Goal: Task Accomplishment & Management: Manage account settings

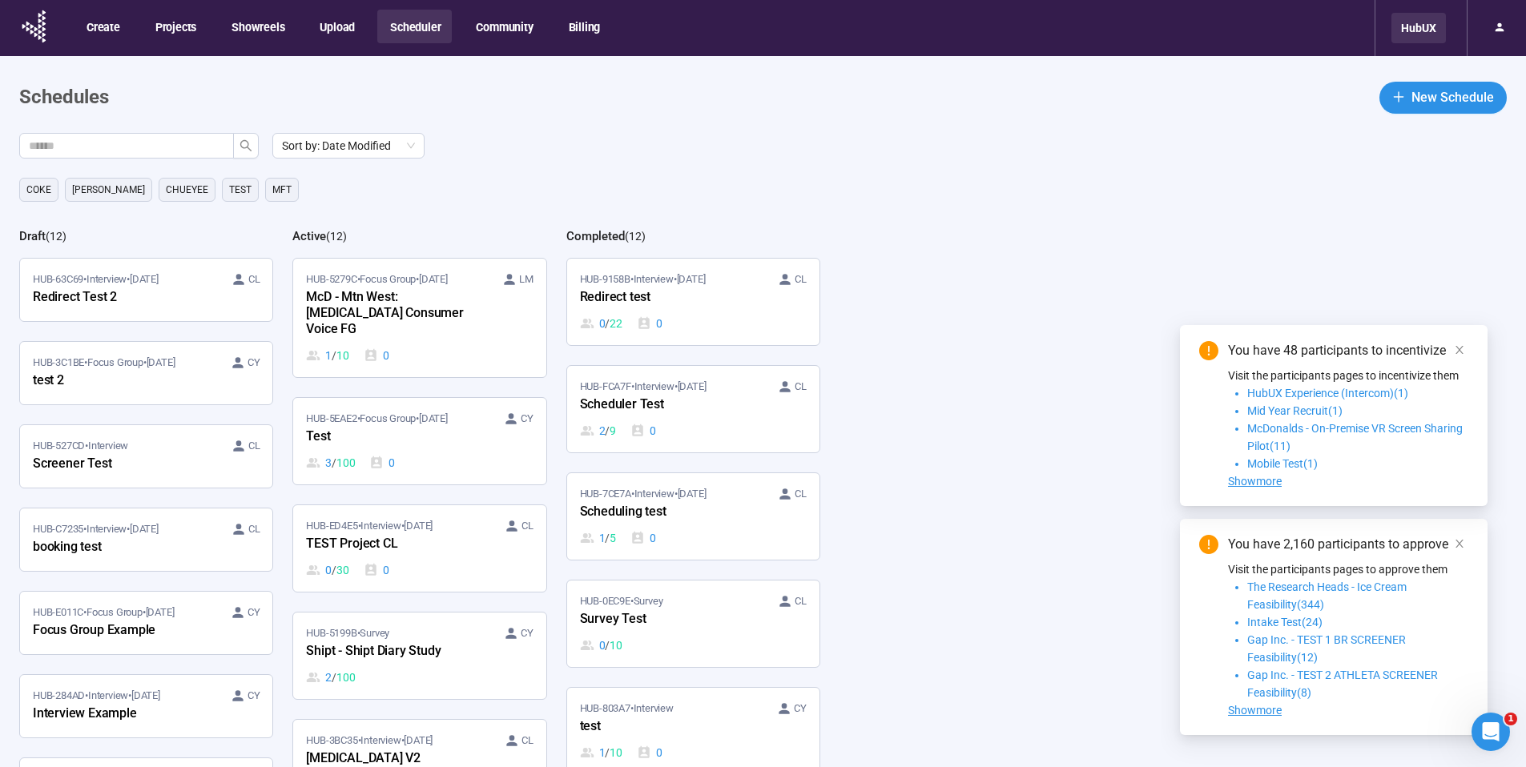
click at [1419, 38] on div "HubUX" at bounding box center [1418, 28] width 54 height 30
click at [1425, 34] on div "HubUX" at bounding box center [1418, 28] width 54 height 30
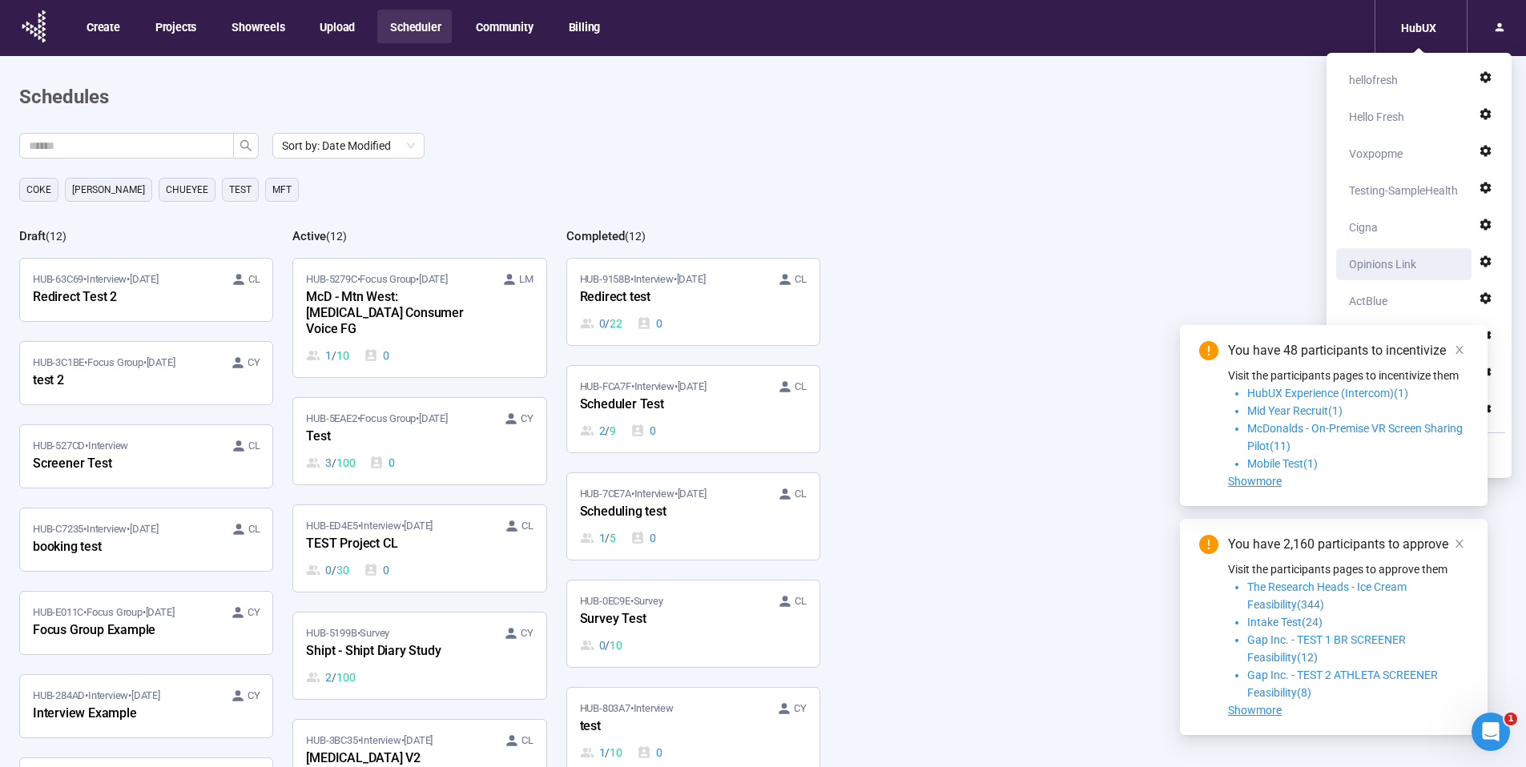
click at [1430, 259] on div "Opinions Link" at bounding box center [1408, 264] width 119 height 32
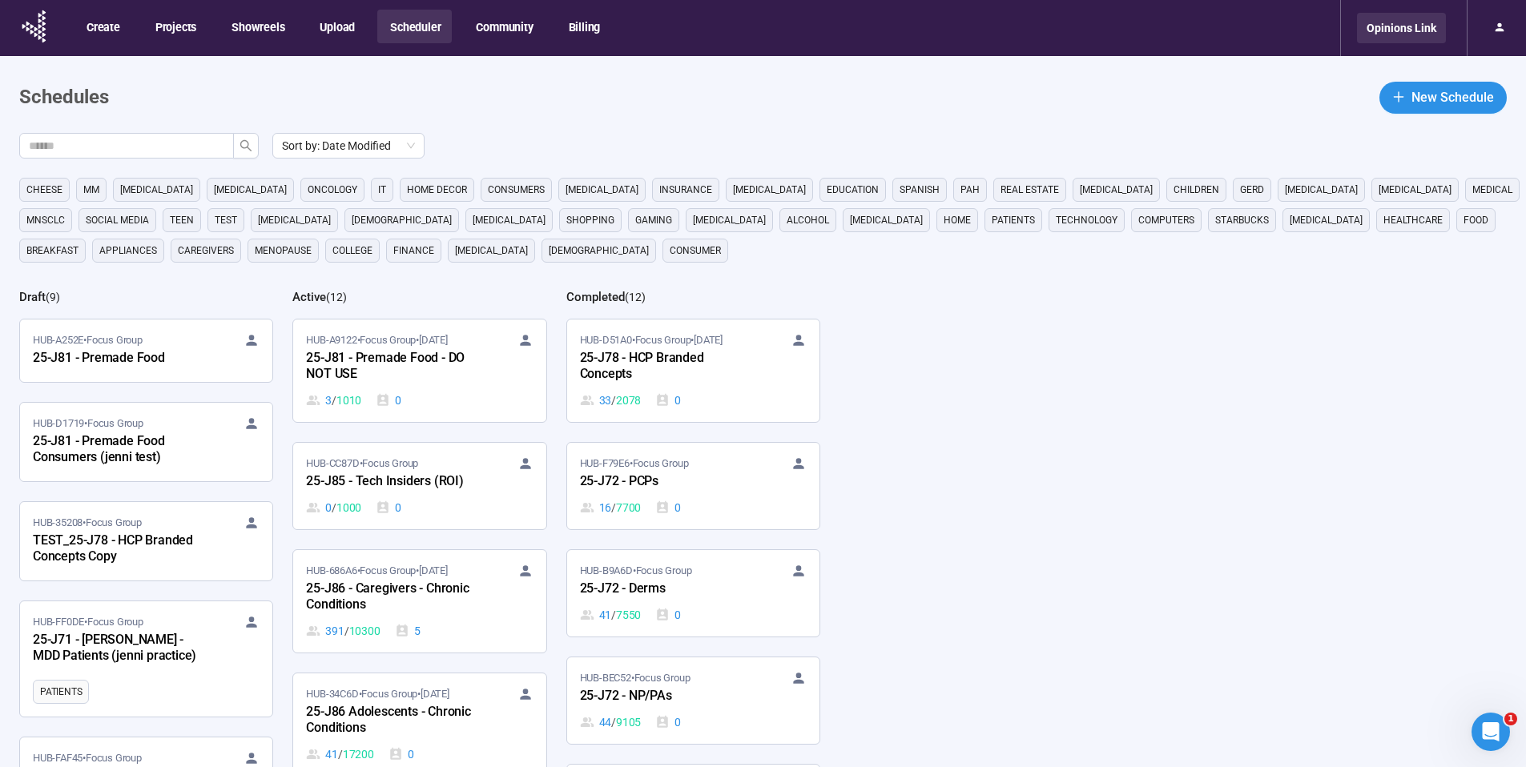
click at [1400, 22] on div "Opinions Link" at bounding box center [1401, 28] width 89 height 30
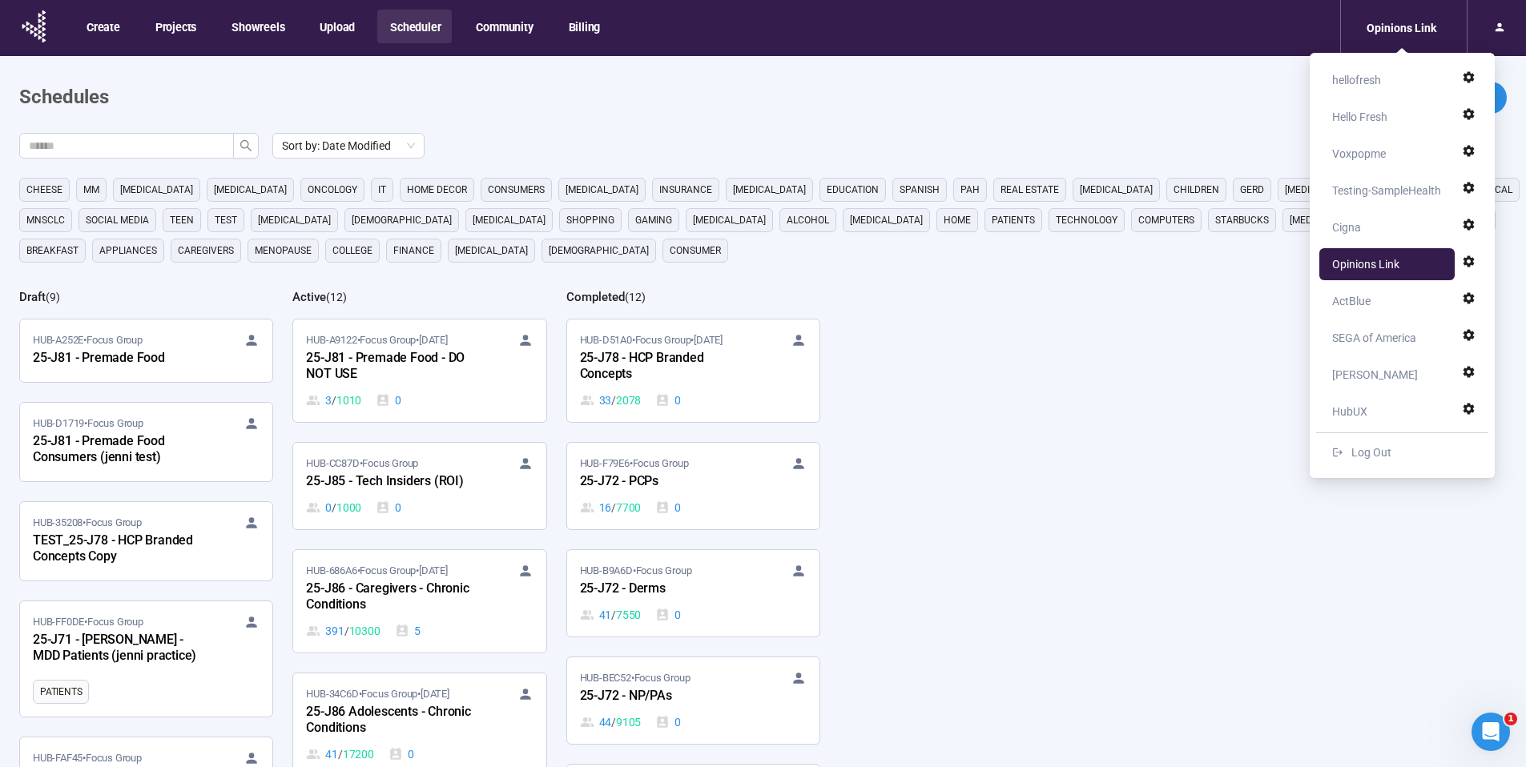
click at [1390, 412] on div "HubUX" at bounding box center [1391, 412] width 119 height 32
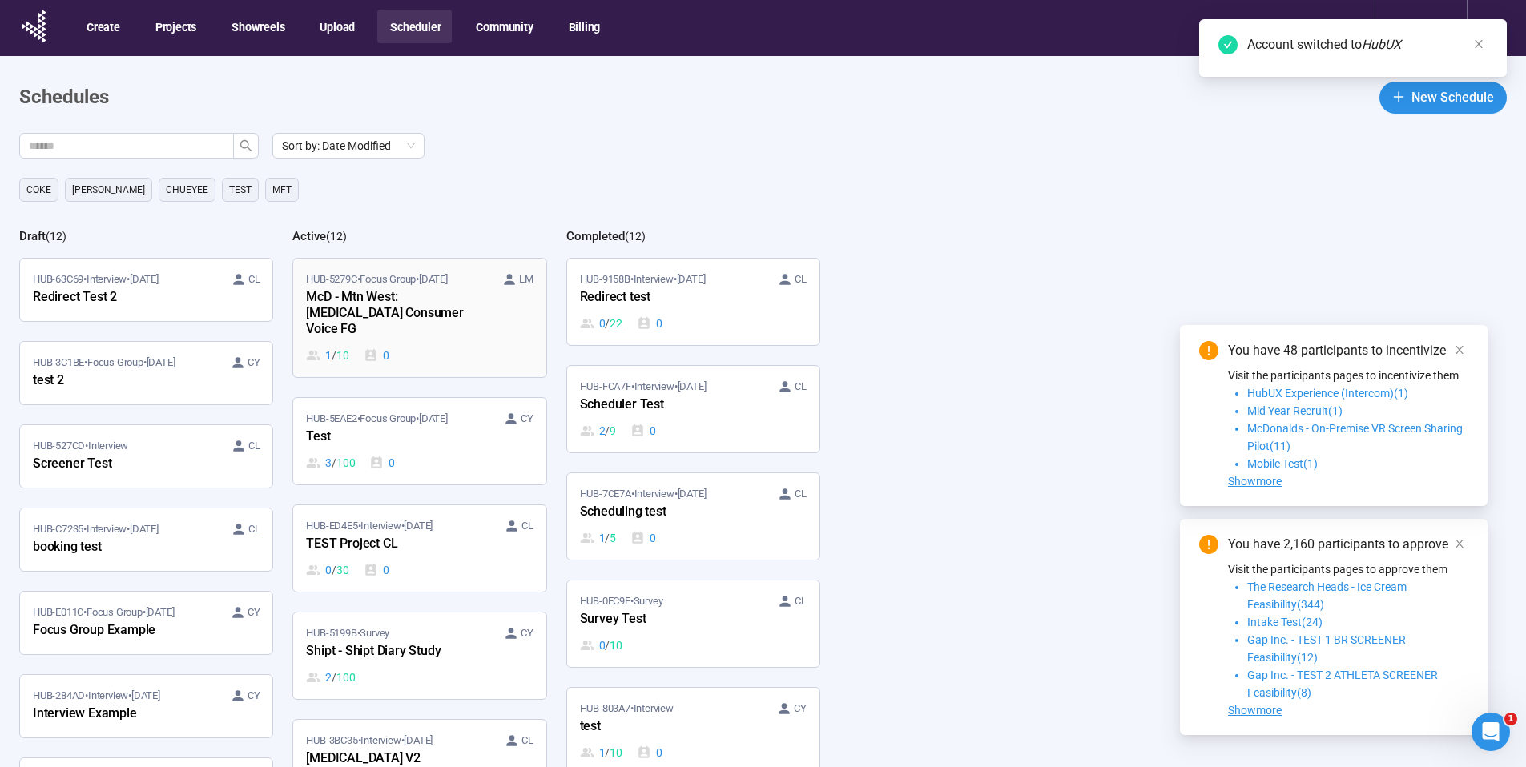
click at [419, 325] on div "HUB-5279C • Focus Group • Sep 19 LM McD - Mtn West: Low Income Consumer Voice F…" at bounding box center [419, 317] width 227 height 93
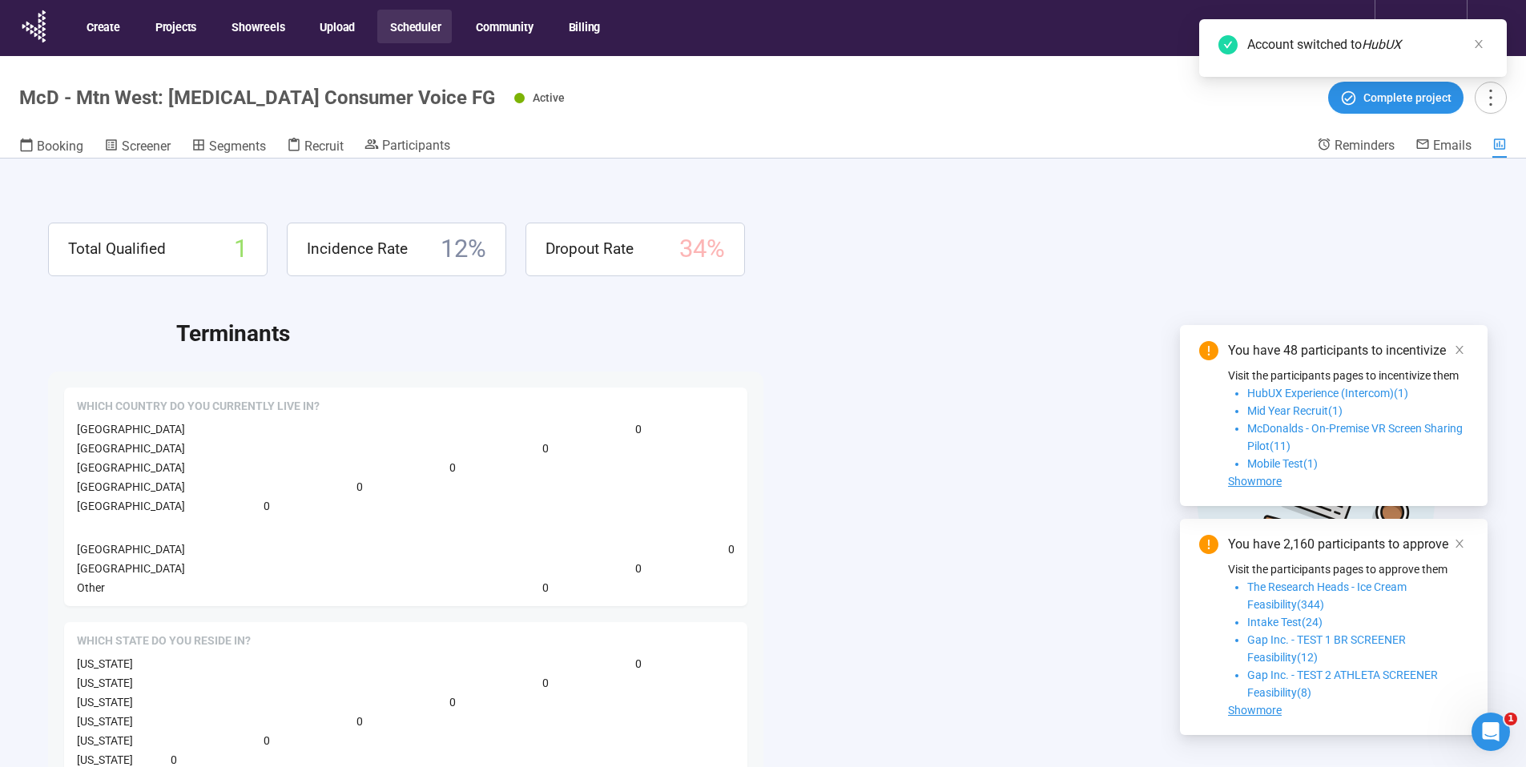
click at [166, 95] on h1 "McD - Mtn West: Low Income Consumer Voice FG" at bounding box center [257, 97] width 476 height 22
copy h1 "McD - Mtn West: Low Income Consumer Voice FG"
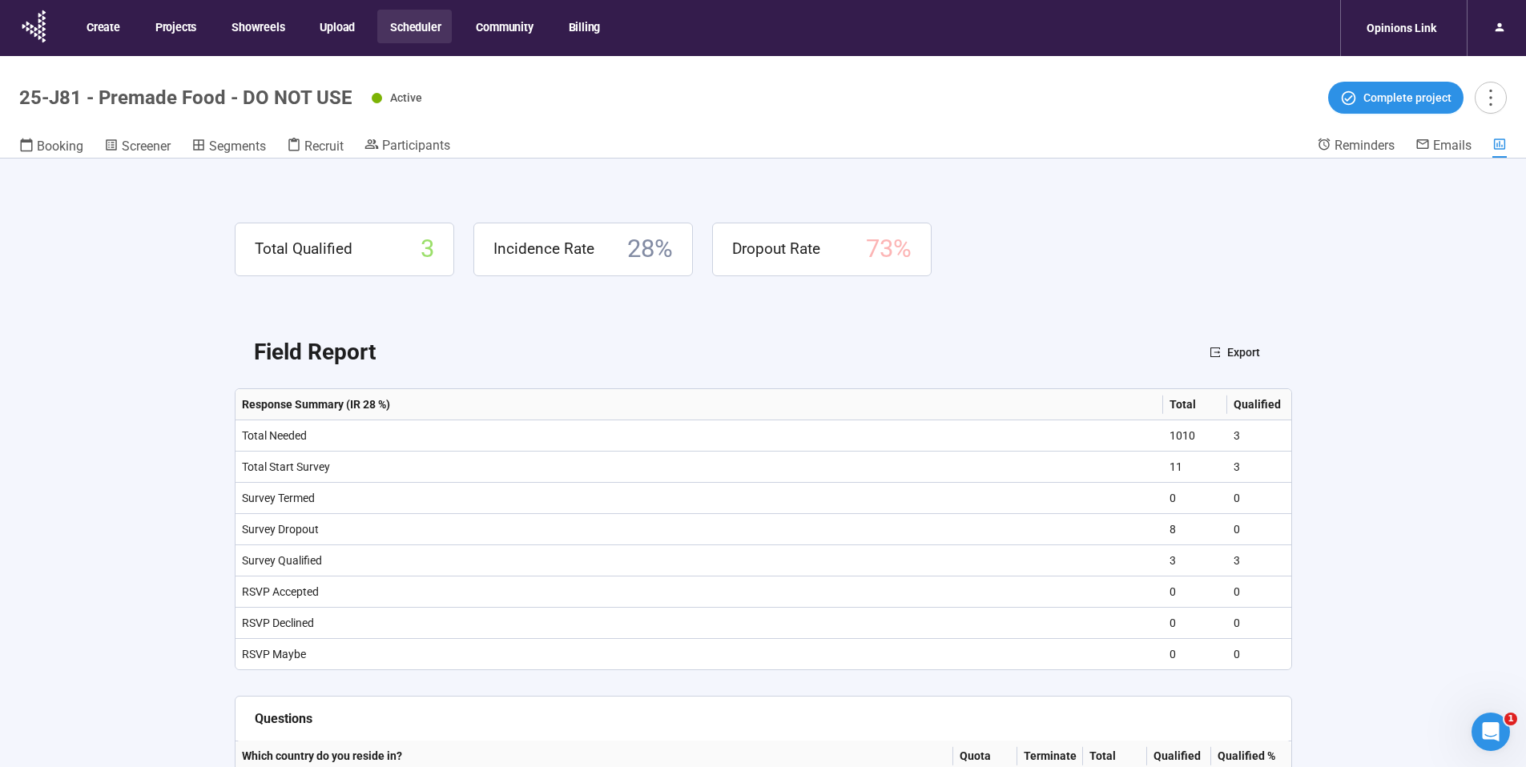
click at [408, 157] on div "Participants" at bounding box center [407, 147] width 86 height 21
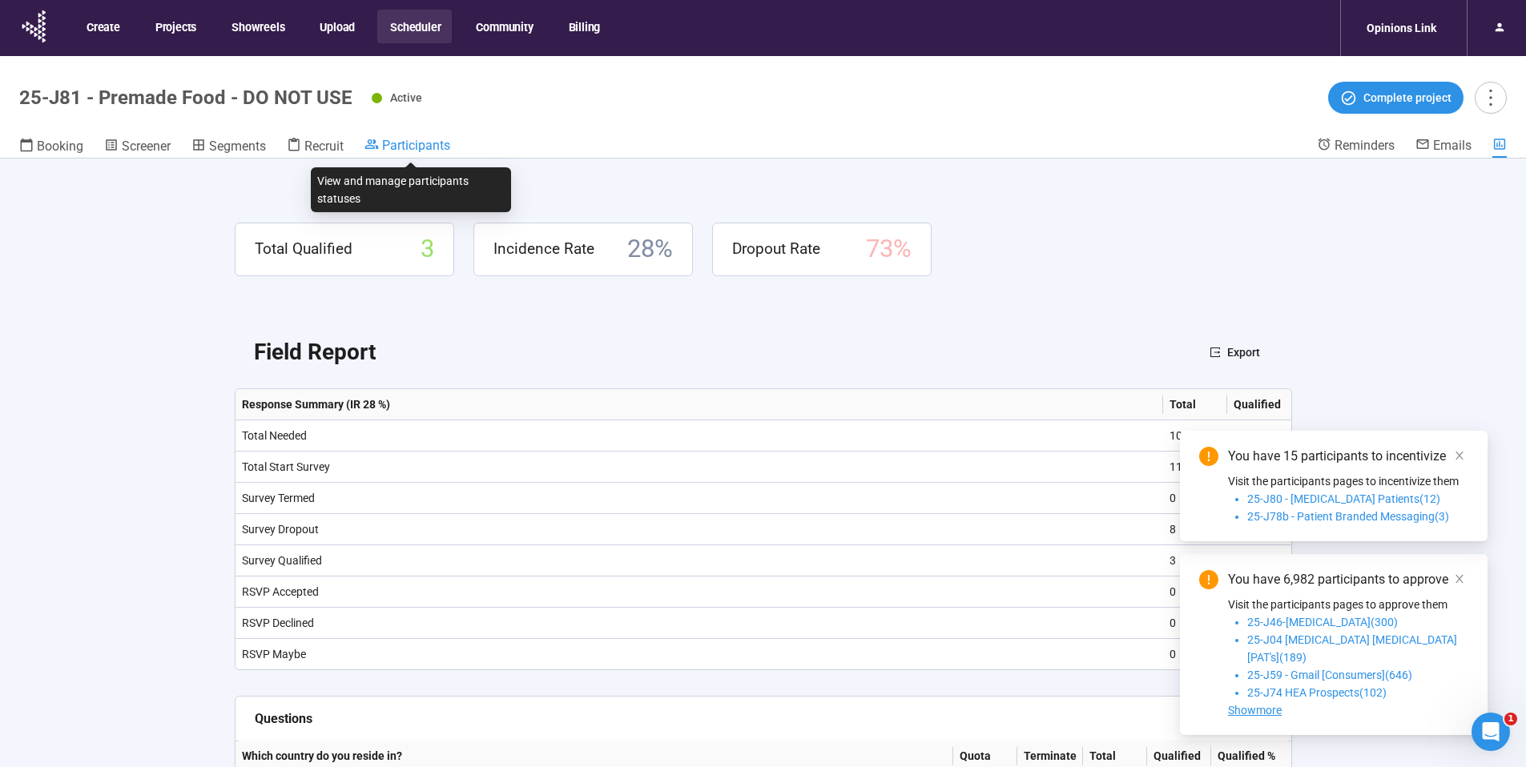
click at [408, 144] on span "Participants" at bounding box center [416, 145] width 68 height 15
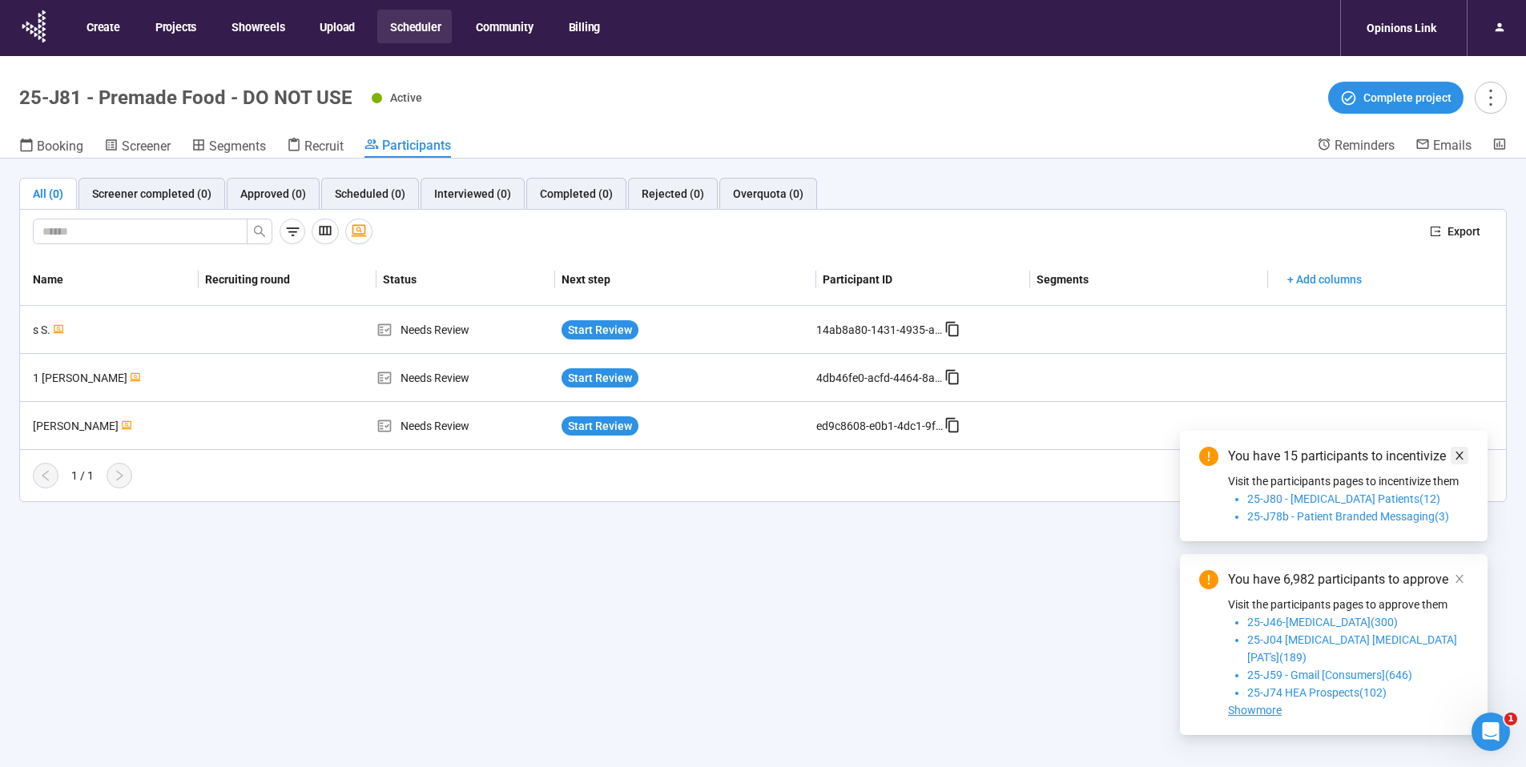
click at [1466, 465] on link at bounding box center [1459, 456] width 18 height 18
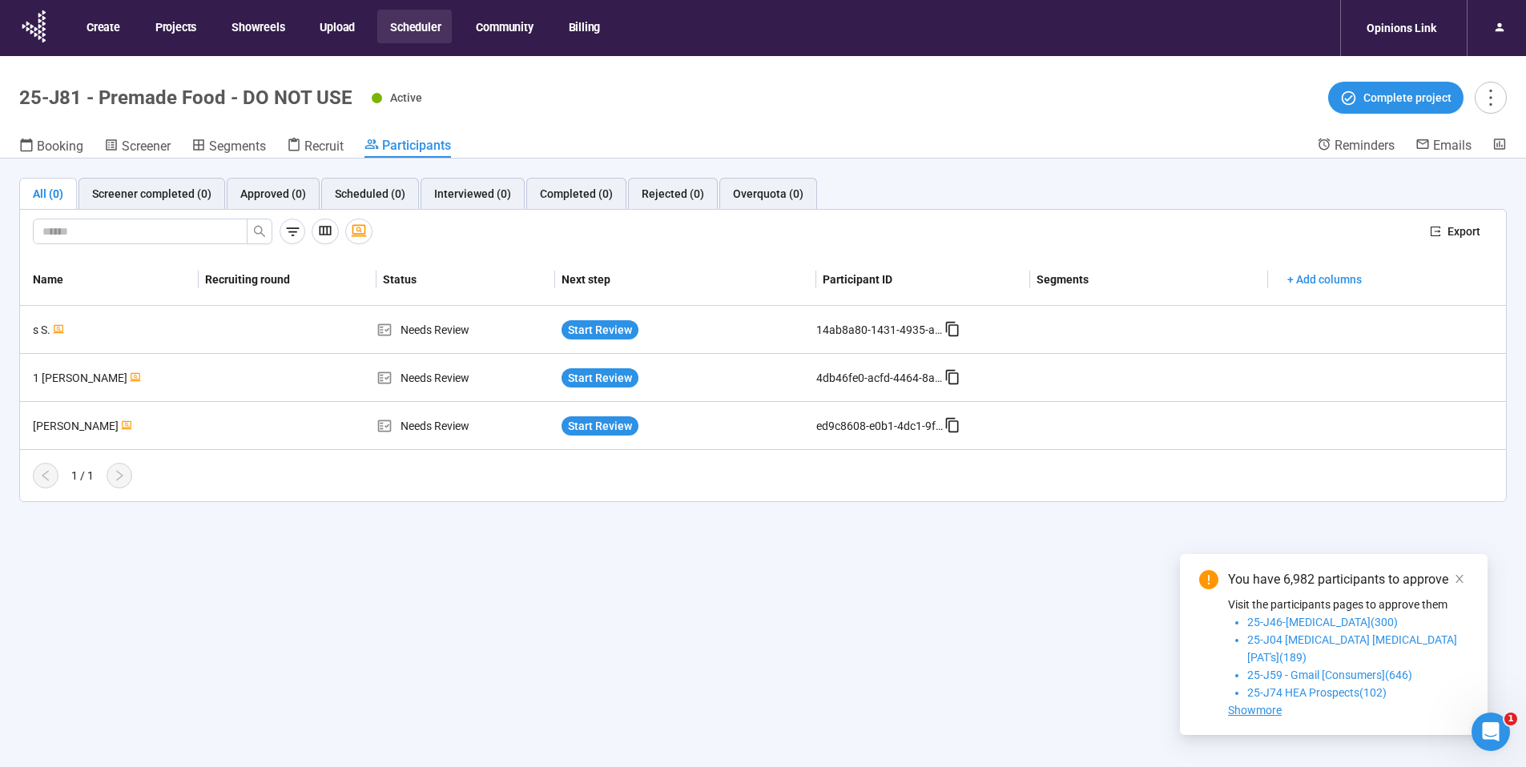
click at [1459, 588] on span at bounding box center [1459, 579] width 11 height 18
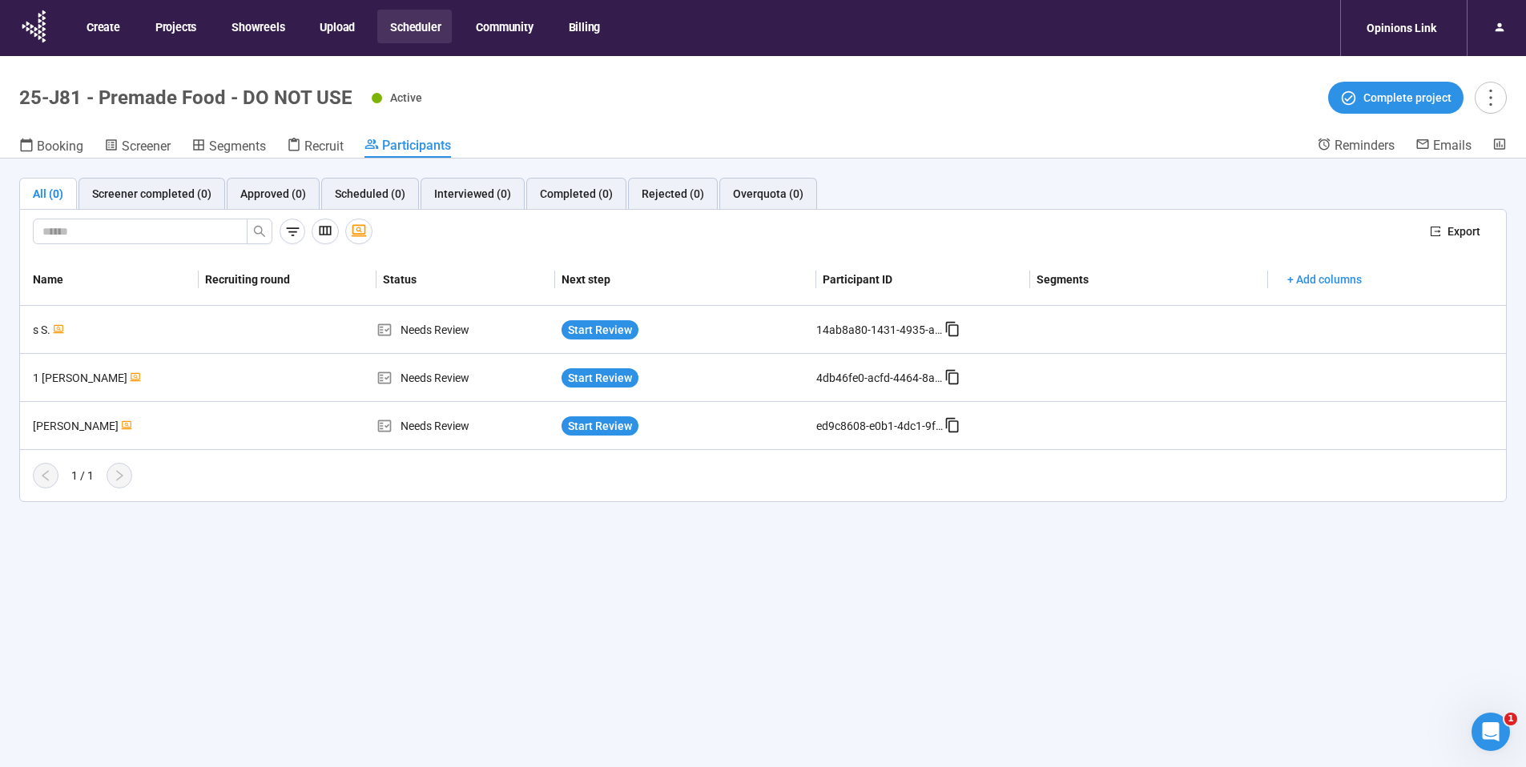
click at [13, 142] on header "25-J81 - Premade Food - DO NOT USE Active Complete project Booking Screener Seg…" at bounding box center [763, 107] width 1526 height 103
click at [26, 143] on icon at bounding box center [26, 145] width 14 height 14
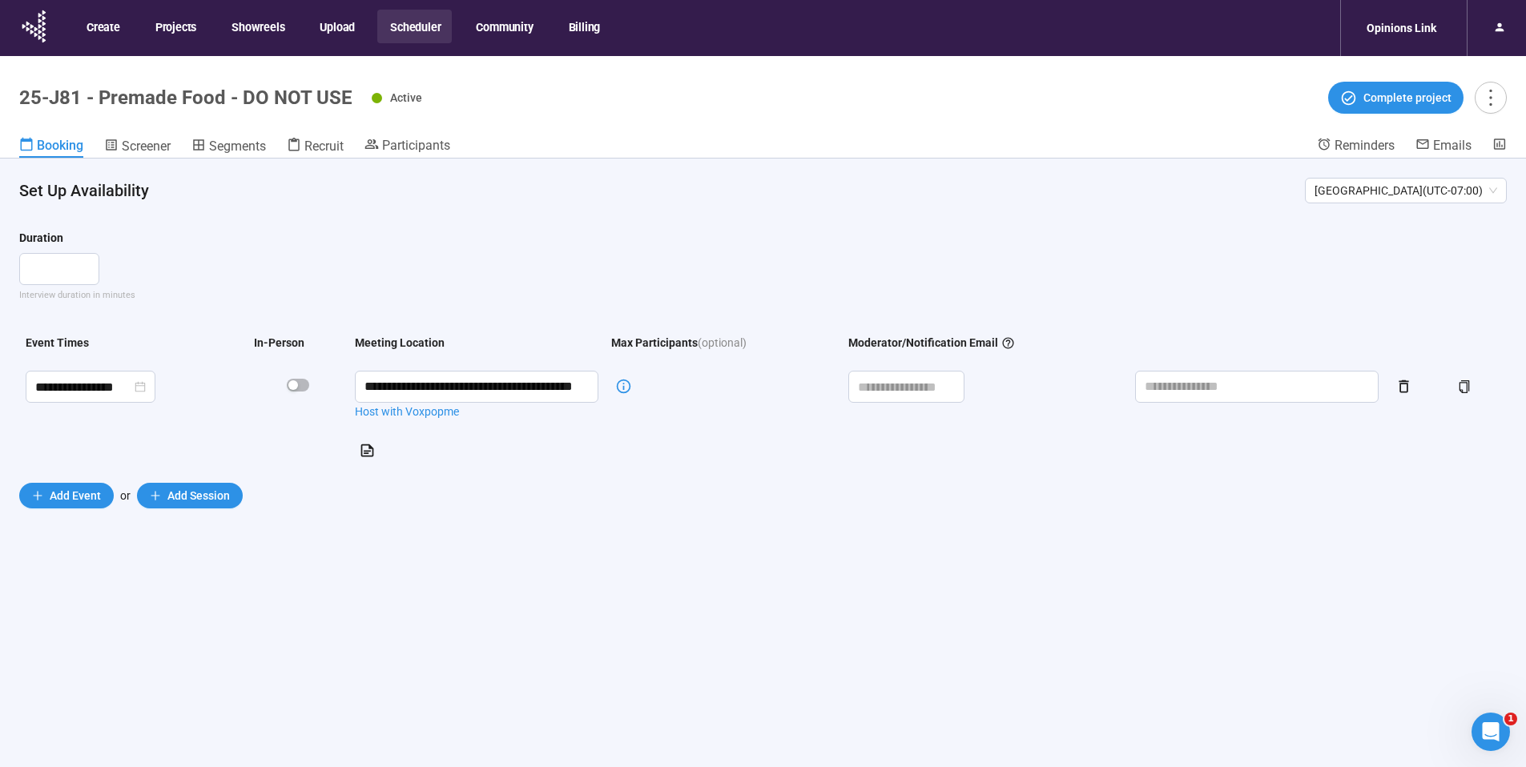
click at [234, 93] on h1 "25-J81 - Premade Food - DO NOT USE" at bounding box center [185, 97] width 333 height 22
copy h1 "25-J81 - Premade Food - DO NOT USE"
drag, startPoint x: 795, startPoint y: 259, endPoint x: 648, endPoint y: 213, distance: 154.5
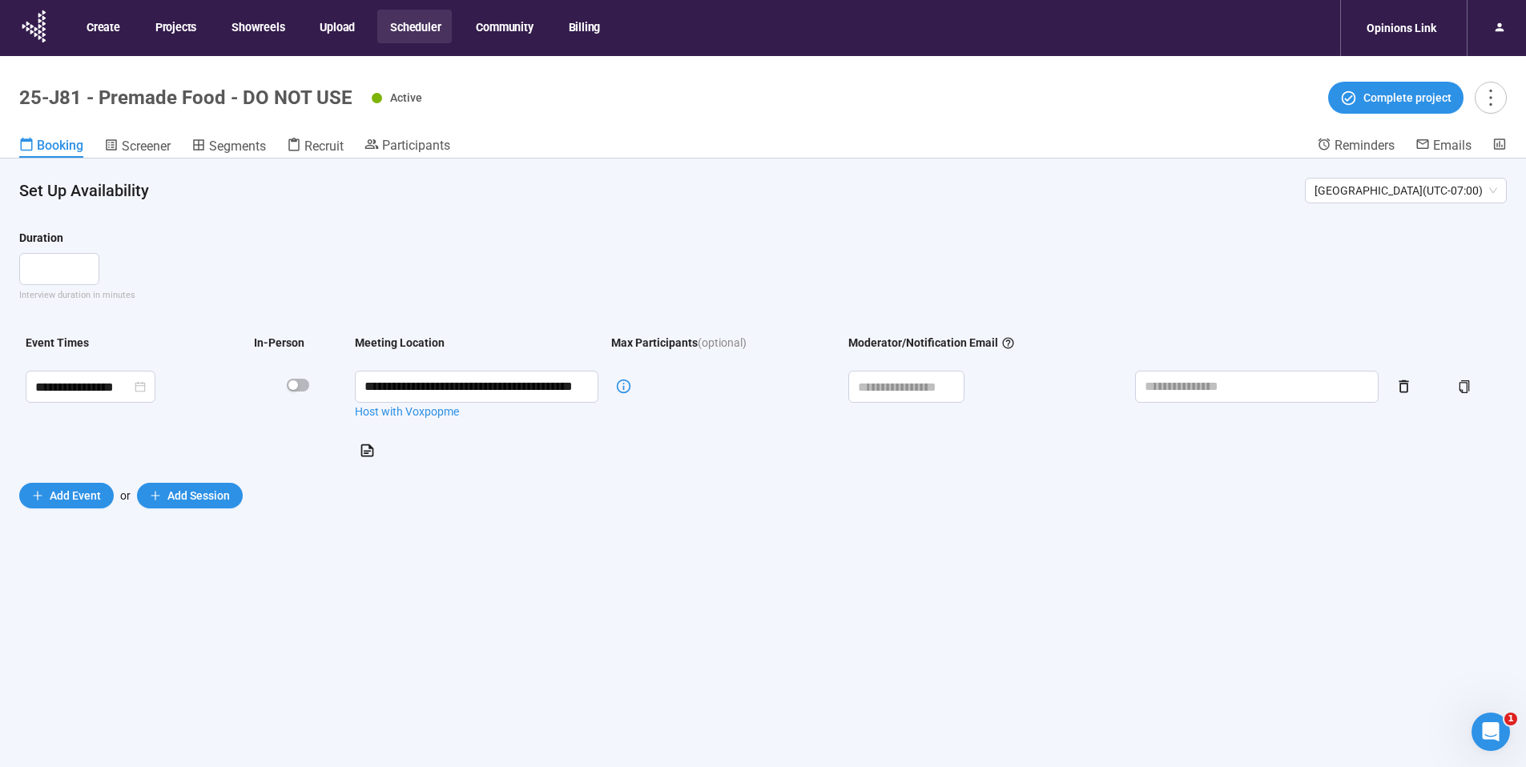
click at [795, 259] on div "**" at bounding box center [762, 269] width 1487 height 32
click at [405, 135] on header "25-J81 - Premade Food - DO NOT USE Active Complete project Booking Screener Seg…" at bounding box center [763, 107] width 1526 height 103
click at [390, 147] on span "Participants" at bounding box center [416, 145] width 68 height 15
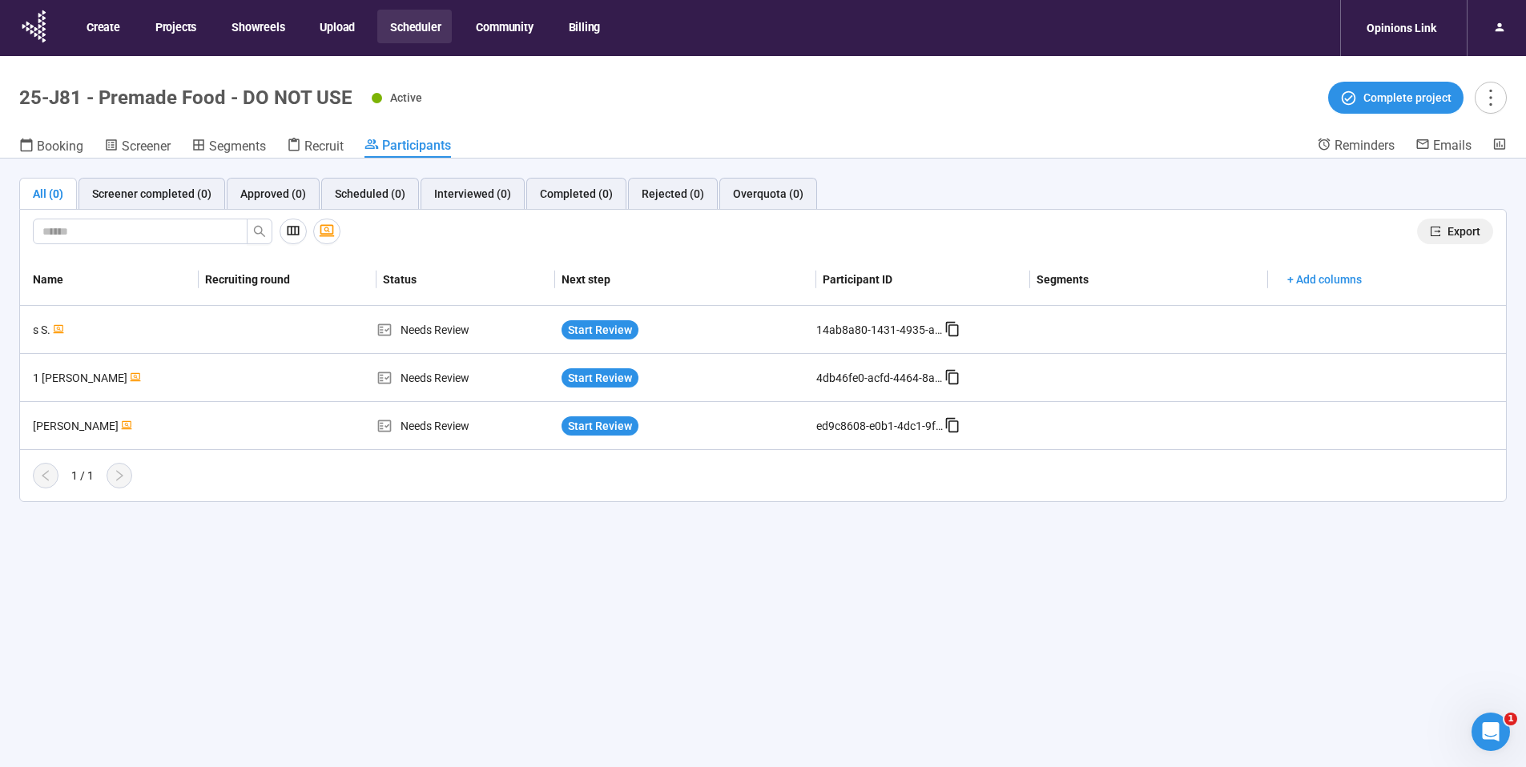
click at [1439, 231] on icon "export" at bounding box center [1435, 232] width 10 height 10
click at [67, 376] on div "1 Chueyee Y." at bounding box center [112, 378] width 172 height 18
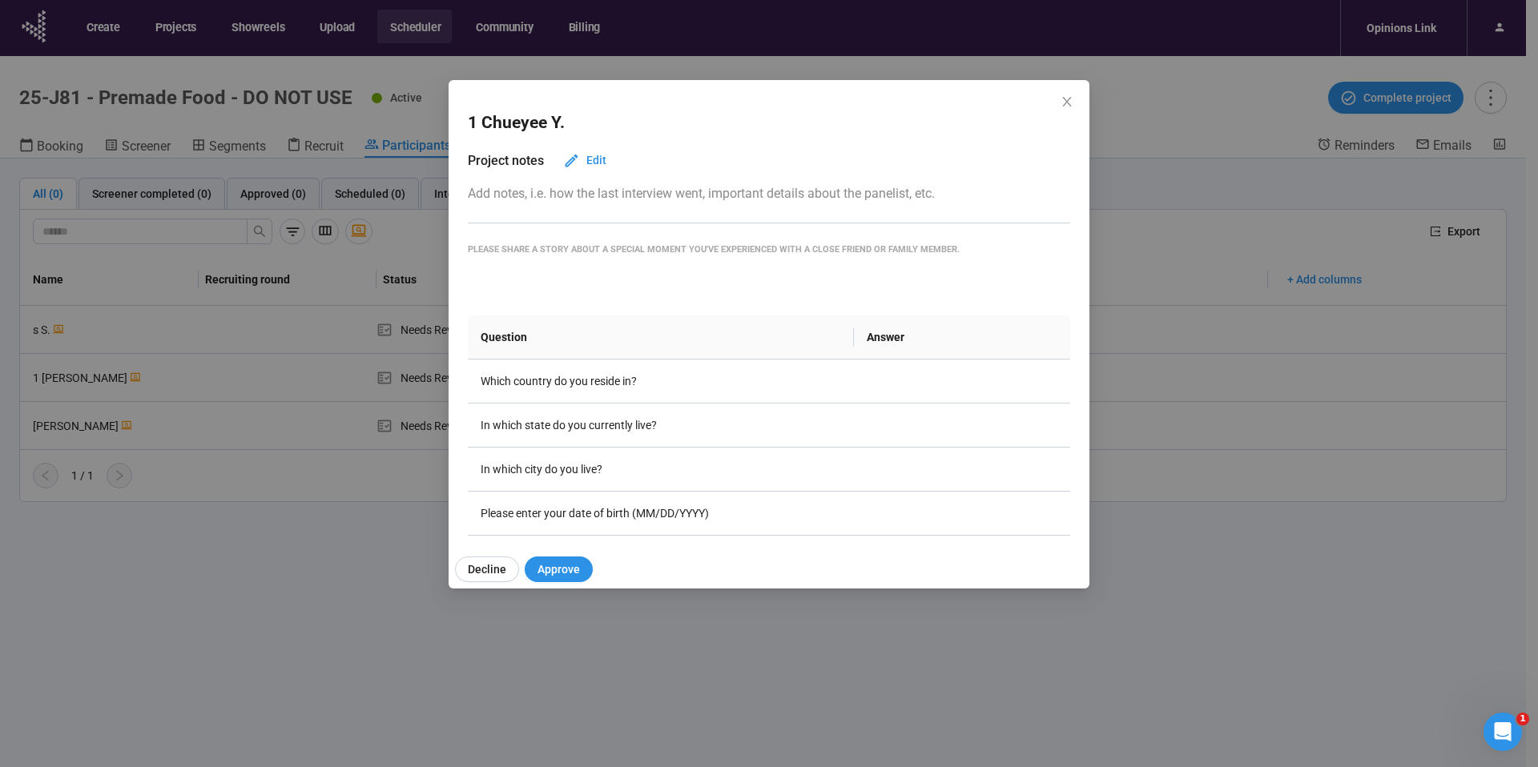
click at [317, 175] on div "1 Chueyee Y. Project notes Edit Add notes, i.e. how the last interview went, im…" at bounding box center [769, 383] width 1538 height 767
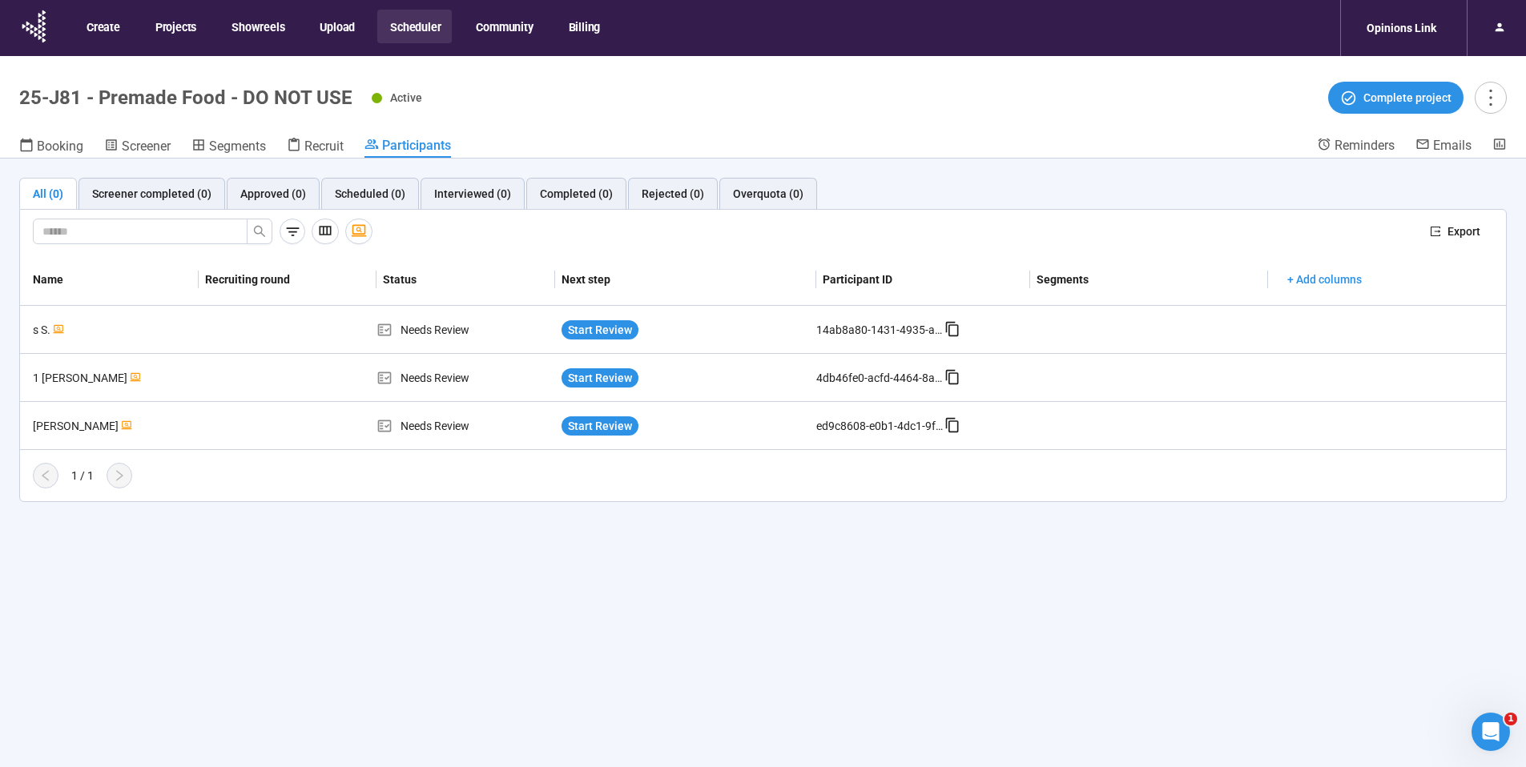
click at [35, 94] on h1 "25-J81 - Premade Food - DO NOT USE" at bounding box center [185, 97] width 333 height 22
drag, startPoint x: 76, startPoint y: 95, endPoint x: 14, endPoint y: 90, distance: 62.7
click at [14, 90] on header "25-J81 - Premade Food - DO NOT USE Active Complete project Booking Screener Seg…" at bounding box center [763, 107] width 1526 height 103
drag, startPoint x: 29, startPoint y: 92, endPoint x: 3, endPoint y: 90, distance: 25.7
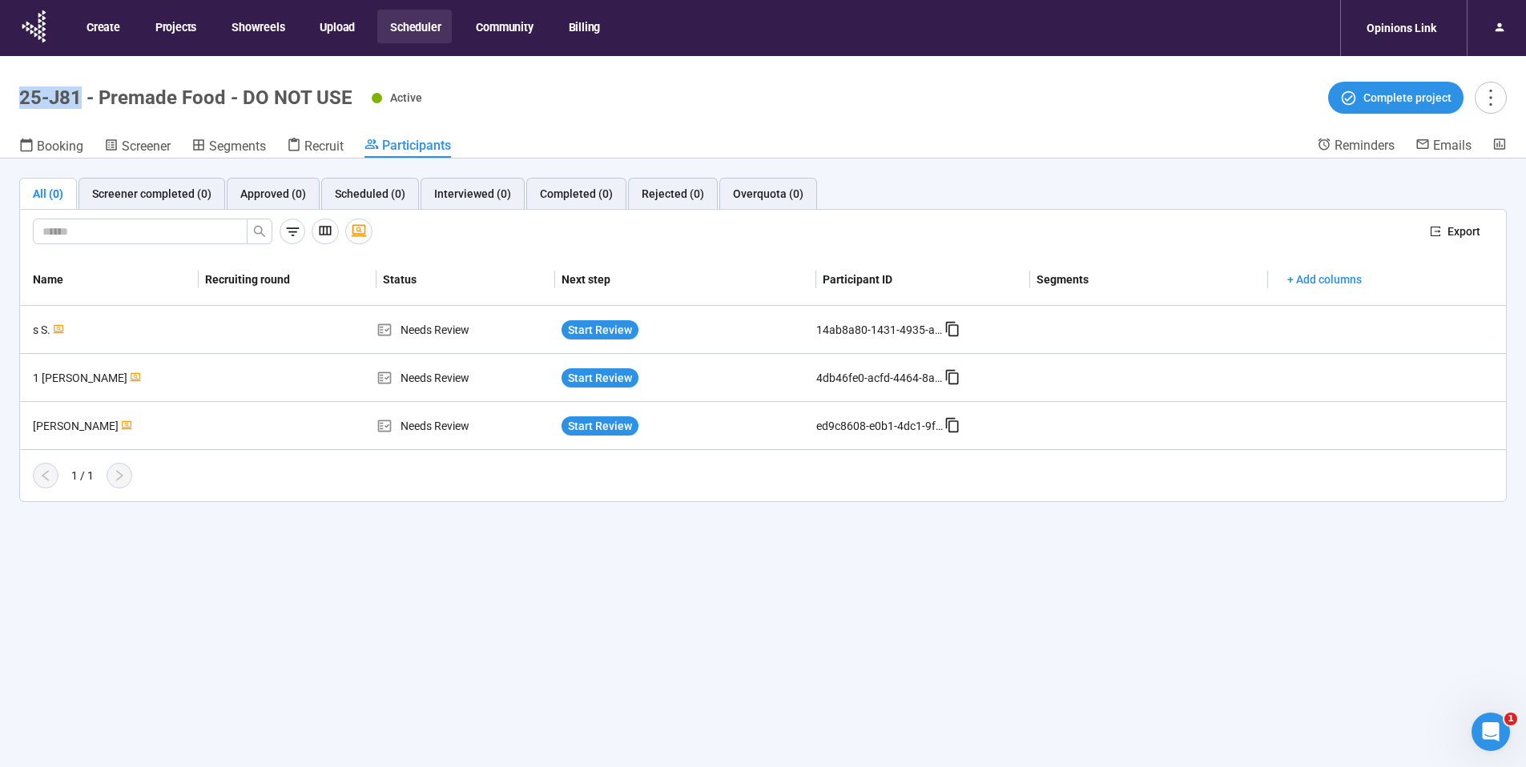
click at [3, 90] on header "25-J81 - Premade Food - DO NOT USE Active Complete project Booking Screener Seg…" at bounding box center [763, 107] width 1526 height 103
copy h1 "25-J81"
click at [603, 380] on span "Start Review" at bounding box center [600, 378] width 64 height 18
click at [615, 379] on span "Start Review" at bounding box center [600, 378] width 64 height 18
click at [599, 424] on span "Start Review" at bounding box center [600, 426] width 64 height 18
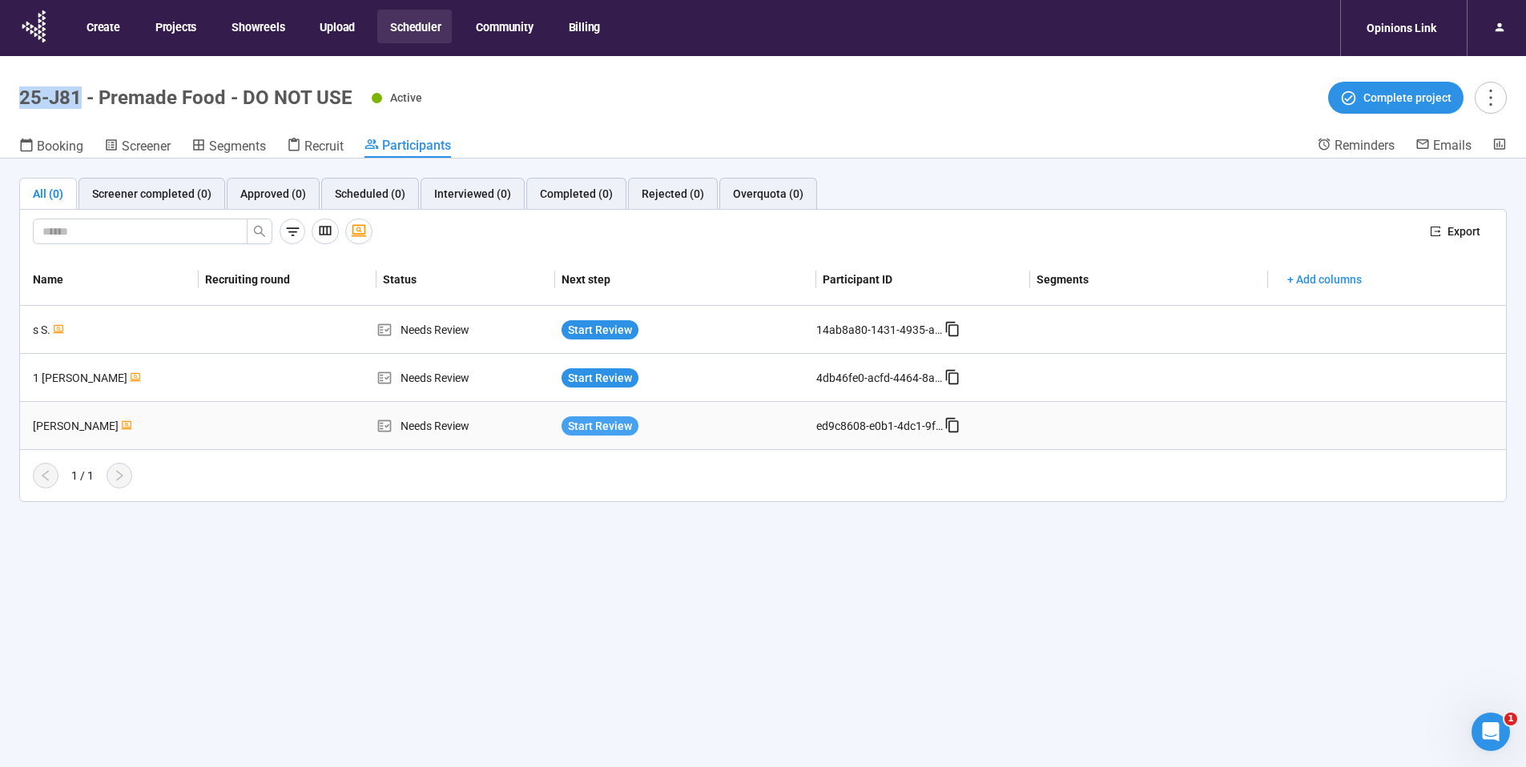
click at [611, 429] on span "Start Review" at bounding box center [600, 426] width 64 height 18
click at [612, 432] on span "Start Review" at bounding box center [600, 426] width 64 height 18
click at [213, 486] on div "1 / 1" at bounding box center [756, 476] width 1473 height 26
click at [69, 432] on div "Chueyee Y." at bounding box center [112, 426] width 172 height 18
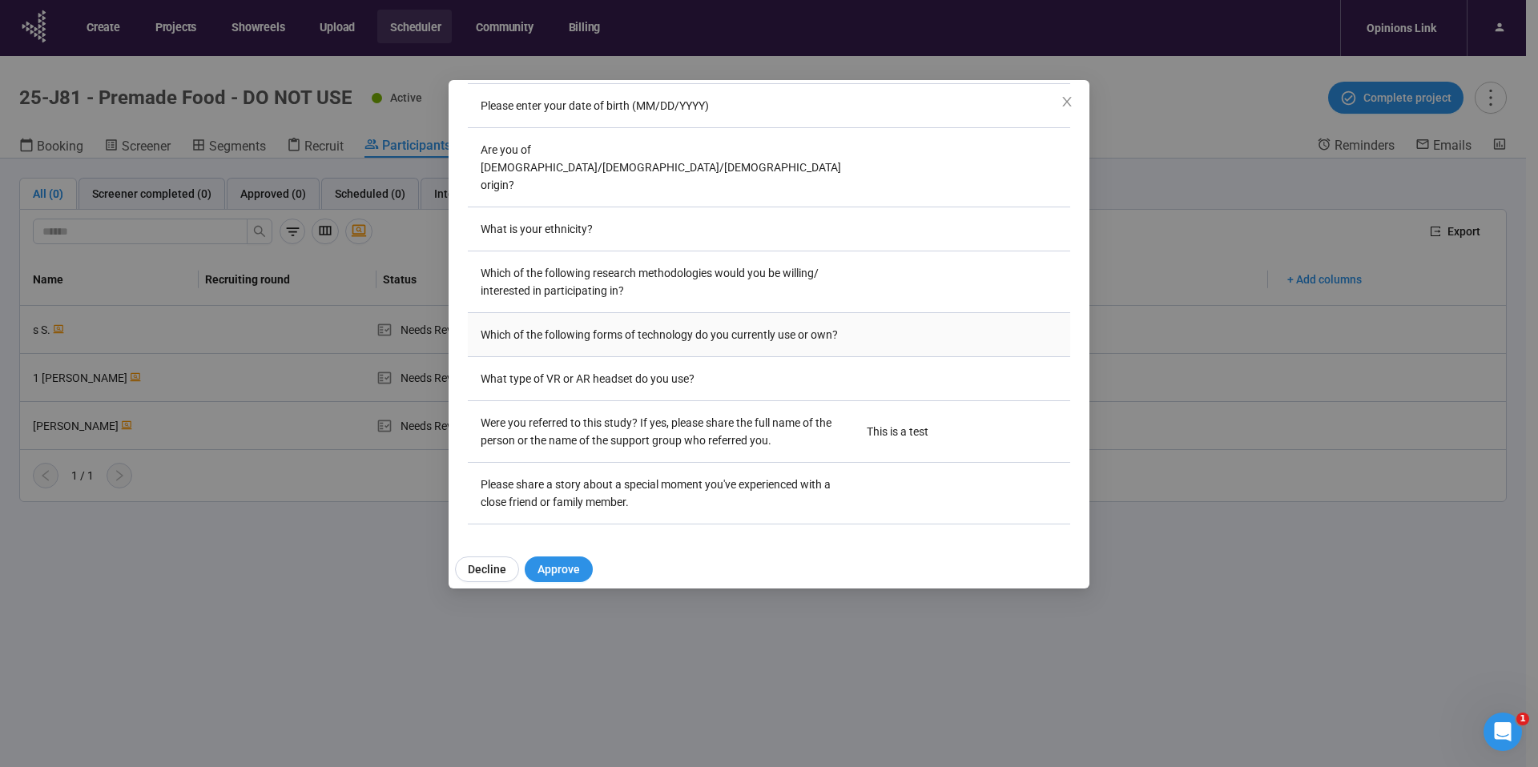
scroll to position [637, 0]
click at [183, 392] on div "Chueyee Y. Project notes Edit Add notes, i.e. how the last interview went, impo…" at bounding box center [769, 383] width 1538 height 767
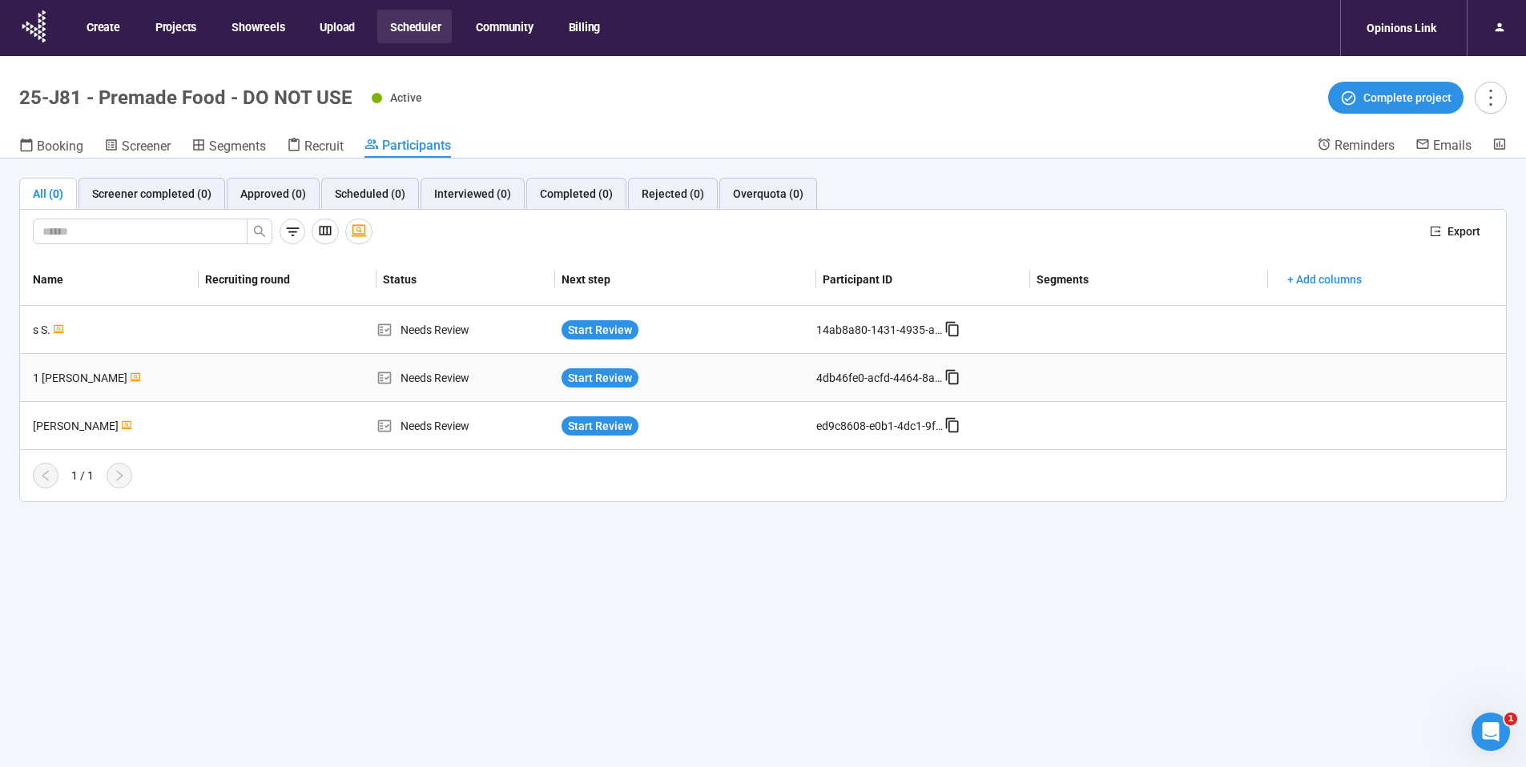
click at [74, 382] on div "1 Chueyee Y." at bounding box center [112, 378] width 172 height 18
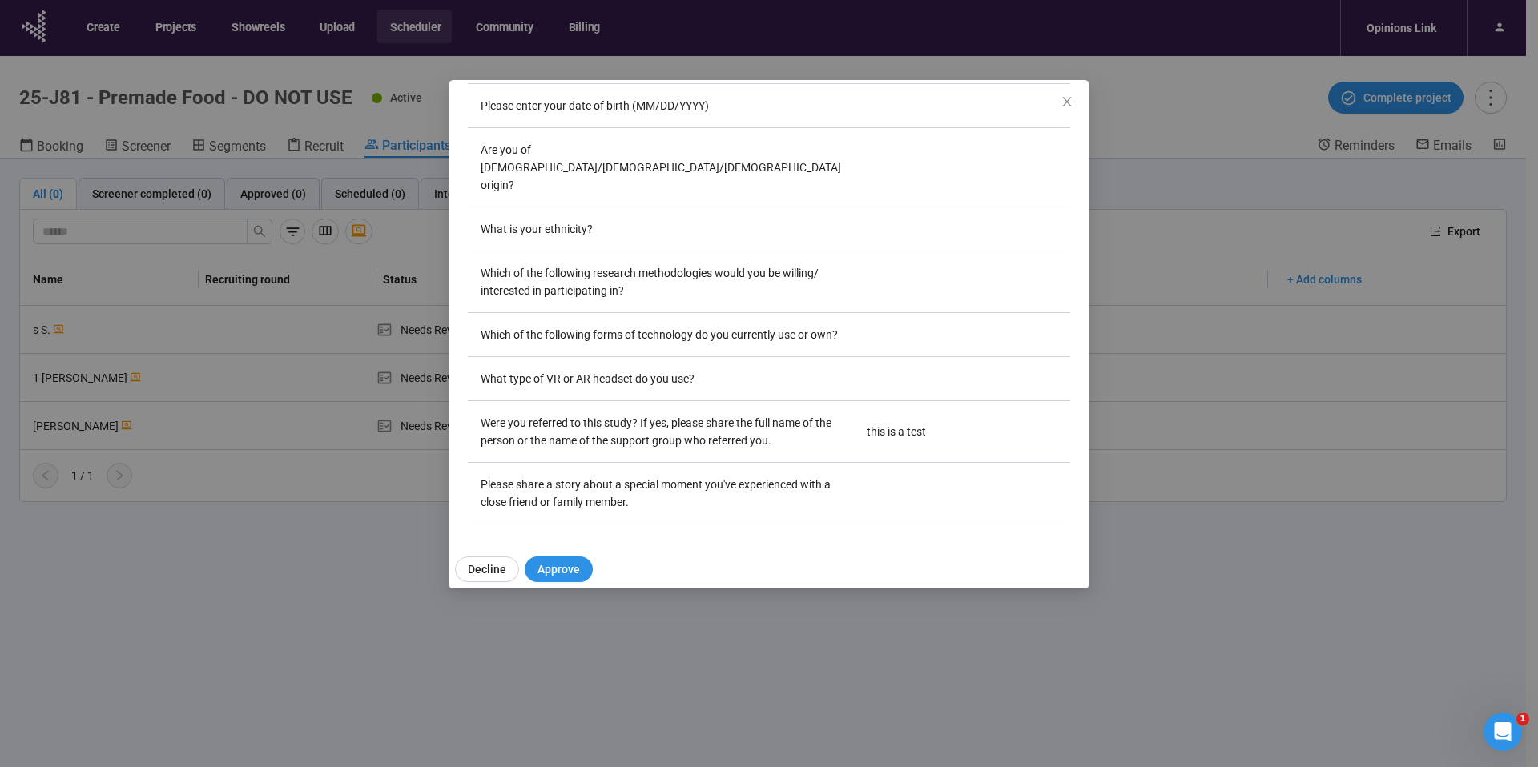
click at [364, 380] on div "1 Chueyee Y. Project notes Edit Add notes, i.e. how the last interview went, im…" at bounding box center [769, 383] width 1538 height 767
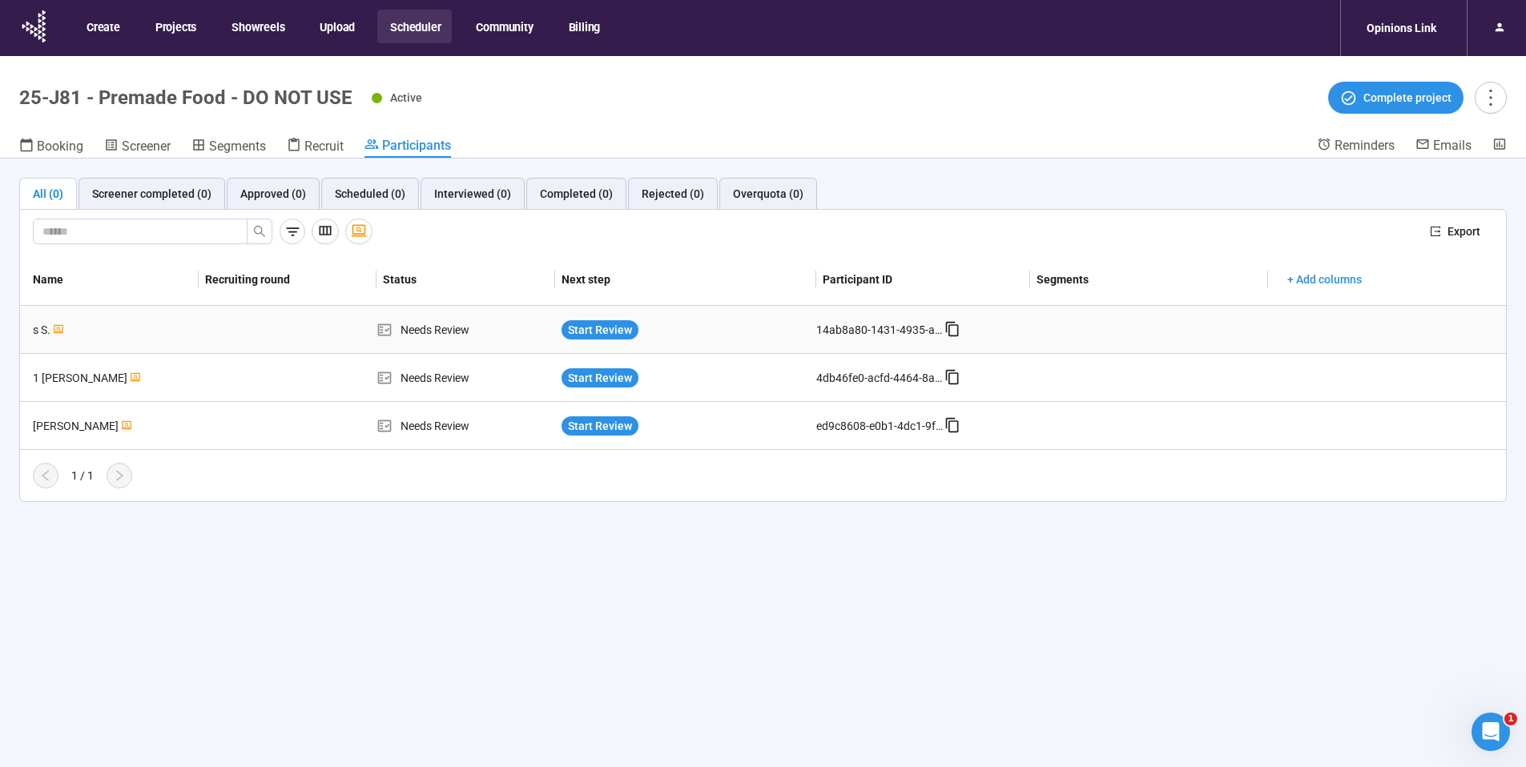
click at [44, 332] on div "s S." at bounding box center [112, 330] width 172 height 18
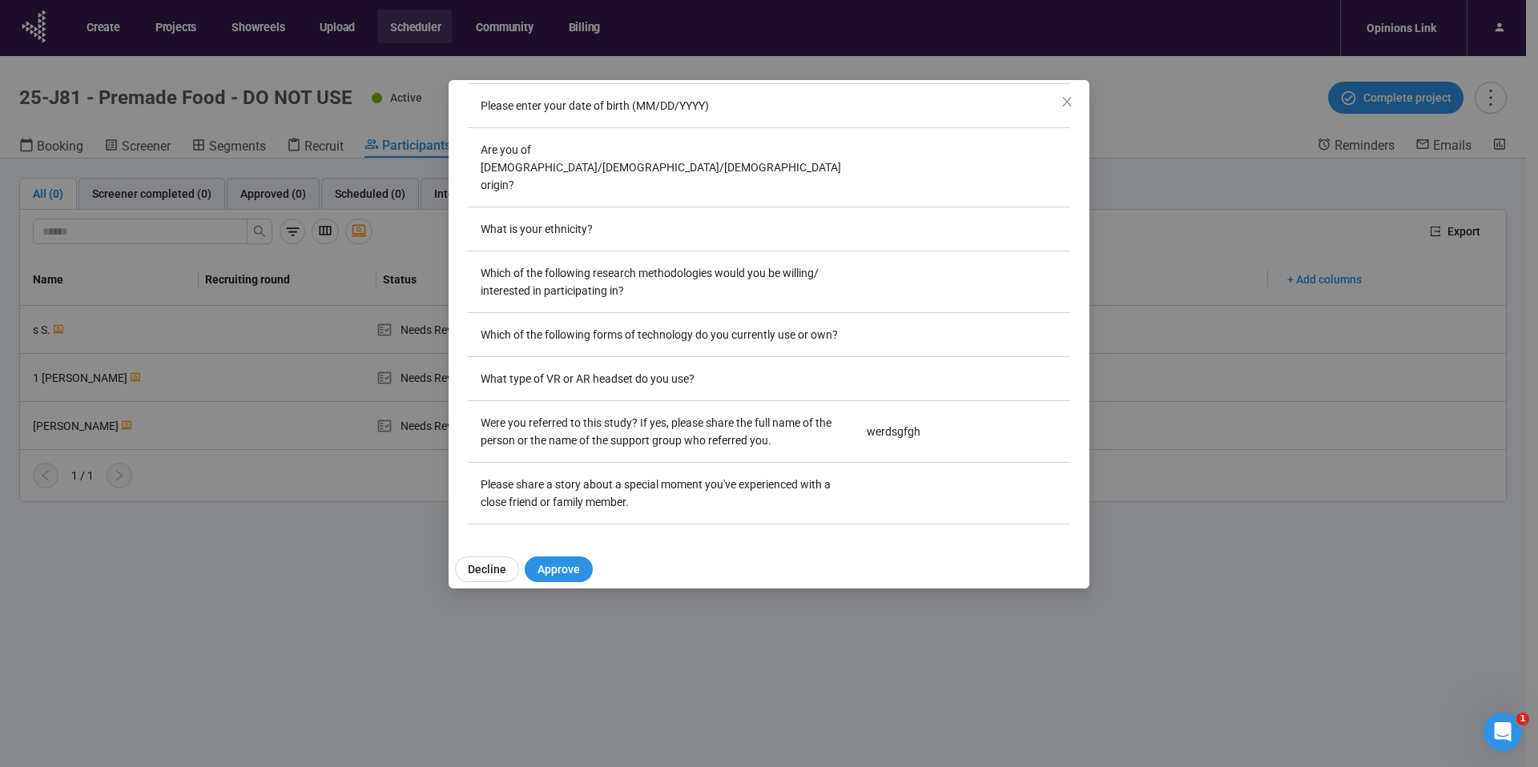
click at [301, 376] on div "s s Project notes Edit Add notes, i.e. how the last interview went, important d…" at bounding box center [769, 383] width 1538 height 767
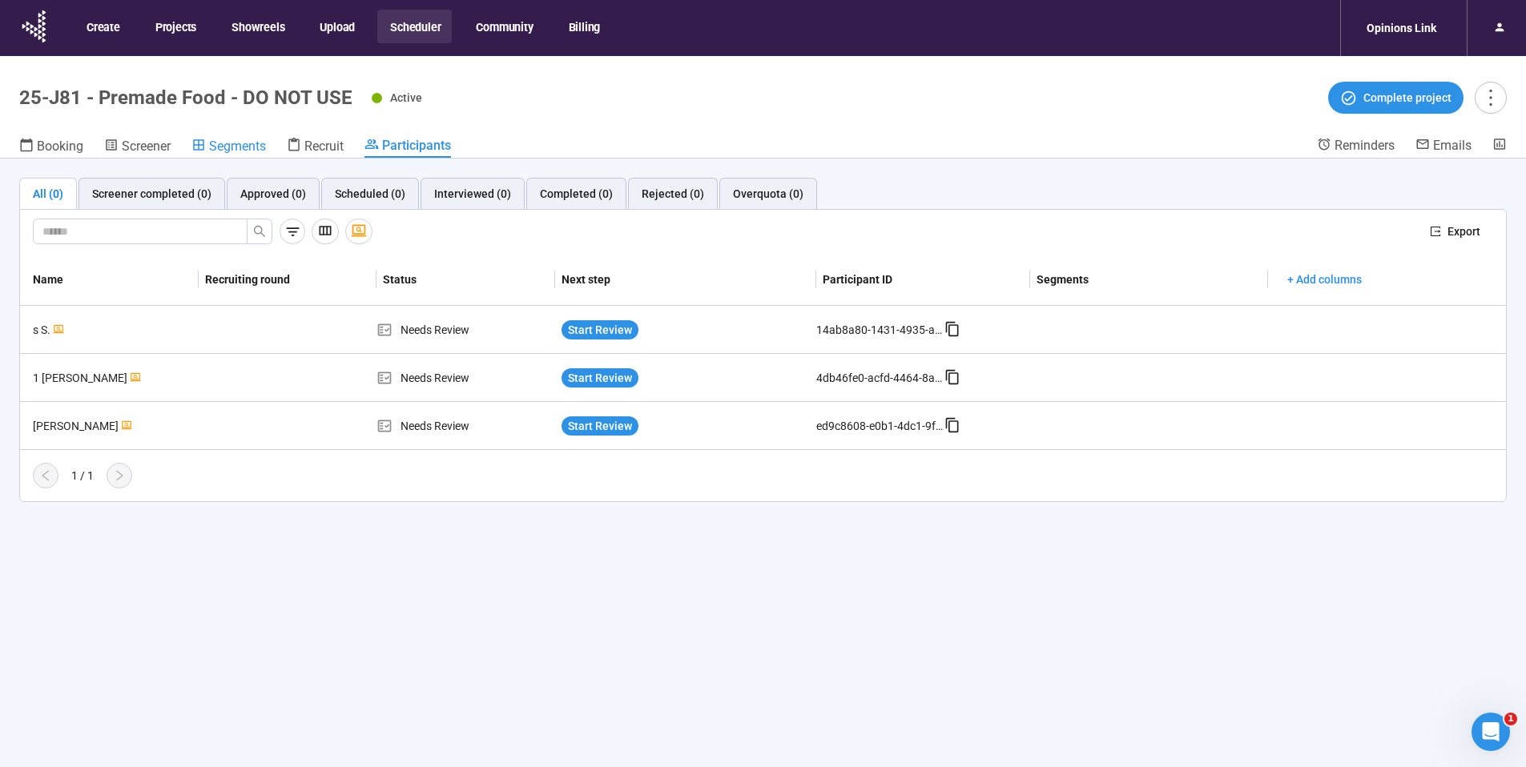
click at [227, 149] on span "Segments" at bounding box center [237, 146] width 57 height 15
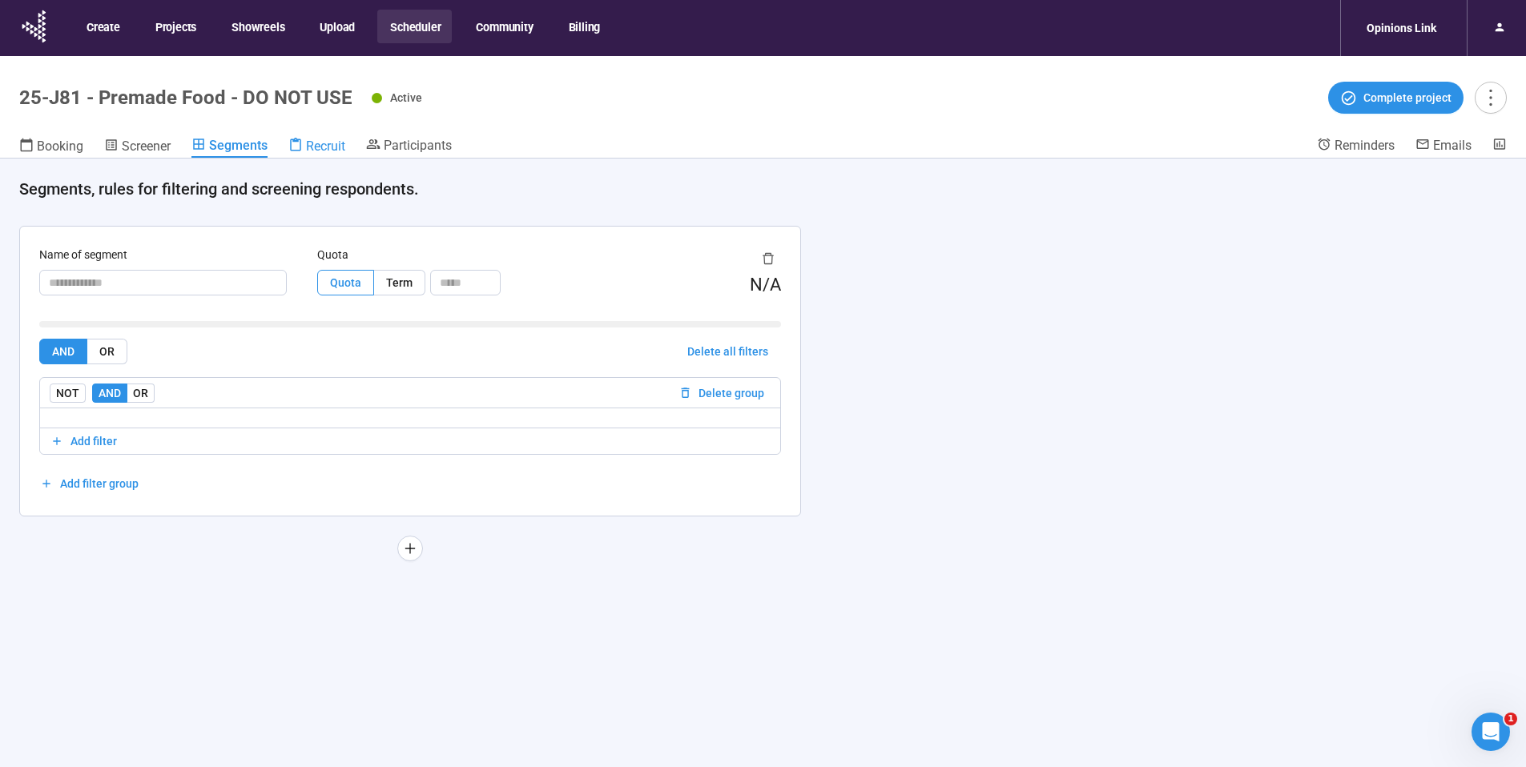
click at [296, 143] on icon at bounding box center [295, 145] width 14 height 14
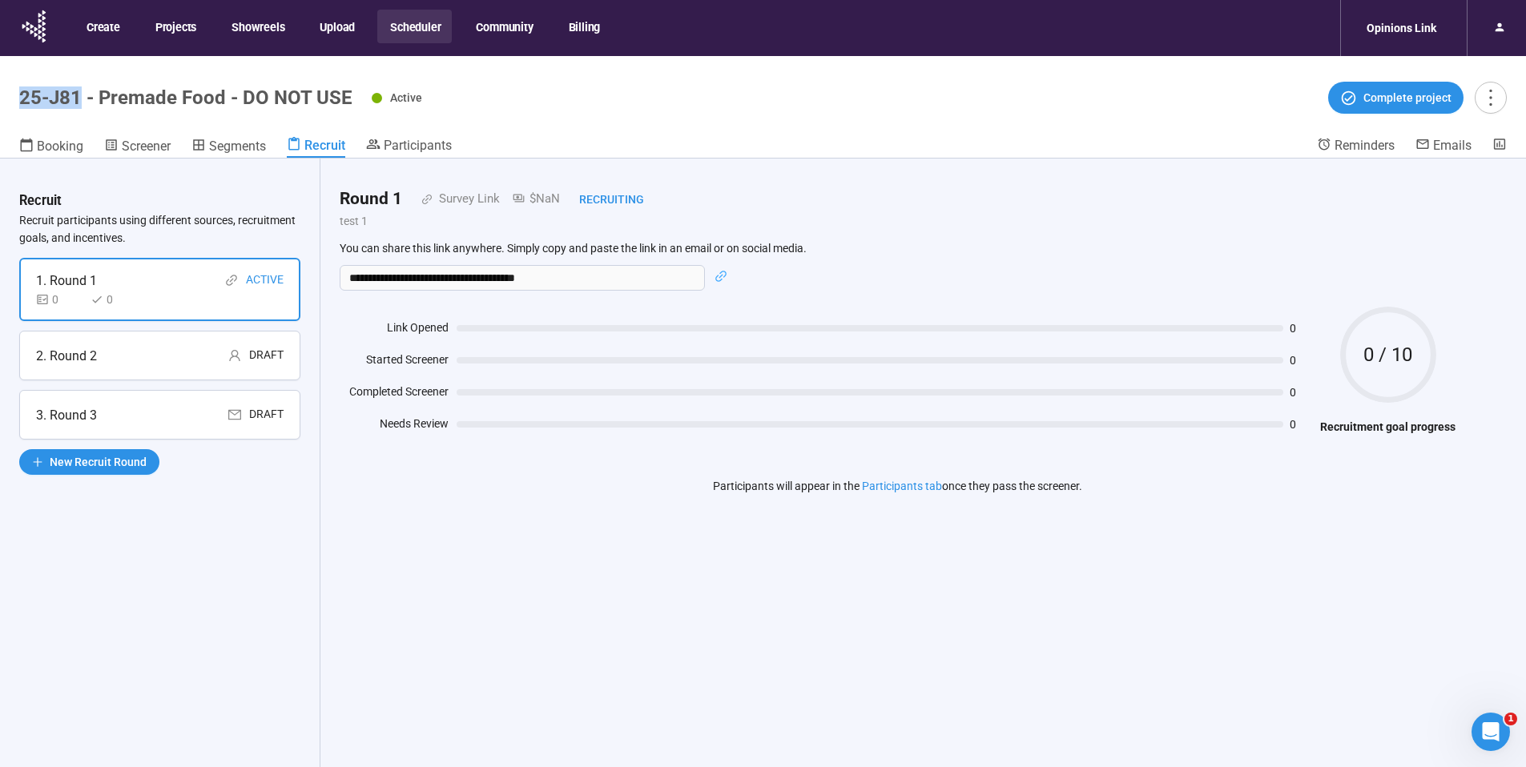
drag, startPoint x: 55, startPoint y: 98, endPoint x: -13, endPoint y: 88, distance: 68.7
click at [0, 88] on html "**********" at bounding box center [763, 411] width 1526 height 823
copy h1 "25-J81"
click at [41, 147] on span "Booking" at bounding box center [60, 146] width 46 height 15
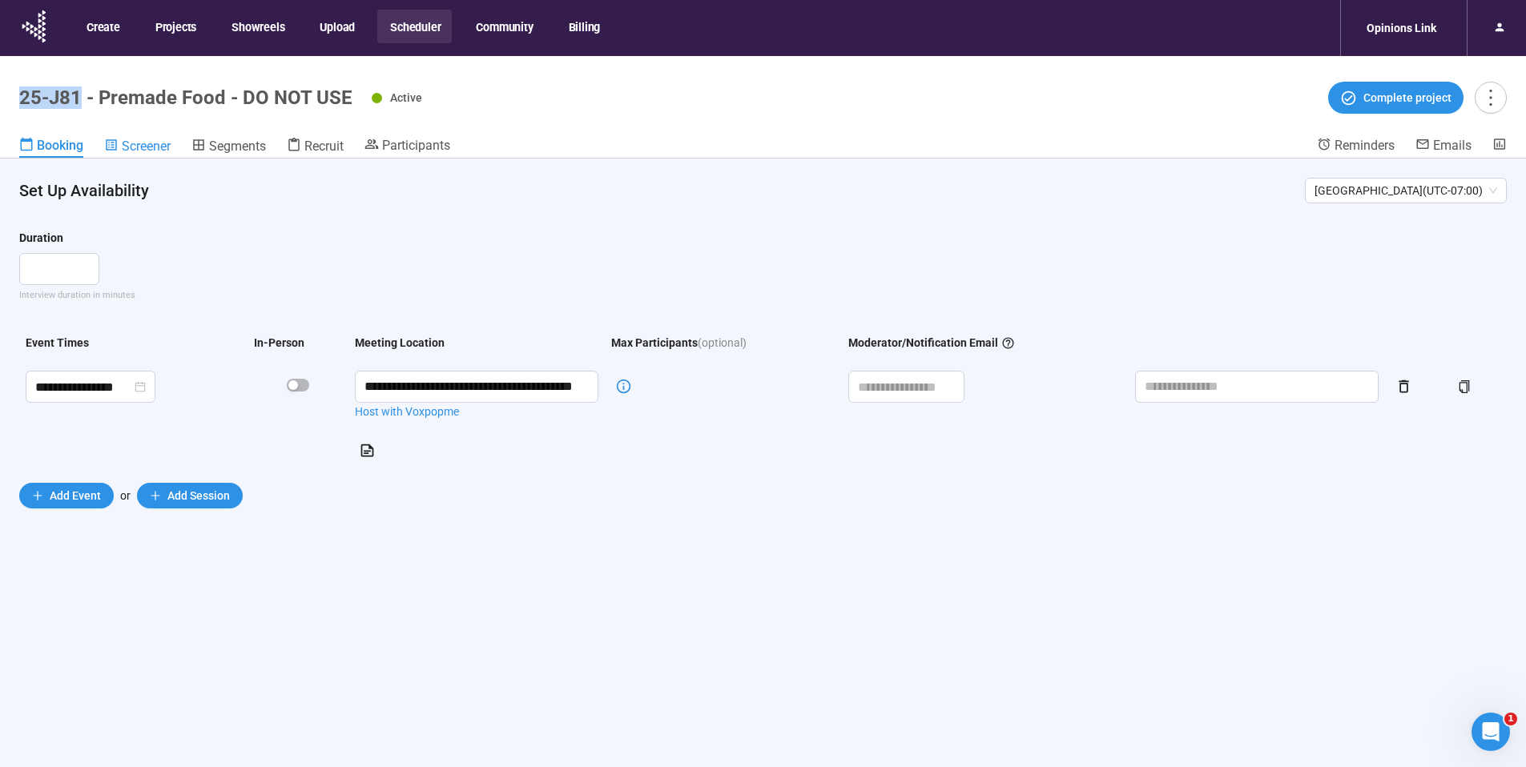
click at [159, 150] on span "Screener" at bounding box center [146, 146] width 49 height 15
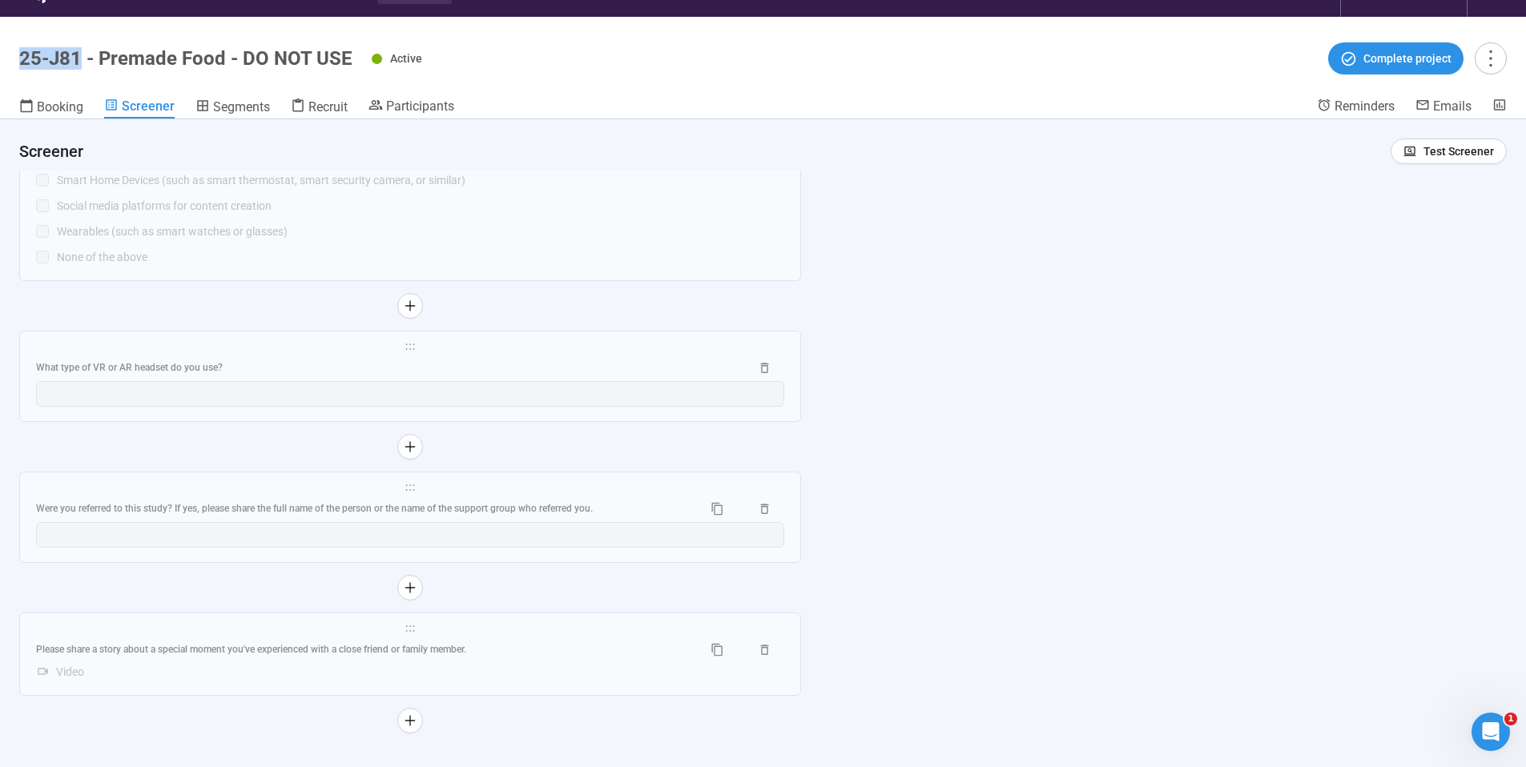
scroll to position [56, 0]
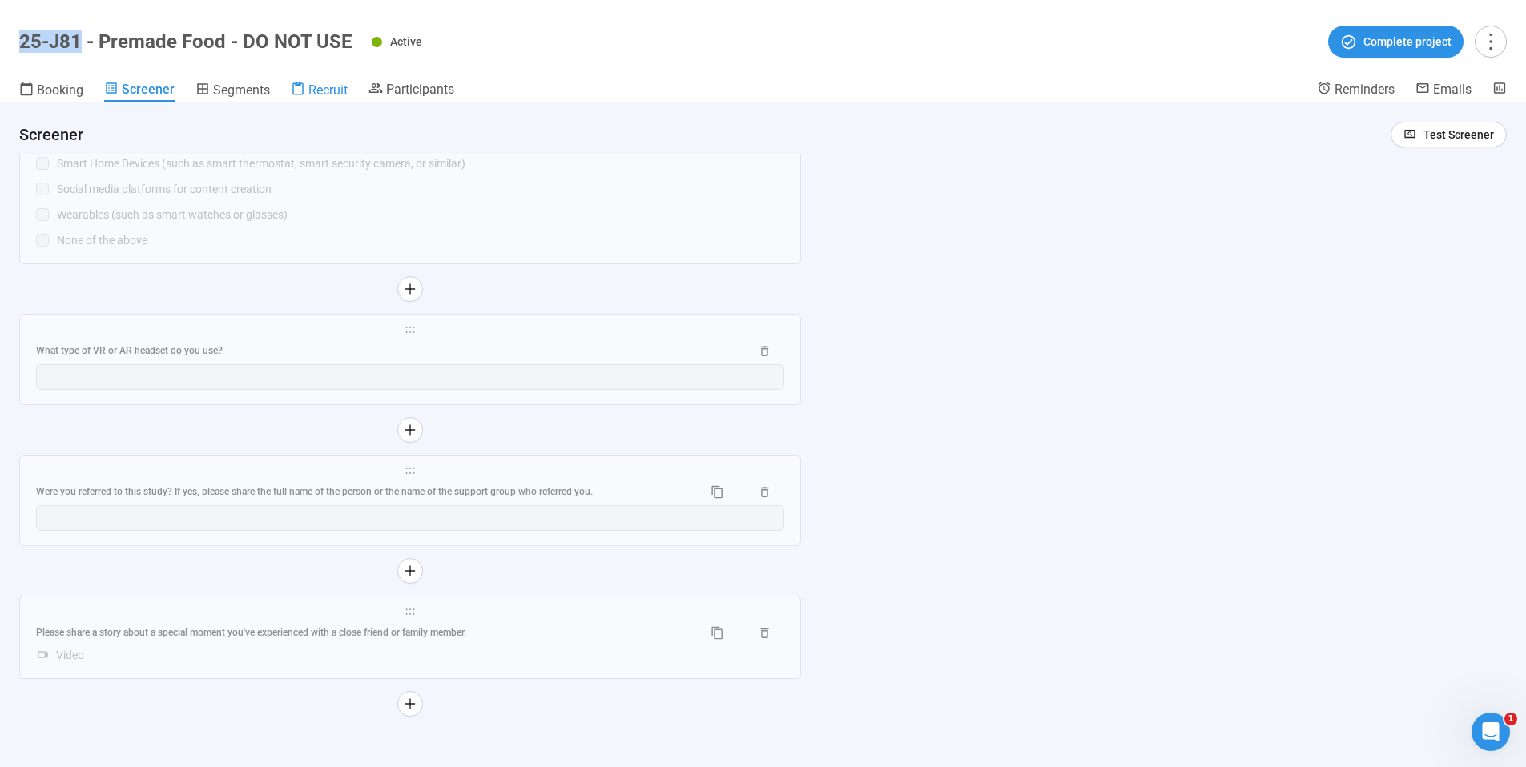
click at [300, 95] on icon at bounding box center [298, 89] width 14 height 14
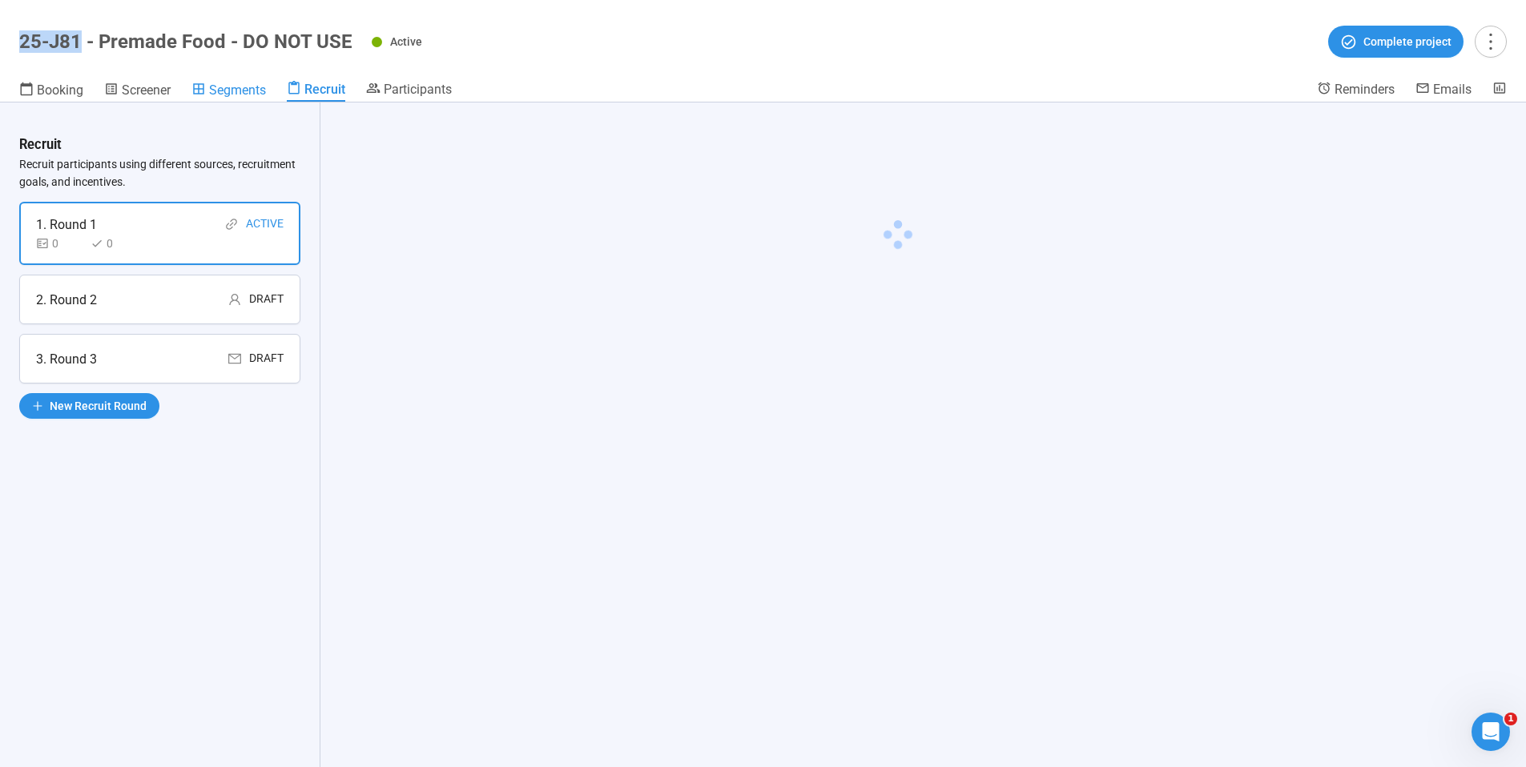
click at [248, 98] on link "Segments" at bounding box center [228, 91] width 74 height 21
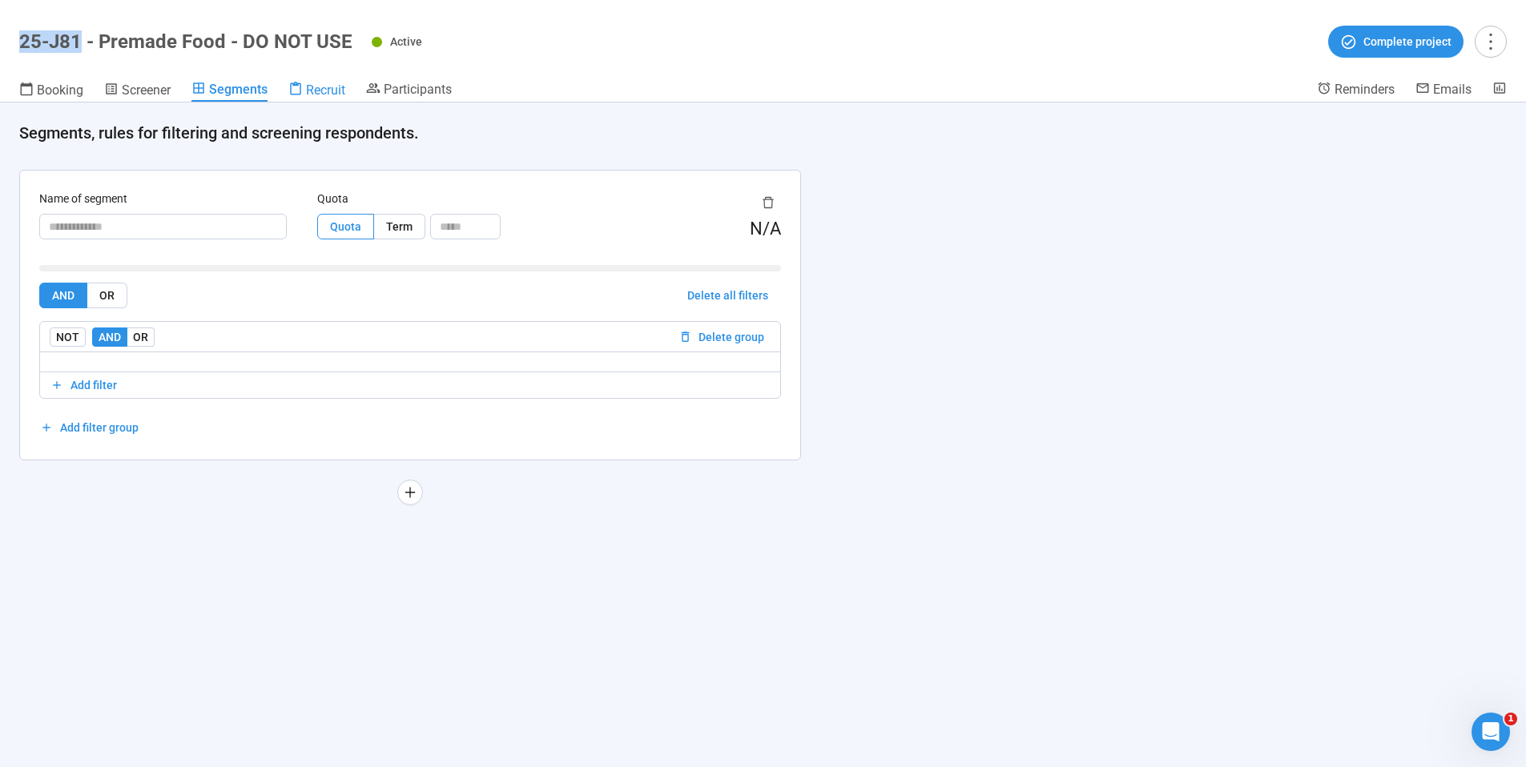
click at [293, 91] on icon at bounding box center [295, 89] width 14 height 14
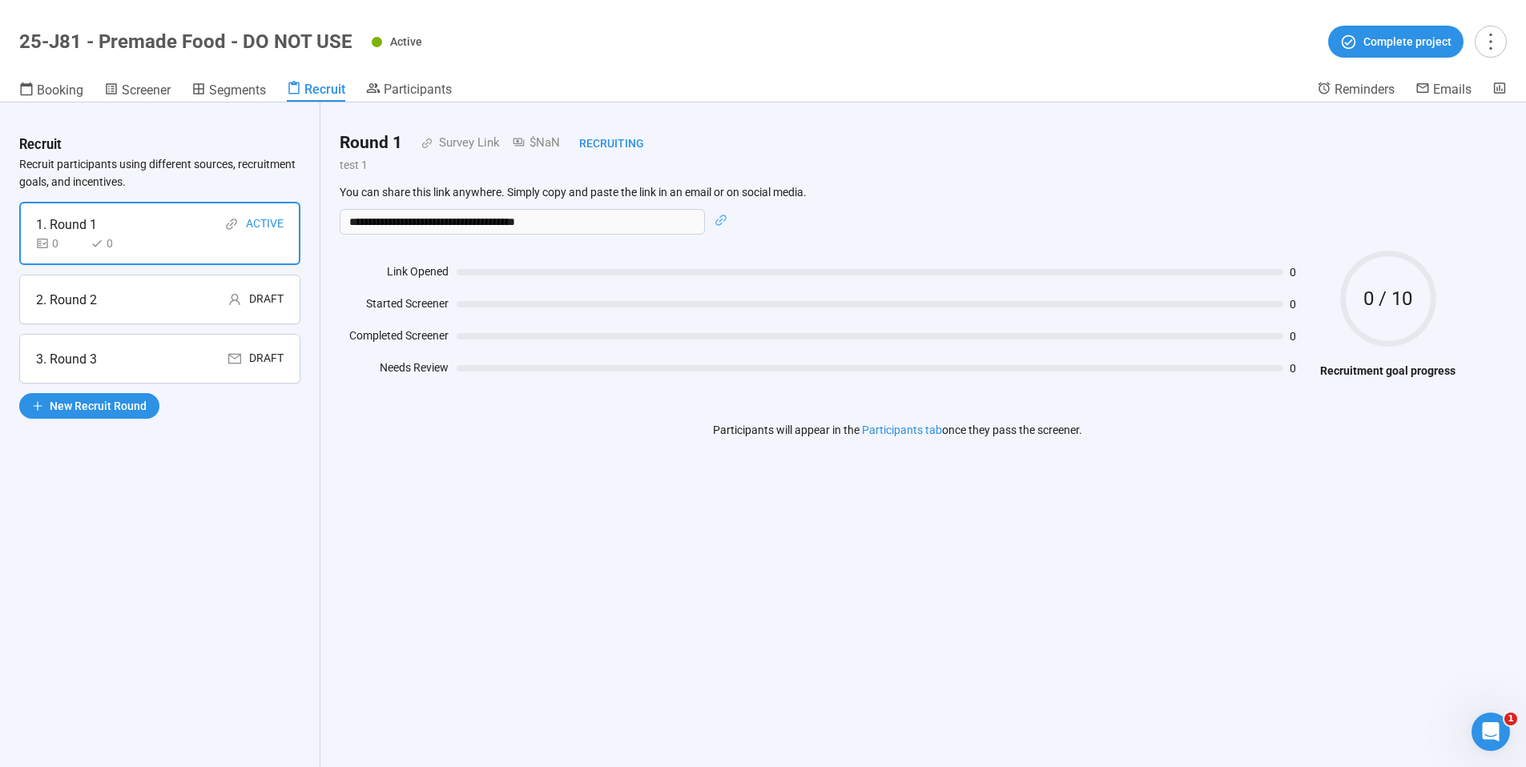
click at [252, 323] on div "2. Round 2 Draft" at bounding box center [159, 300] width 281 height 50
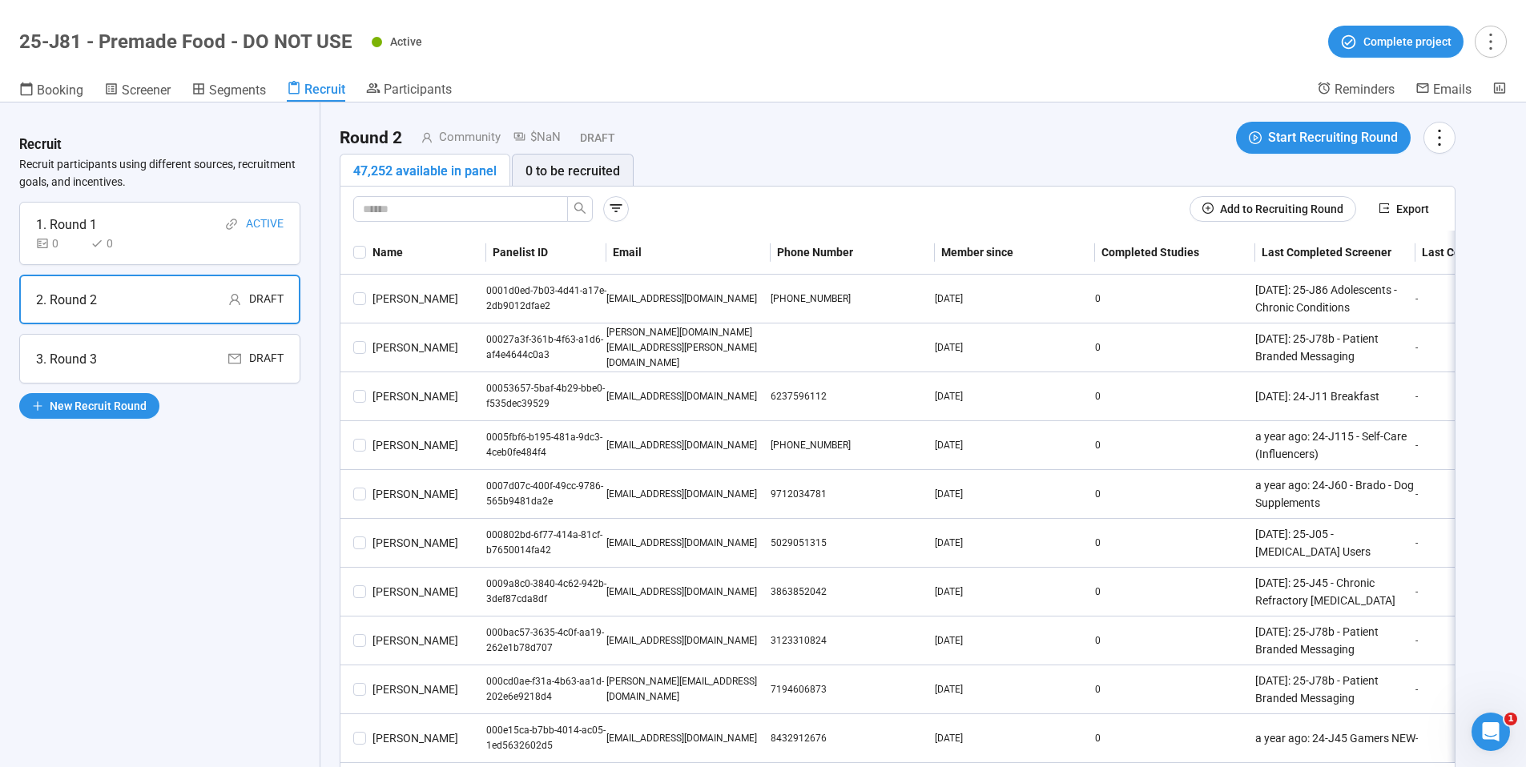
click at [178, 253] on div "1. Round 1 Active 0 0" at bounding box center [159, 233] width 281 height 63
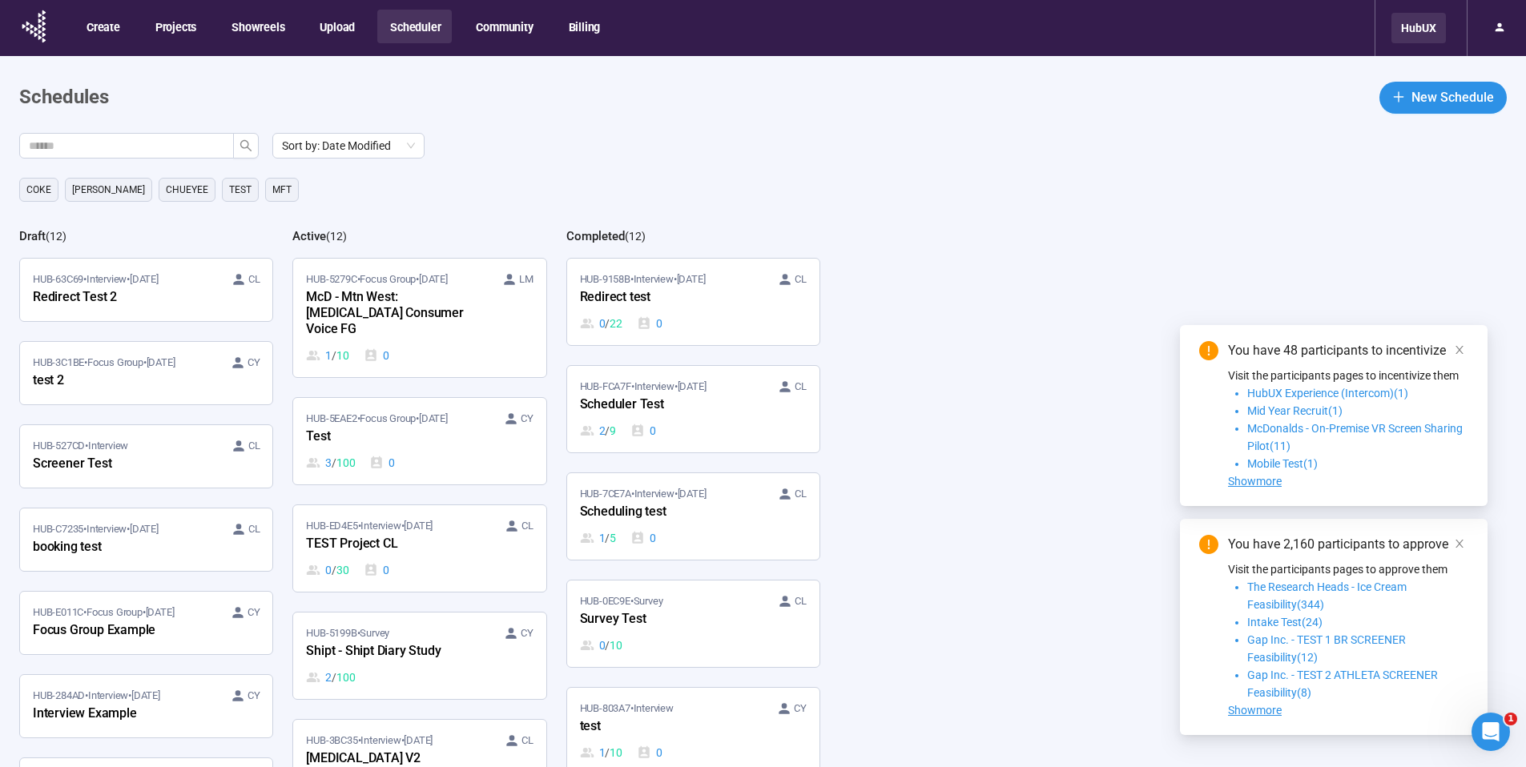
click at [1428, 37] on div "HubUX" at bounding box center [1418, 28] width 54 height 30
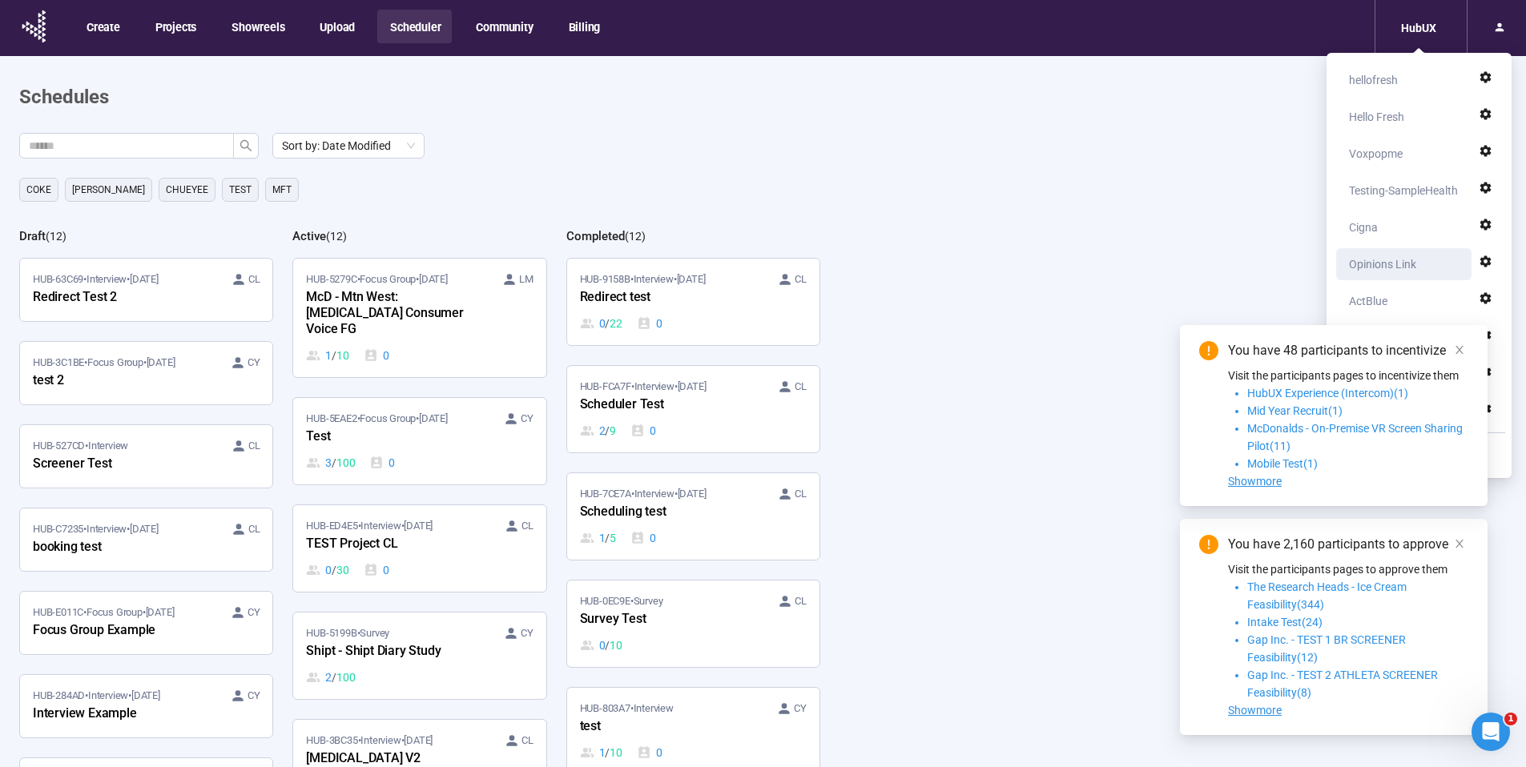
click at [1395, 261] on div "Opinions Link" at bounding box center [1382, 264] width 67 height 32
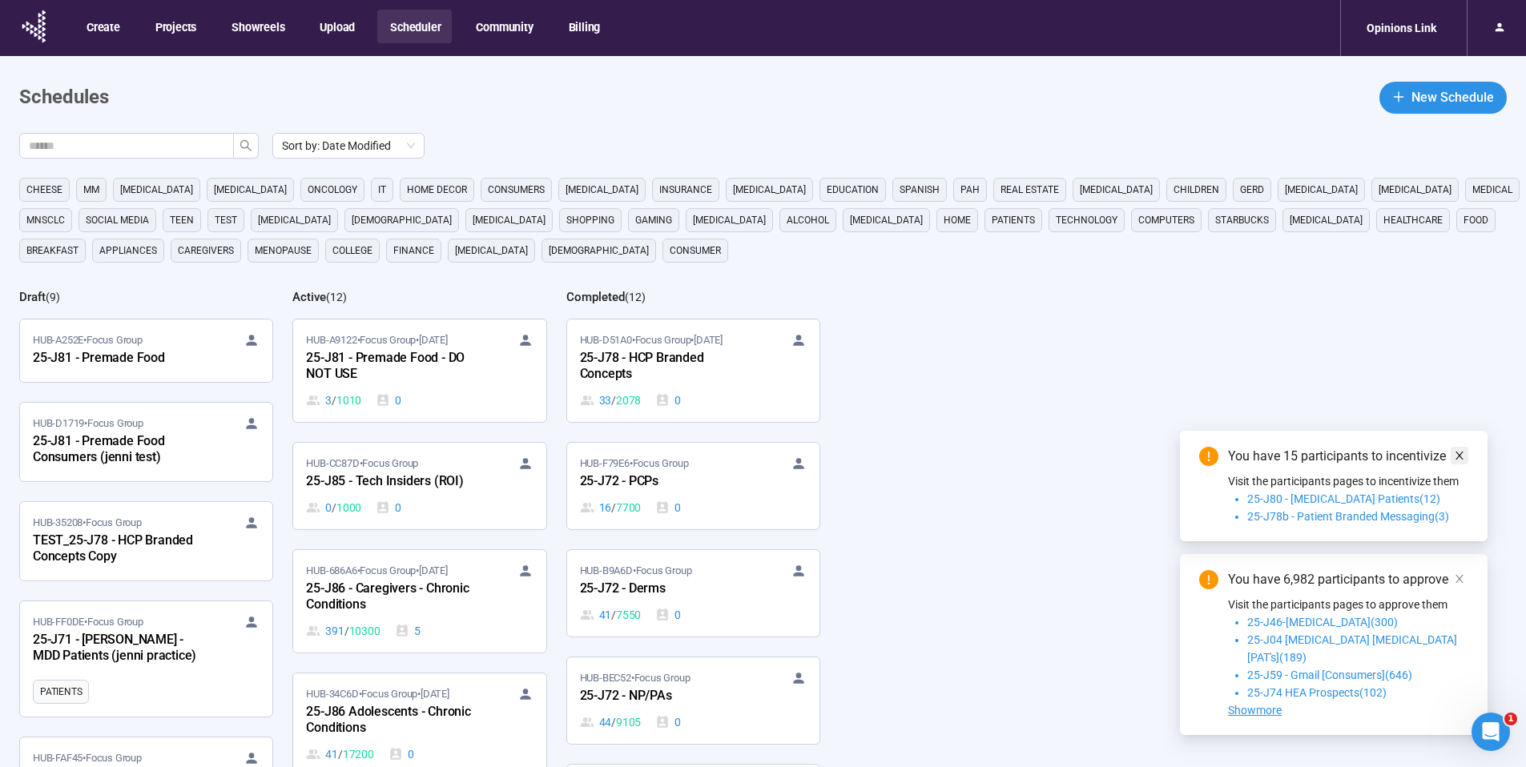
click at [1462, 460] on icon "close" at bounding box center [1459, 456] width 8 height 8
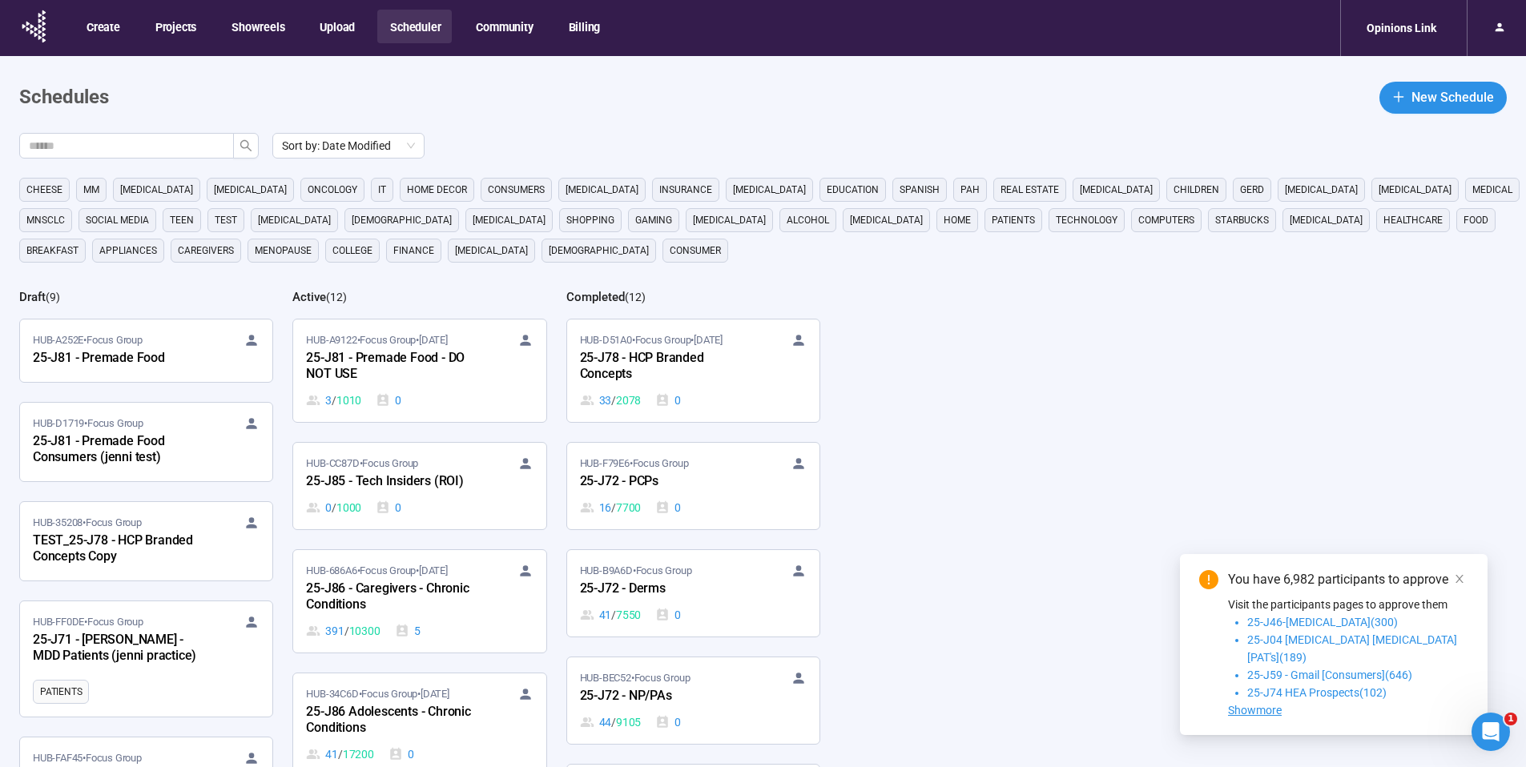
click at [1449, 589] on div "You have 6,982 participants to approve" at bounding box center [1348, 579] width 240 height 19
click at [1458, 585] on icon "close" at bounding box center [1459, 578] width 11 height 11
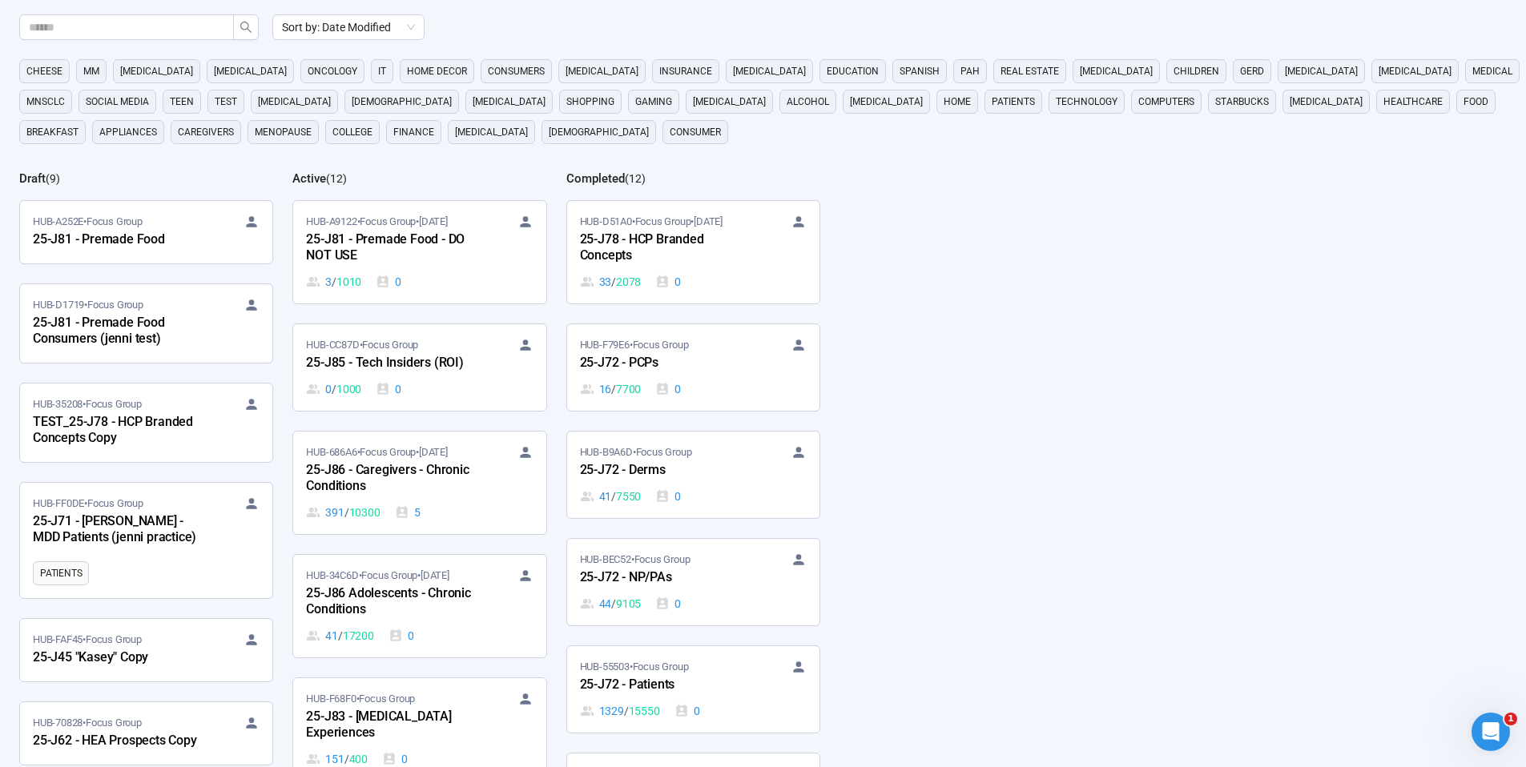
scroll to position [119, 0]
click at [208, 235] on div "25-J81 - Premade Food" at bounding box center [121, 239] width 176 height 21
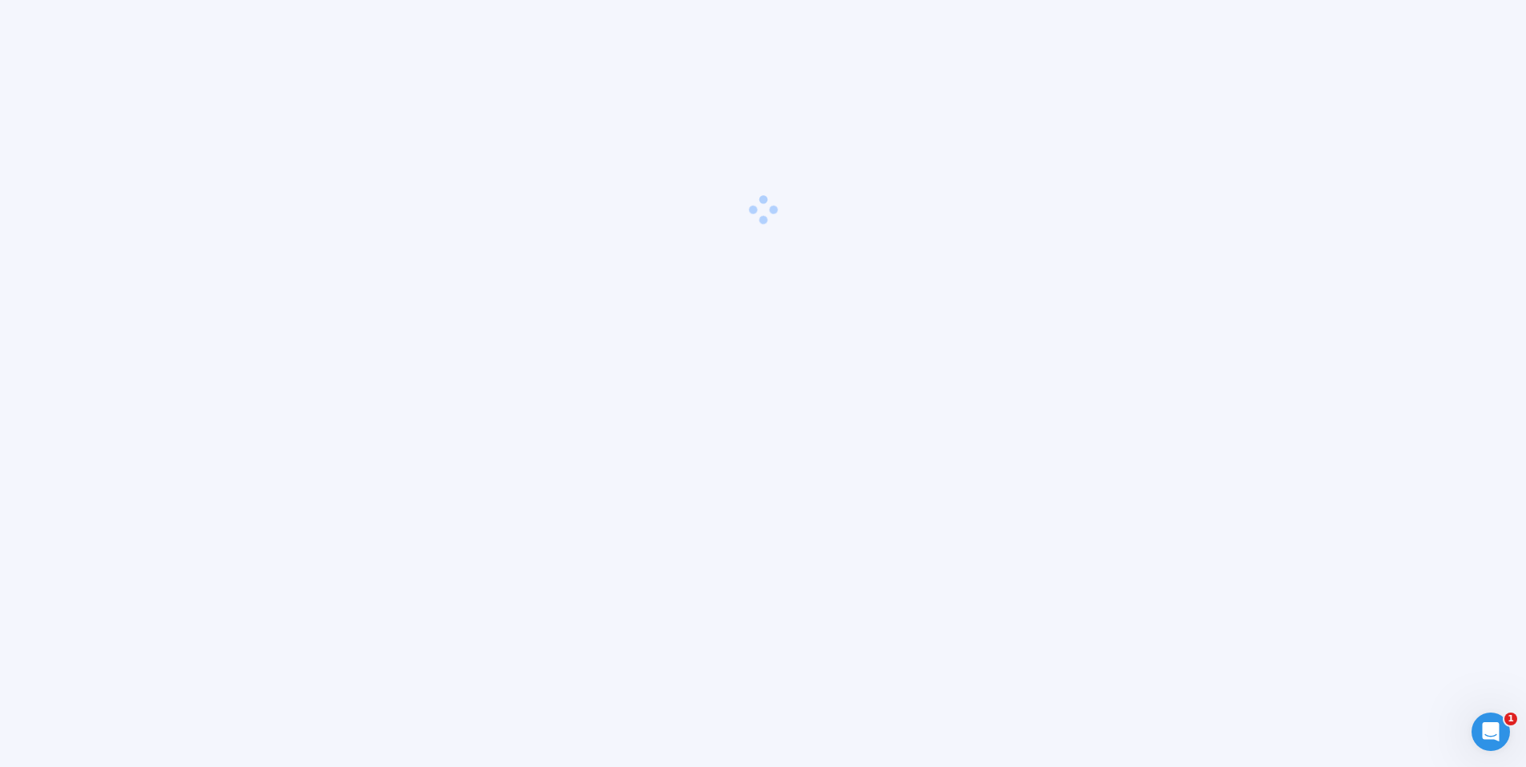
scroll to position [56, 0]
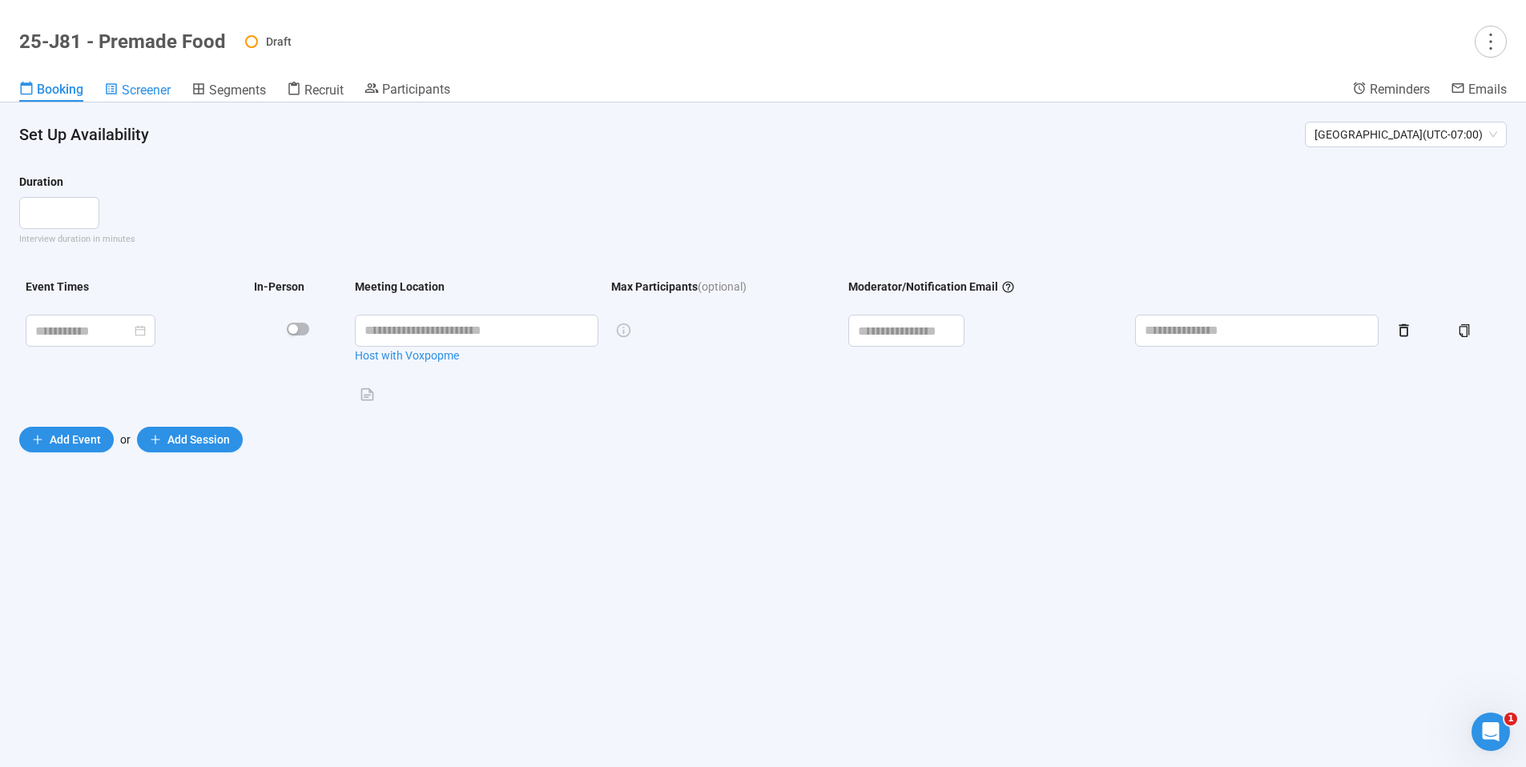
click at [141, 90] on span "Screener" at bounding box center [146, 89] width 49 height 15
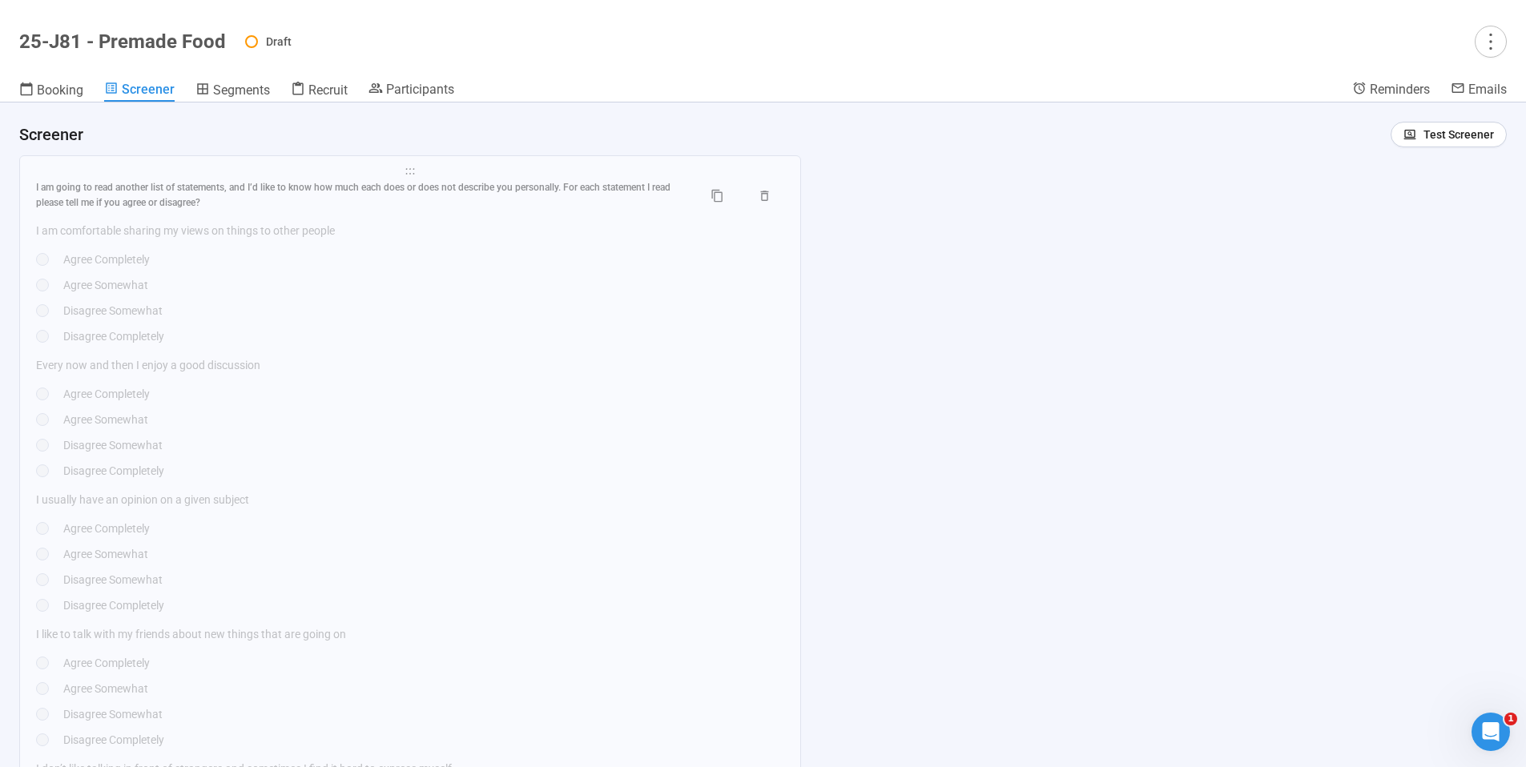
scroll to position [17308, 0]
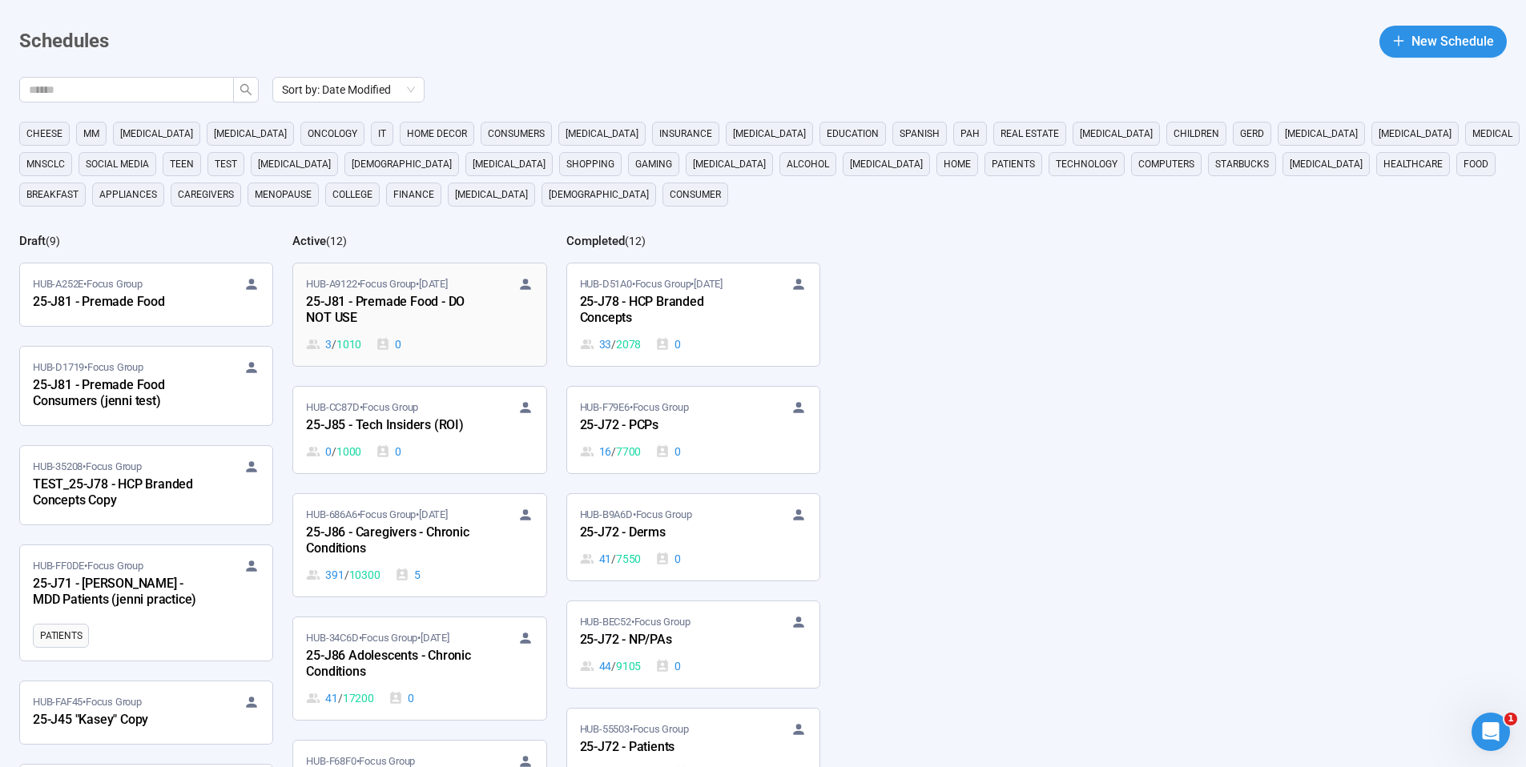
click at [422, 296] on div "25-J81 - Premade Food - DO NOT USE" at bounding box center [394, 310] width 176 height 37
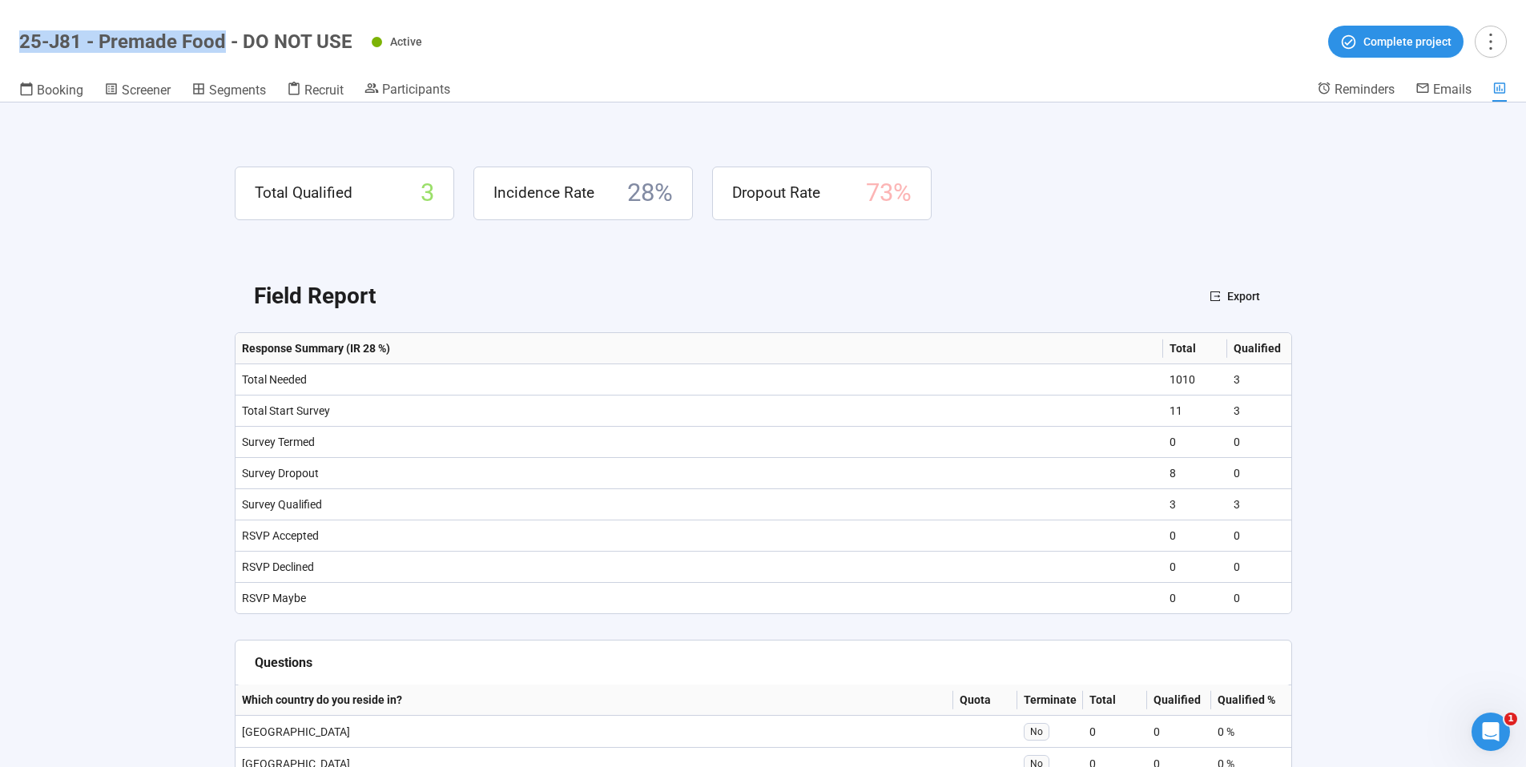
drag, startPoint x: 223, startPoint y: 41, endPoint x: 22, endPoint y: 34, distance: 200.3
click at [0, 38] on html "Create Projects Showreels Upload Scheduler Community Billing Opinions Link 25-J…" at bounding box center [763, 355] width 1526 height 823
copy h1 "25-J81 - Premade Food"
click at [328, 122] on div "Total Qualified 3 Incidence Rate 28 % Dropout Rate 73 % Field Report Export Res…" at bounding box center [763, 435] width 1153 height 665
click at [398, 86] on span "Participants" at bounding box center [416, 89] width 68 height 15
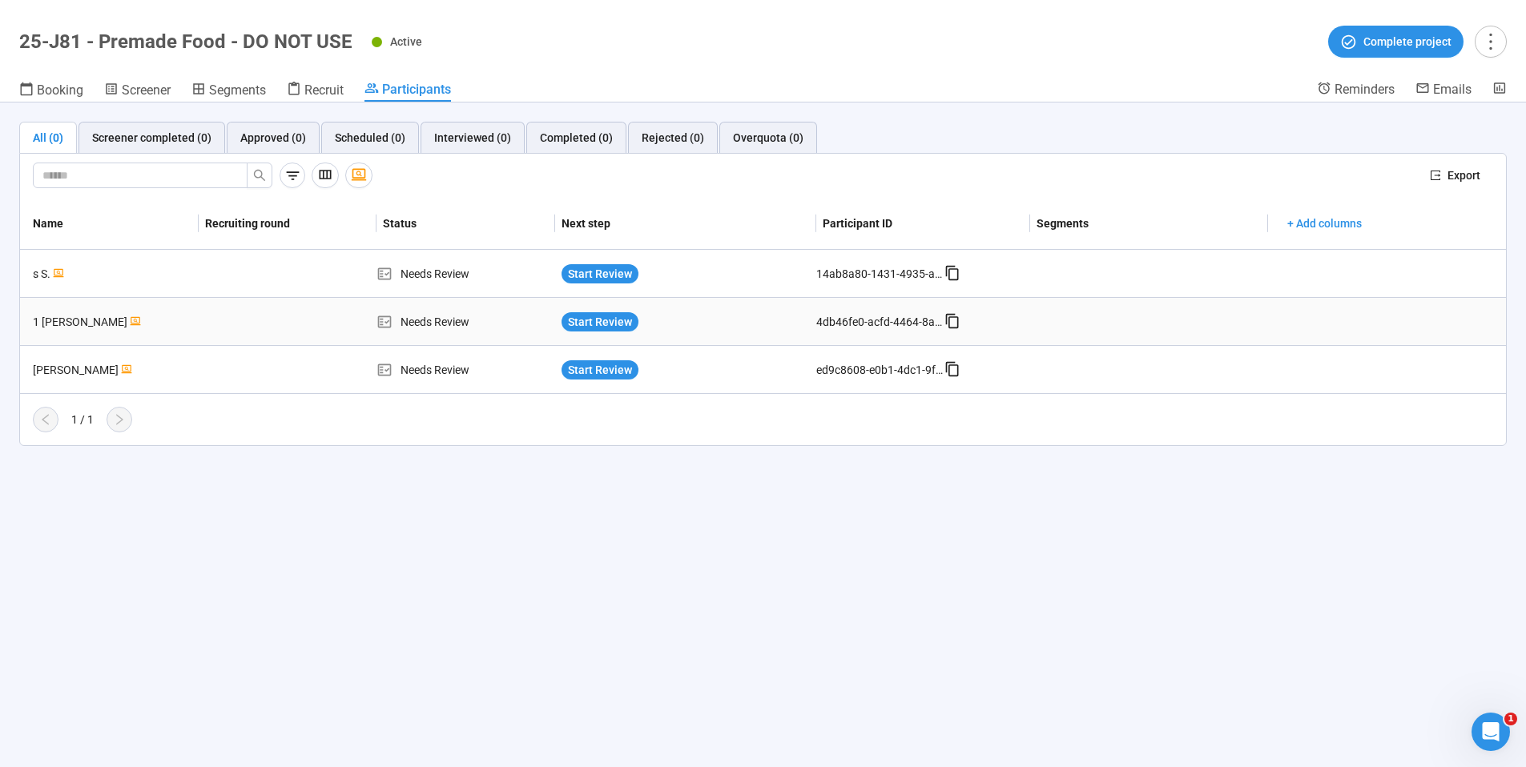
click at [68, 324] on div "1 Chueyee Y." at bounding box center [112, 322] width 172 height 18
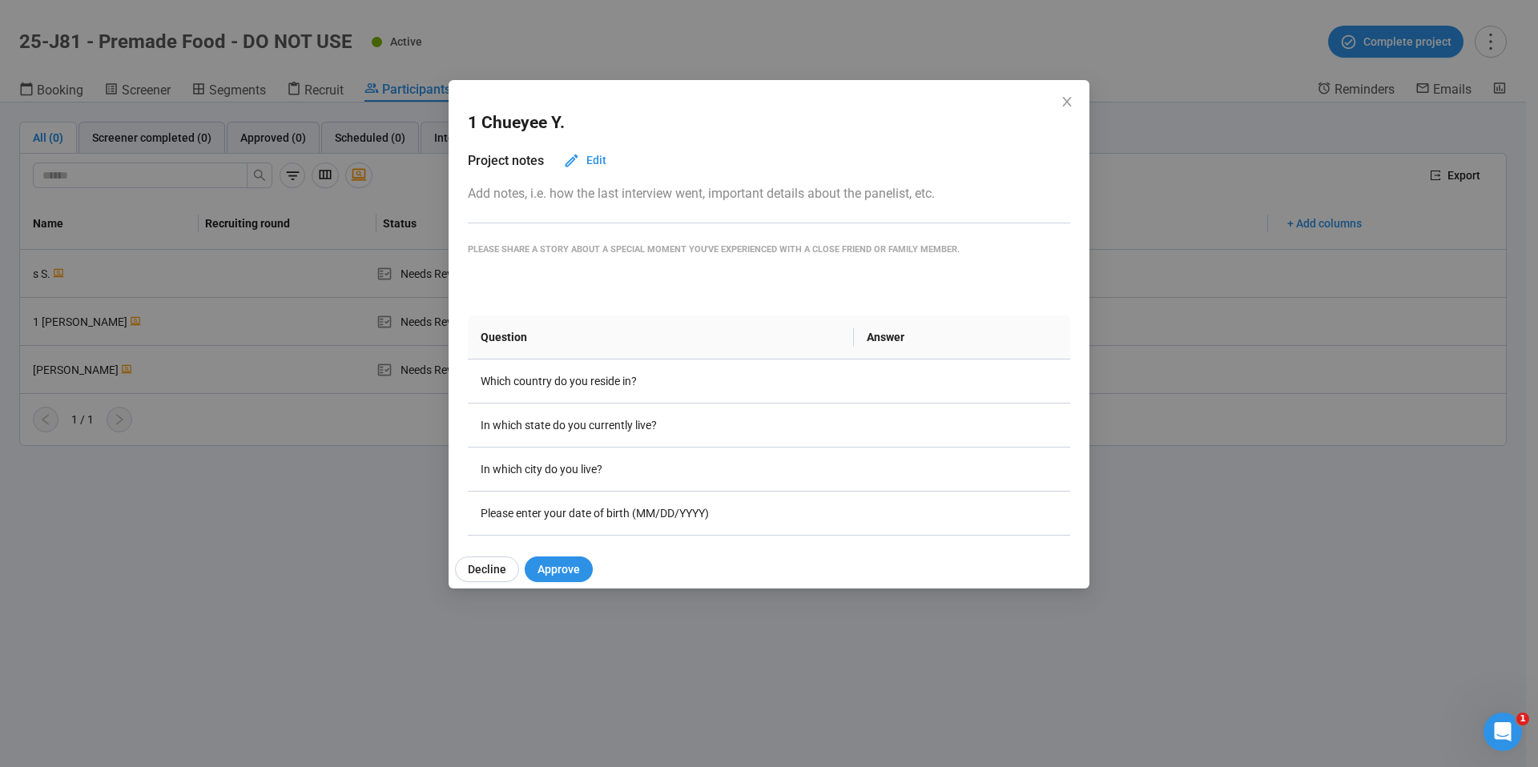
click at [245, 373] on div "1 Chueyee Y. Project notes Edit Add notes, i.e. how the last interview went, im…" at bounding box center [769, 383] width 1538 height 767
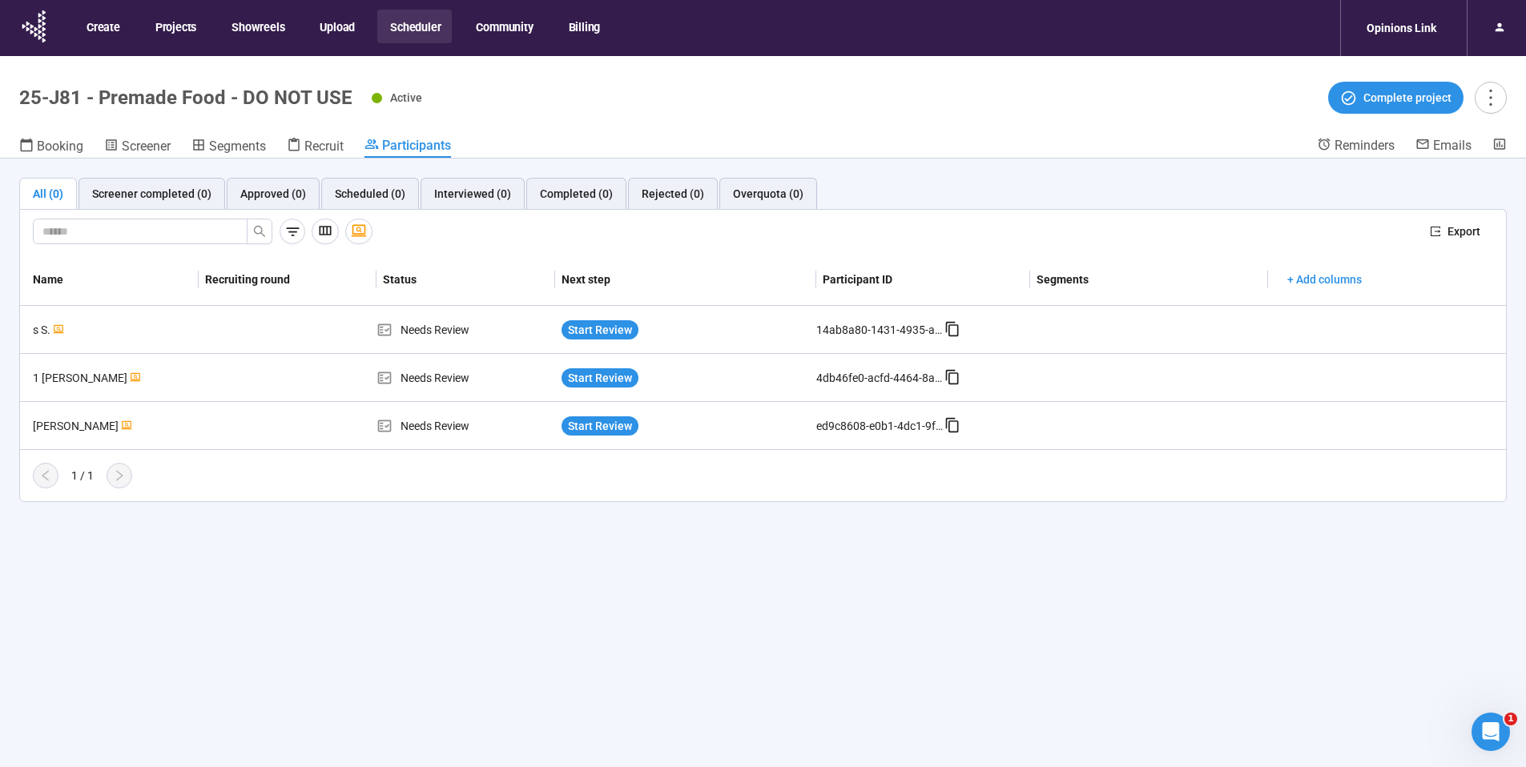
click at [410, 30] on button "Scheduler" at bounding box center [414, 27] width 74 height 34
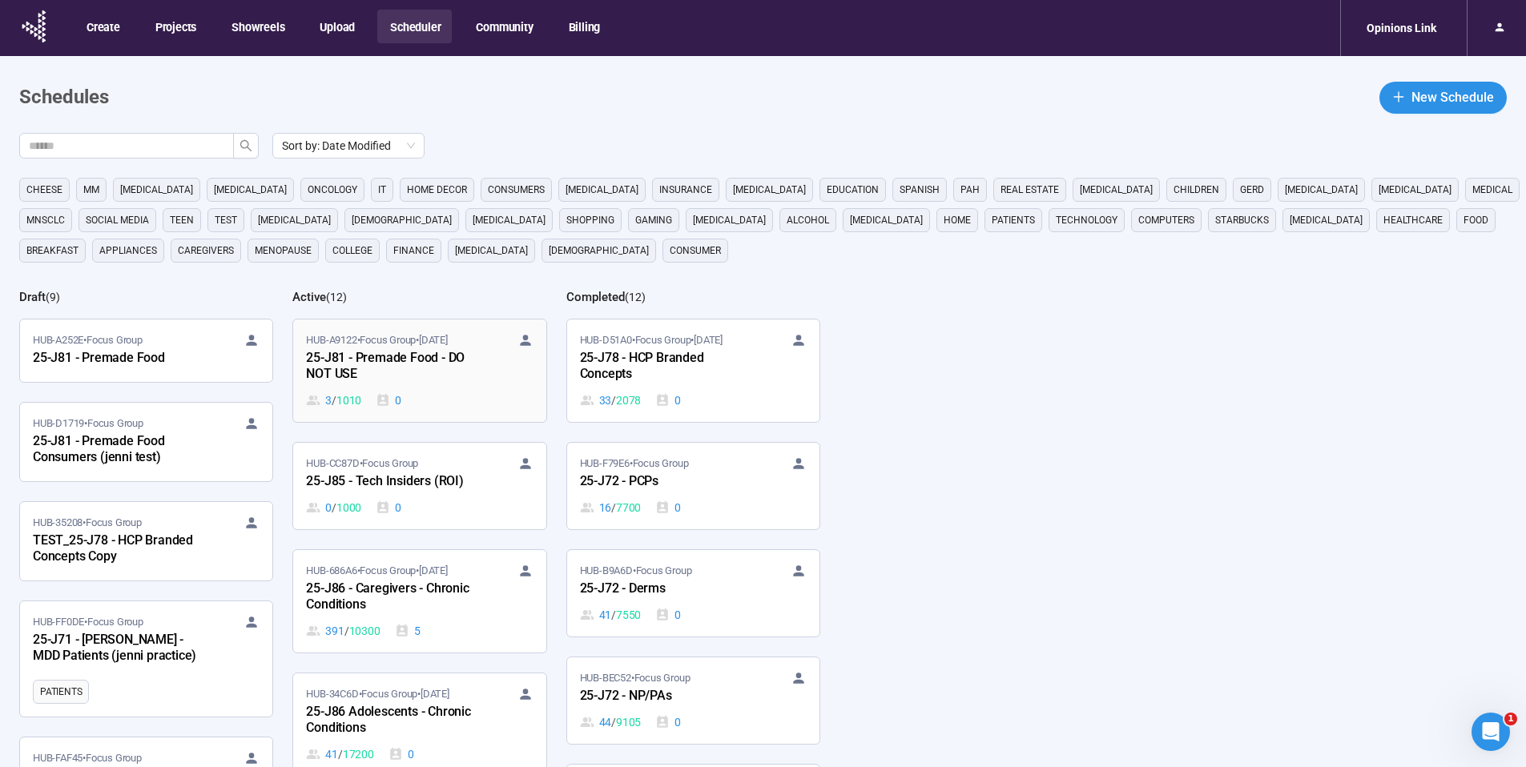
click at [500, 346] on div "HUB-A9122 • Focus Group • Sep 30" at bounding box center [419, 340] width 227 height 16
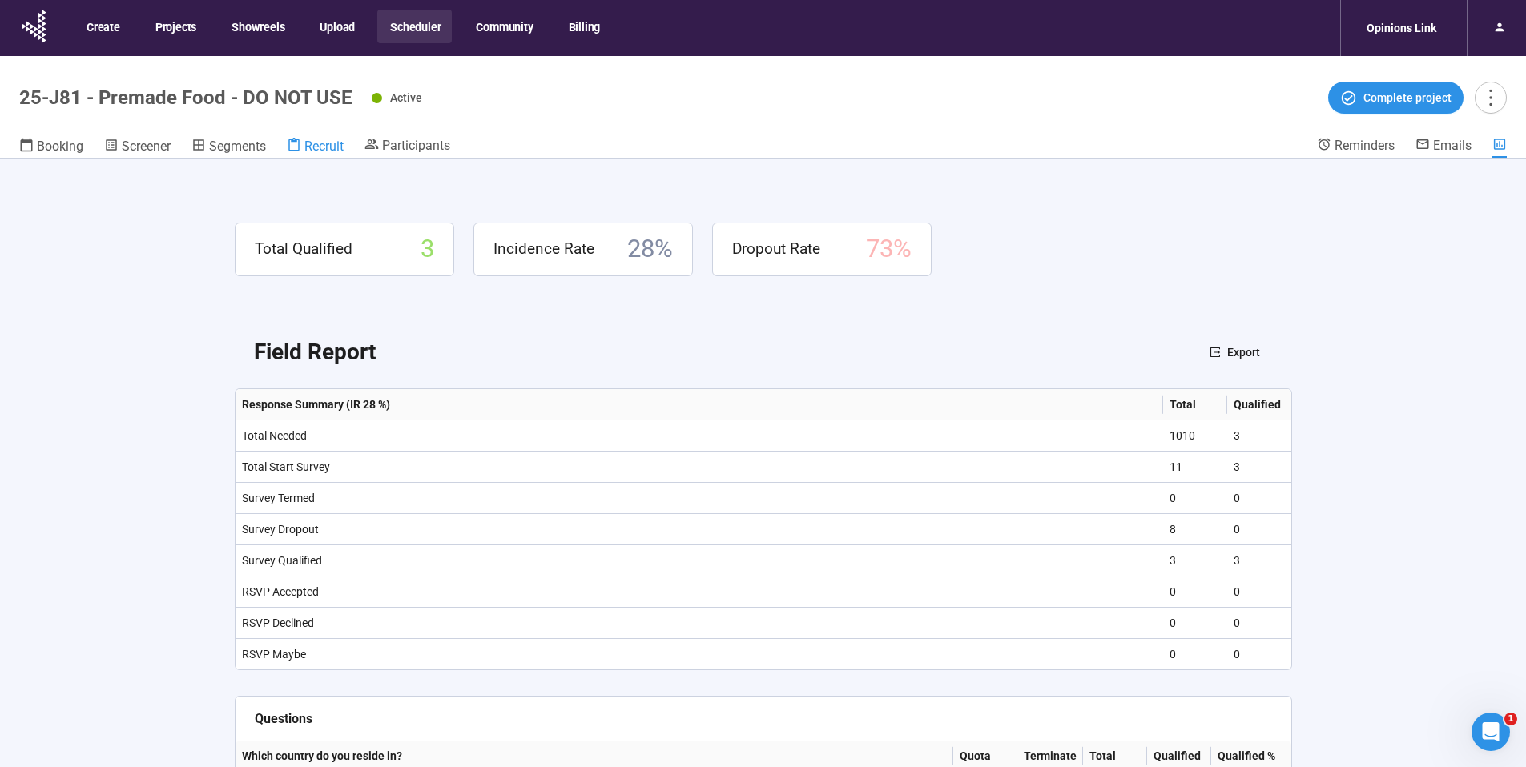
click at [323, 146] on span "Recruit" at bounding box center [323, 146] width 39 height 15
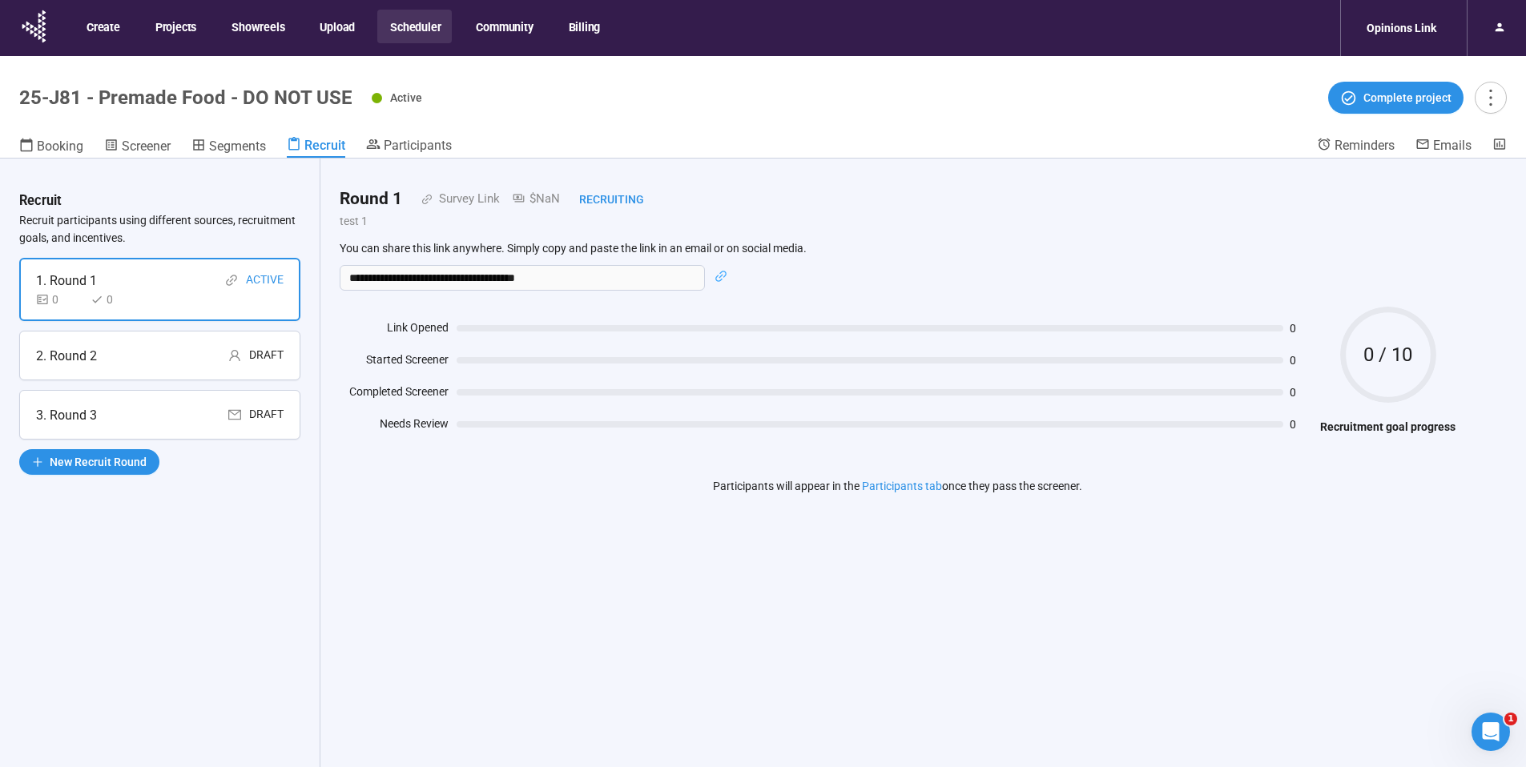
click at [227, 87] on h1 "25-J81 - Premade Food - DO NOT USE" at bounding box center [185, 97] width 333 height 22
copy h1 "25-J81 - Premade Food - DO NOT USE"
click at [413, 24] on button "Scheduler" at bounding box center [414, 27] width 74 height 34
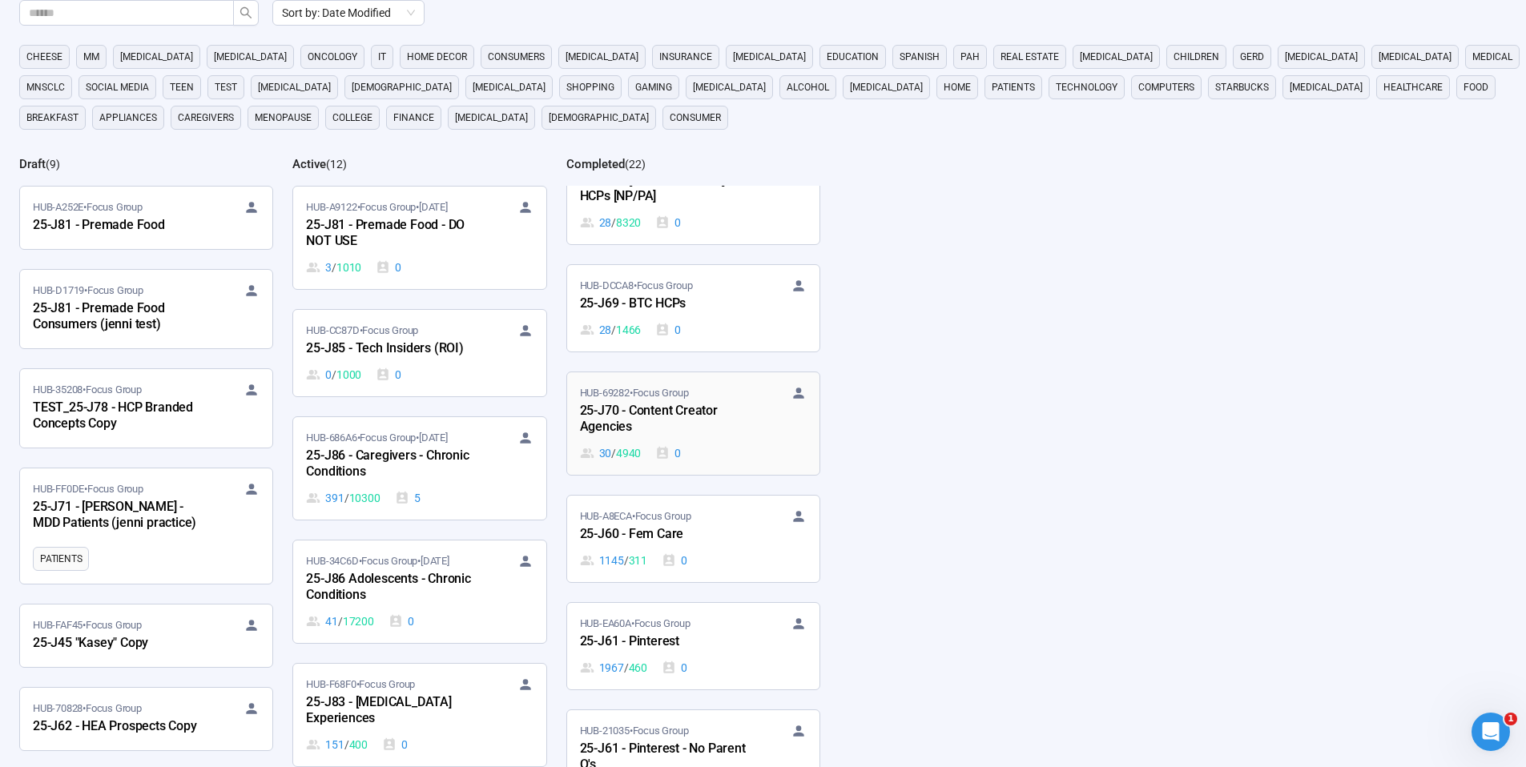
scroll to position [951, 0]
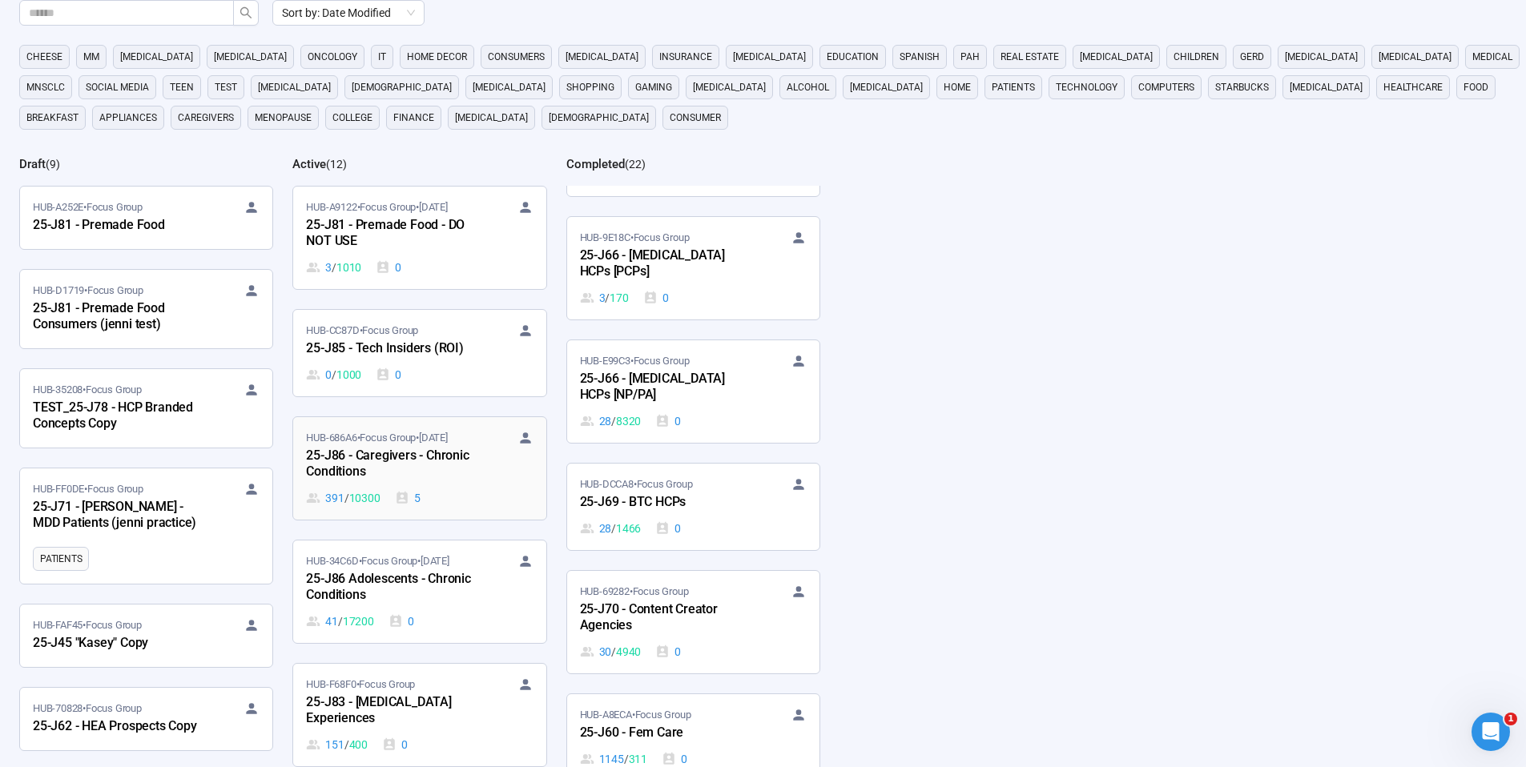
click at [501, 476] on div "HUB-686A6 • Focus Group • Sep 23 25-J86 - Caregivers - Chronic Conditions 391 /…" at bounding box center [419, 468] width 227 height 77
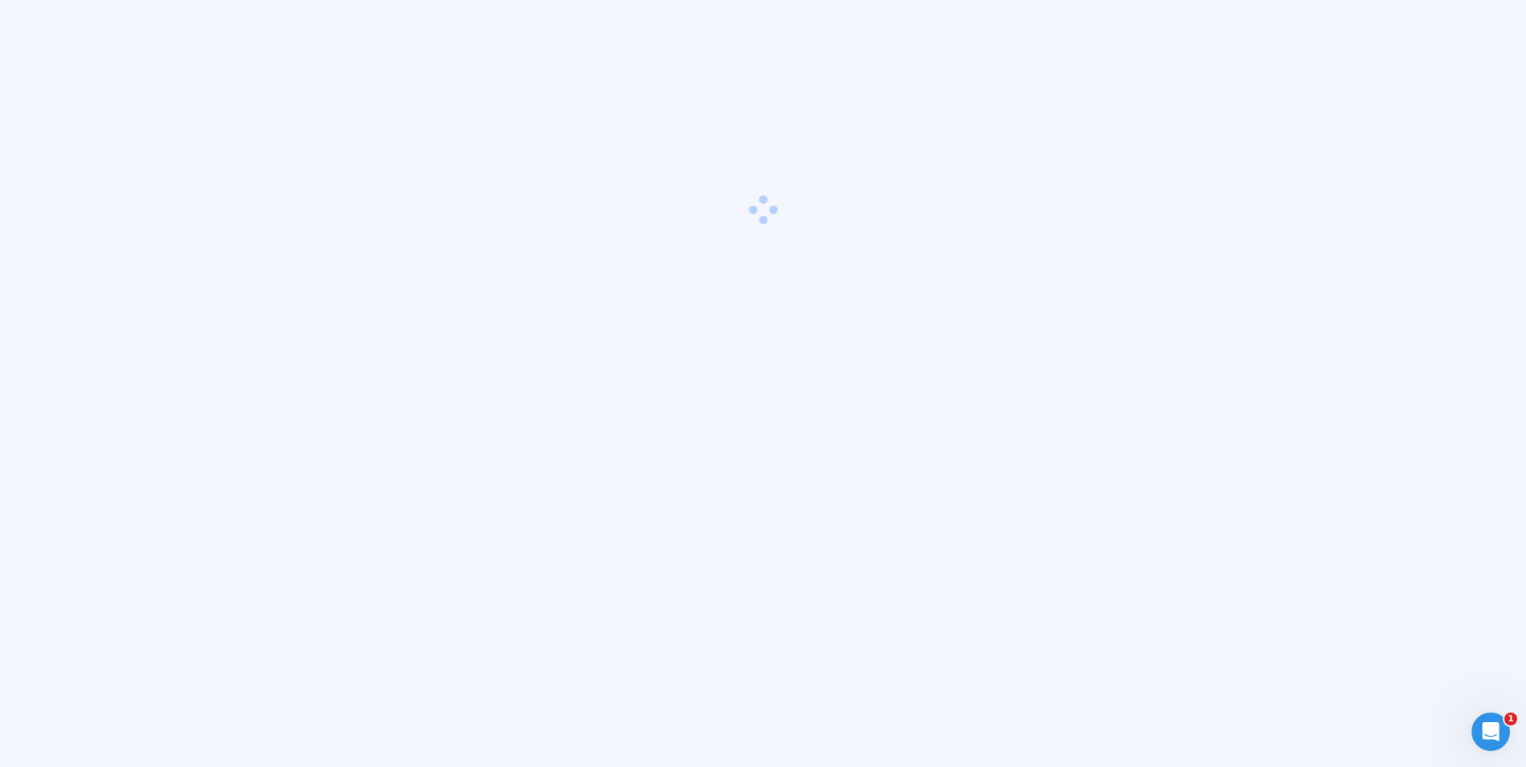
scroll to position [56, 0]
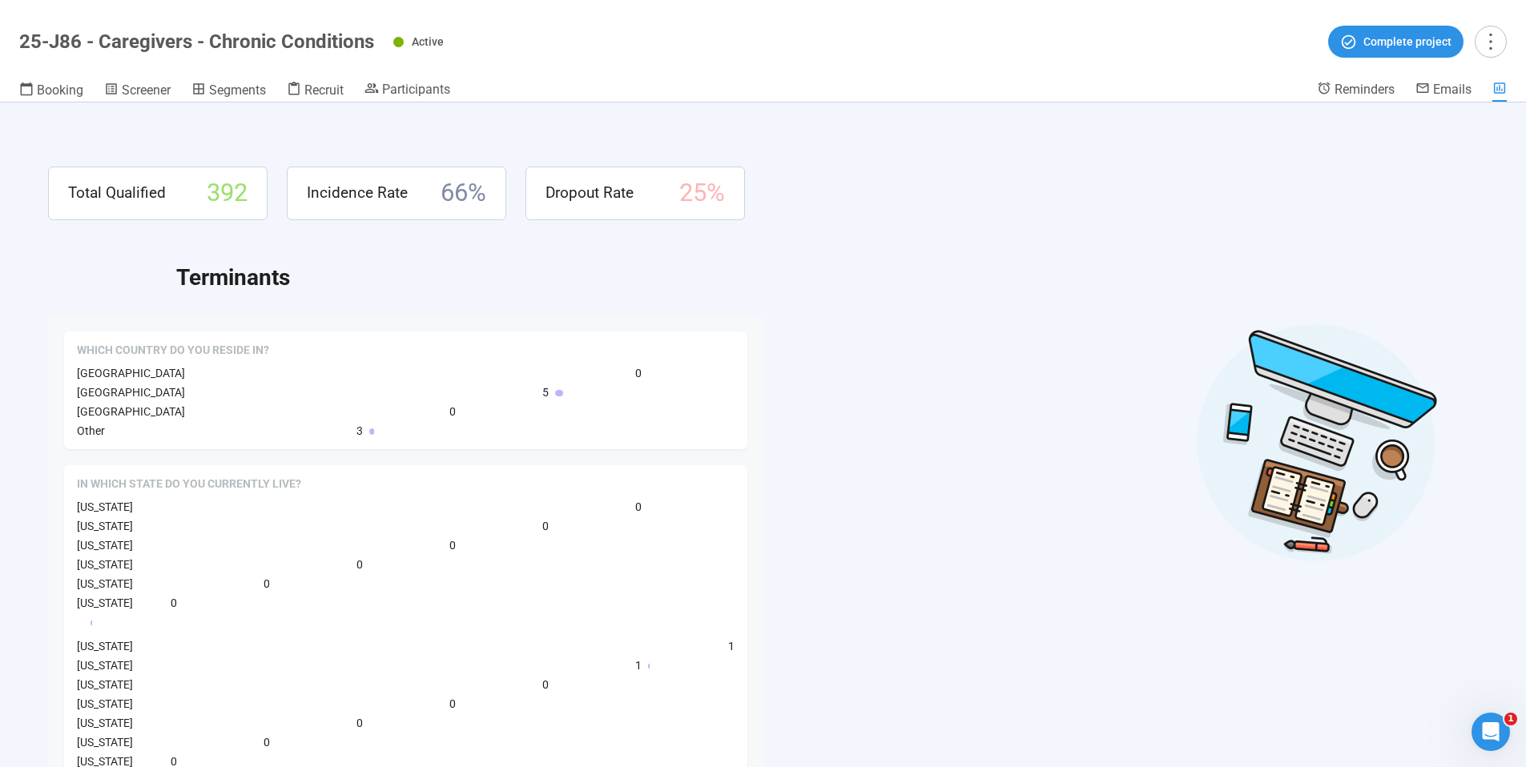
click at [209, 39] on h1 "25-J86 - Caregivers - Chronic Conditions" at bounding box center [196, 41] width 355 height 22
click at [207, 42] on h1 "25-J86 - Caregivers - Chronic Conditions" at bounding box center [196, 41] width 355 height 22
click at [206, 42] on h1 "25-J86 - Caregivers - Chronic Conditions" at bounding box center [196, 41] width 355 height 22
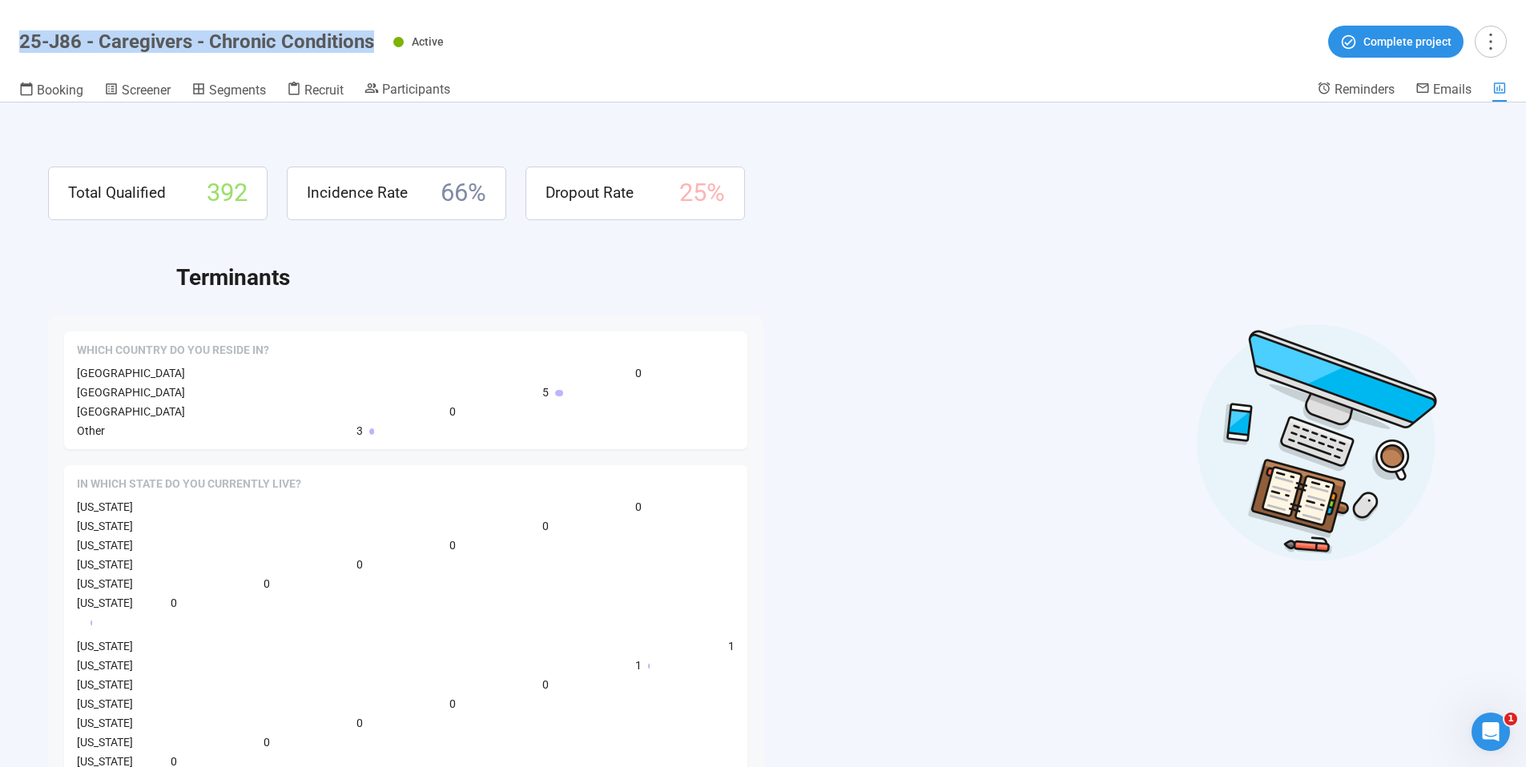
copy h1 "25-J86 - Caregivers - Chronic Conditions"
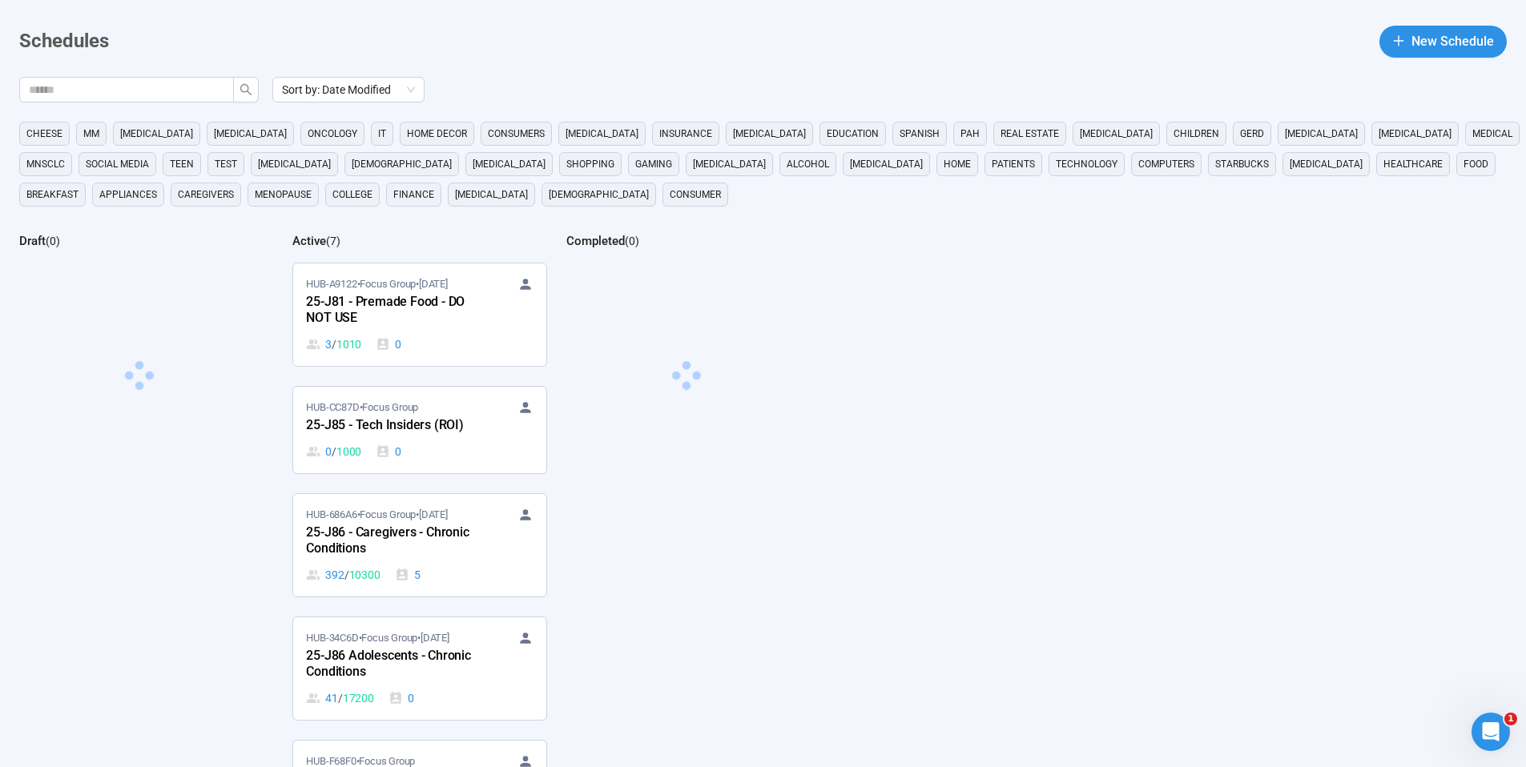
scroll to position [133, 0]
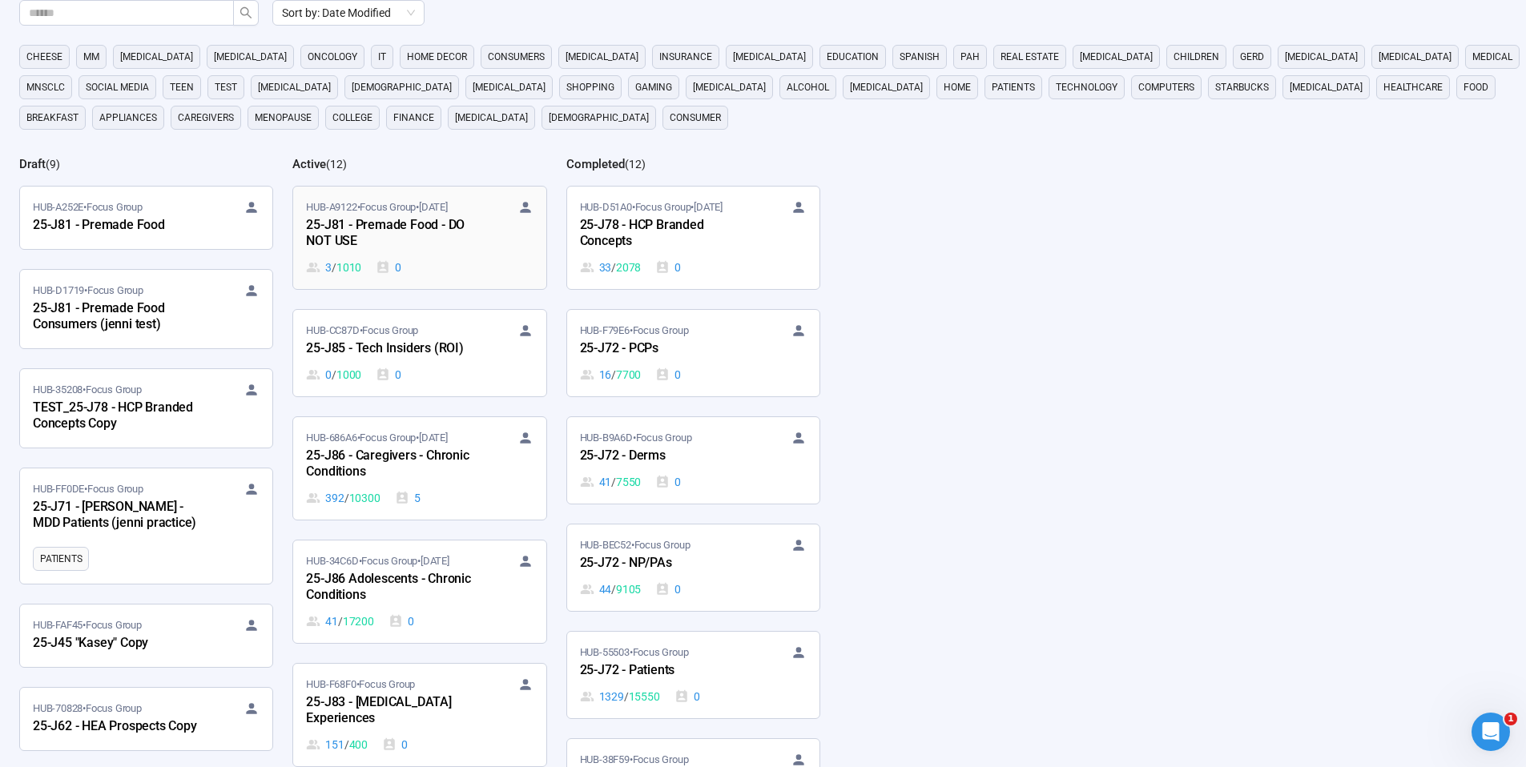
click at [462, 243] on div "25-J81 - Premade Food - DO NOT USE" at bounding box center [394, 233] width 176 height 37
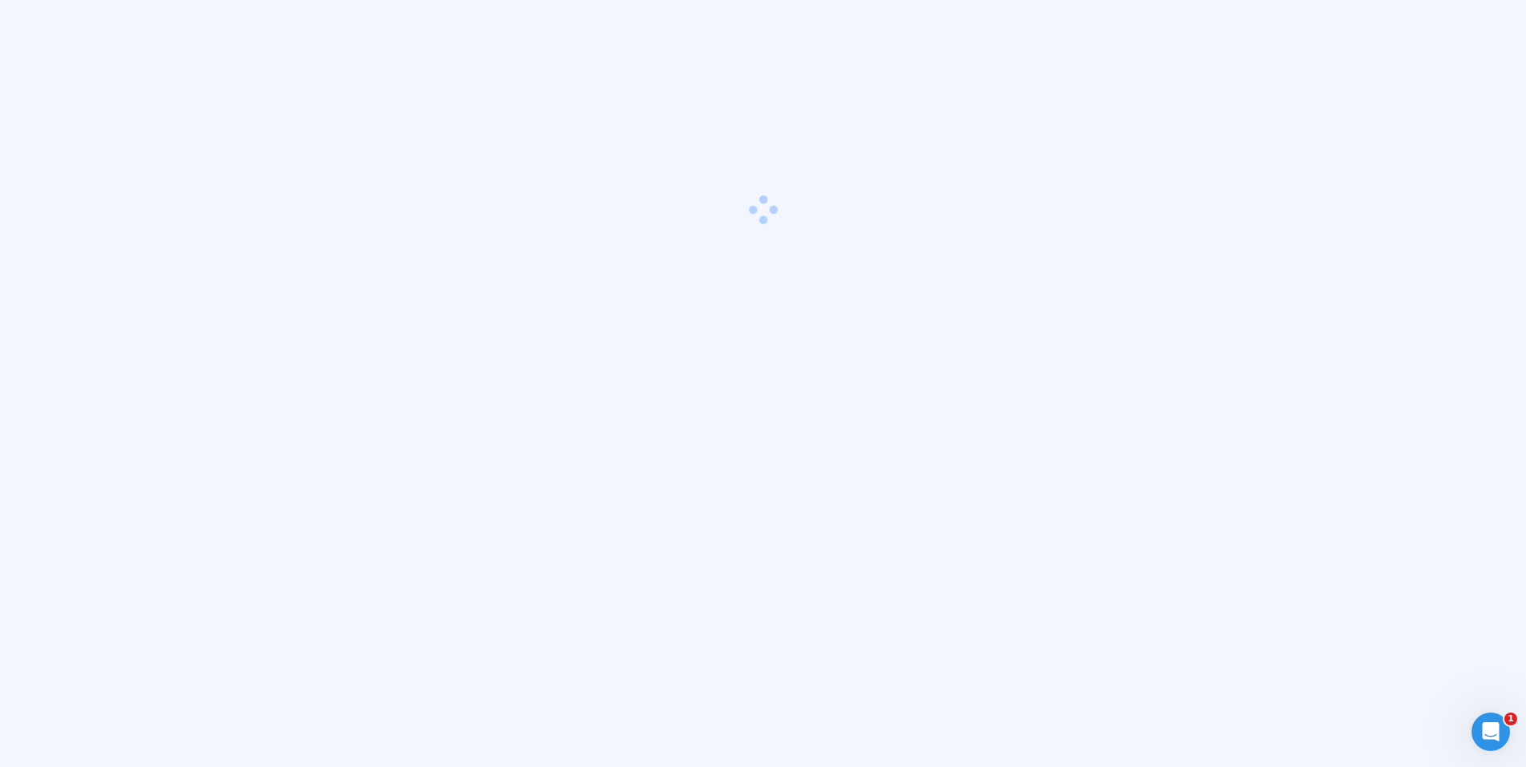
scroll to position [56, 0]
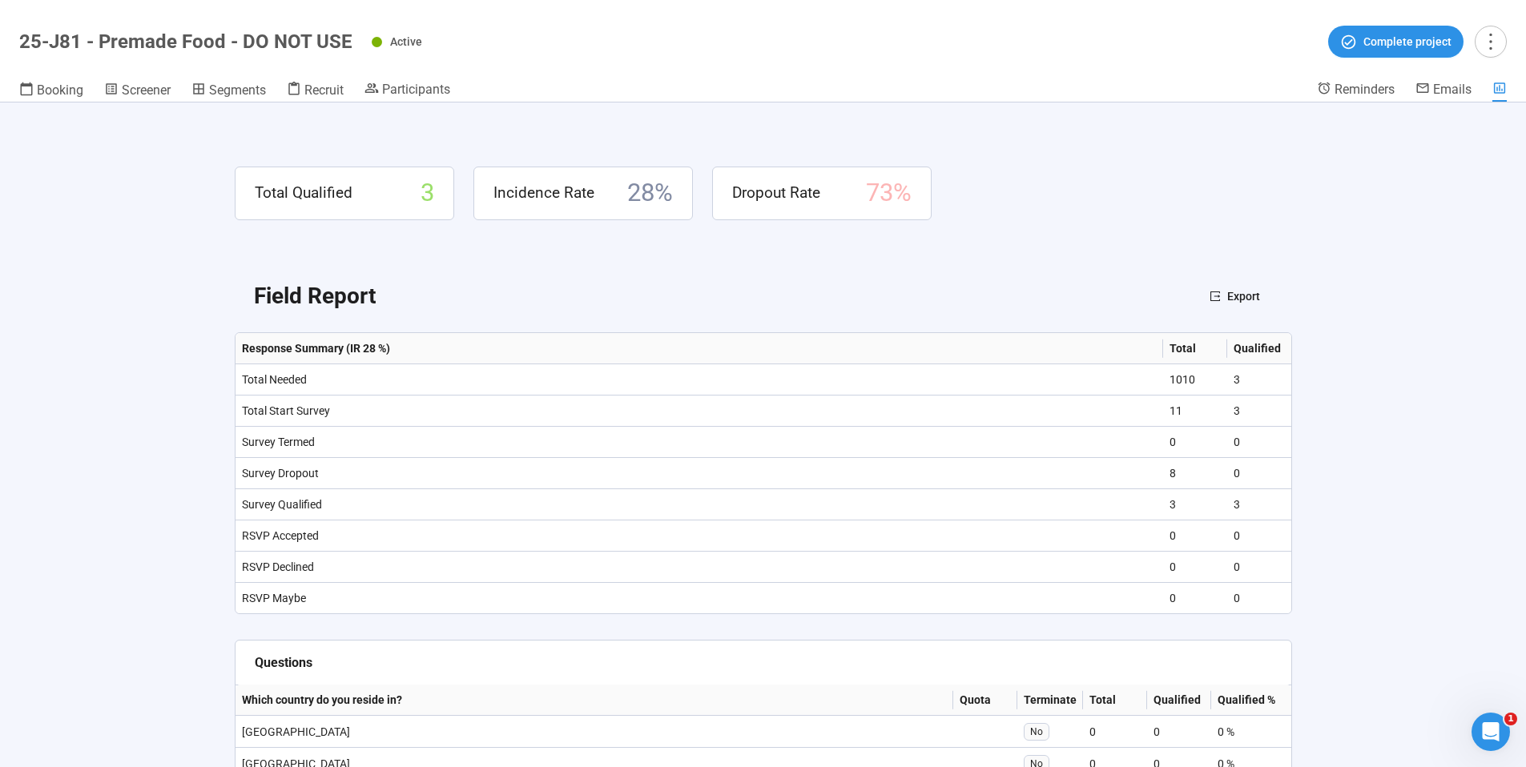
click at [163, 43] on h1 "25-J81 - Premade Food - DO NOT USE" at bounding box center [185, 41] width 333 height 22
copy h1 "25-J81 - Premade Food - DO NOT USE"
click at [521, 57] on div "Active Complete project" at bounding box center [939, 42] width 1135 height 32
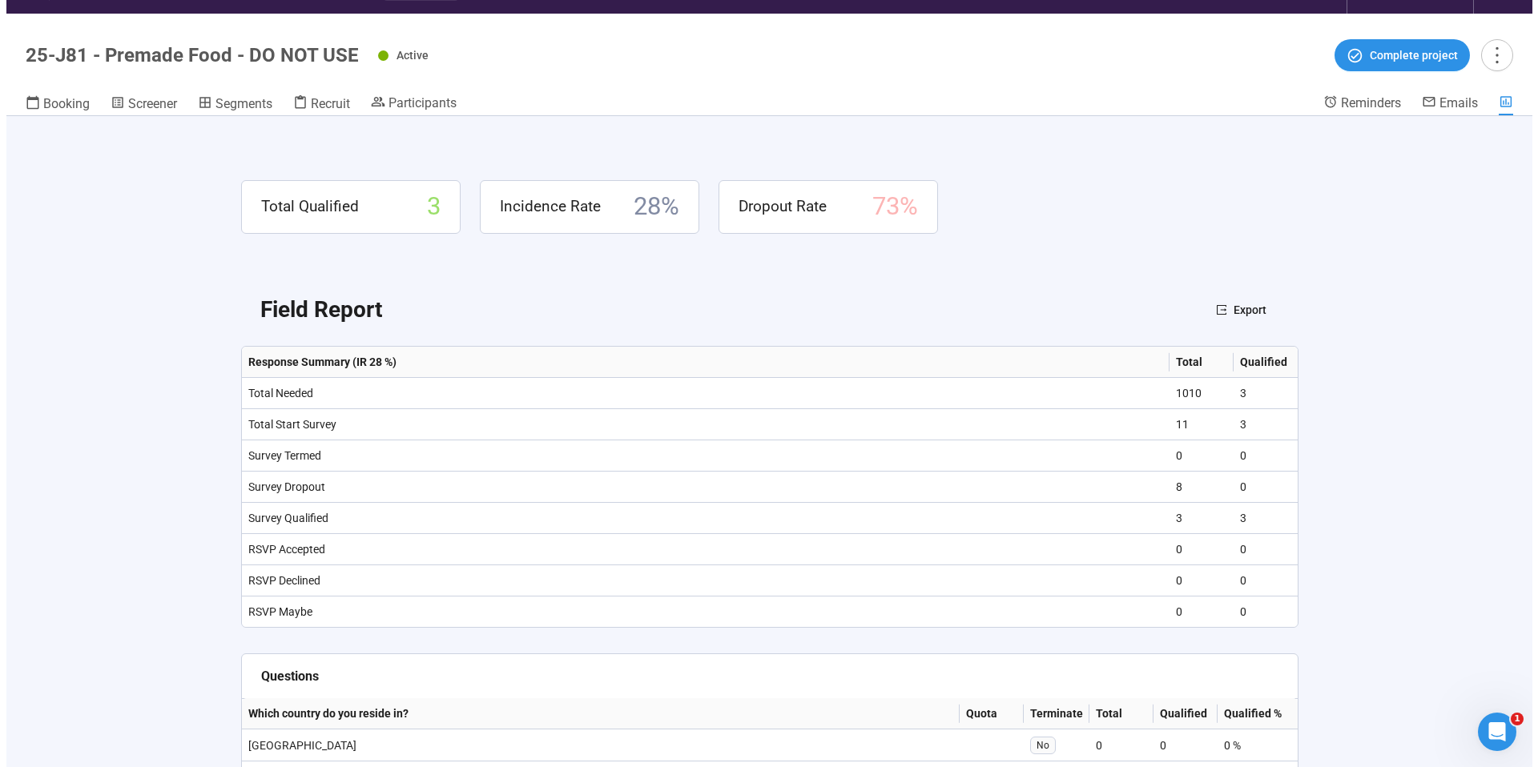
scroll to position [0, 0]
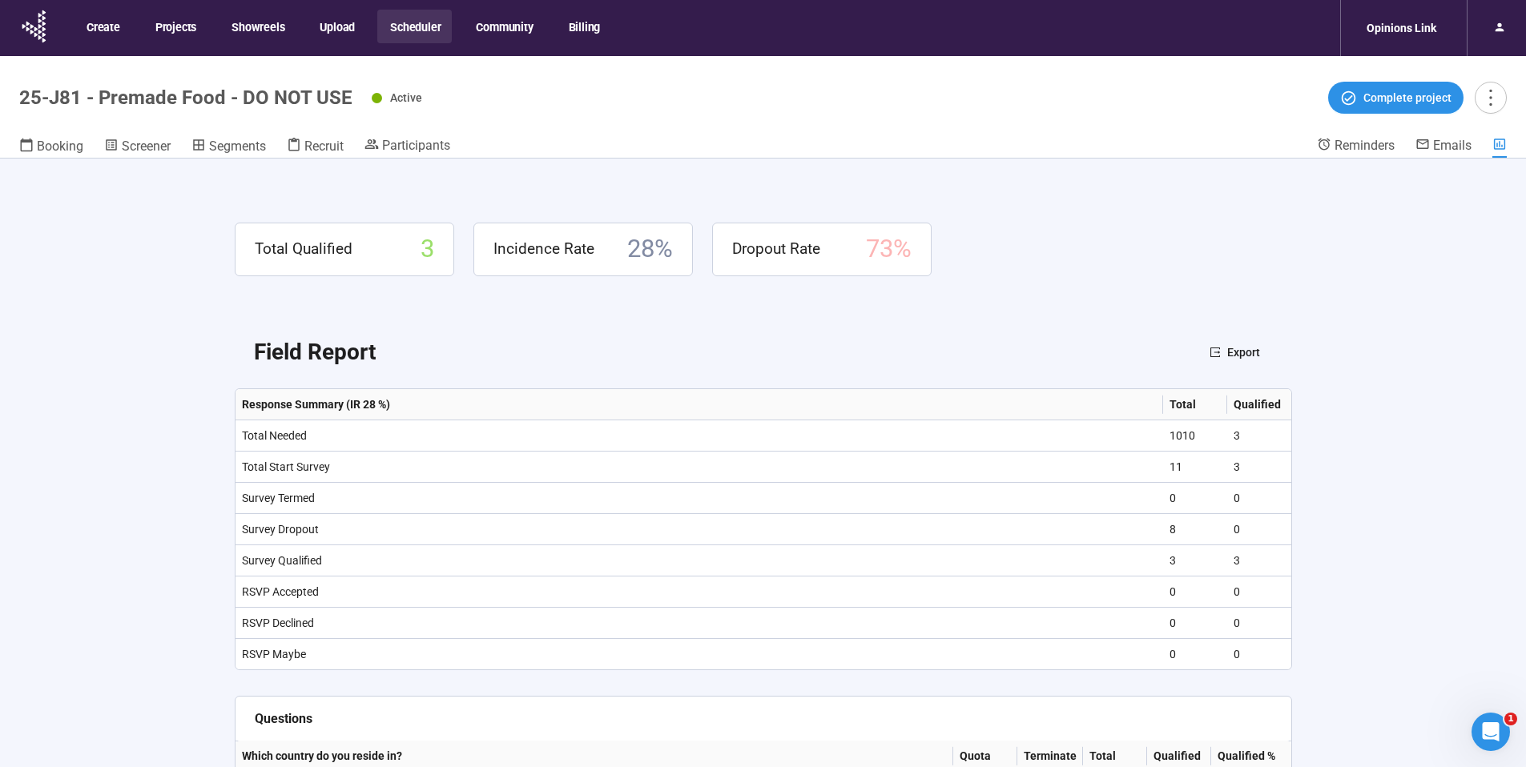
click at [425, 25] on button "Scheduler" at bounding box center [414, 27] width 74 height 34
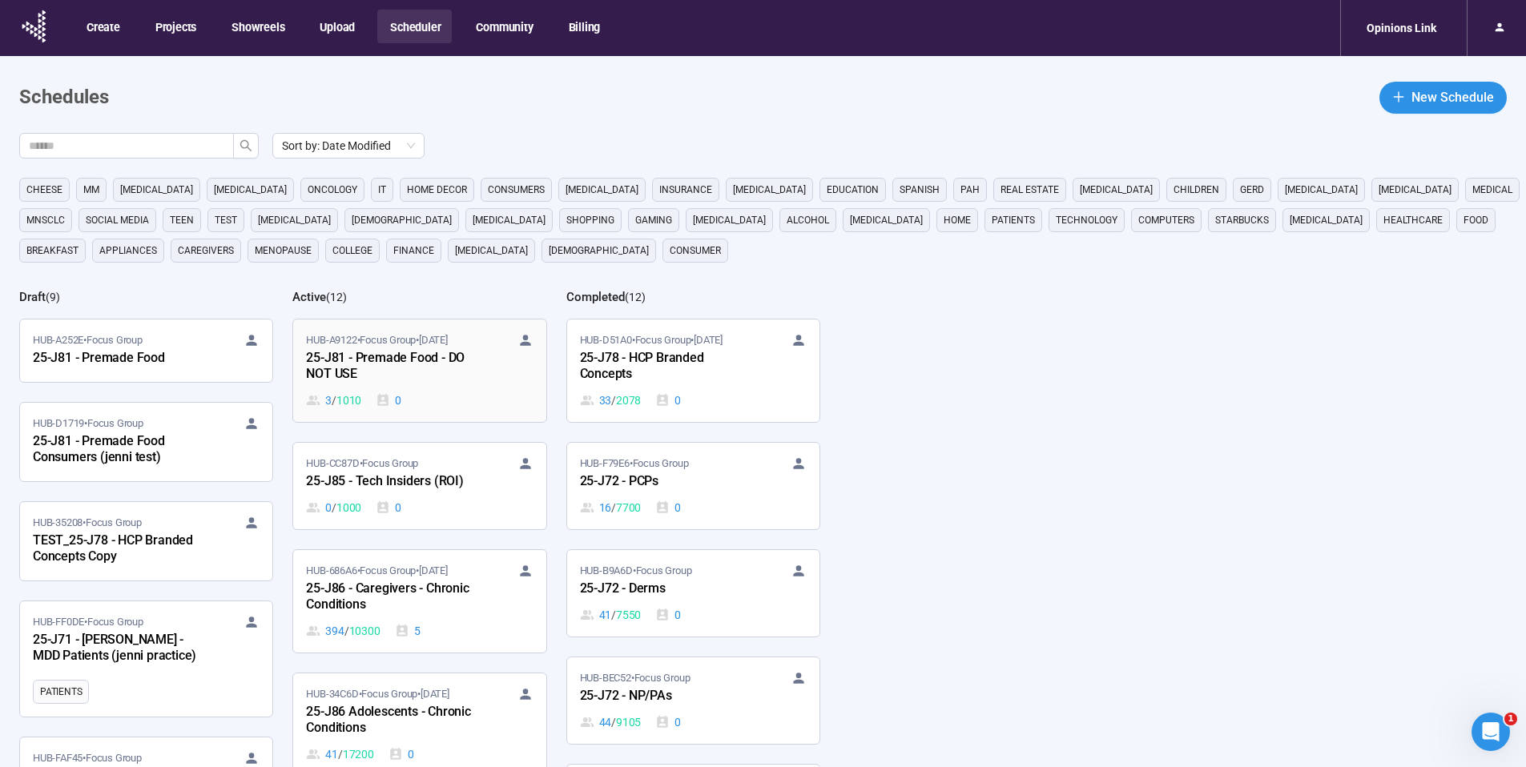
click at [401, 374] on div "25-J81 - Premade Food - DO NOT USE" at bounding box center [394, 366] width 176 height 37
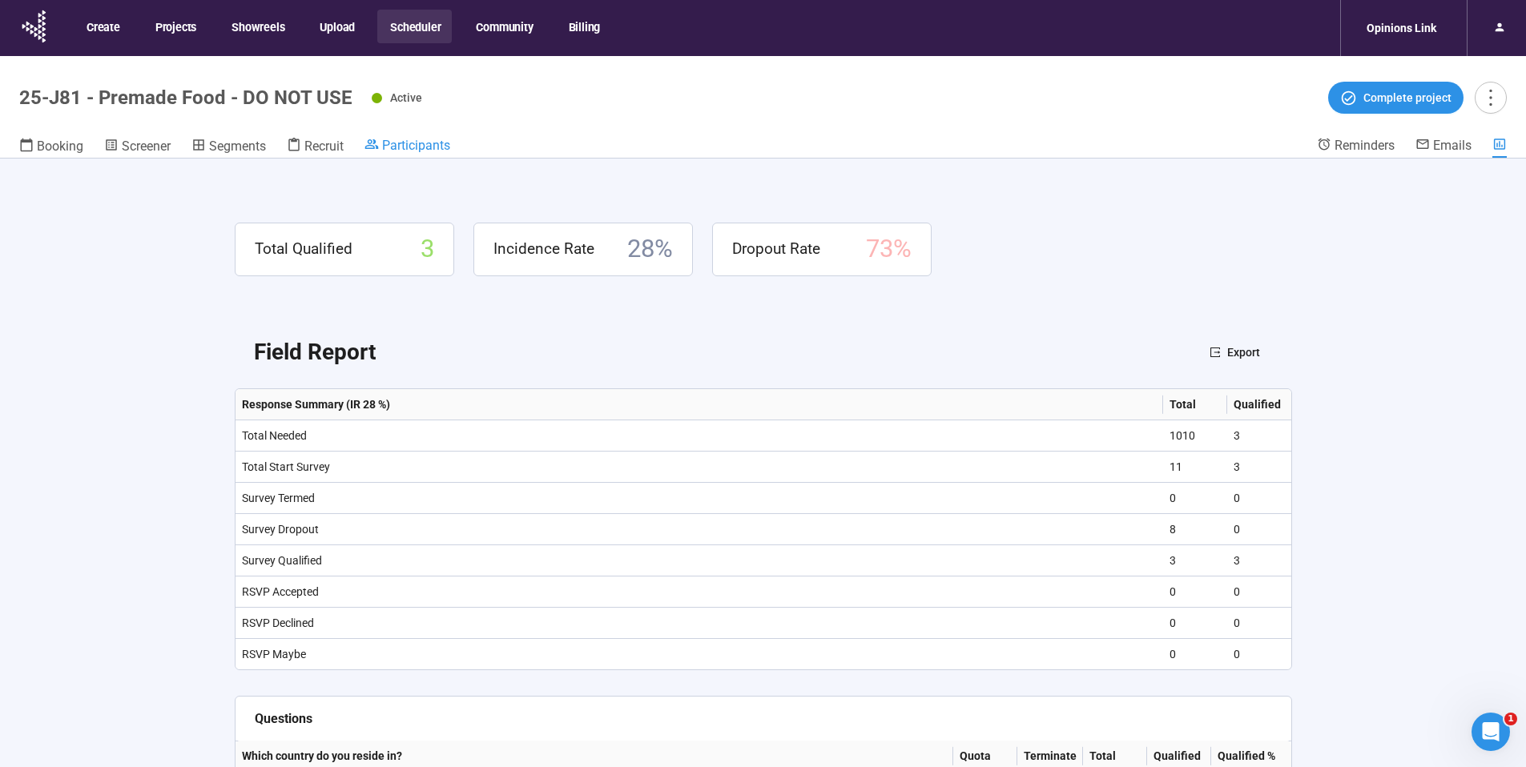
drag, startPoint x: 417, startPoint y: 123, endPoint x: 419, endPoint y: 142, distance: 19.3
click at [417, 123] on header "25-J81 - Premade Food - DO NOT USE Active Complete project Booking Screener Seg…" at bounding box center [763, 107] width 1526 height 103
click at [419, 144] on span "Participants" at bounding box center [416, 145] width 68 height 15
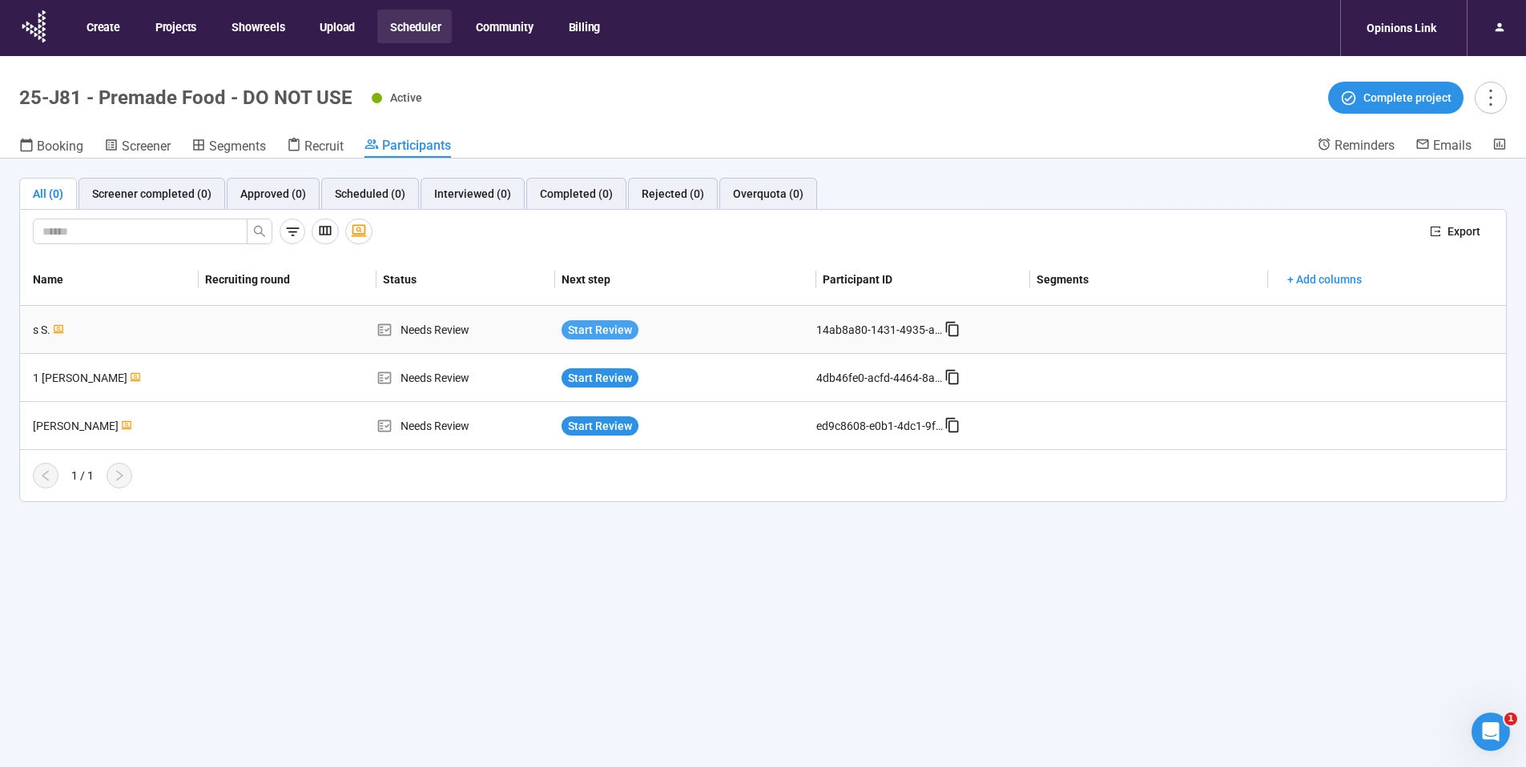
click at [625, 334] on span "Start Review" at bounding box center [600, 330] width 64 height 18
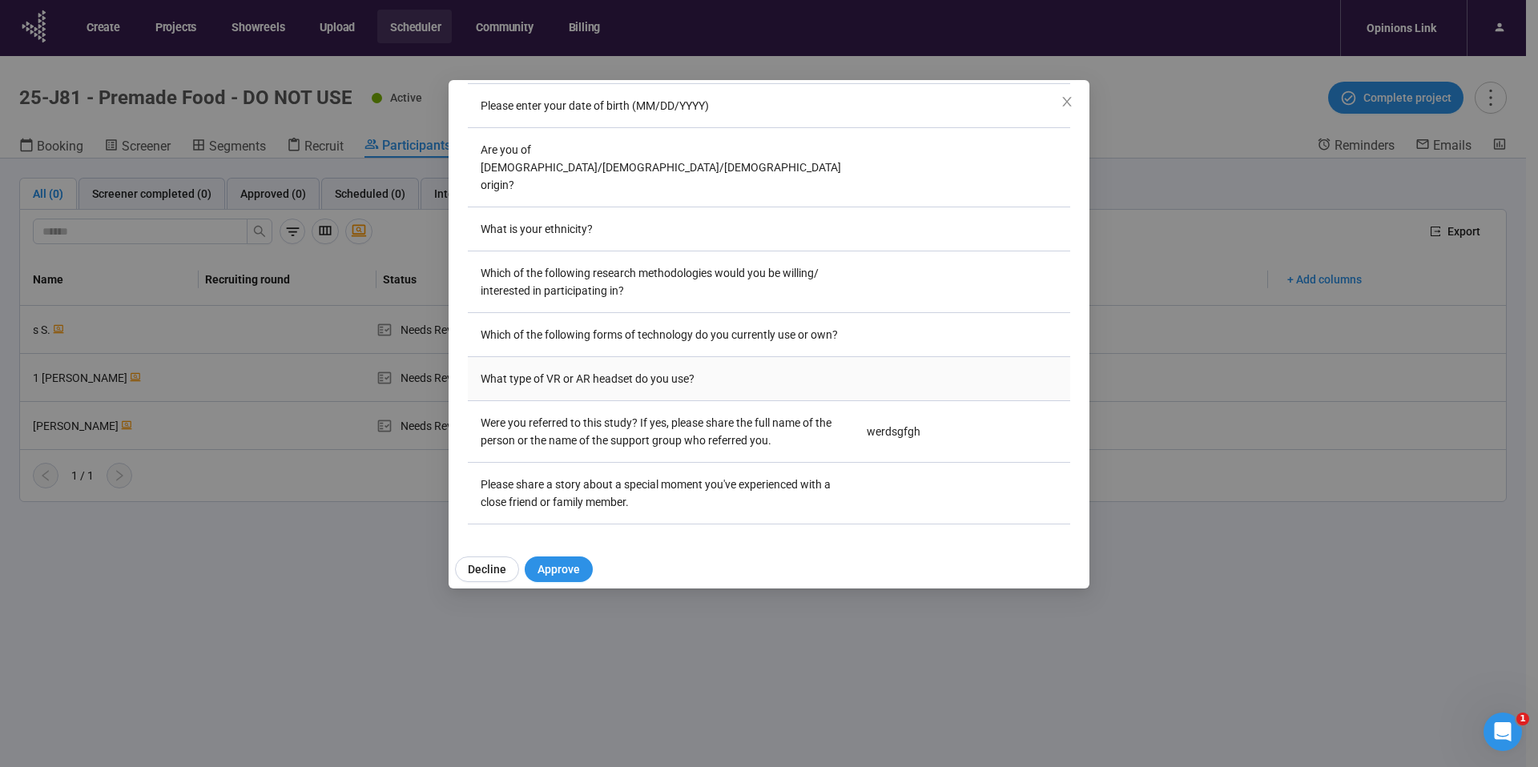
scroll to position [637, 0]
click at [341, 409] on div "s s Project notes Edit Add notes, i.e. how the last interview went, important d…" at bounding box center [769, 383] width 1538 height 767
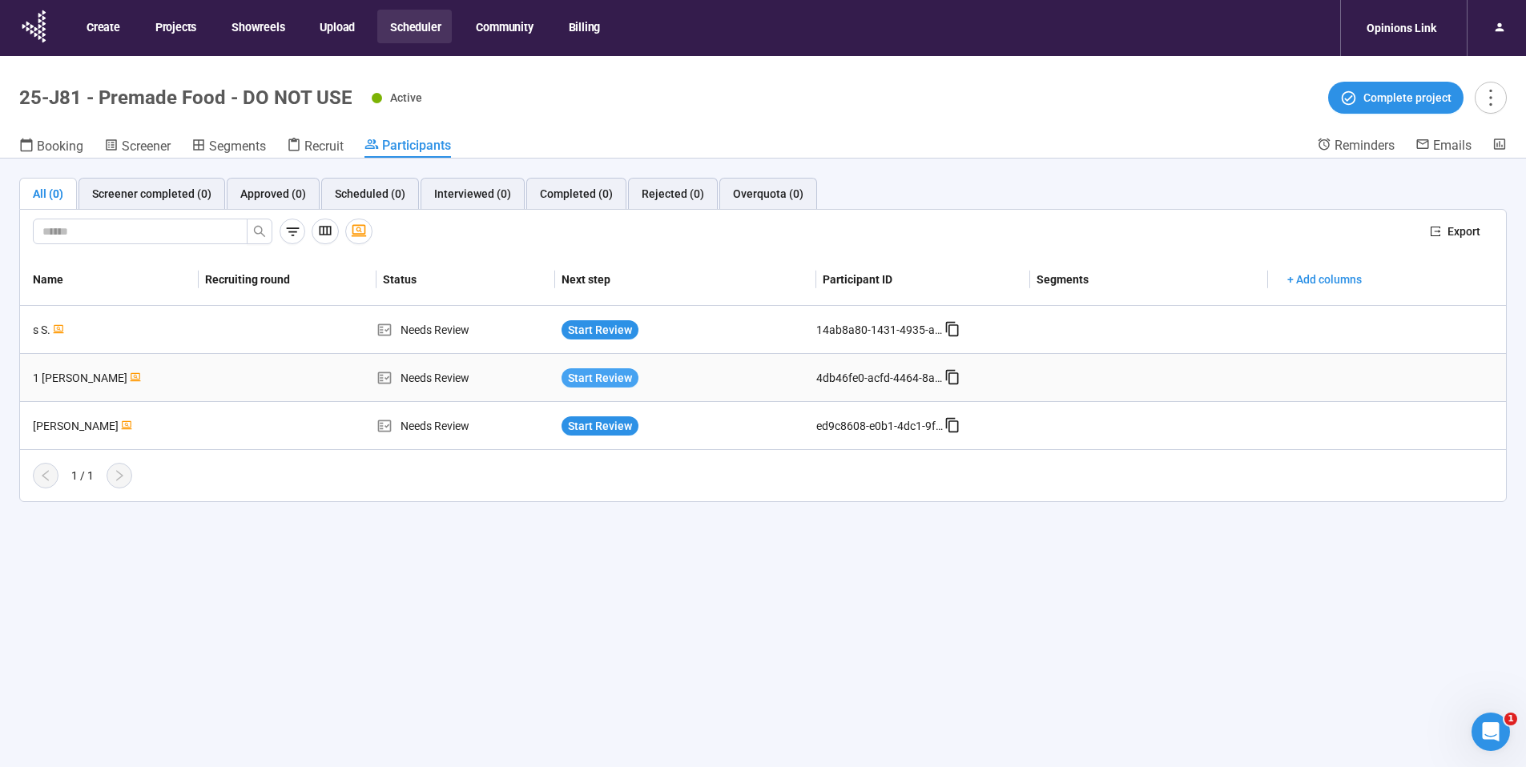
click at [612, 372] on span "Start Review" at bounding box center [600, 378] width 64 height 18
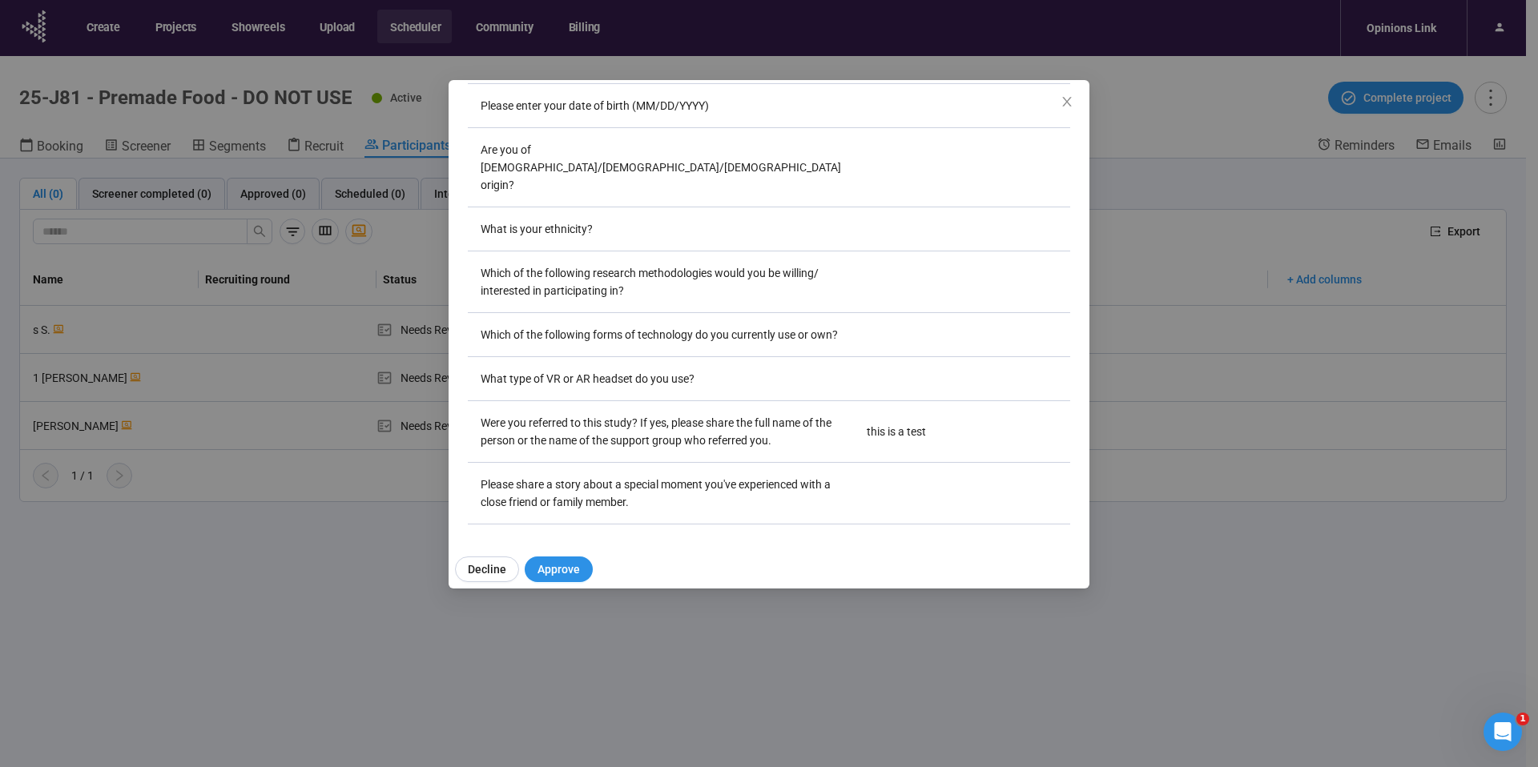
click at [316, 416] on div "1 Chueyee Y. Project notes Edit Add notes, i.e. how the last interview went, im…" at bounding box center [769, 383] width 1538 height 767
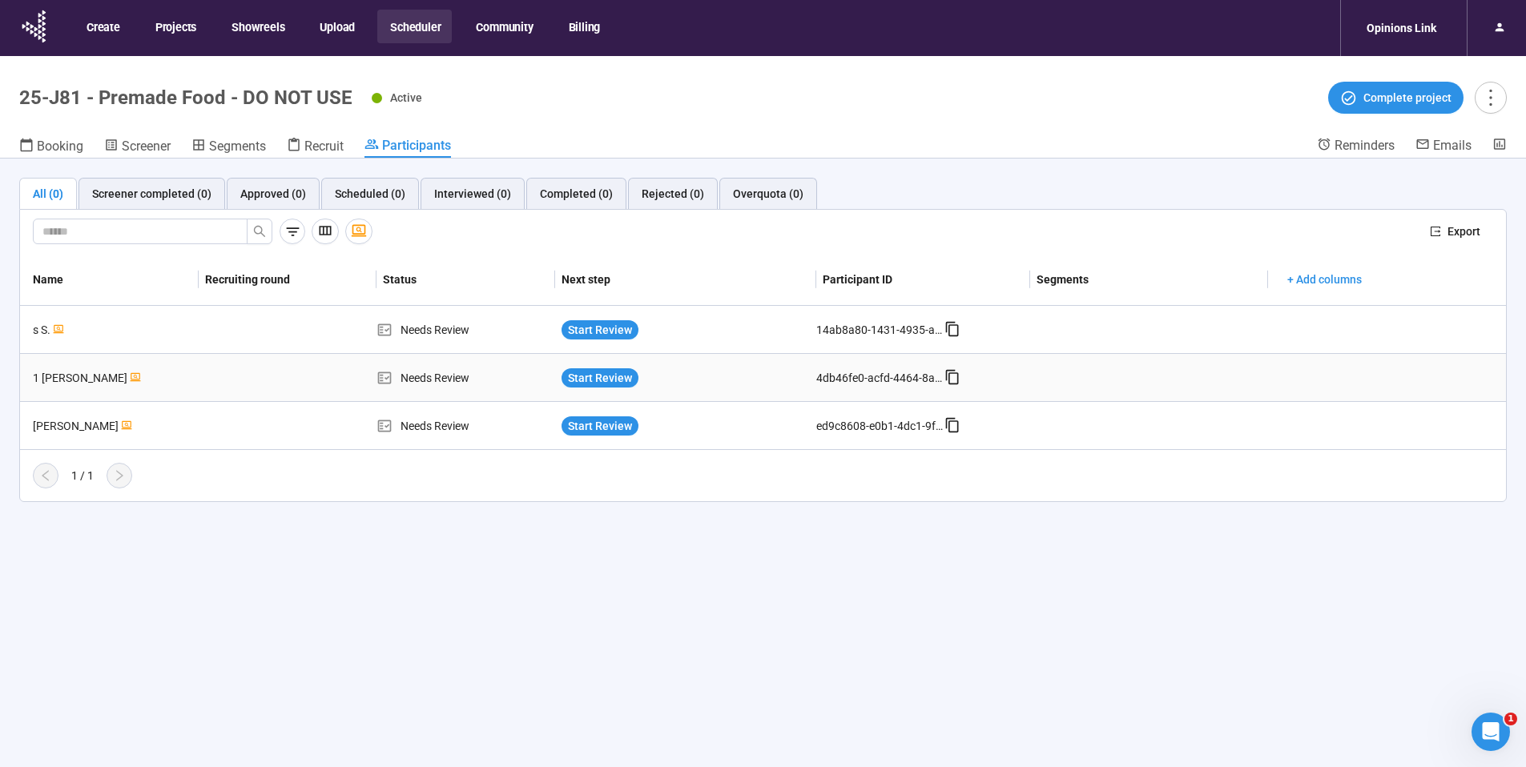
click at [947, 376] on icon at bounding box center [952, 377] width 16 height 16
click at [413, 22] on button "Scheduler" at bounding box center [414, 27] width 74 height 34
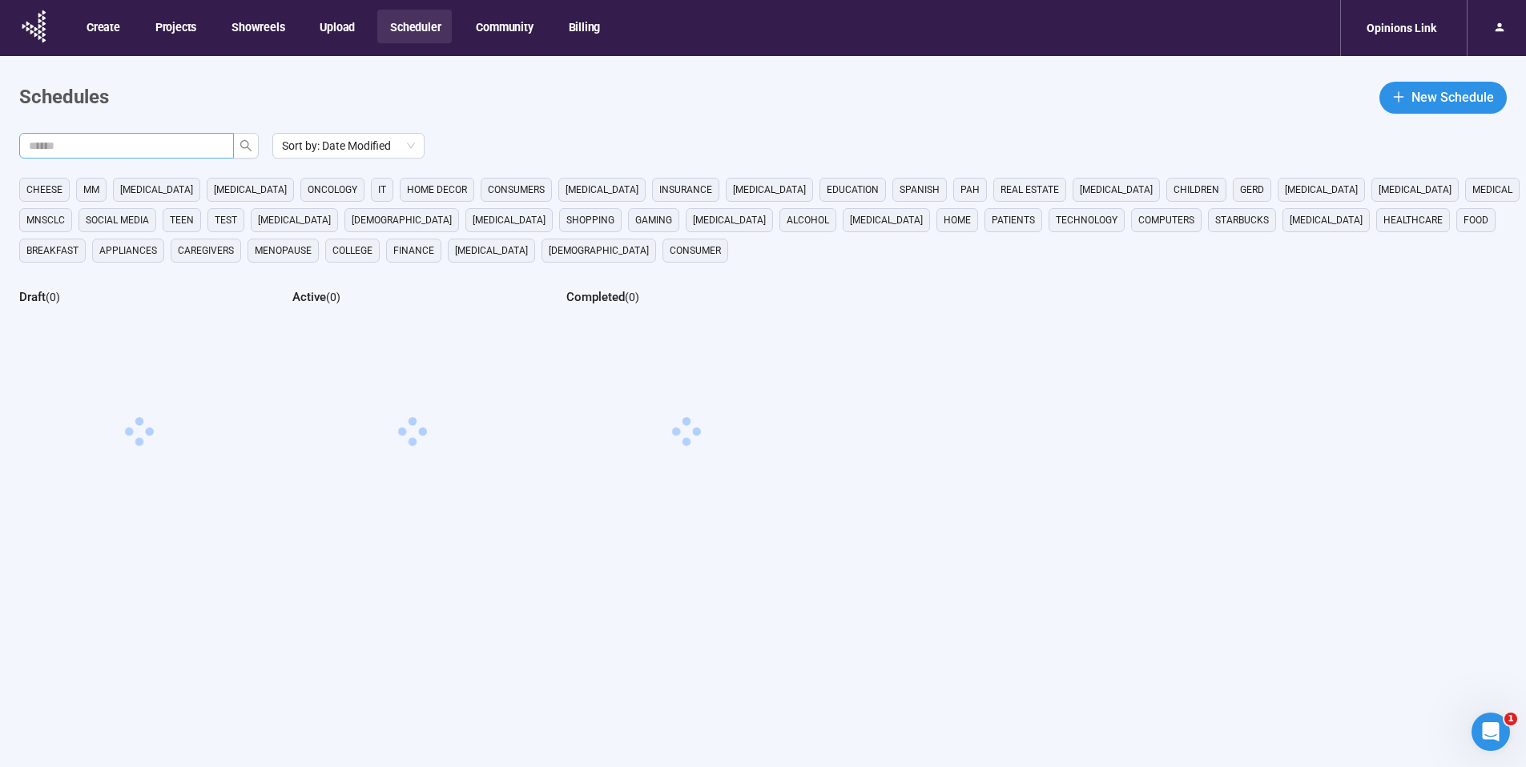
click at [170, 155] on span at bounding box center [126, 146] width 215 height 26
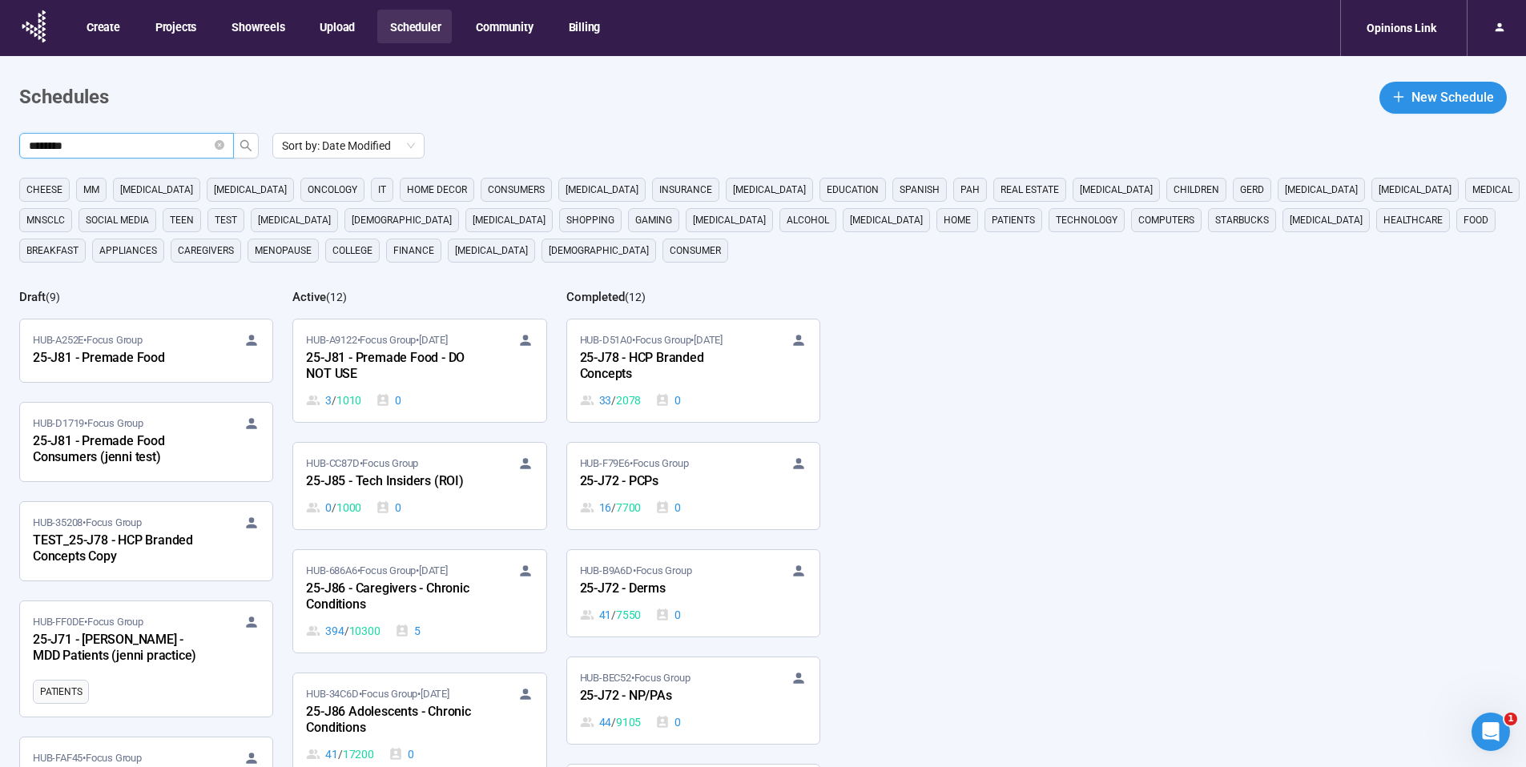
type input "********"
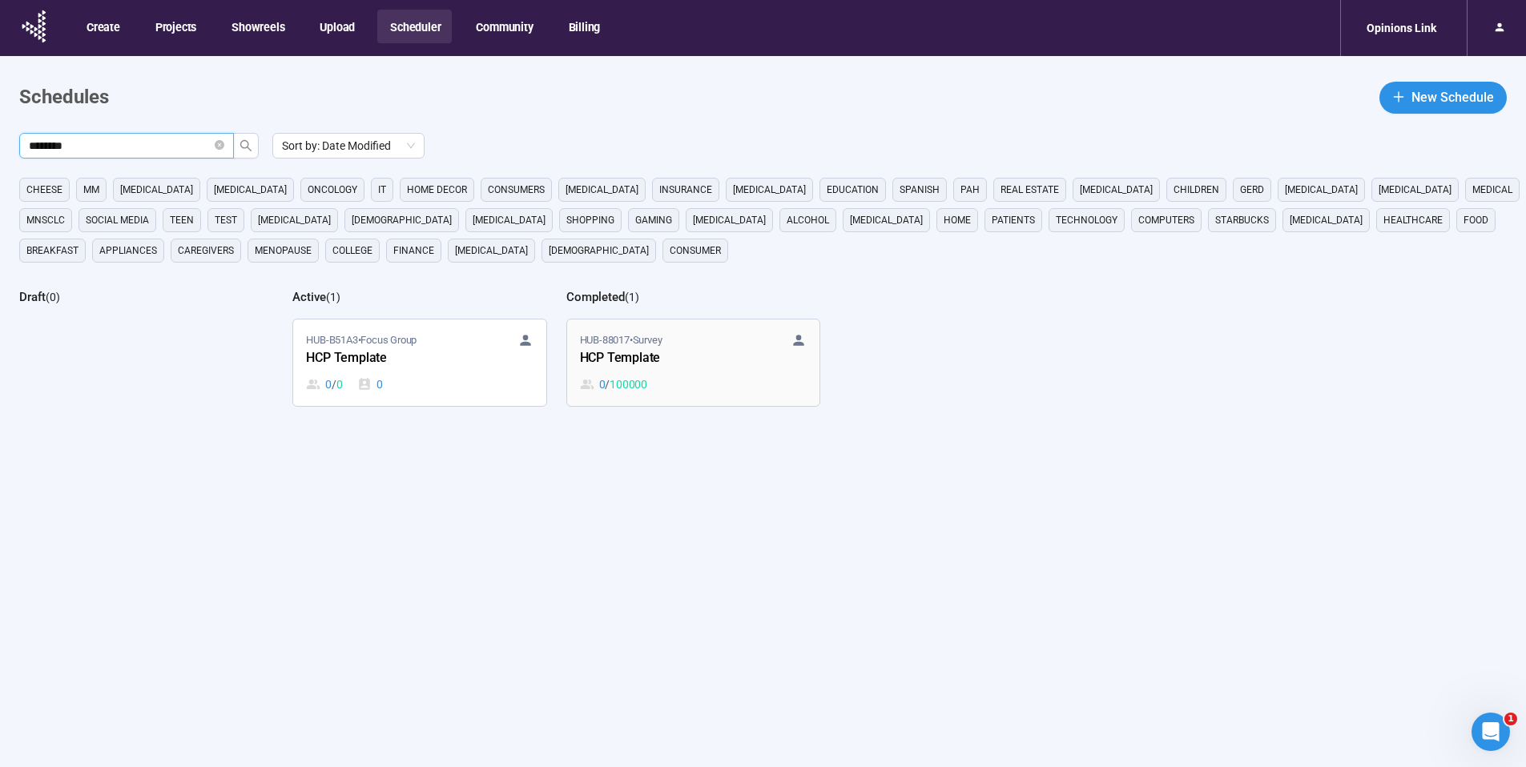
click at [756, 352] on div "HUB-88017 • Survey HCP Template 0 / 100000" at bounding box center [693, 362] width 227 height 61
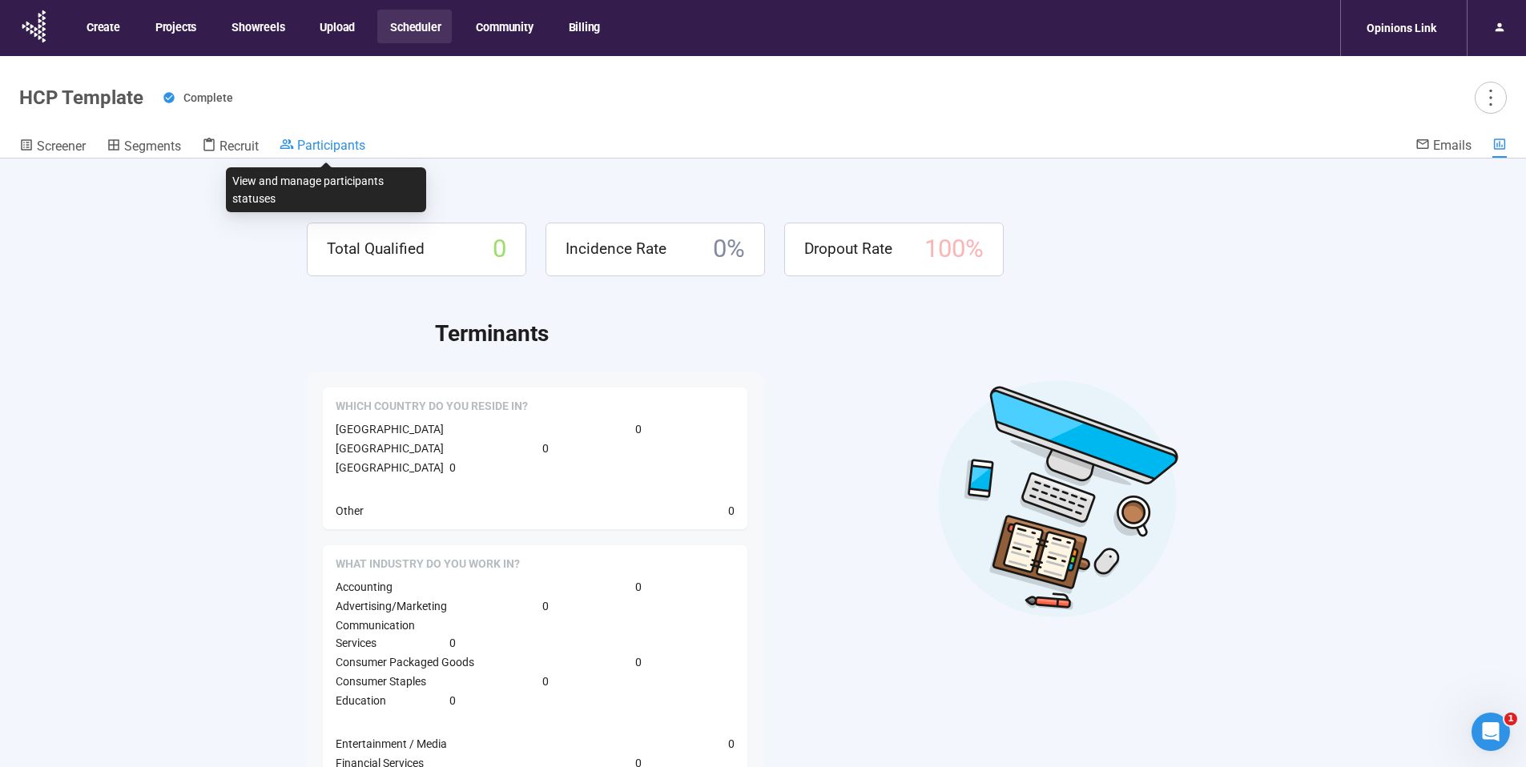
click at [343, 137] on div "Participants" at bounding box center [323, 145] width 86 height 16
click at [411, 19] on button "Scheduler" at bounding box center [414, 27] width 74 height 34
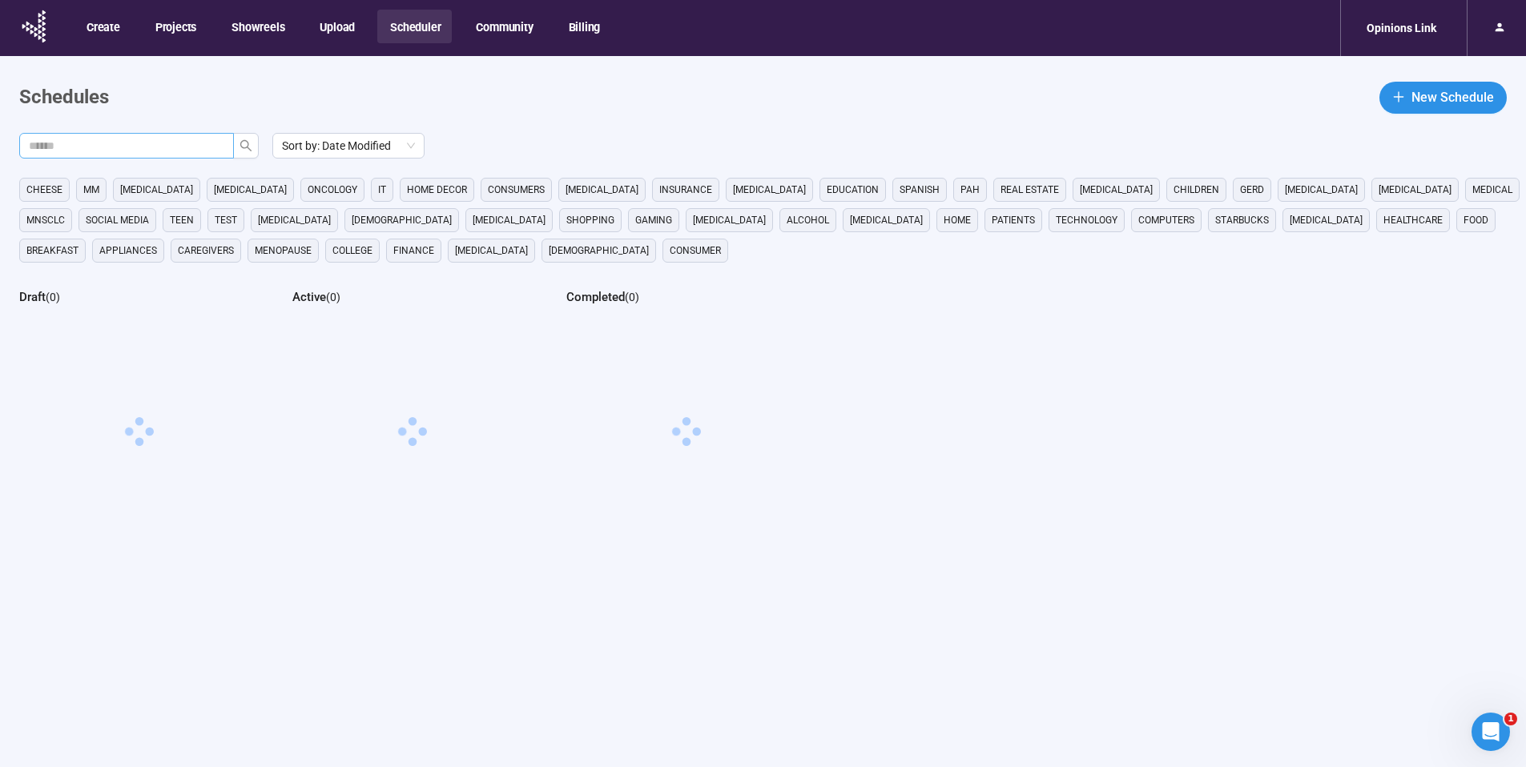
click at [123, 143] on input "text" at bounding box center [120, 146] width 183 height 18
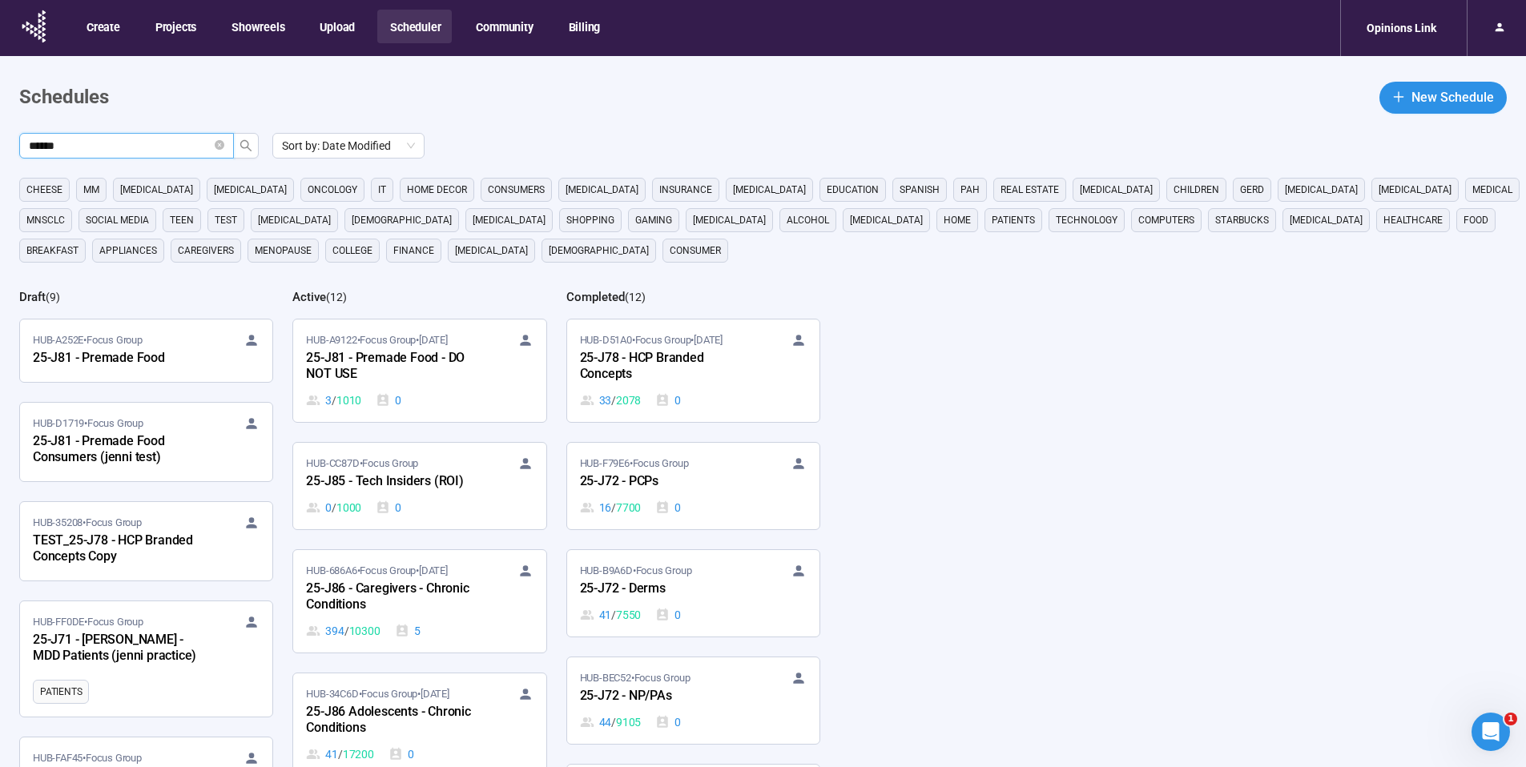
type input "******"
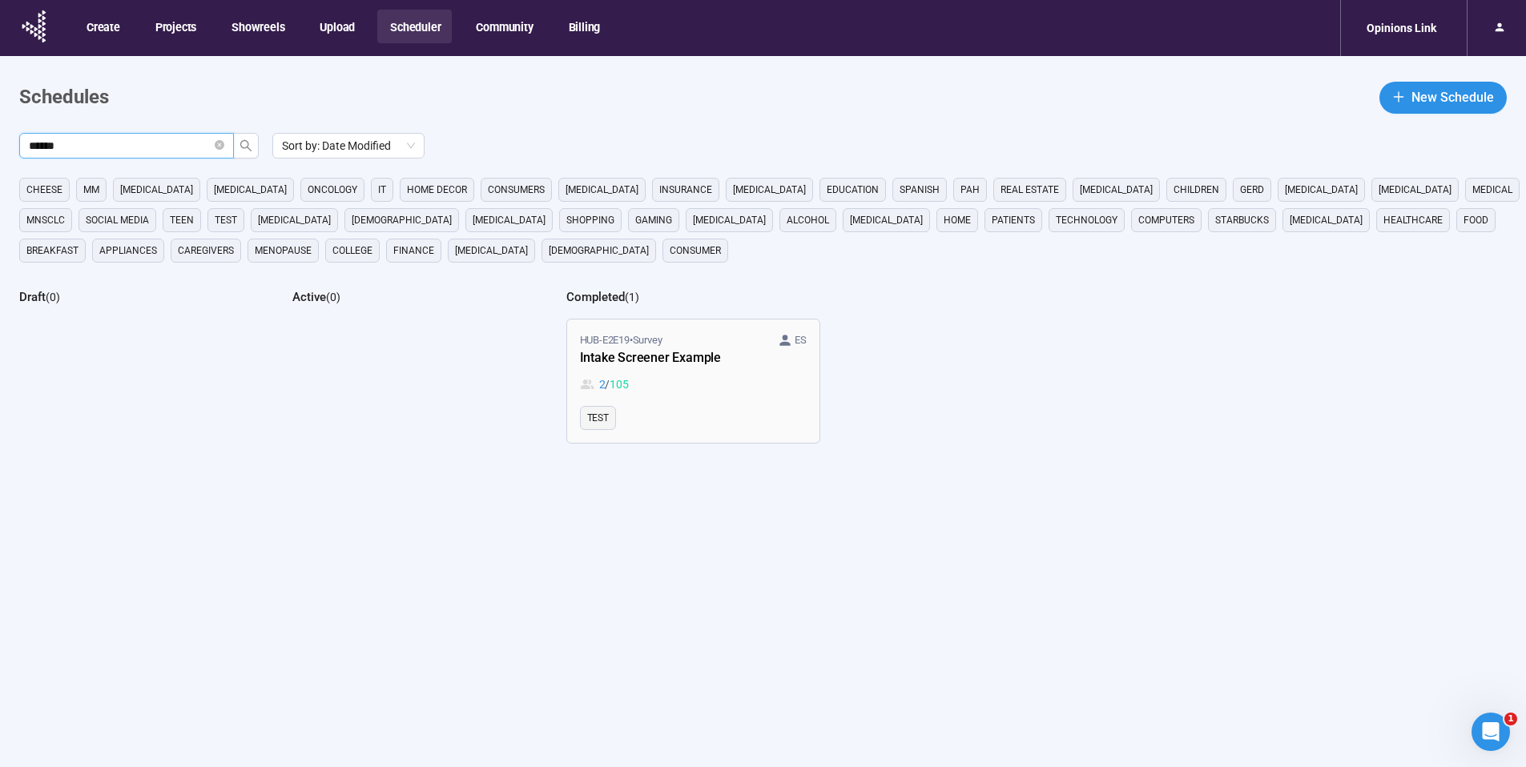
click at [657, 393] on link "HUB-E2E19 • Survey ES Intake Screener Example 2 / 105 Test" at bounding box center [693, 381] width 252 height 123
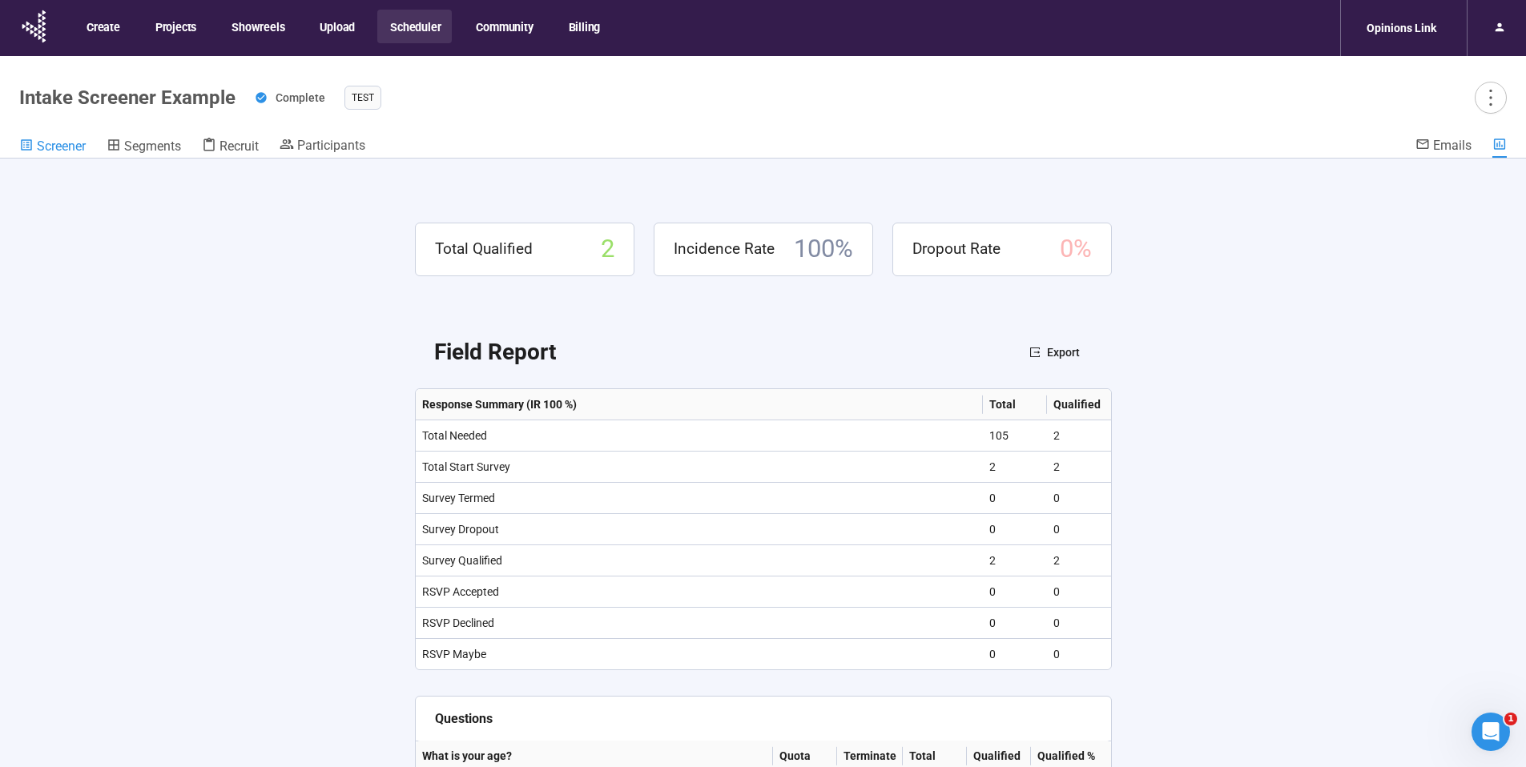
click at [49, 145] on span "Screener" at bounding box center [61, 146] width 49 height 15
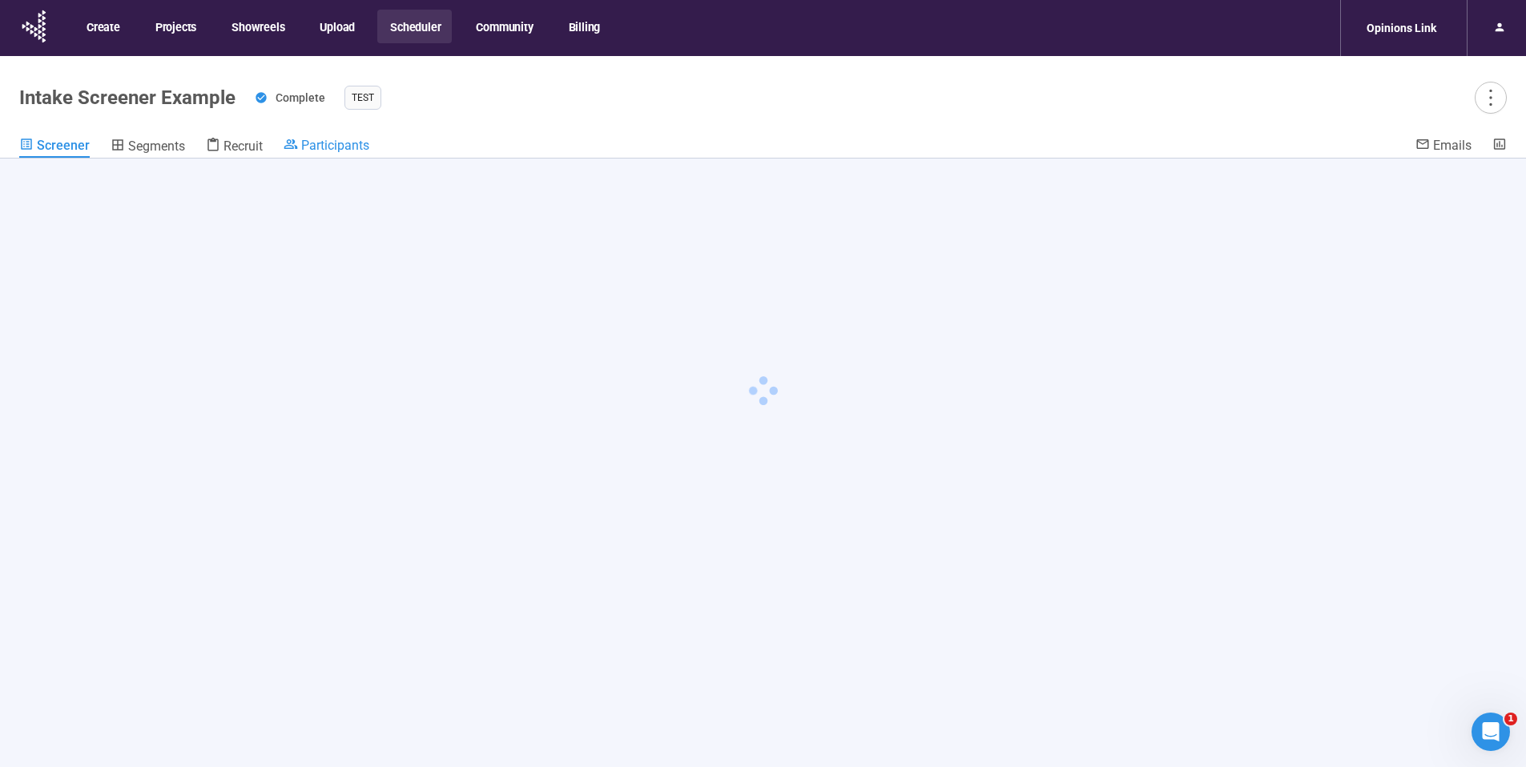
click at [340, 141] on span "Participants" at bounding box center [335, 145] width 68 height 15
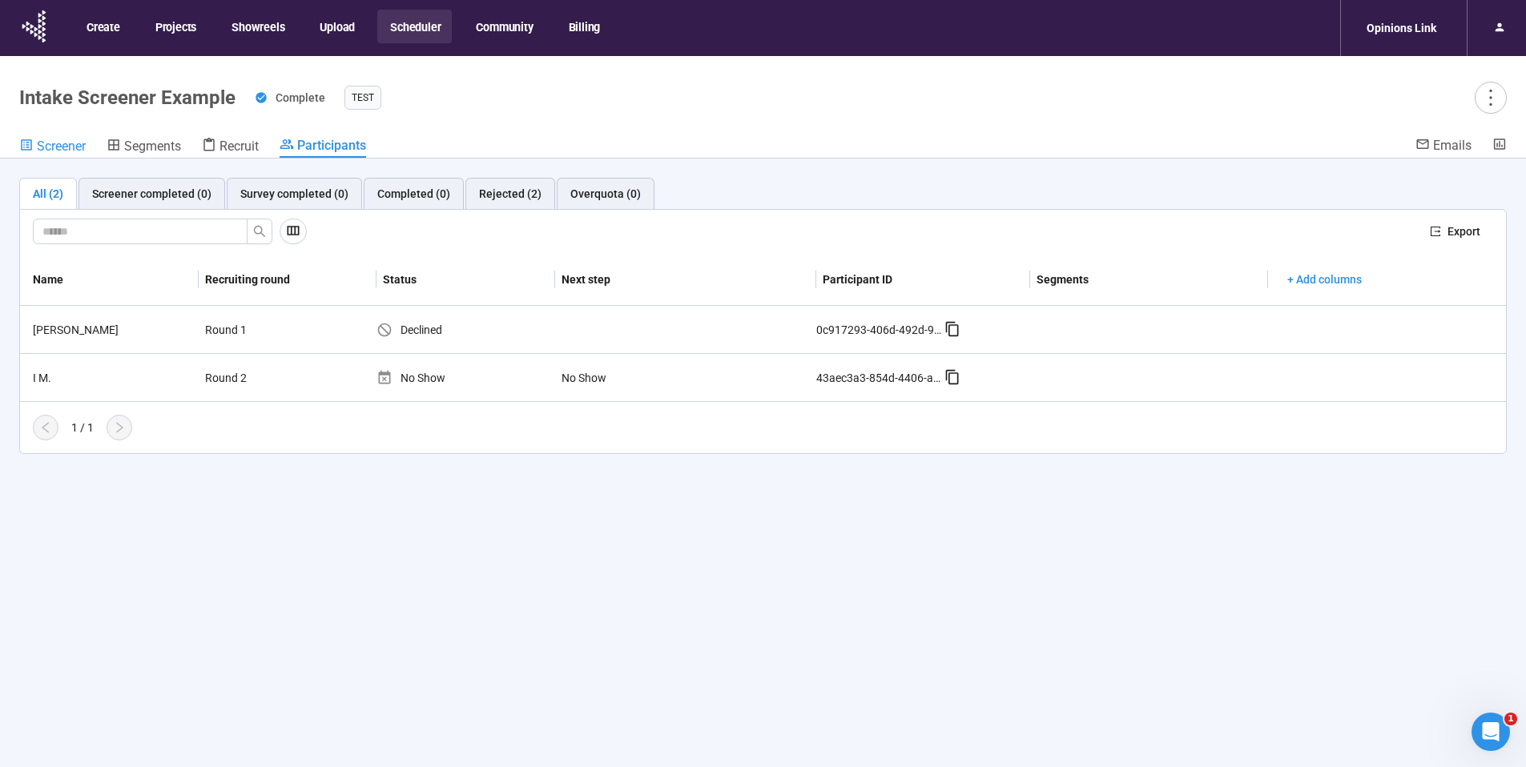
click at [61, 152] on span "Screener" at bounding box center [61, 146] width 49 height 15
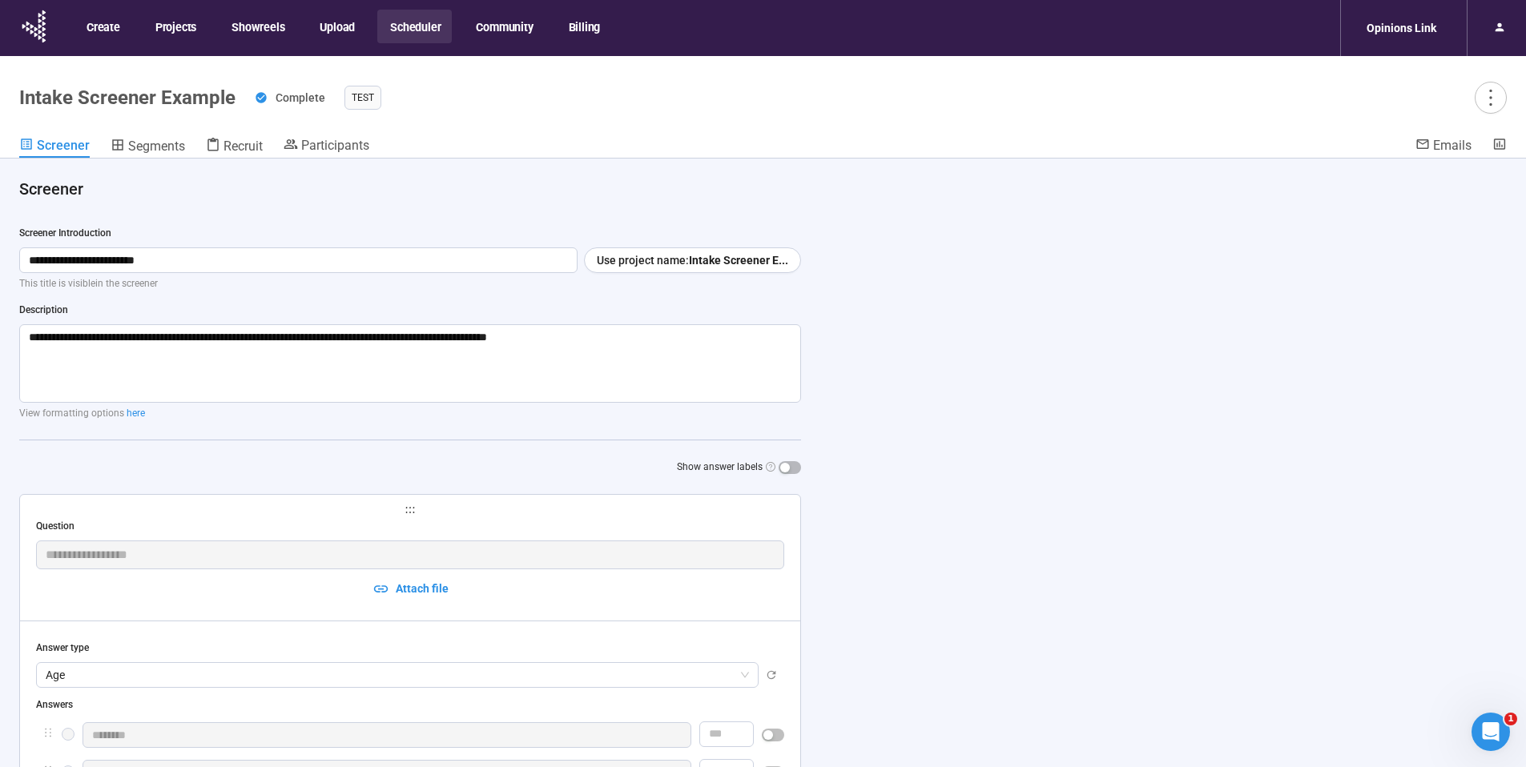
click at [398, 29] on button "Scheduler" at bounding box center [414, 27] width 74 height 34
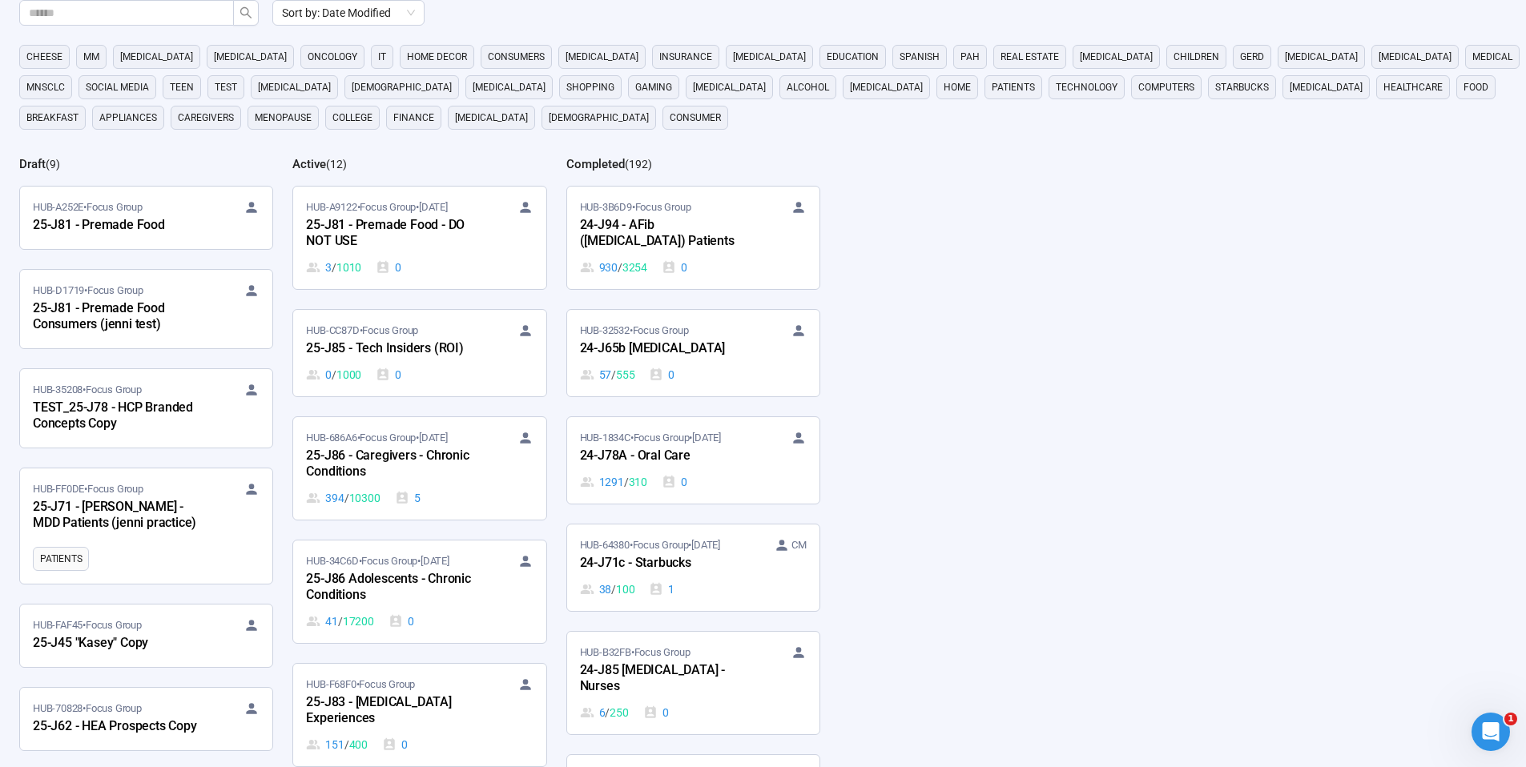
scroll to position [18054, 0]
click at [191, 22] on span at bounding box center [126, 13] width 215 height 26
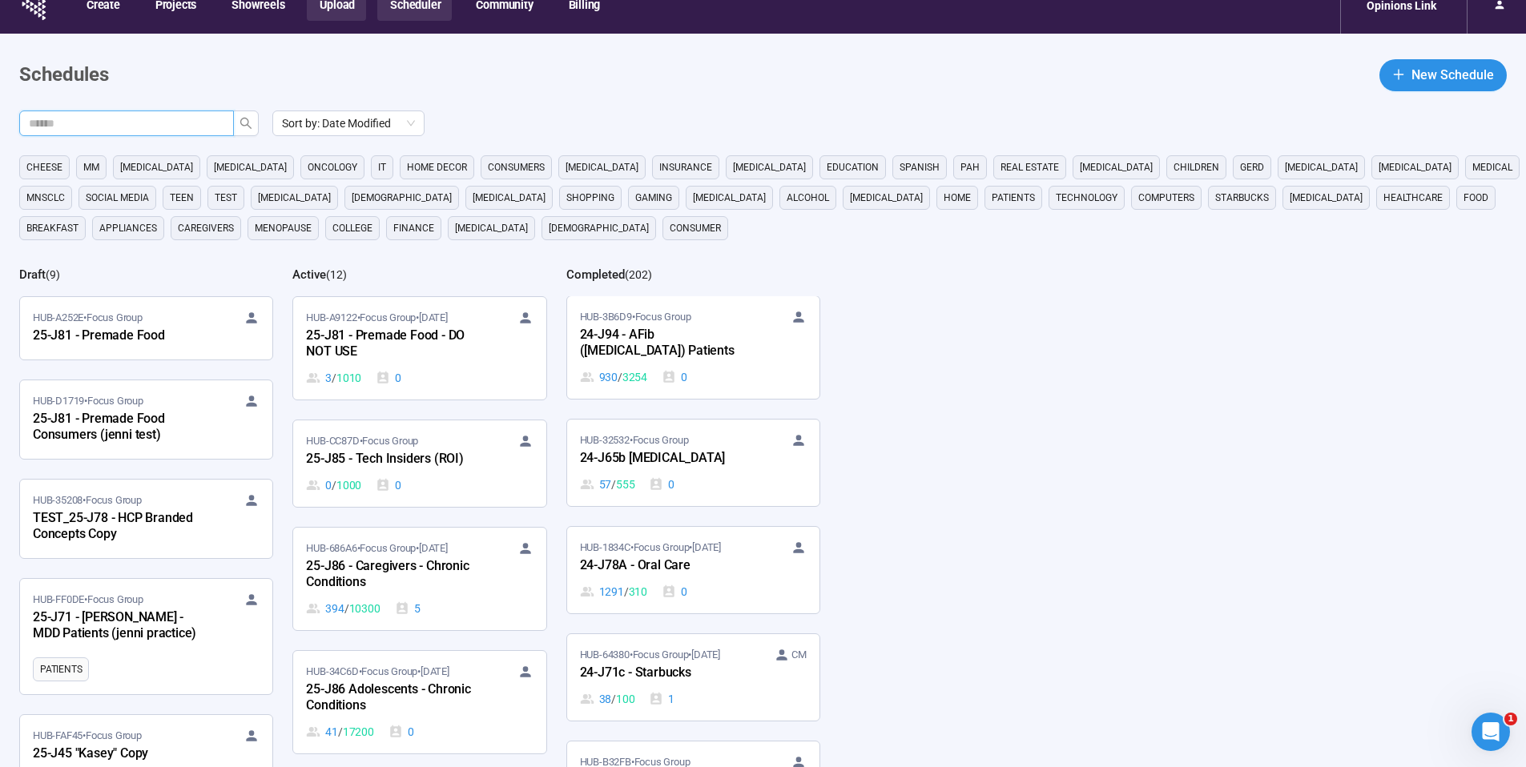
scroll to position [0, 0]
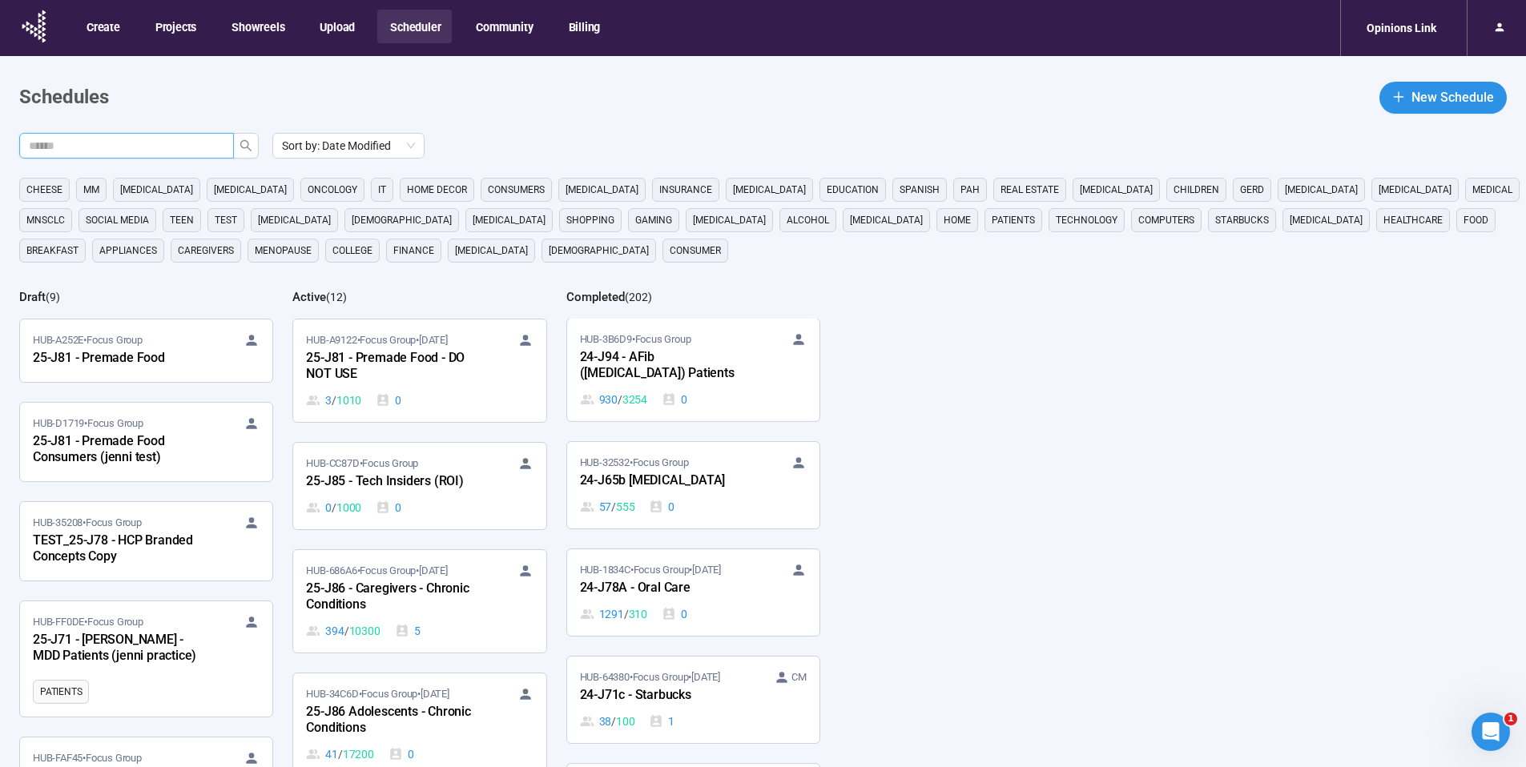
click at [156, 141] on input "text" at bounding box center [120, 146] width 183 height 18
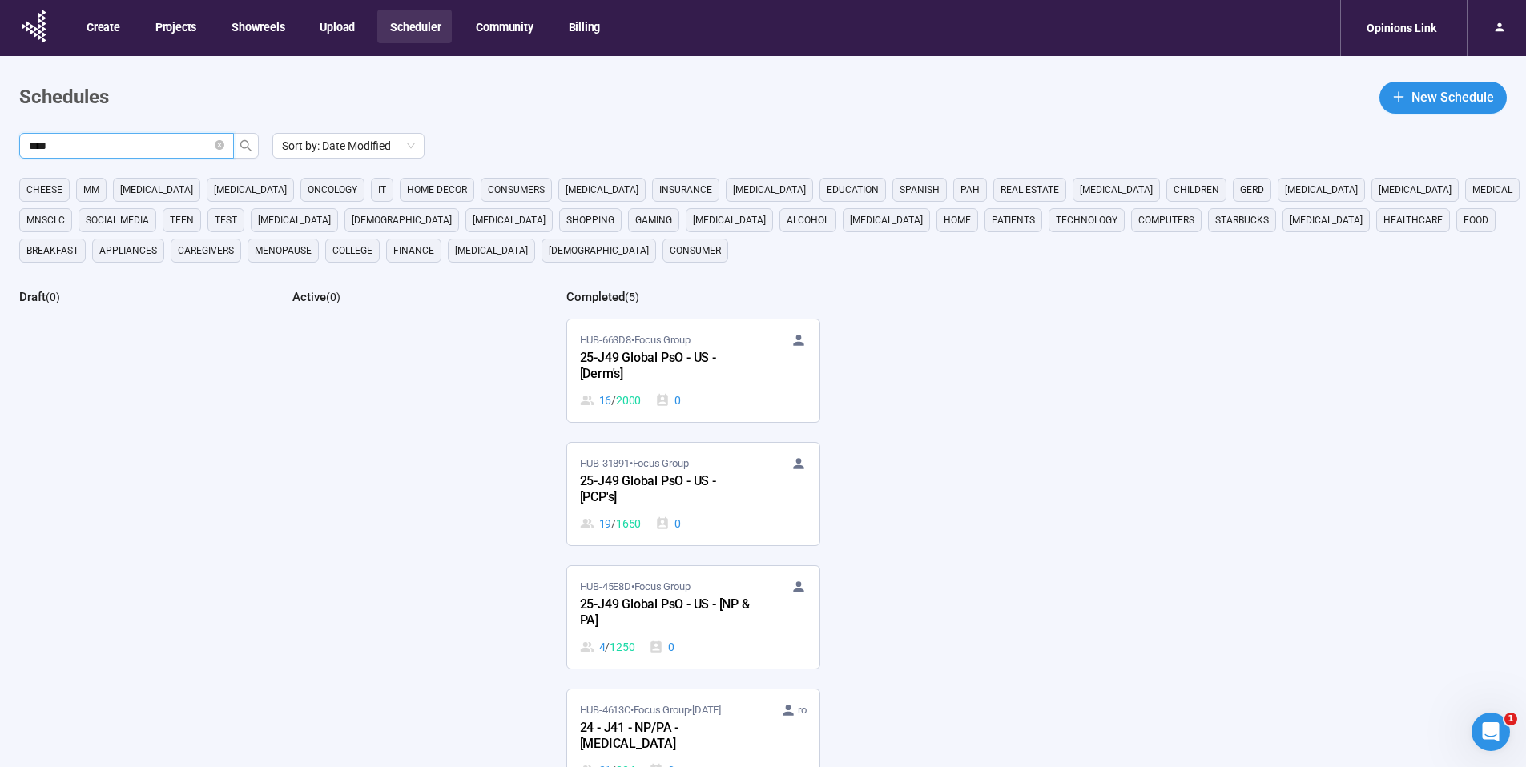
type input "****"
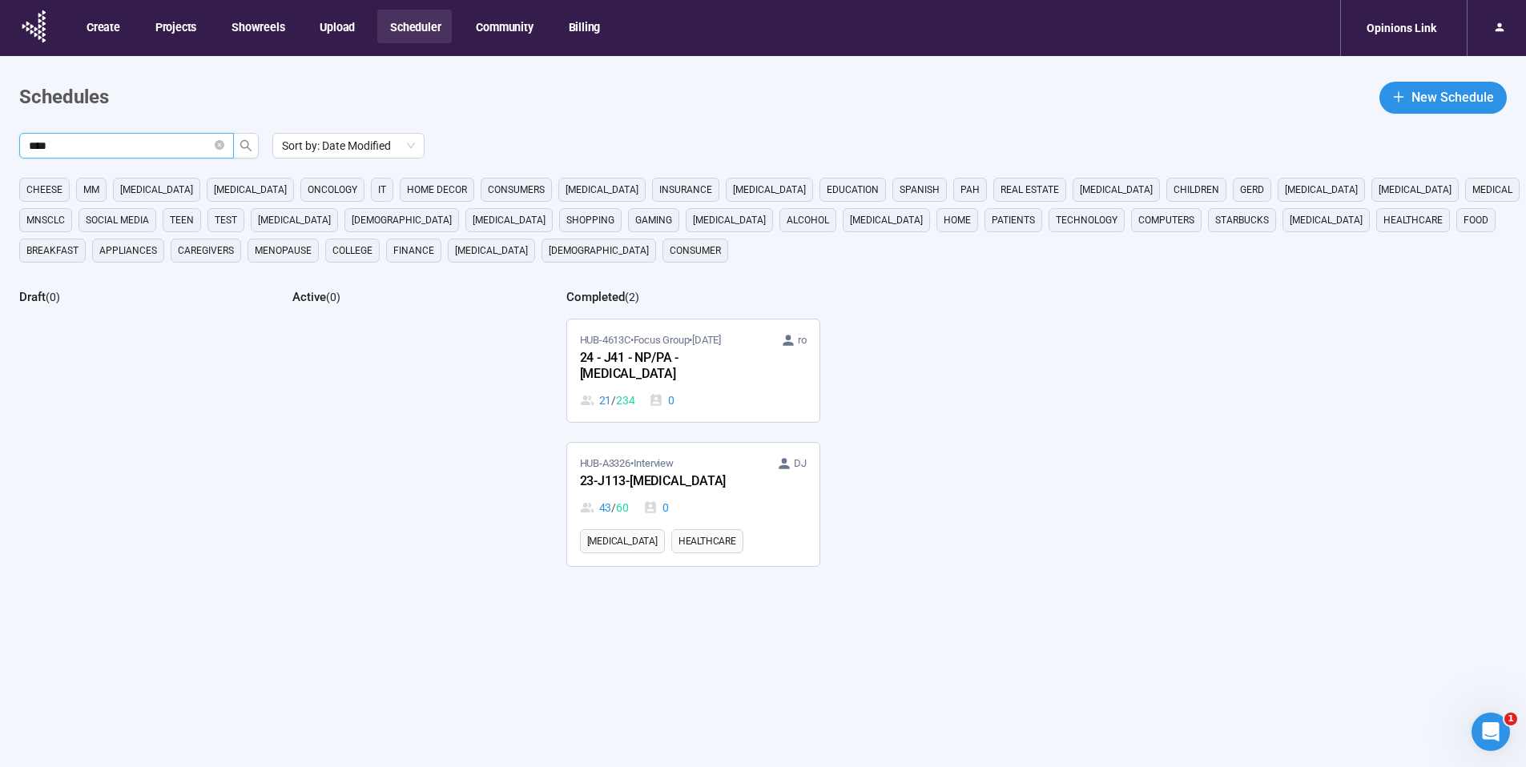
click at [227, 147] on span "****" at bounding box center [126, 146] width 215 height 26
click at [217, 147] on icon "close-circle" at bounding box center [220, 145] width 10 height 10
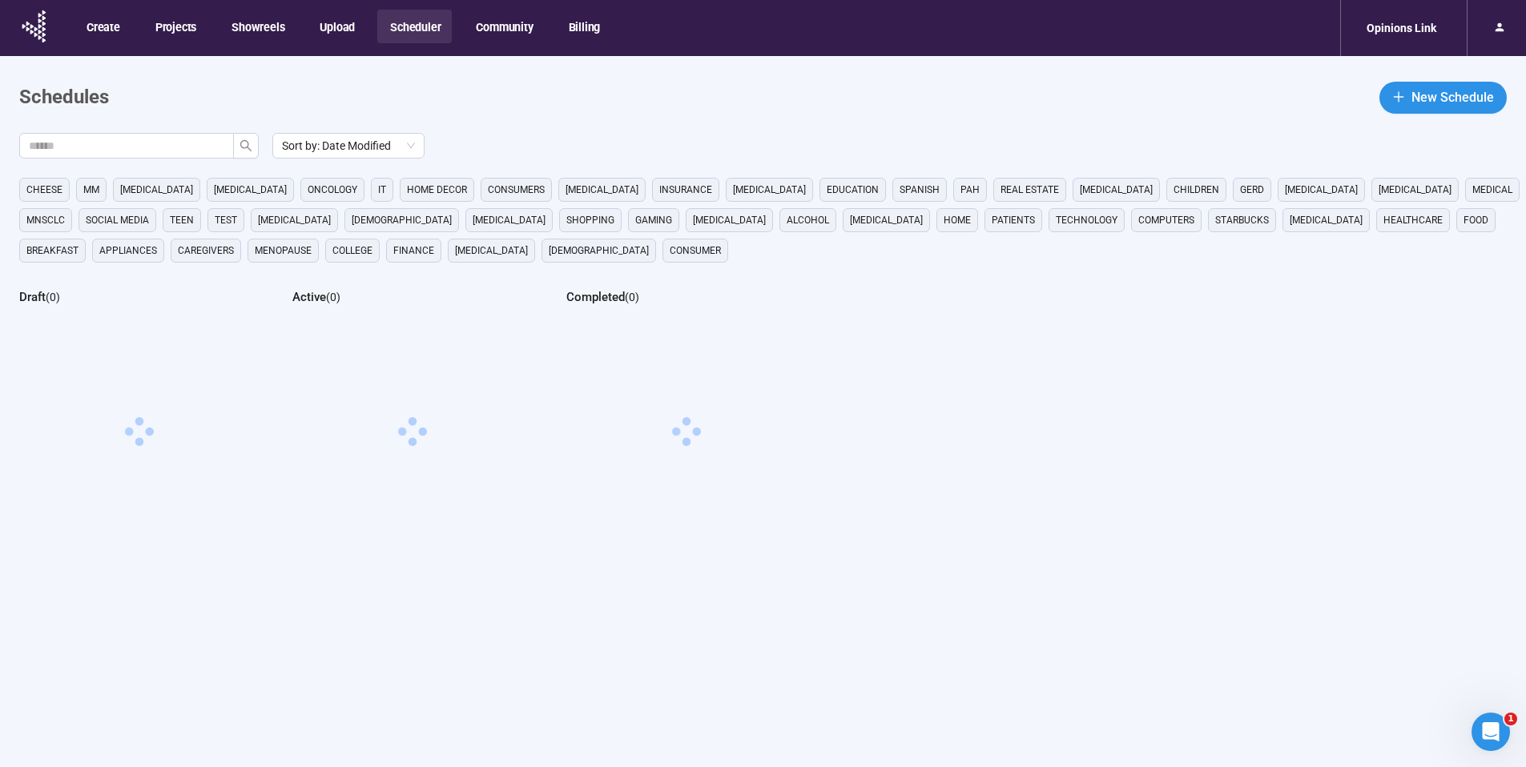
click at [415, 73] on main "Schedules New Schedule Sort by: Date Modified cheese MM cancer Parkinsons oncol…" at bounding box center [763, 439] width 1526 height 767
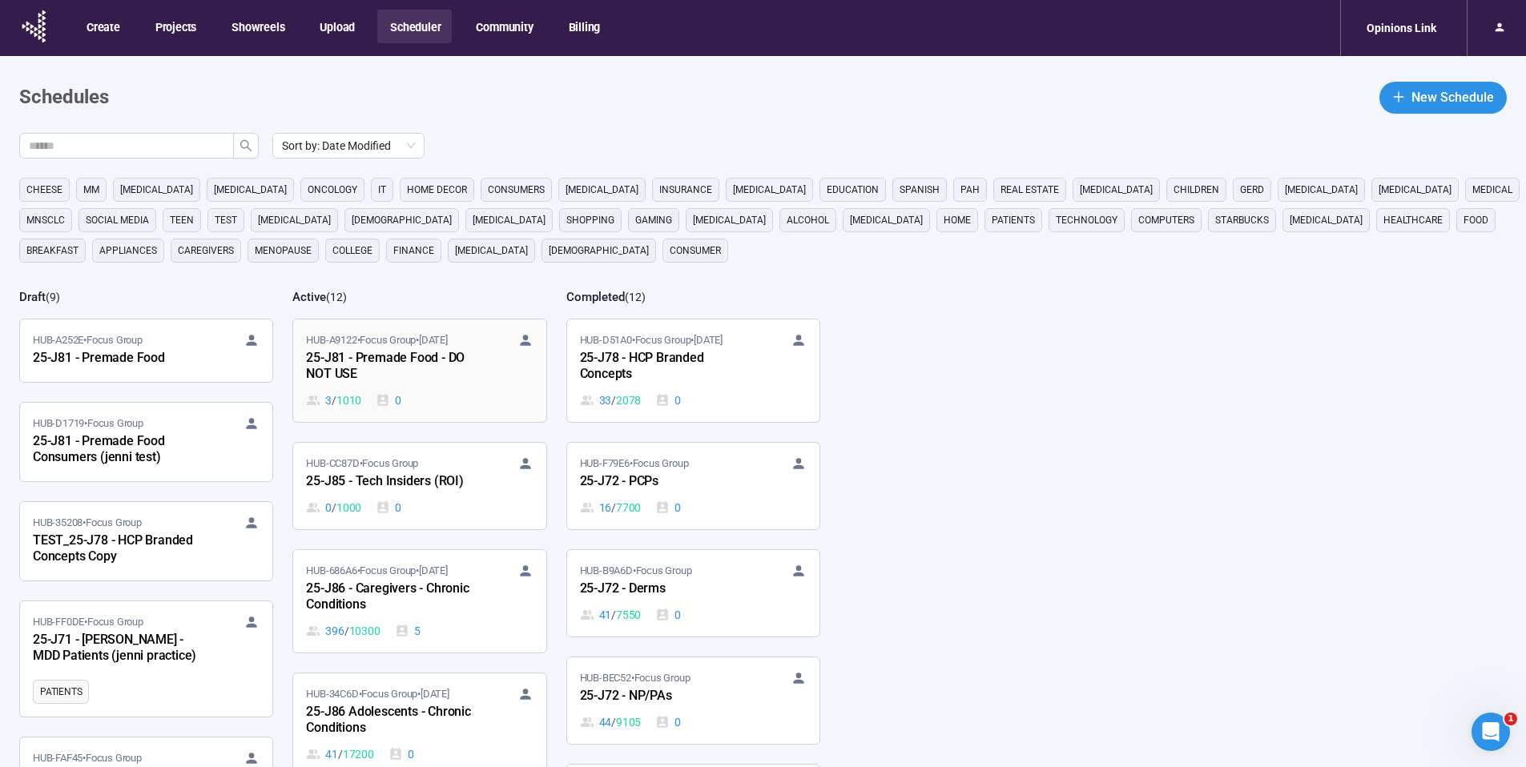
click at [445, 356] on div "25-J81 - Premade Food - DO NOT USE" at bounding box center [394, 366] width 176 height 37
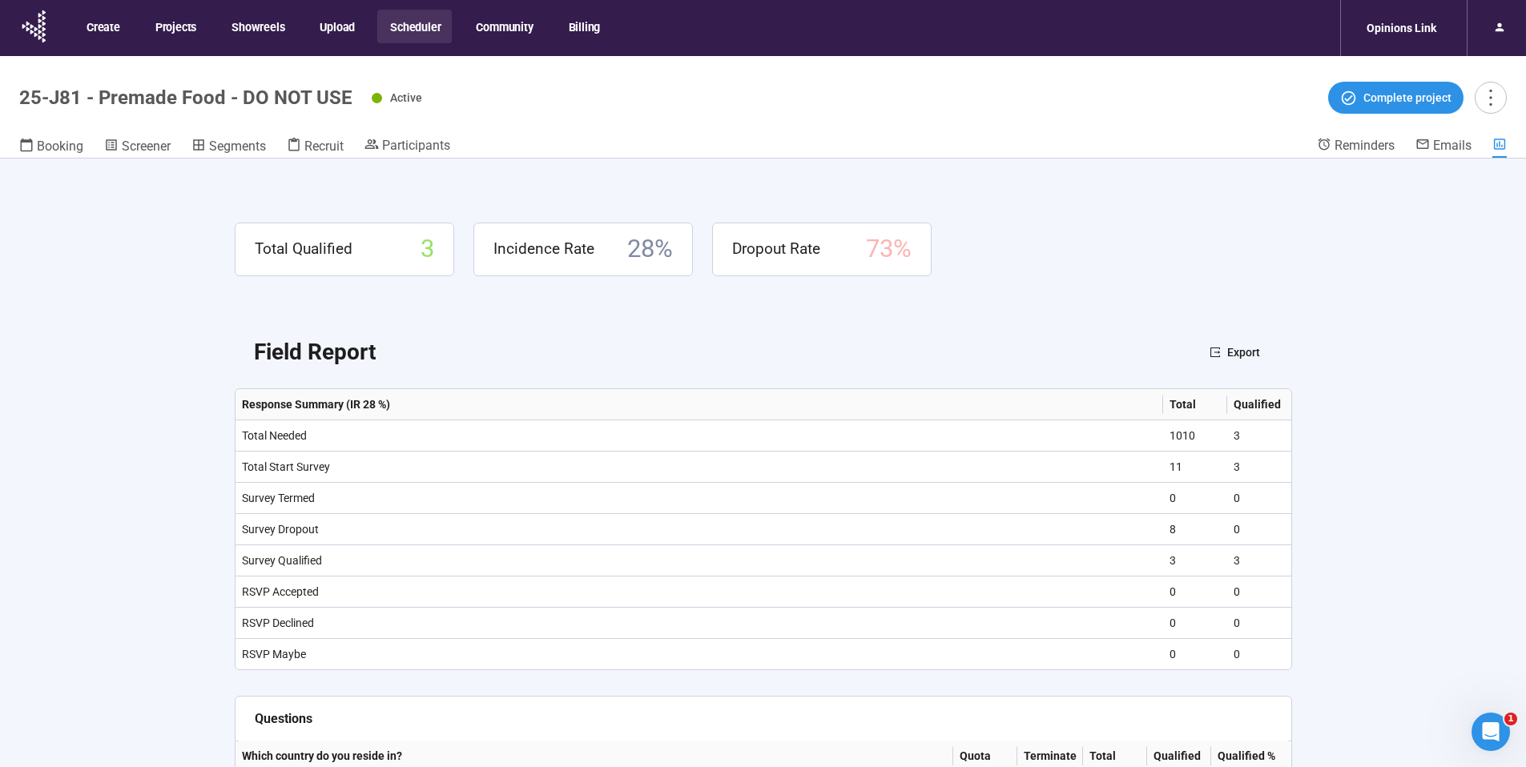
click at [414, 47] on div "Create Projects Showreels Upload Scheduler Community Billing" at bounding box center [342, 28] width 537 height 46
click at [420, 26] on button "Scheduler" at bounding box center [414, 27] width 74 height 34
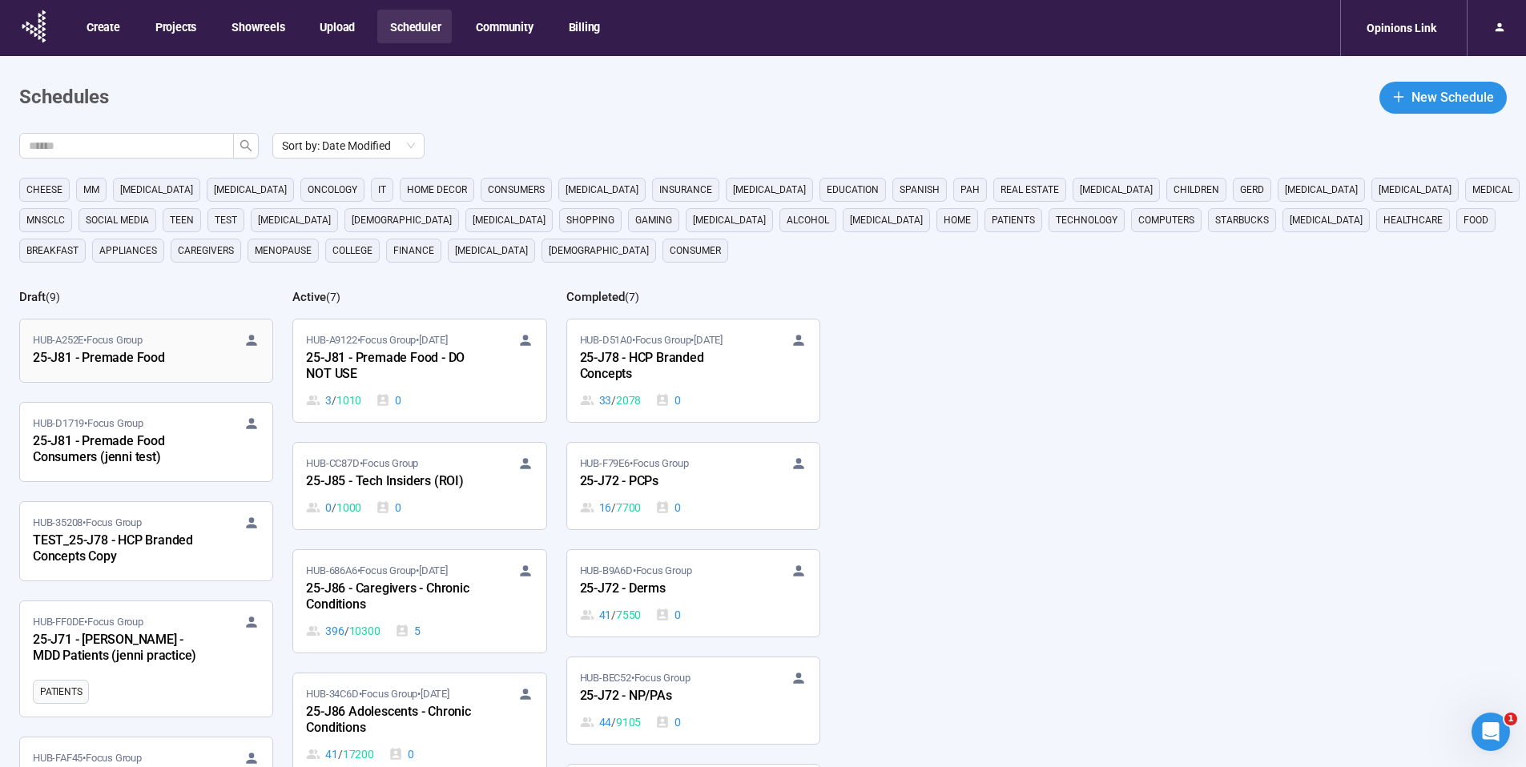
click at [138, 374] on link "HUB-A252E • Focus Group 25-J81 - Premade Food" at bounding box center [146, 351] width 252 height 62
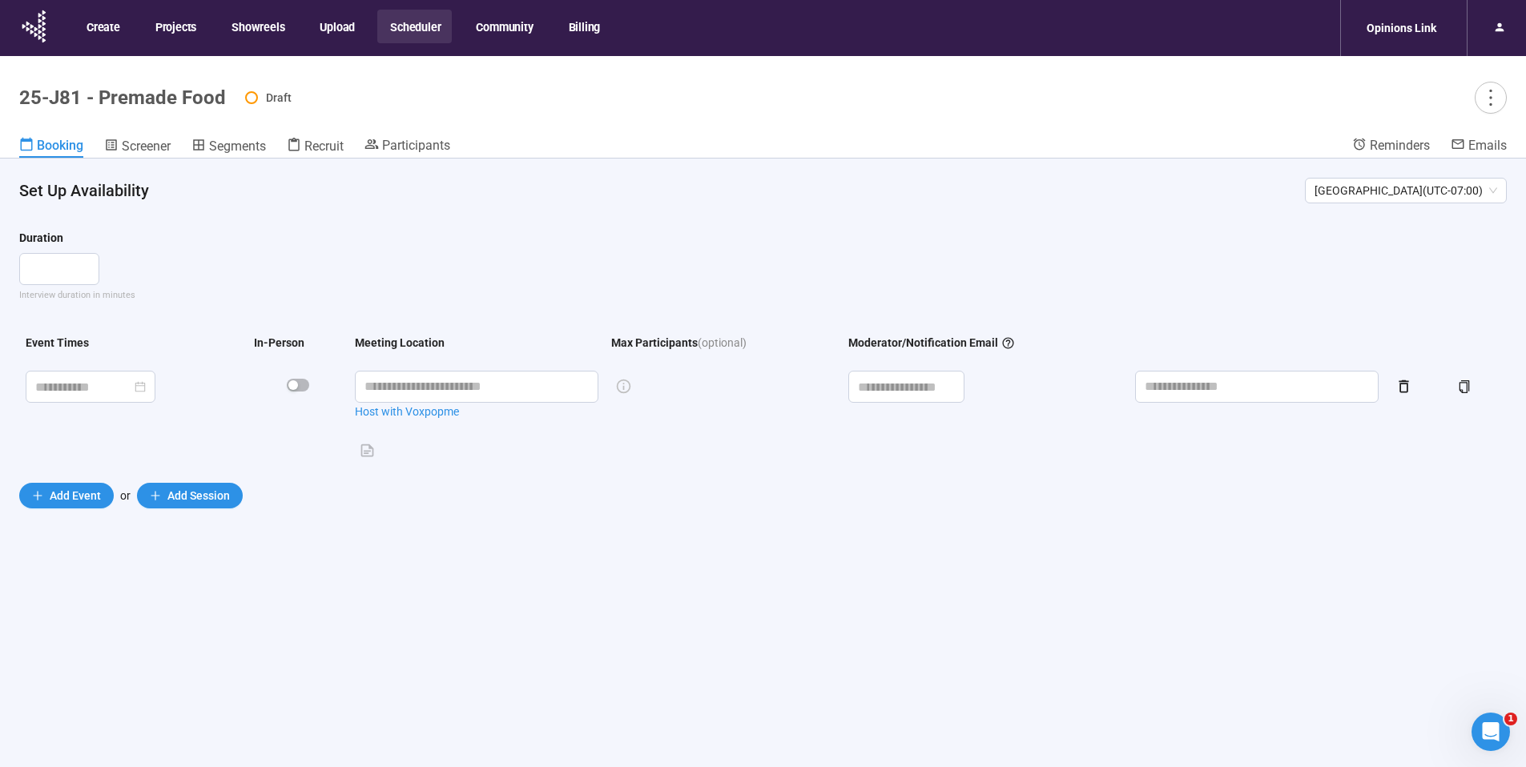
click at [407, 37] on button "Scheduler" at bounding box center [414, 27] width 74 height 34
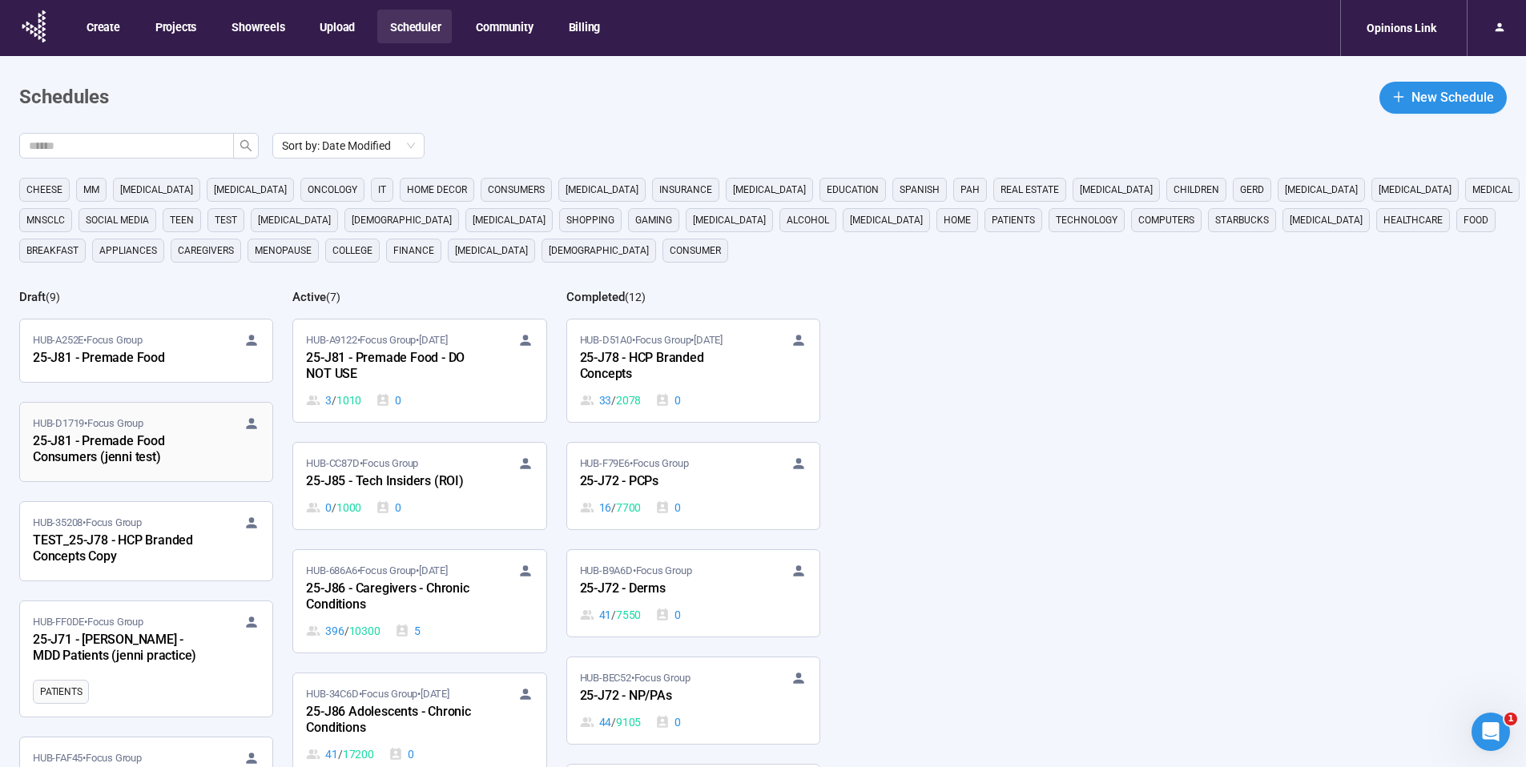
click at [179, 442] on div "25-J81 - Premade Food Consumers (jenni test)" at bounding box center [121, 450] width 176 height 37
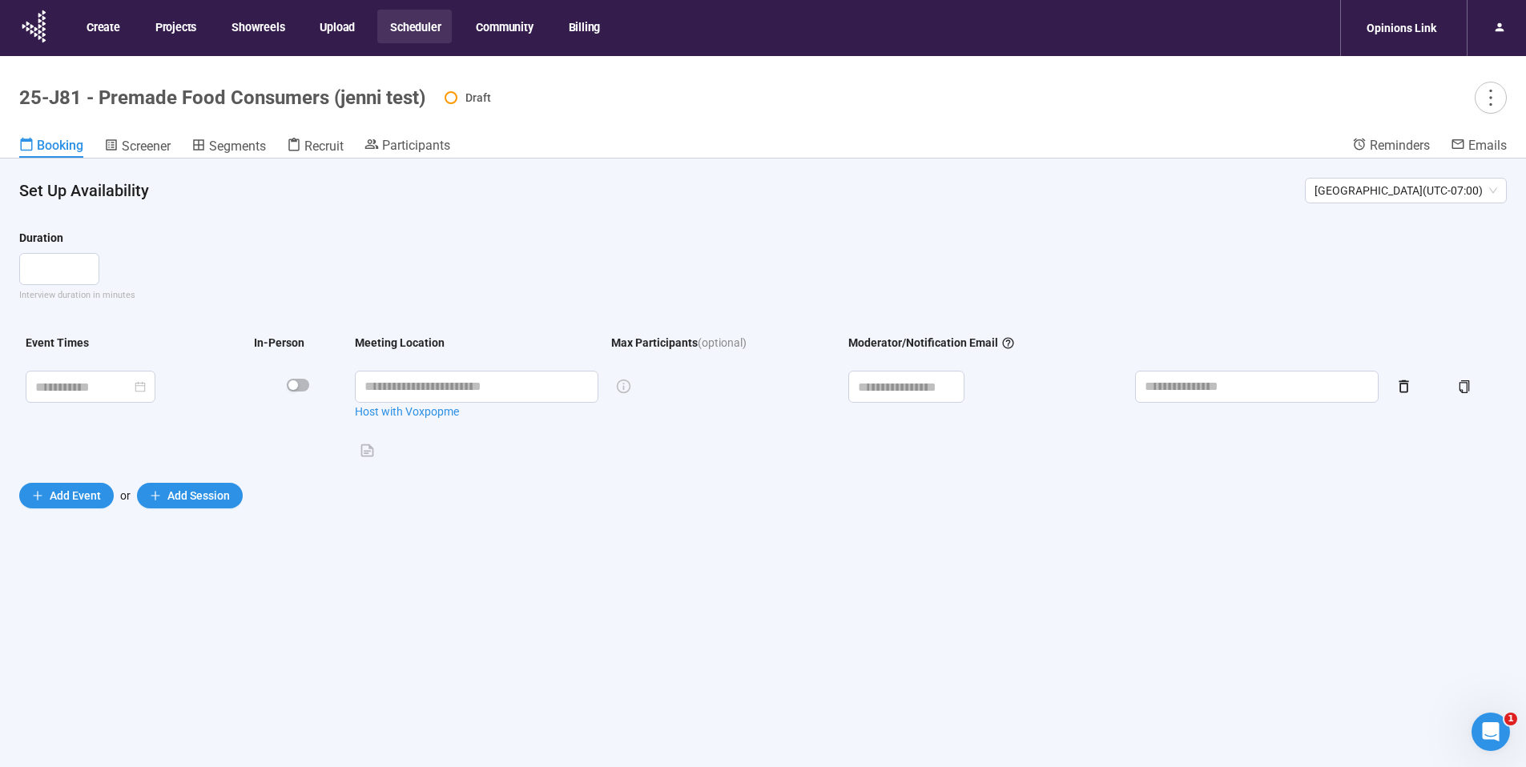
click at [413, 26] on button "Scheduler" at bounding box center [414, 27] width 74 height 34
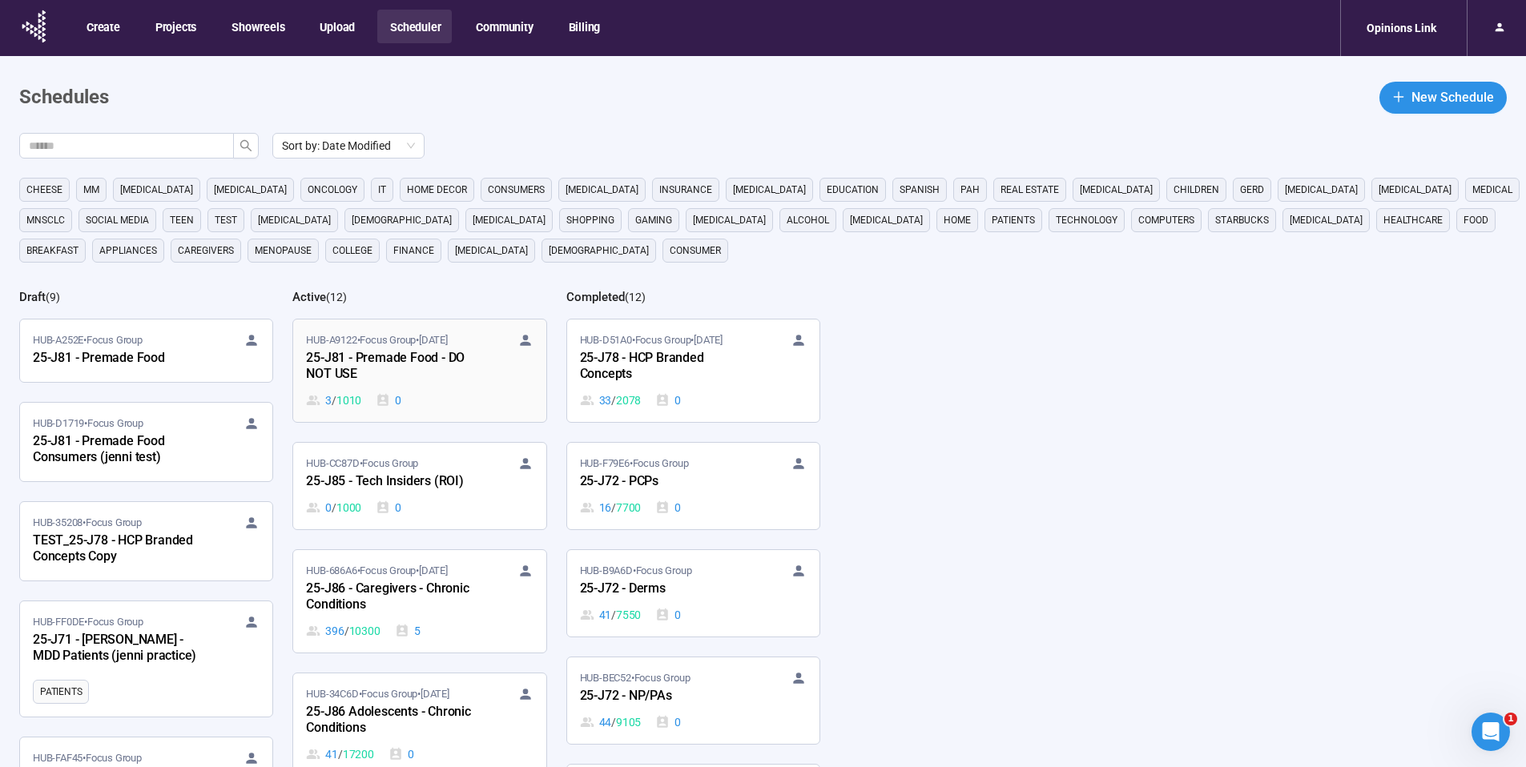
click at [529, 365] on div "HUB-A9122 • Focus Group • Sep 30 25-J81 - Premade Food - DO NOT USE 3 / 1010 0" at bounding box center [419, 370] width 227 height 77
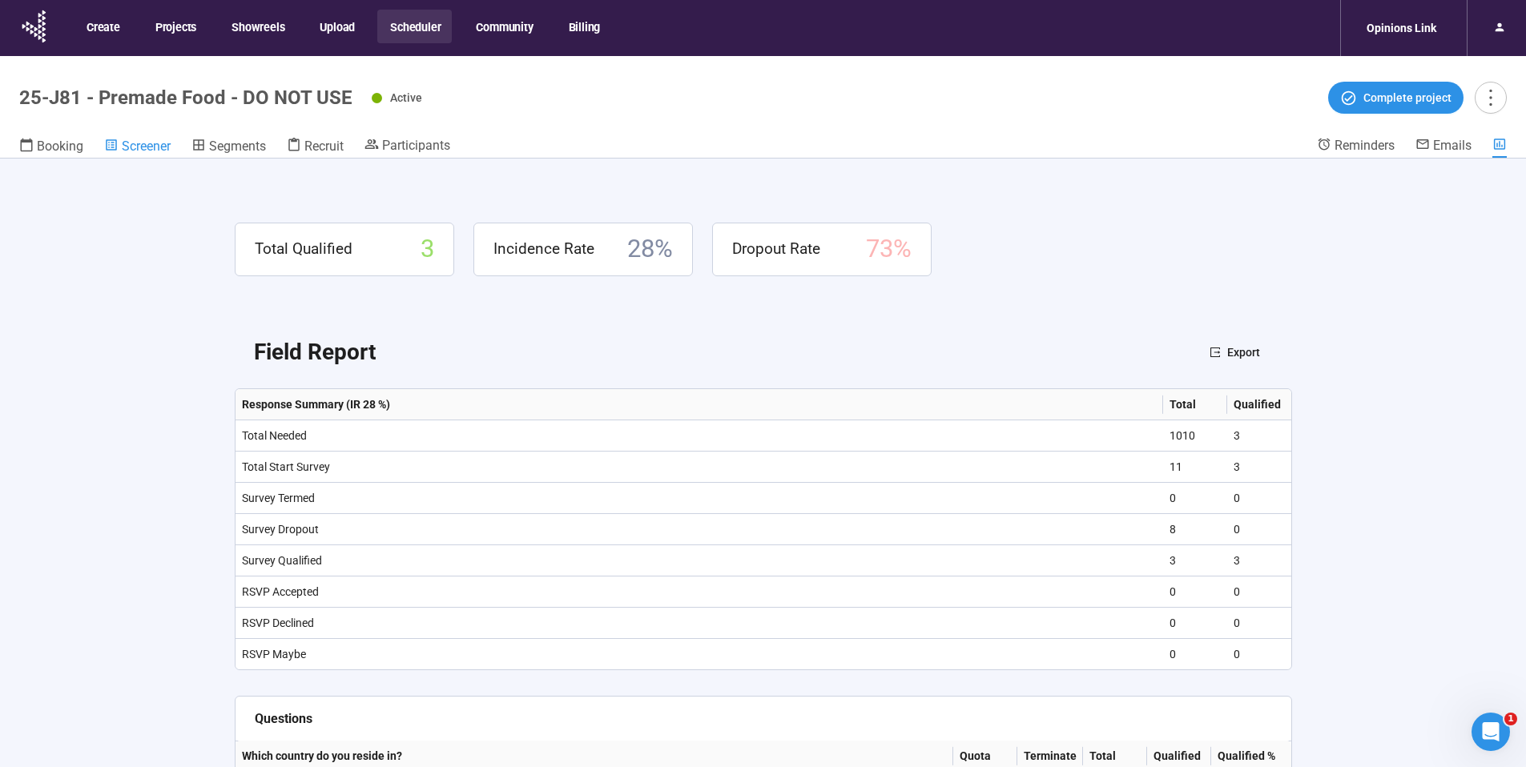
click at [167, 154] on link "Screener" at bounding box center [137, 147] width 66 height 21
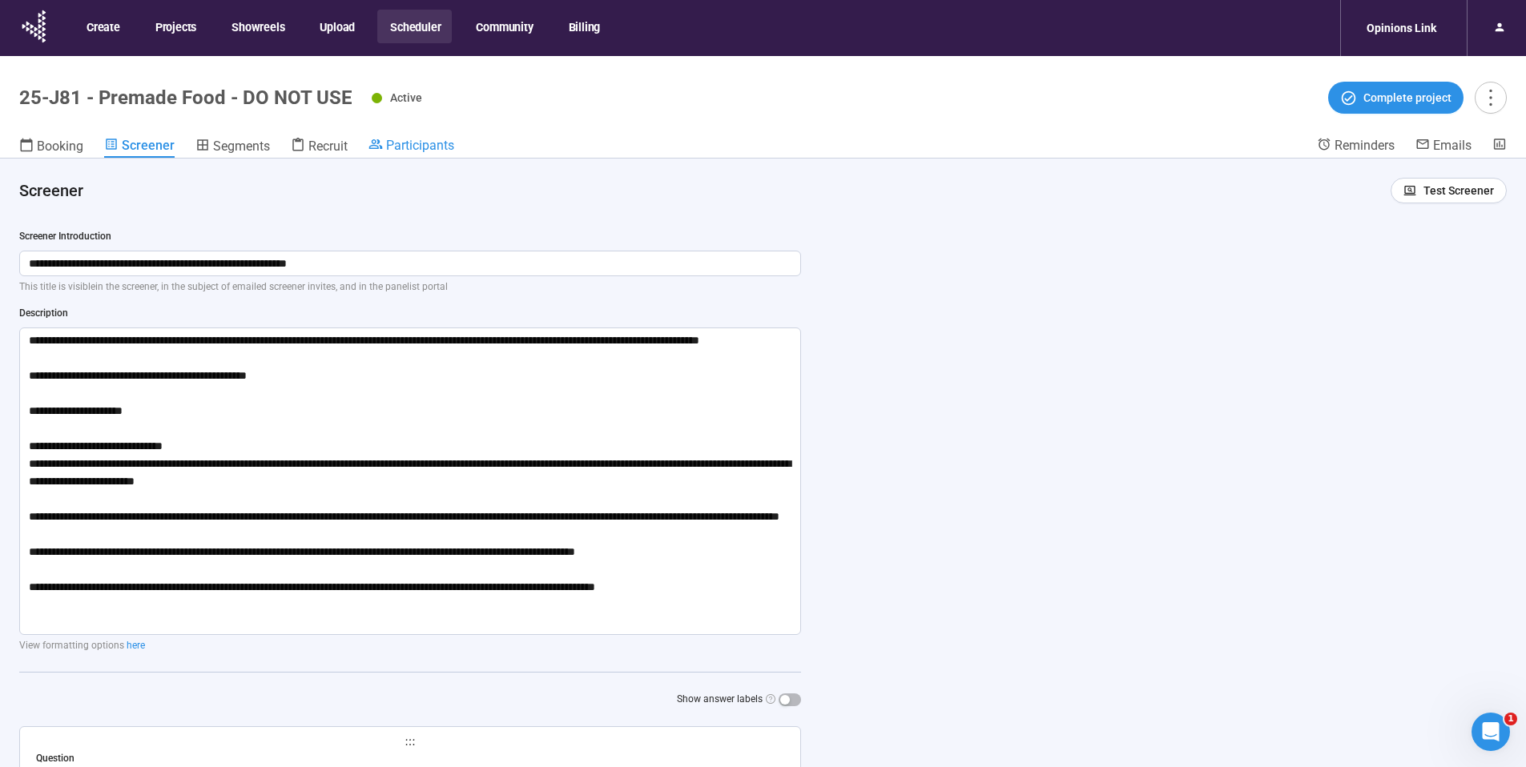
click at [403, 143] on span "Participants" at bounding box center [420, 145] width 68 height 15
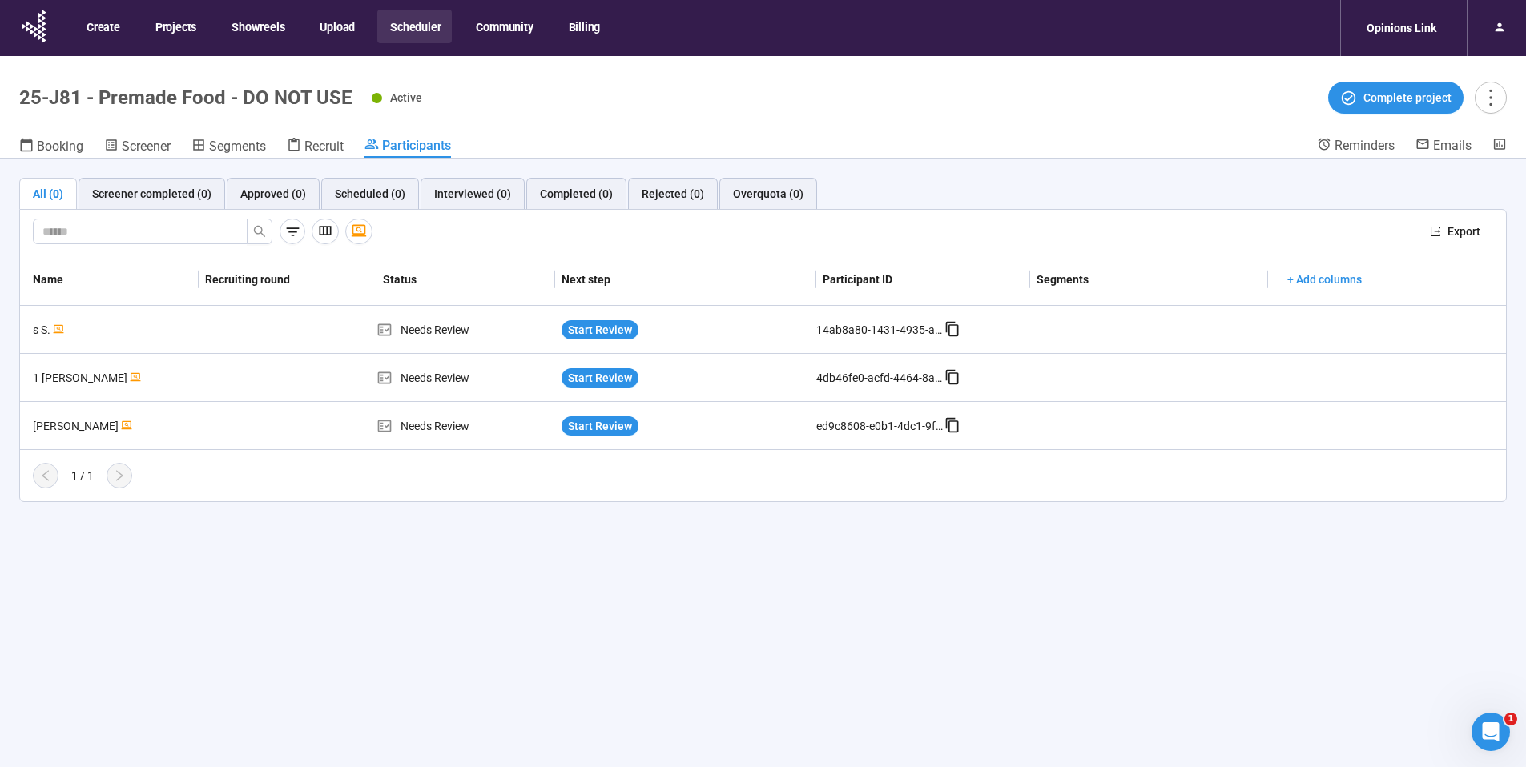
click at [574, 471] on div "1 / 1" at bounding box center [756, 476] width 1473 height 26
click at [573, 427] on span "Start Review" at bounding box center [600, 426] width 64 height 18
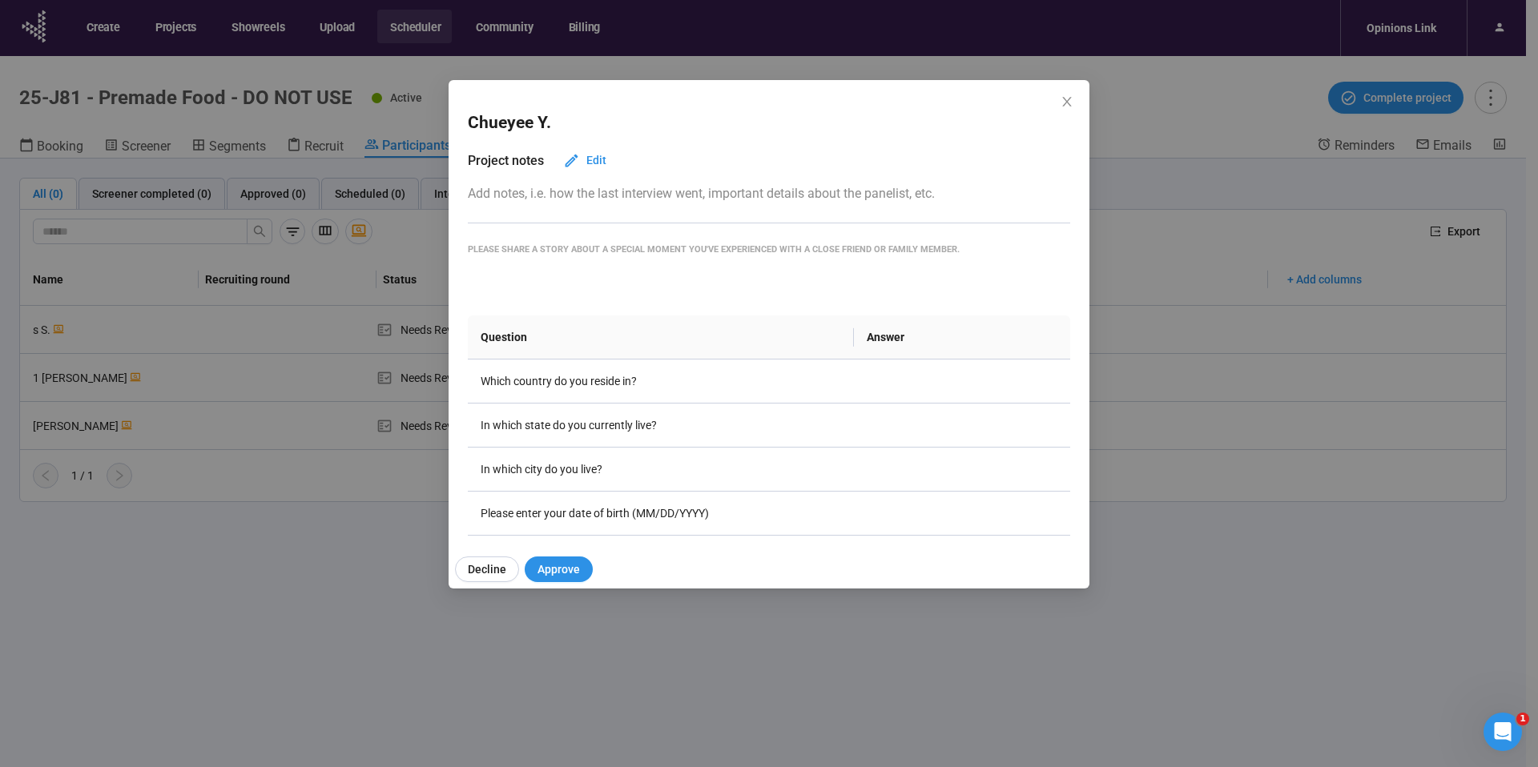
click at [371, 471] on div "Chueyee Y. Project notes Edit Add notes, i.e. how the last interview went, impo…" at bounding box center [769, 383] width 1538 height 767
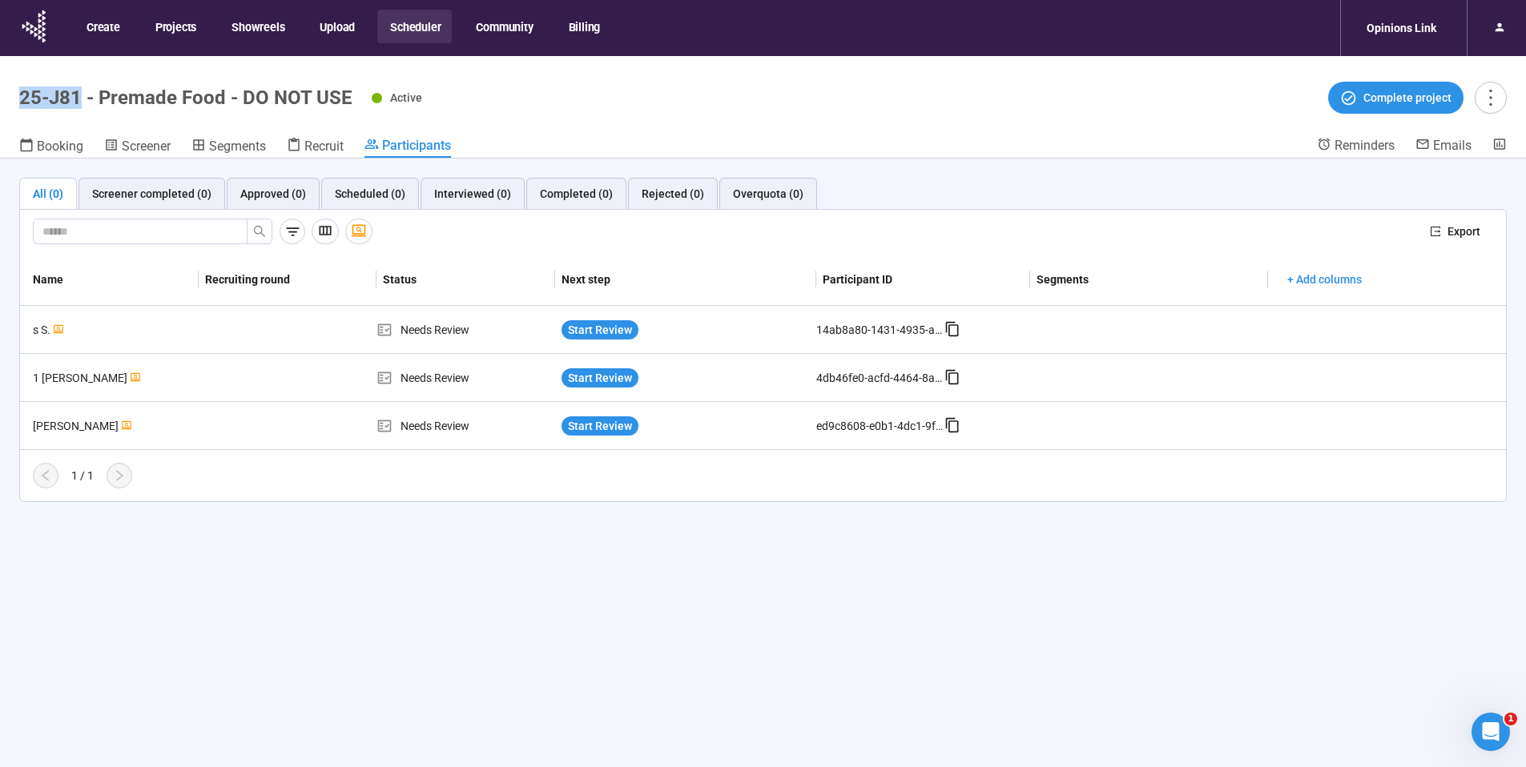
drag, startPoint x: 43, startPoint y: 98, endPoint x: 82, endPoint y: 95, distance: 38.5
click at [82, 95] on h1 "25-J81 - Premade Food - DO NOT USE" at bounding box center [185, 97] width 333 height 22
copy h1 "25-J81"
click at [951, 332] on icon at bounding box center [952, 329] width 16 height 16
click at [296, 141] on icon at bounding box center [293, 145] width 11 height 14
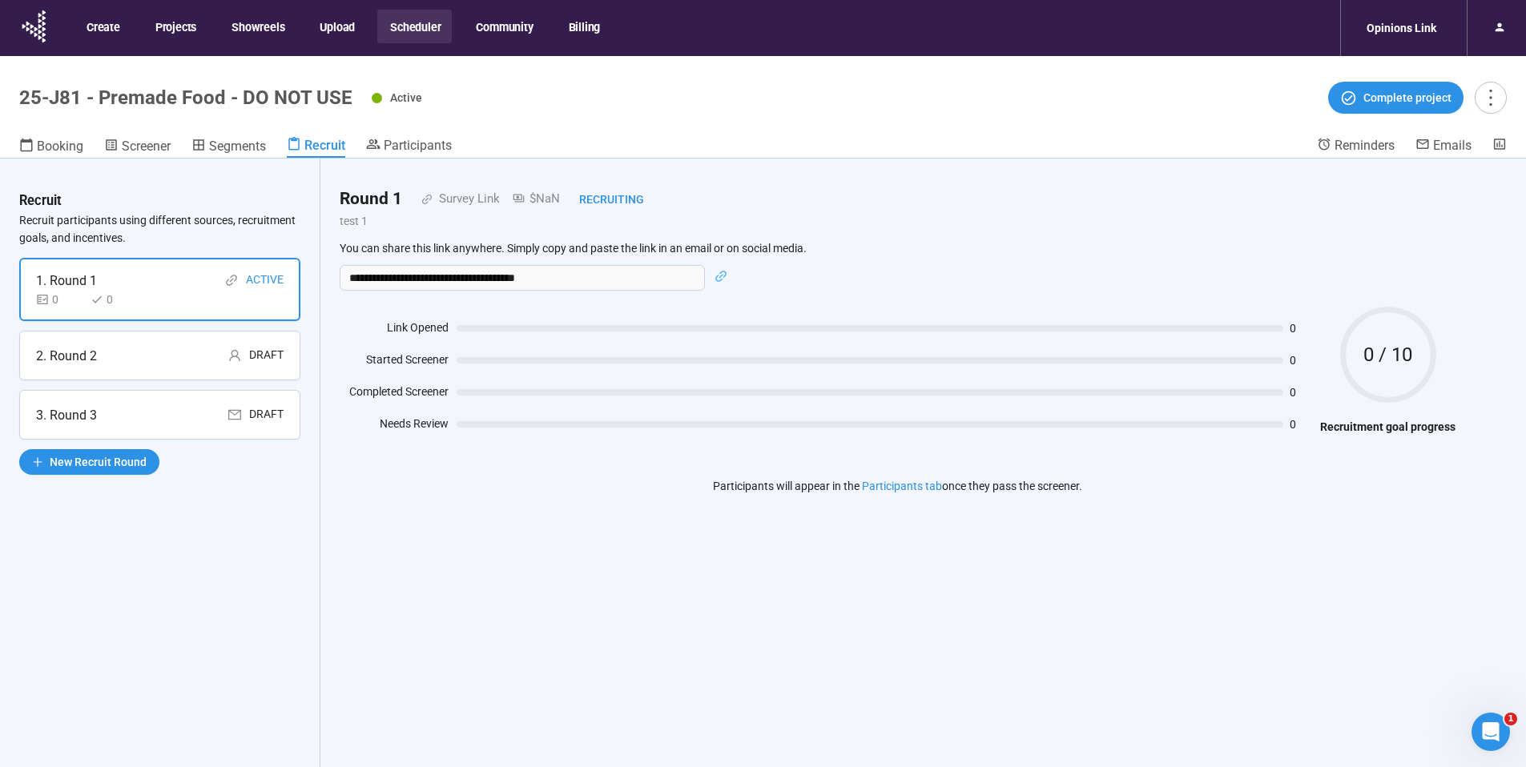
click at [78, 99] on h1 "25-J81 - Premade Food - DO NOT USE" at bounding box center [185, 97] width 333 height 22
click at [633, 537] on div "**********" at bounding box center [897, 352] width 1154 height 386
click at [261, 377] on div "2. Round 2 Draft" at bounding box center [159, 356] width 281 height 50
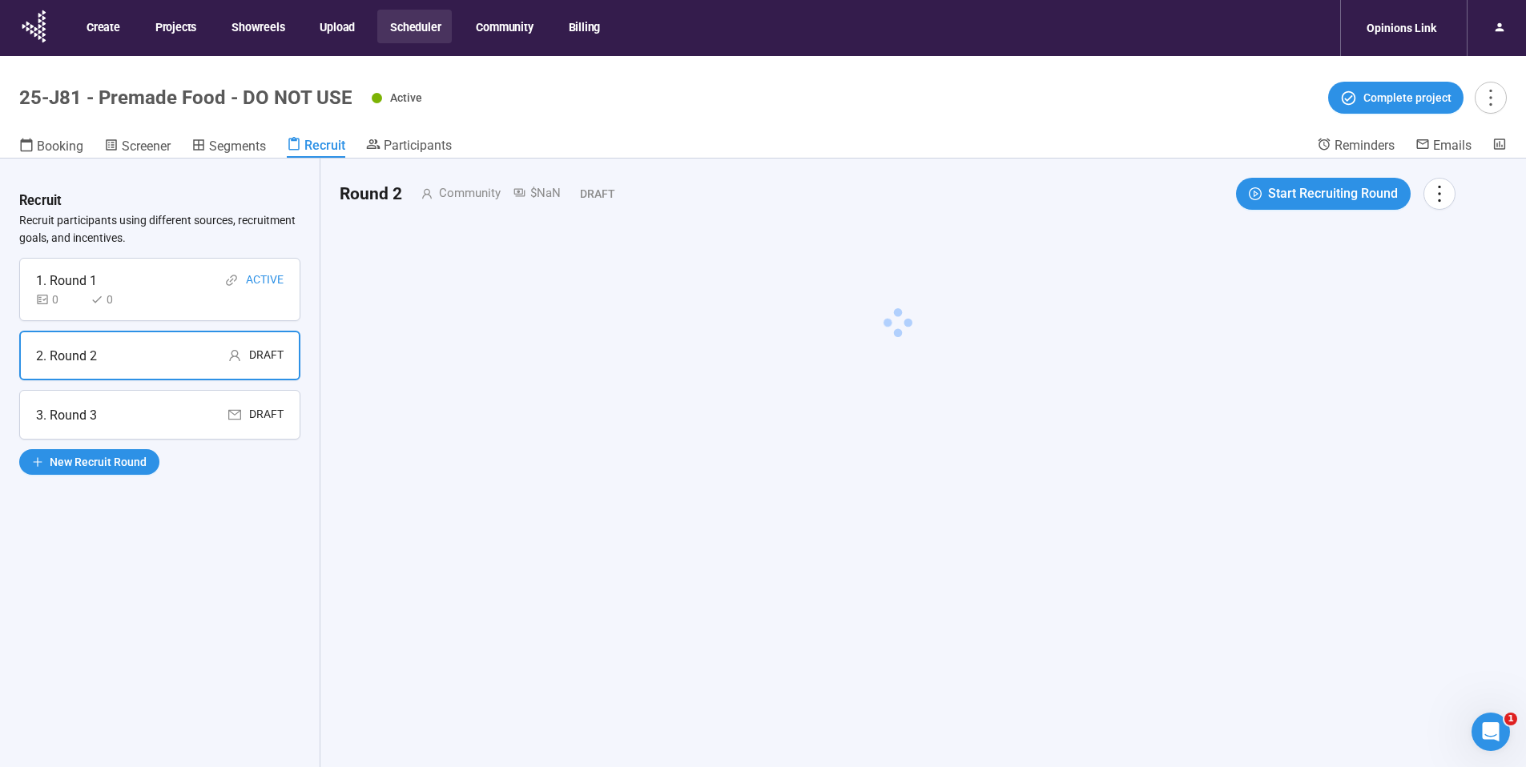
click at [287, 410] on div "3. Round 3 Draft" at bounding box center [159, 415] width 281 height 50
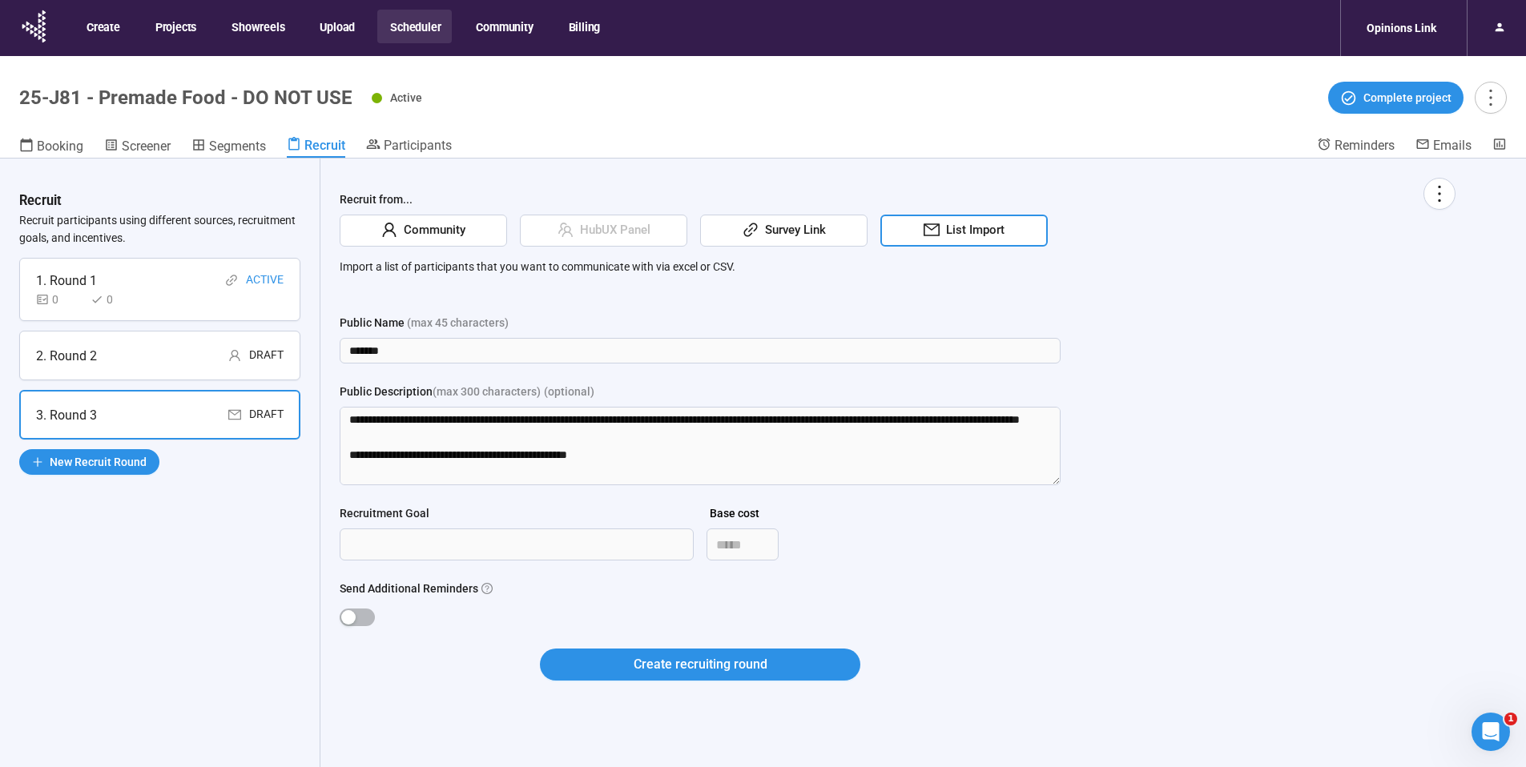
click at [288, 303] on div "1. Round 1 Active 0 0" at bounding box center [159, 289] width 281 height 63
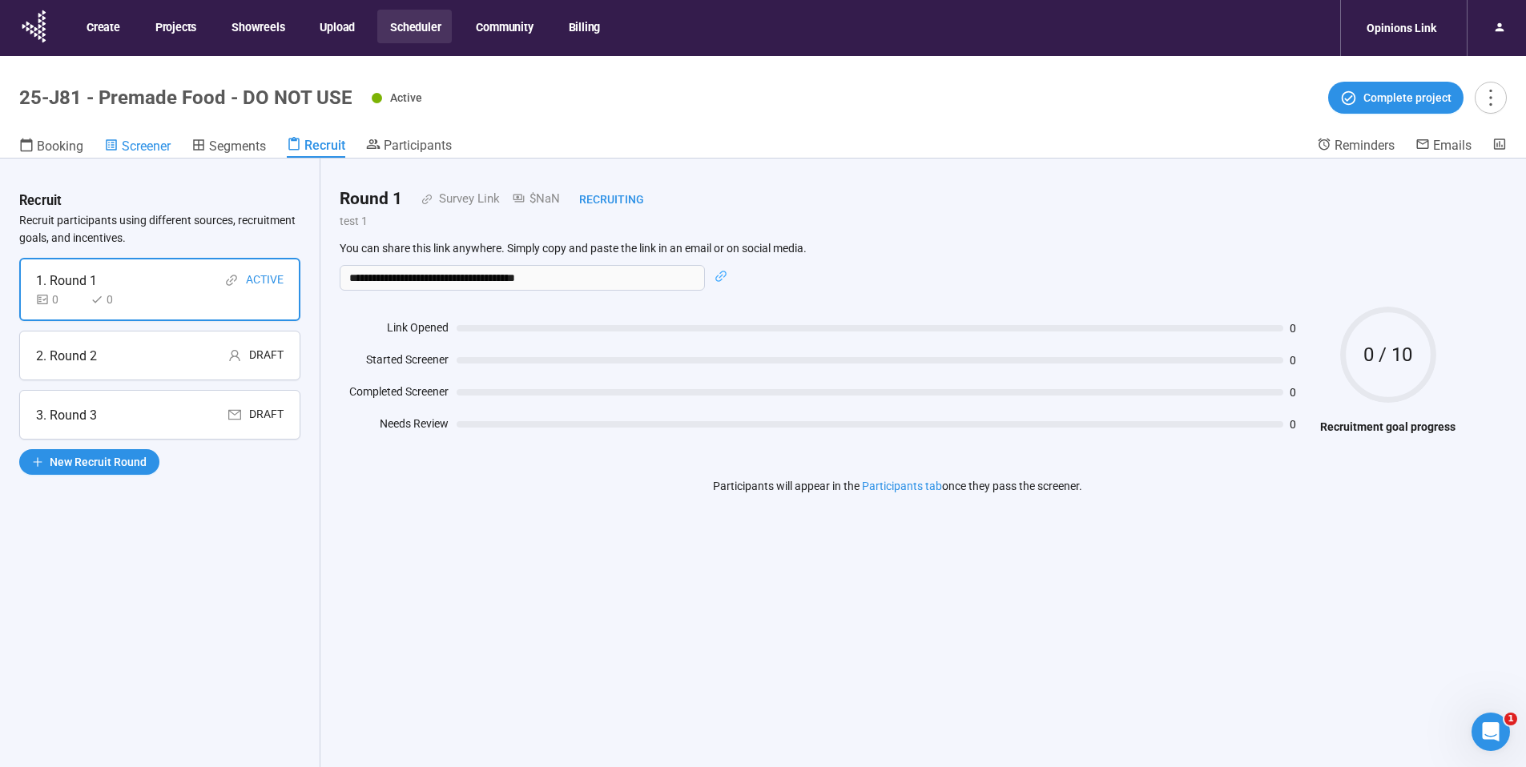
click at [141, 145] on span "Screener" at bounding box center [146, 146] width 49 height 15
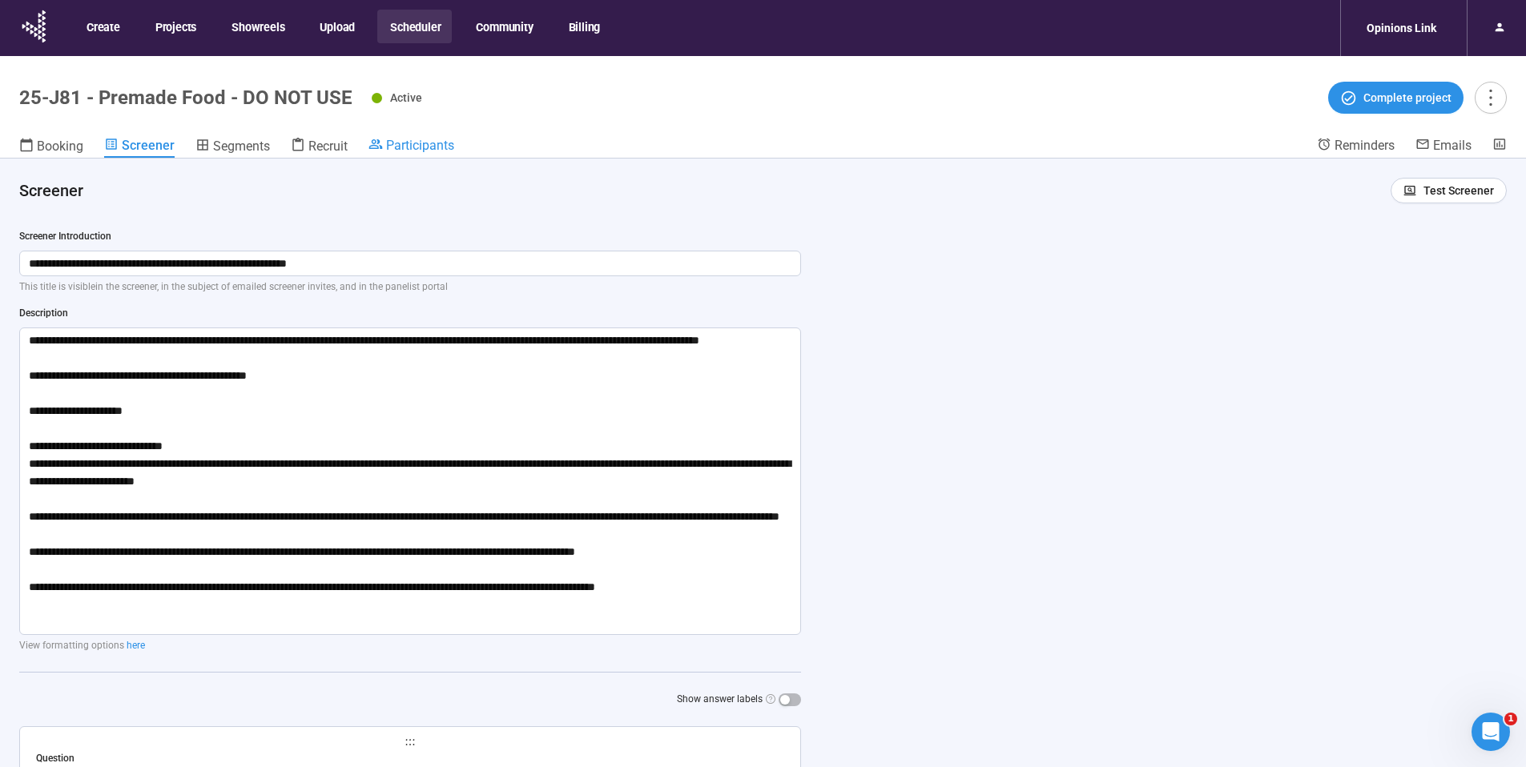
click at [435, 137] on div "Participants" at bounding box center [411, 145] width 86 height 16
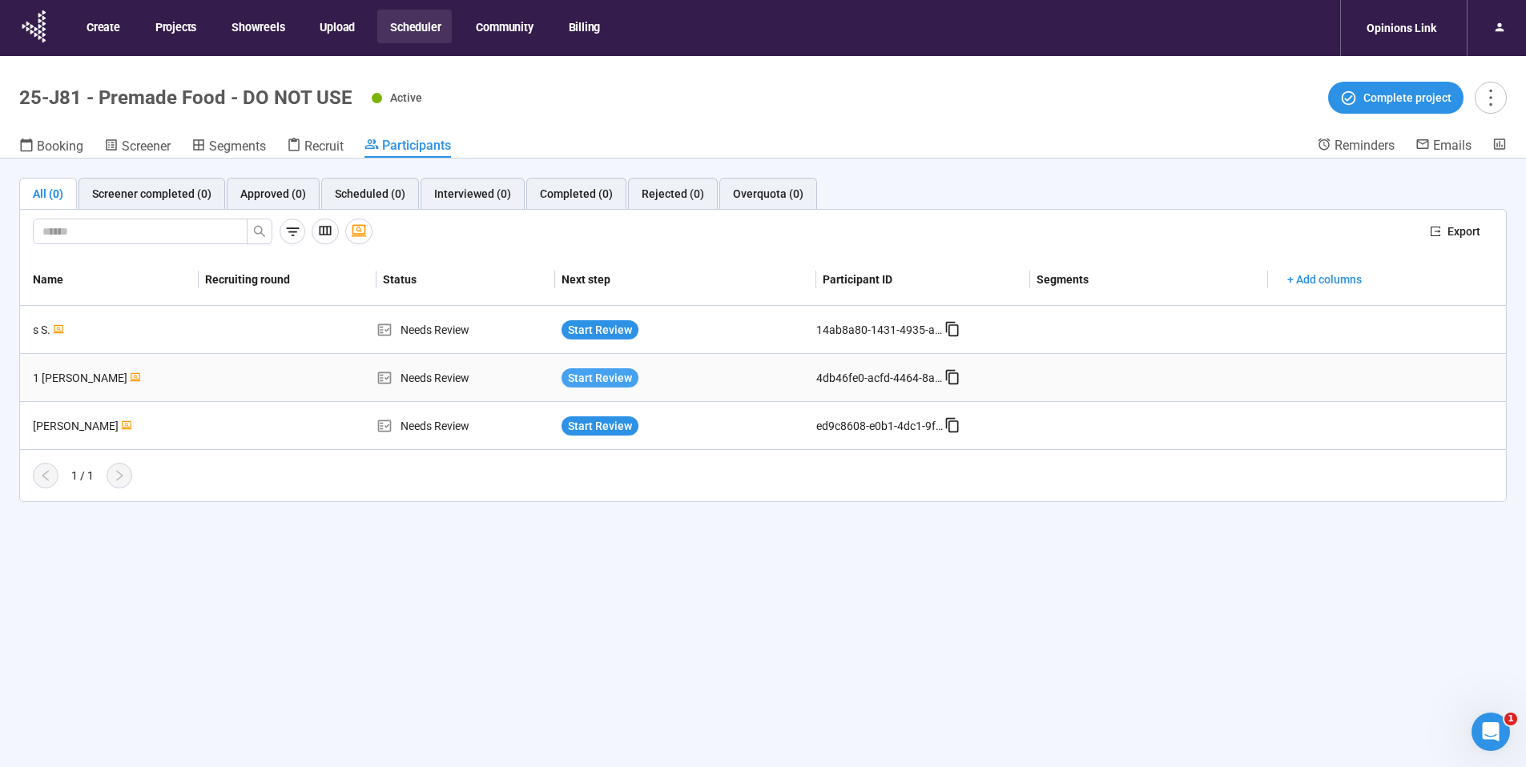
click at [613, 378] on span "Start Review" at bounding box center [600, 378] width 64 height 18
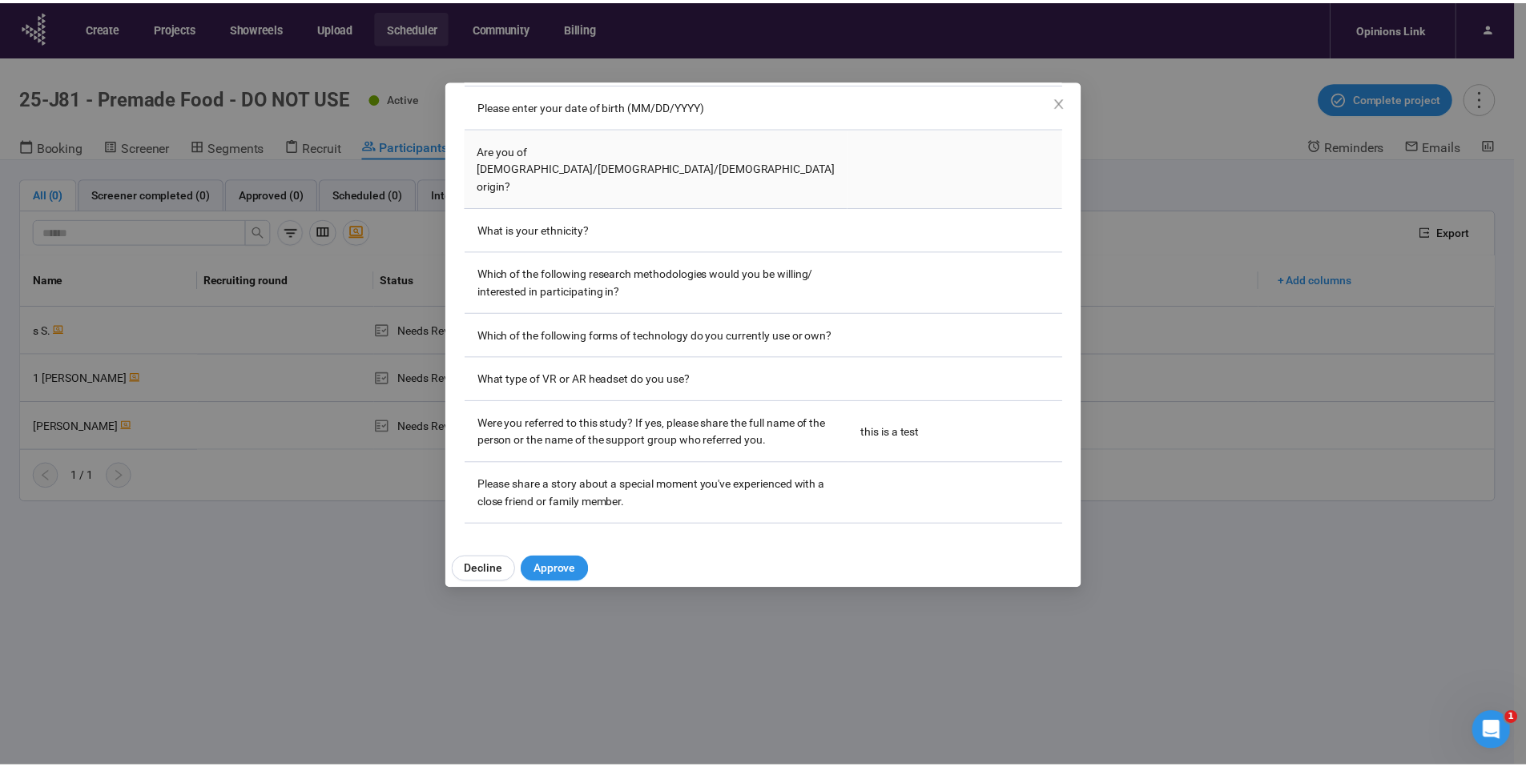
scroll to position [637, 0]
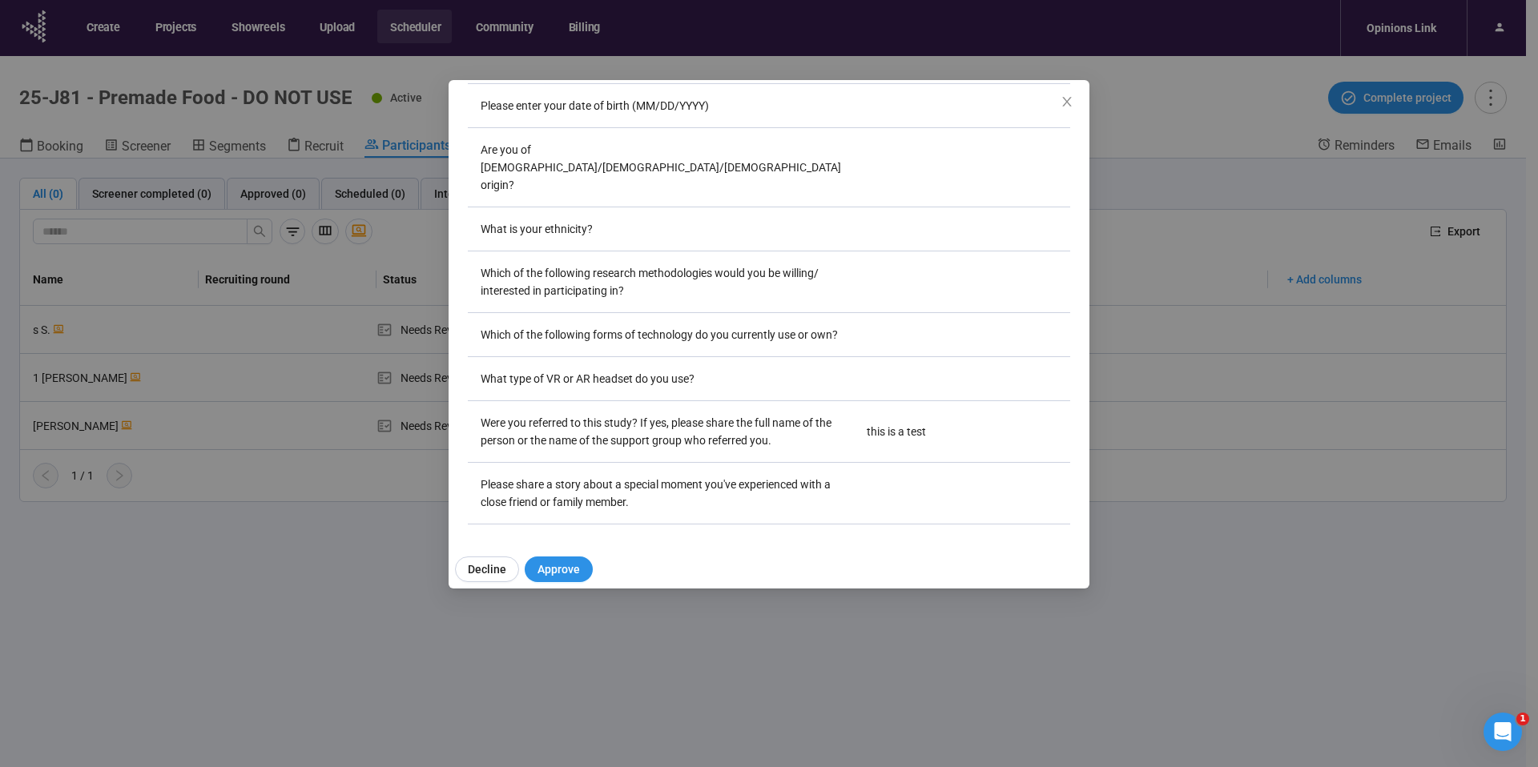
click at [358, 398] on div "1 Chueyee Y. Project notes Edit Add notes, i.e. how the last interview went, im…" at bounding box center [769, 383] width 1538 height 767
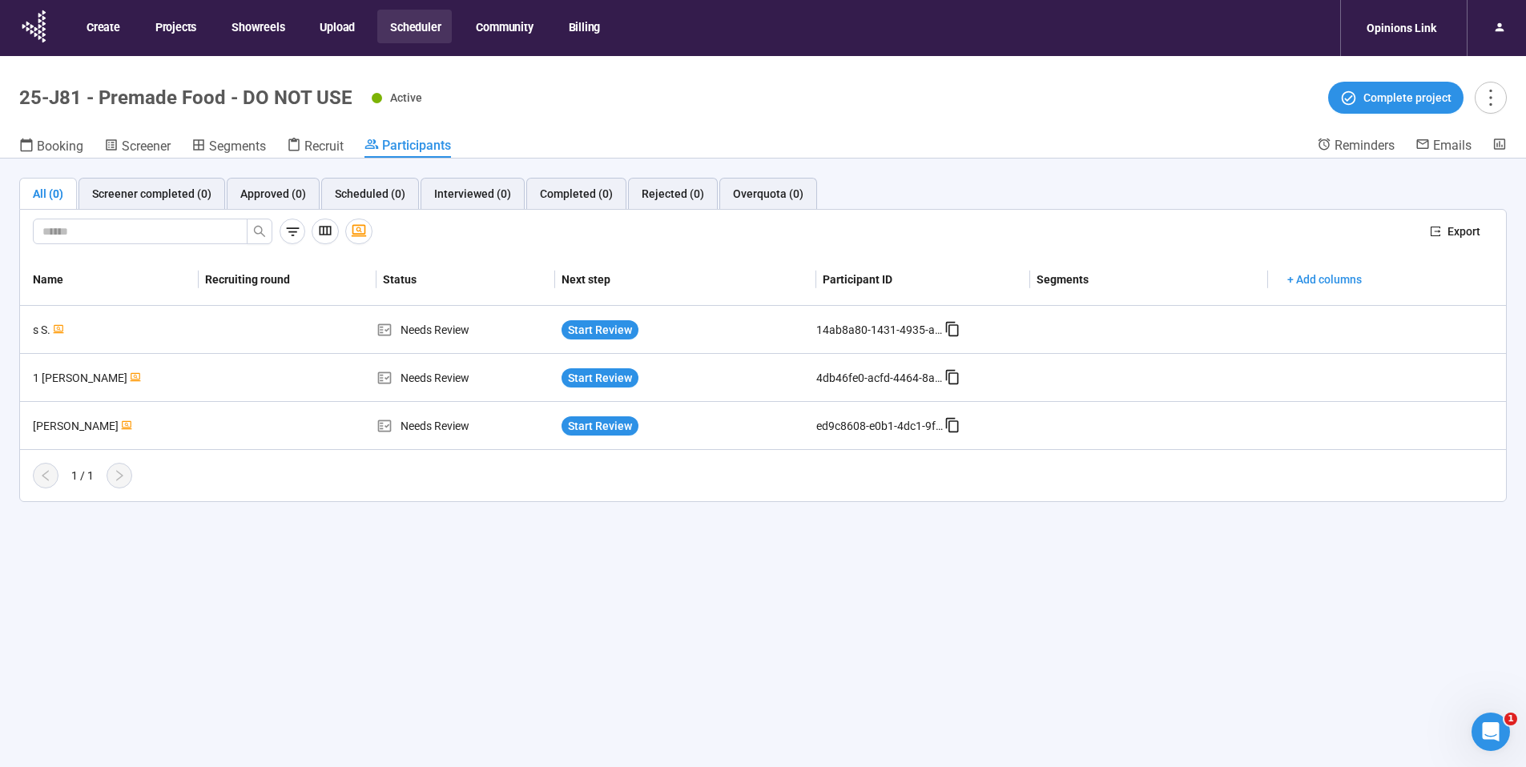
click at [421, 24] on button "Scheduler" at bounding box center [414, 27] width 74 height 34
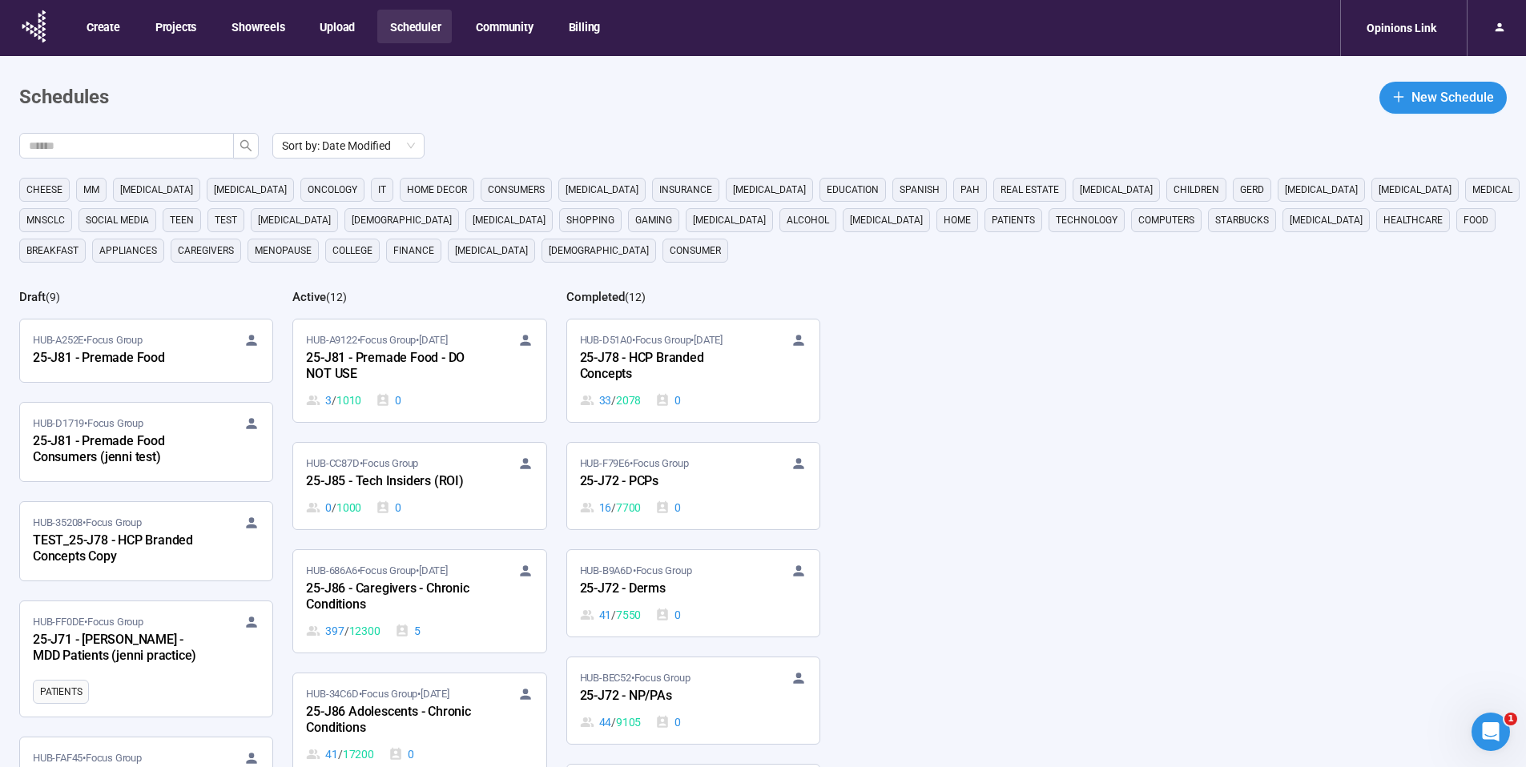
click at [641, 99] on header "Schedules New Schedule" at bounding box center [762, 98] width 1487 height 32
click at [454, 371] on div "25-J81 - Premade Food - DO NOT USE" at bounding box center [394, 366] width 176 height 37
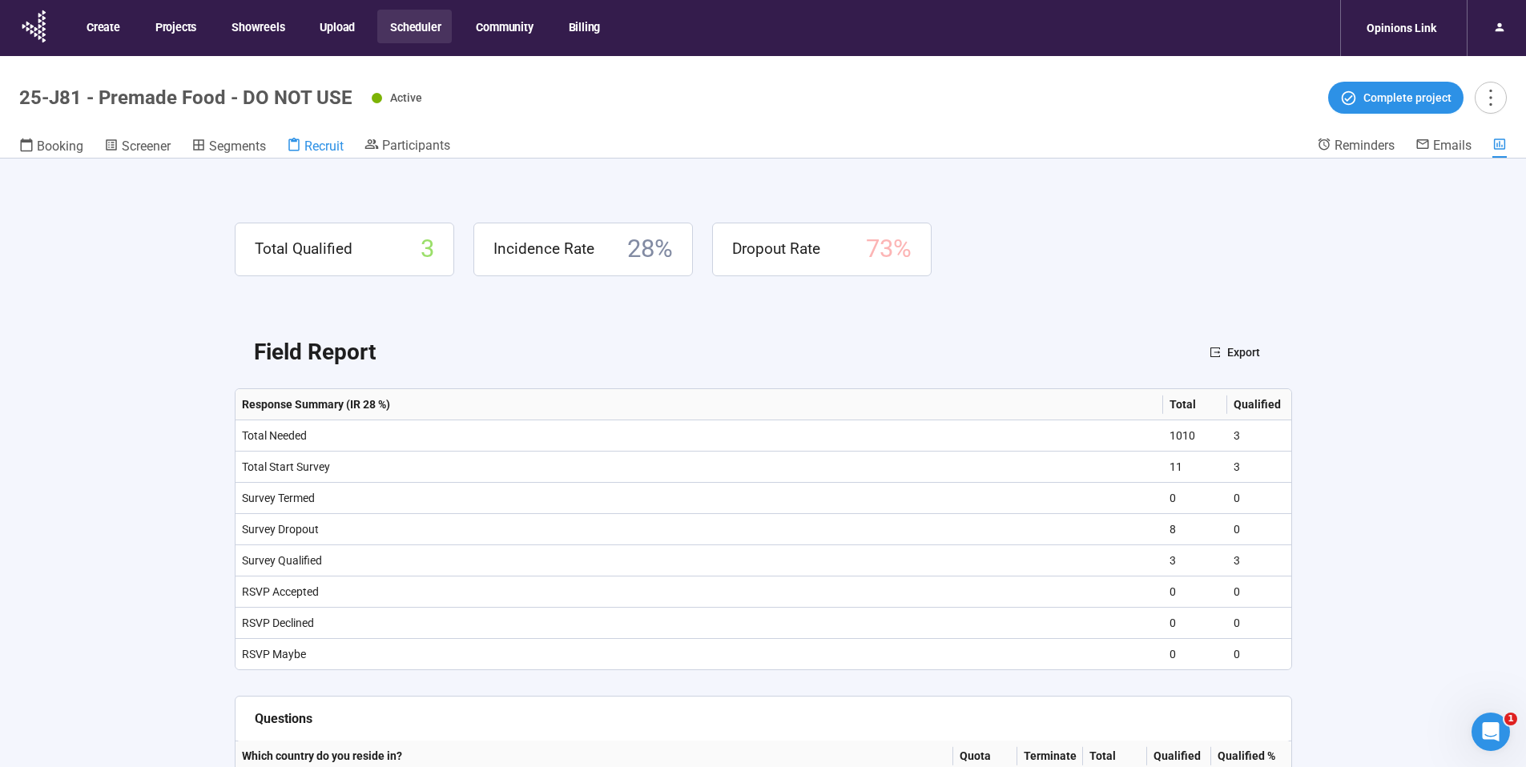
click at [315, 145] on span "Recruit" at bounding box center [323, 146] width 39 height 15
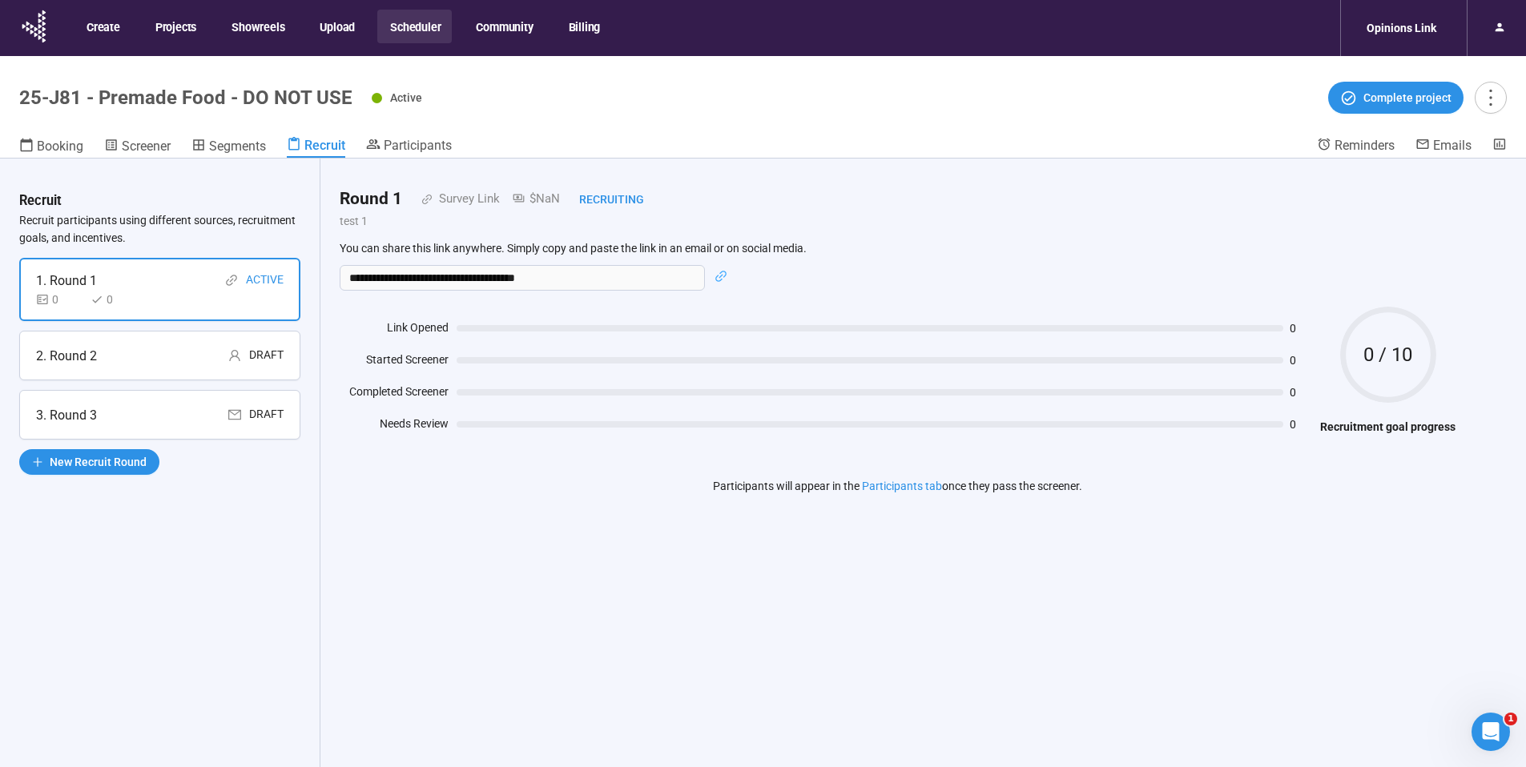
click at [249, 359] on div "Draft" at bounding box center [266, 356] width 34 height 20
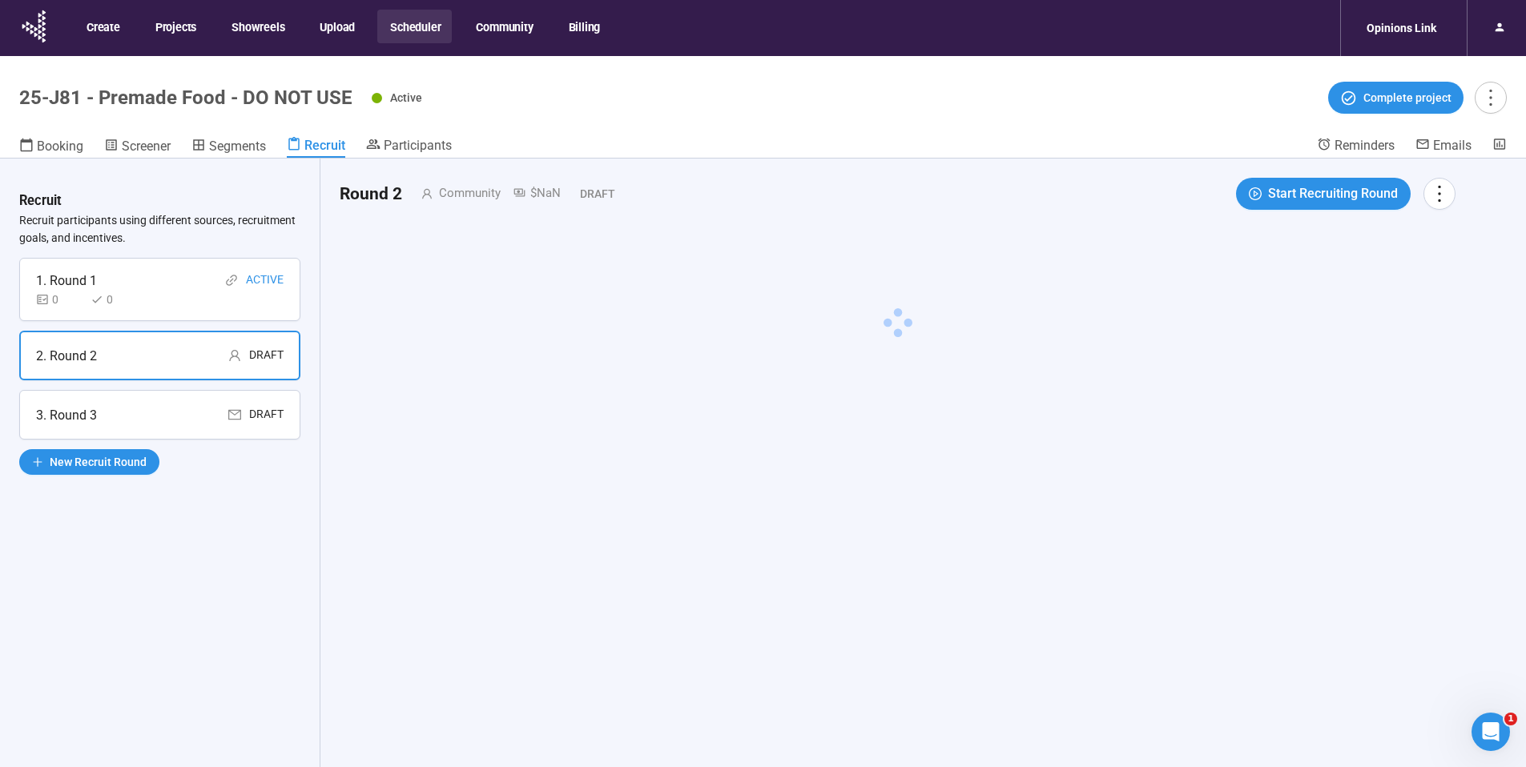
click at [278, 417] on div "Draft" at bounding box center [266, 415] width 34 height 20
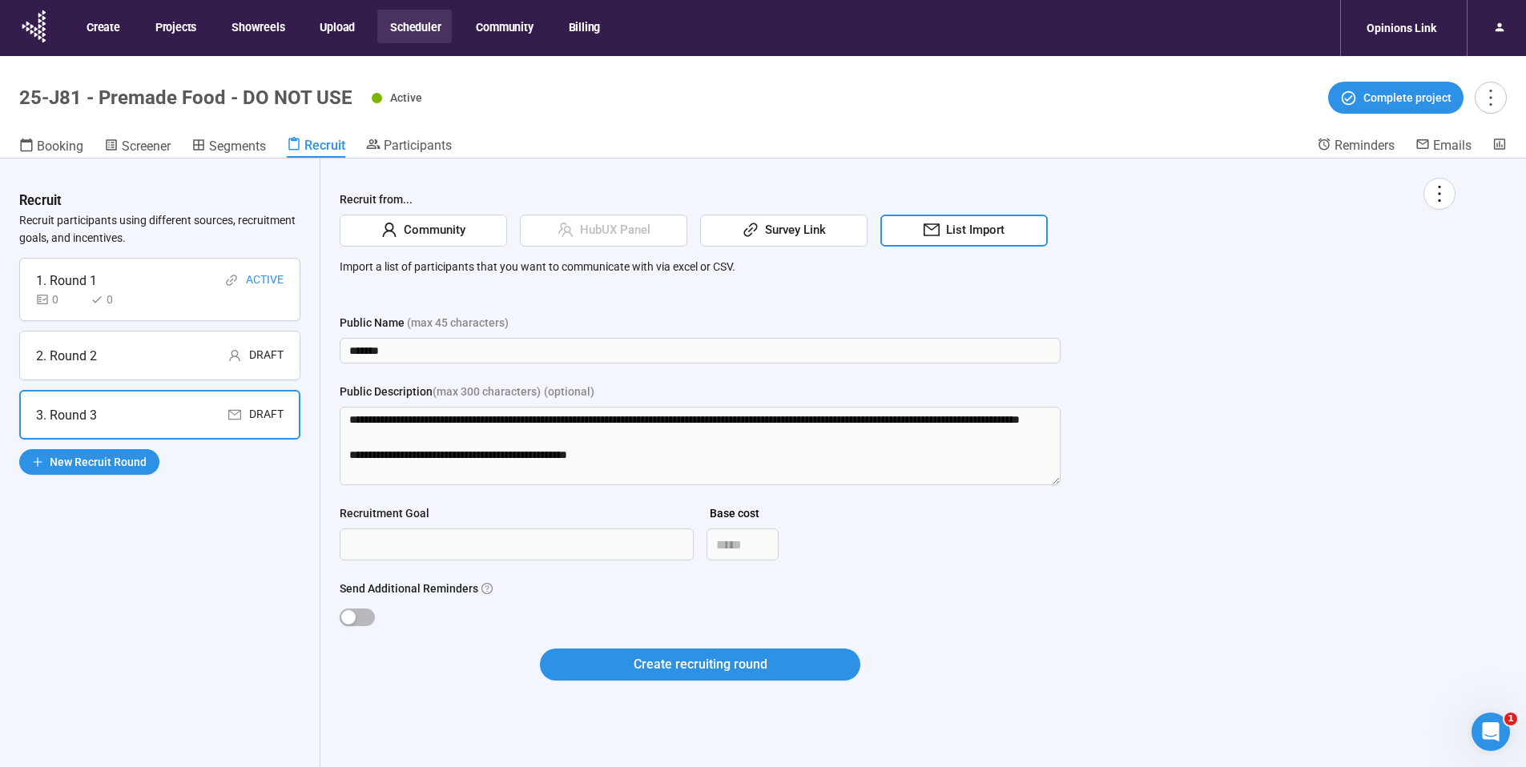
click at [266, 316] on div "1. Round 1 Active 0 0" at bounding box center [159, 289] width 281 height 63
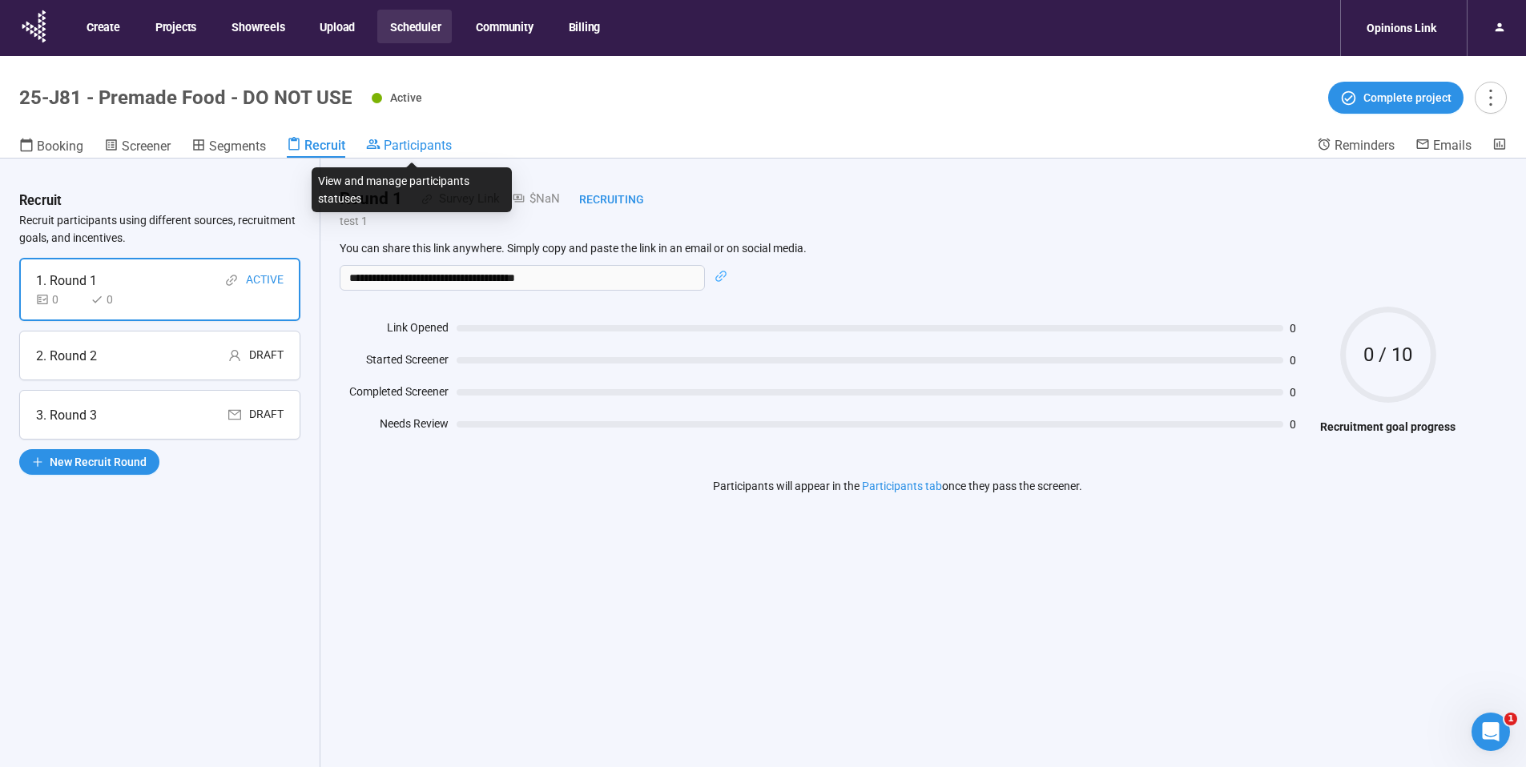
click at [422, 143] on span "Participants" at bounding box center [418, 145] width 68 height 15
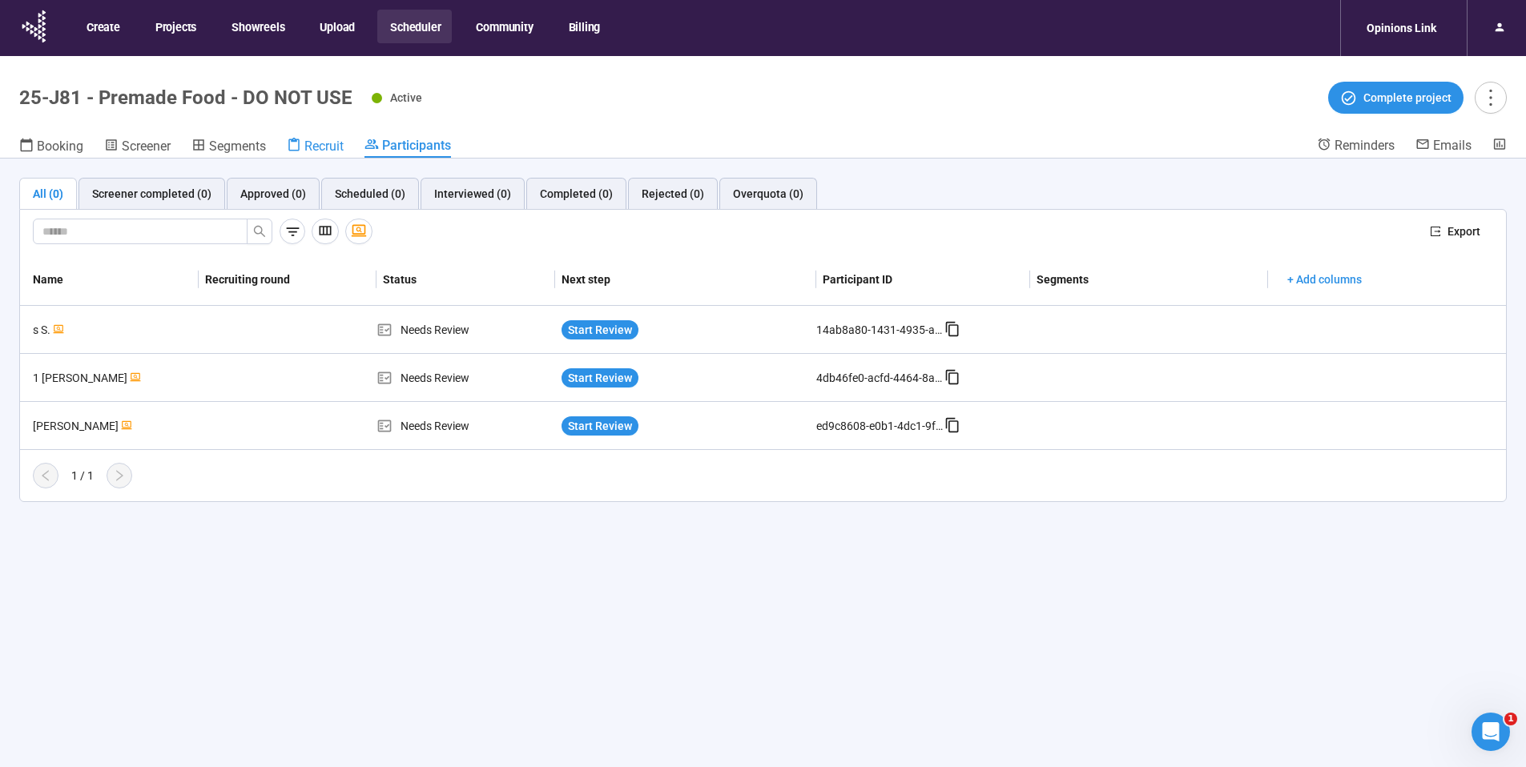
click at [309, 143] on span "Recruit" at bounding box center [323, 146] width 39 height 15
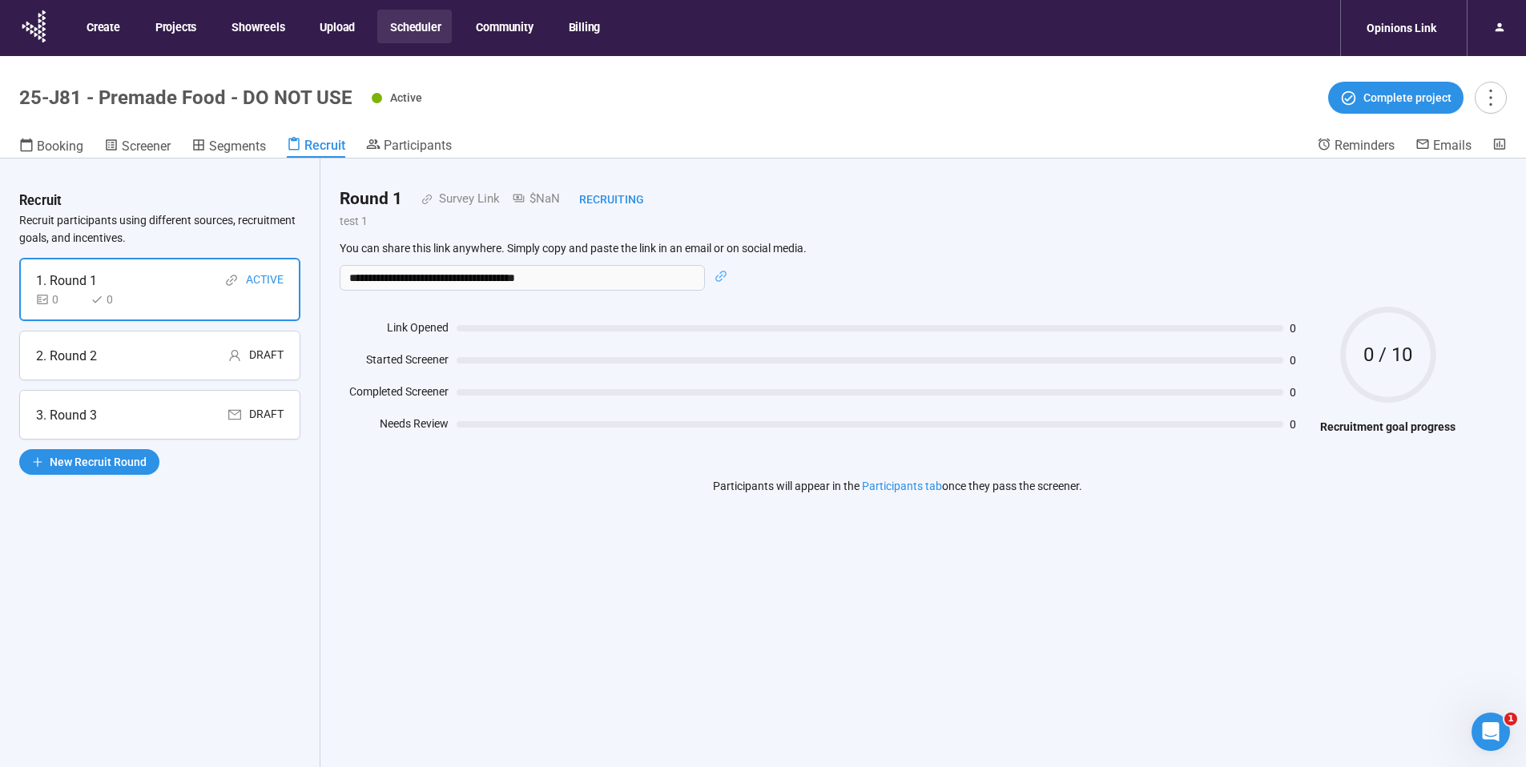
click at [424, 133] on header "25-J81 - Premade Food - DO NOT USE Active Complete project Booking Screener Seg…" at bounding box center [763, 107] width 1526 height 103
click at [425, 140] on span "Participants" at bounding box center [418, 145] width 68 height 15
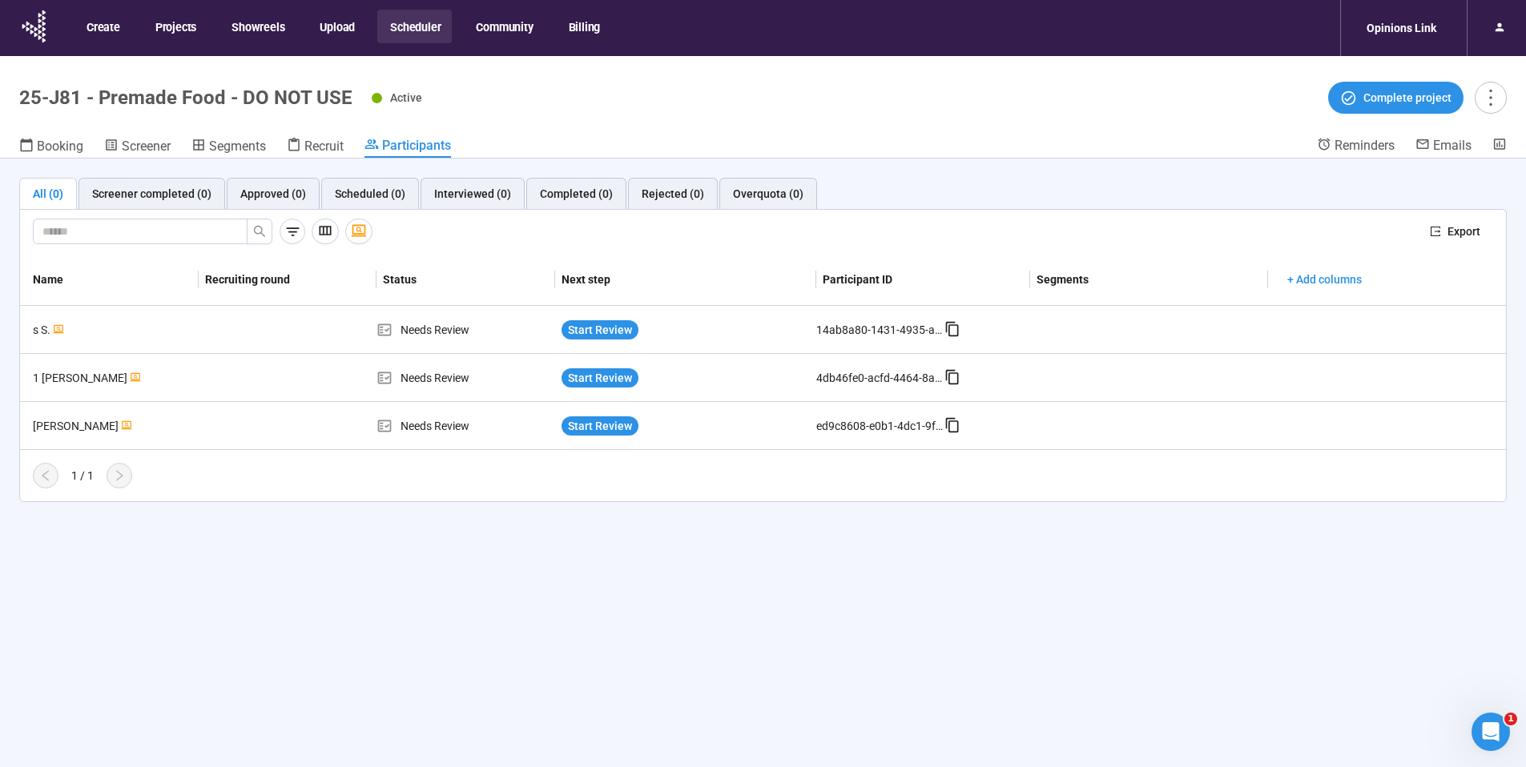
click at [419, 34] on button "Scheduler" at bounding box center [414, 27] width 74 height 34
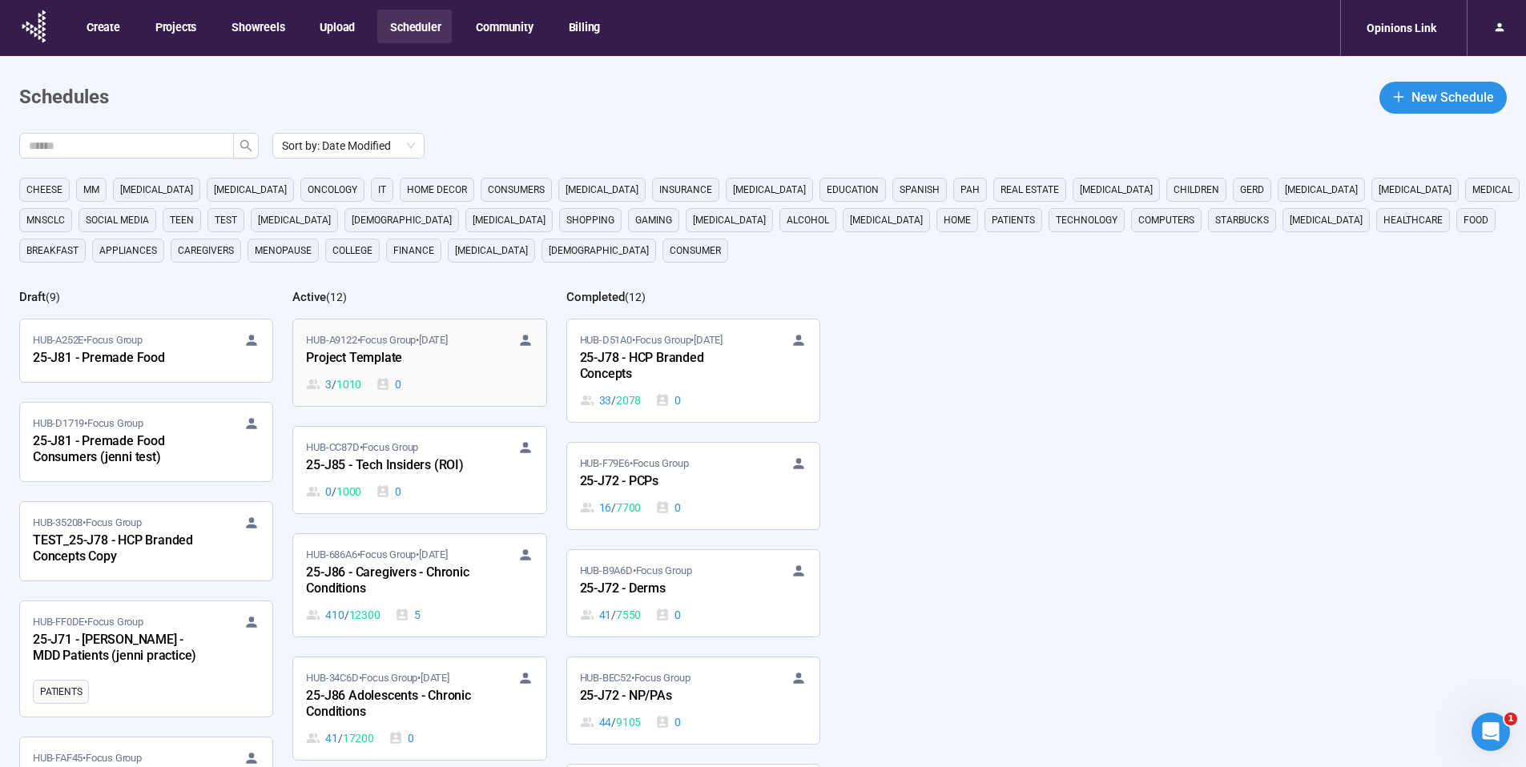
click at [473, 374] on div "HUB-A9122 • Focus Group • Sep 30 Project Template 3 / 1010 0" at bounding box center [419, 362] width 227 height 61
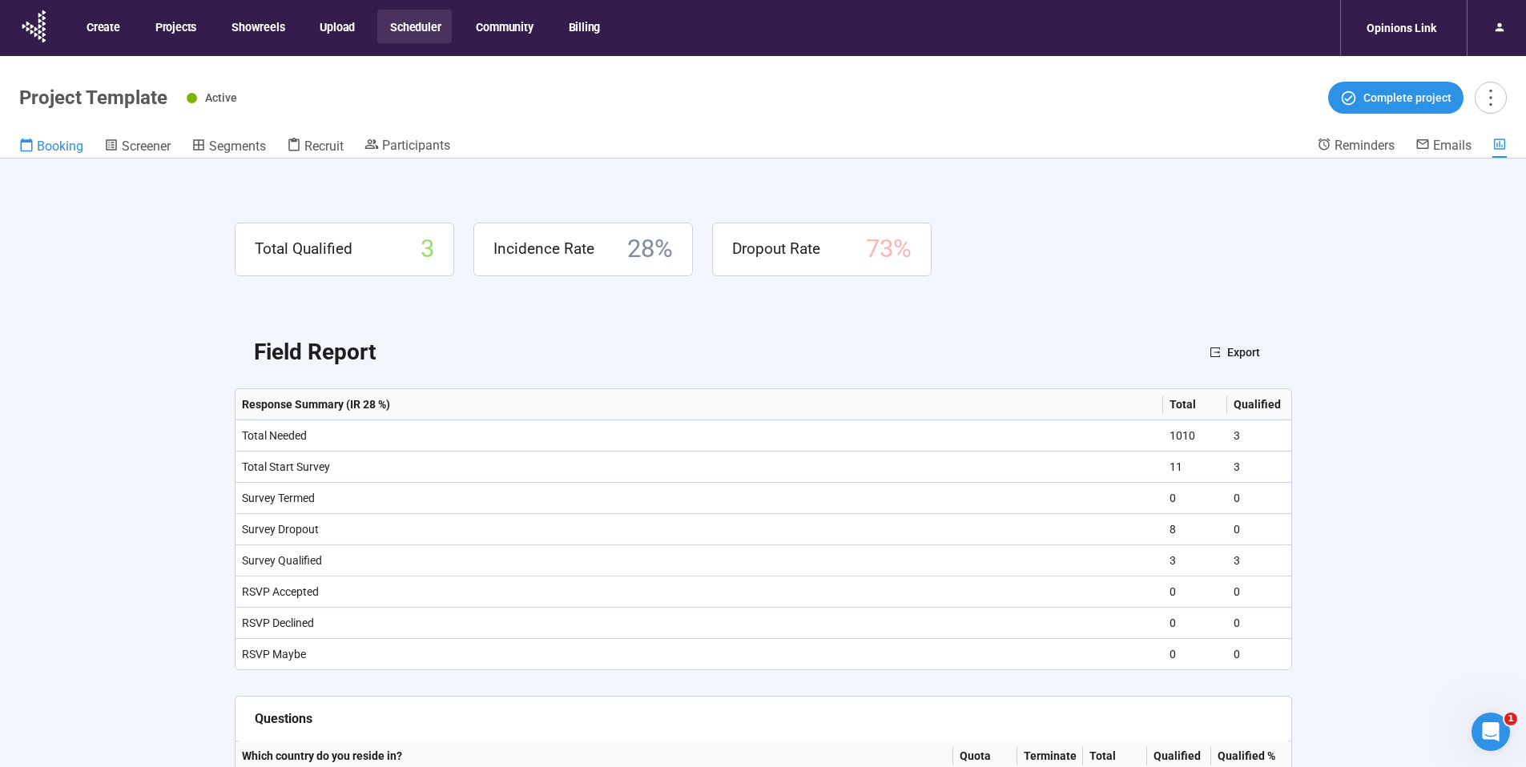
click at [44, 151] on span "Booking" at bounding box center [60, 146] width 46 height 15
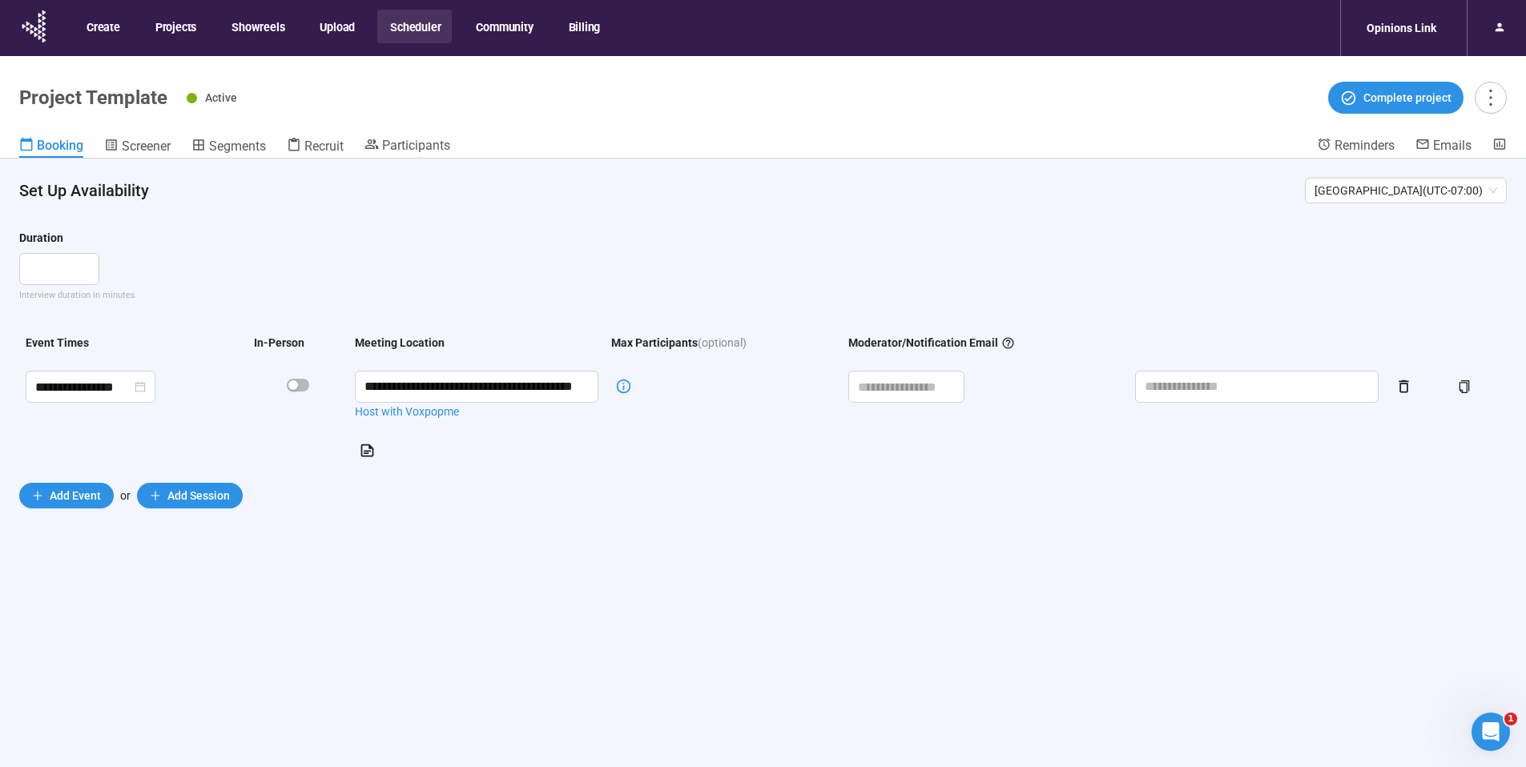
click at [454, 143] on div "Booking Screener Segments Recruit Participants" at bounding box center [667, 147] width 1297 height 21
click at [423, 143] on span "Participants" at bounding box center [416, 145] width 68 height 15
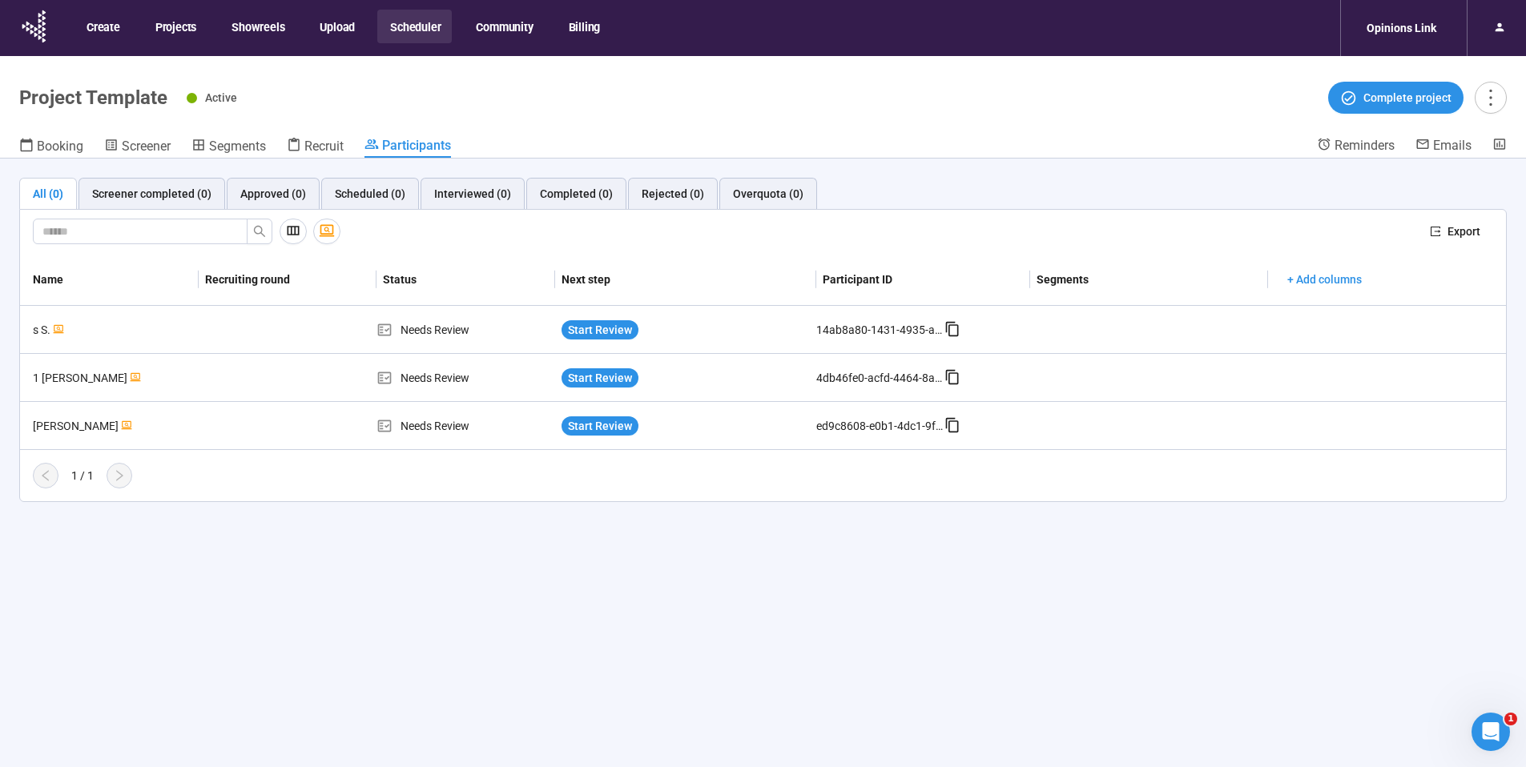
click at [407, 30] on button "Scheduler" at bounding box center [414, 27] width 74 height 34
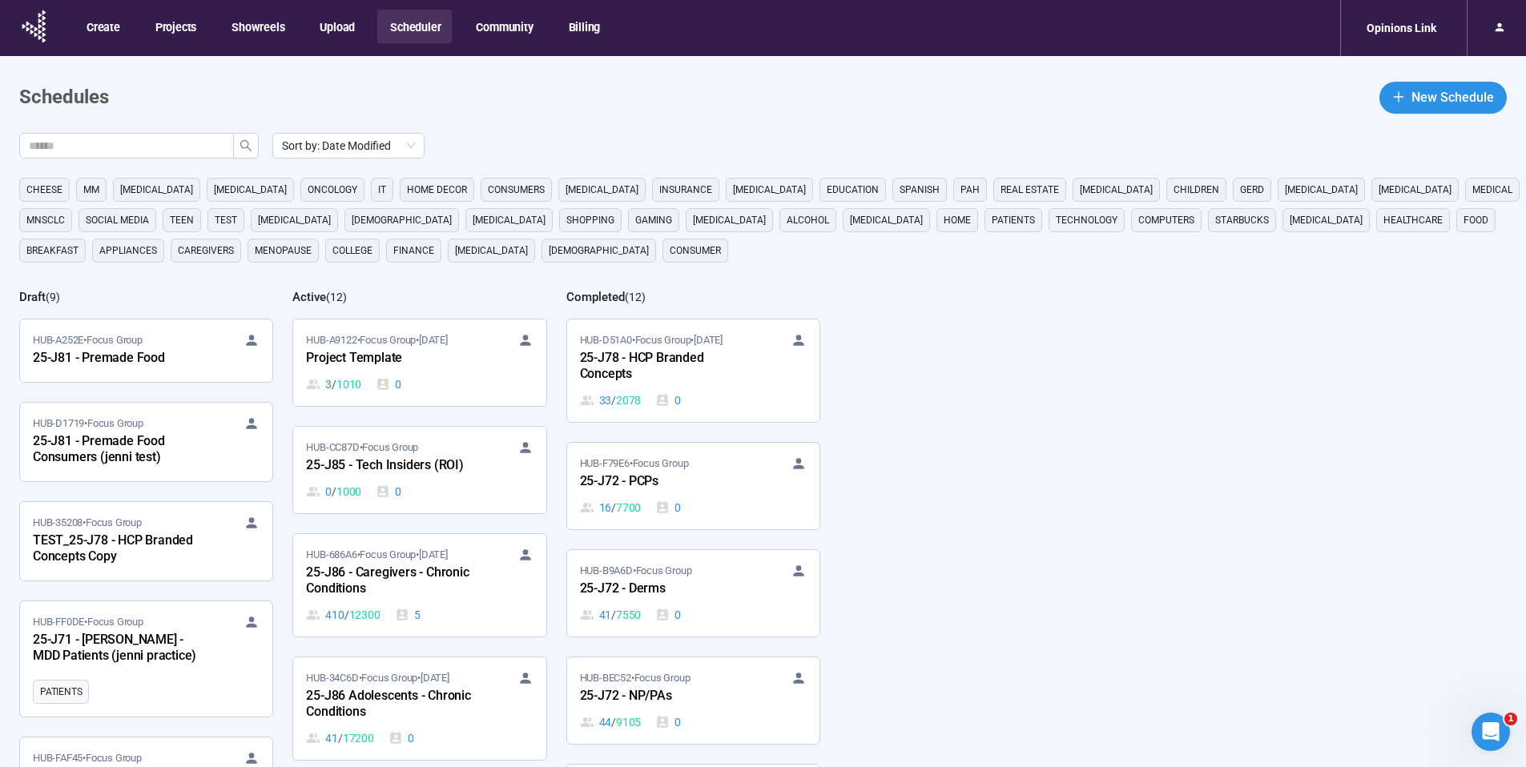
click at [576, 114] on main "Schedules New Schedule Sort by: Date Modified cheese MM cancer Parkinsons oncol…" at bounding box center [763, 478] width 1526 height 844
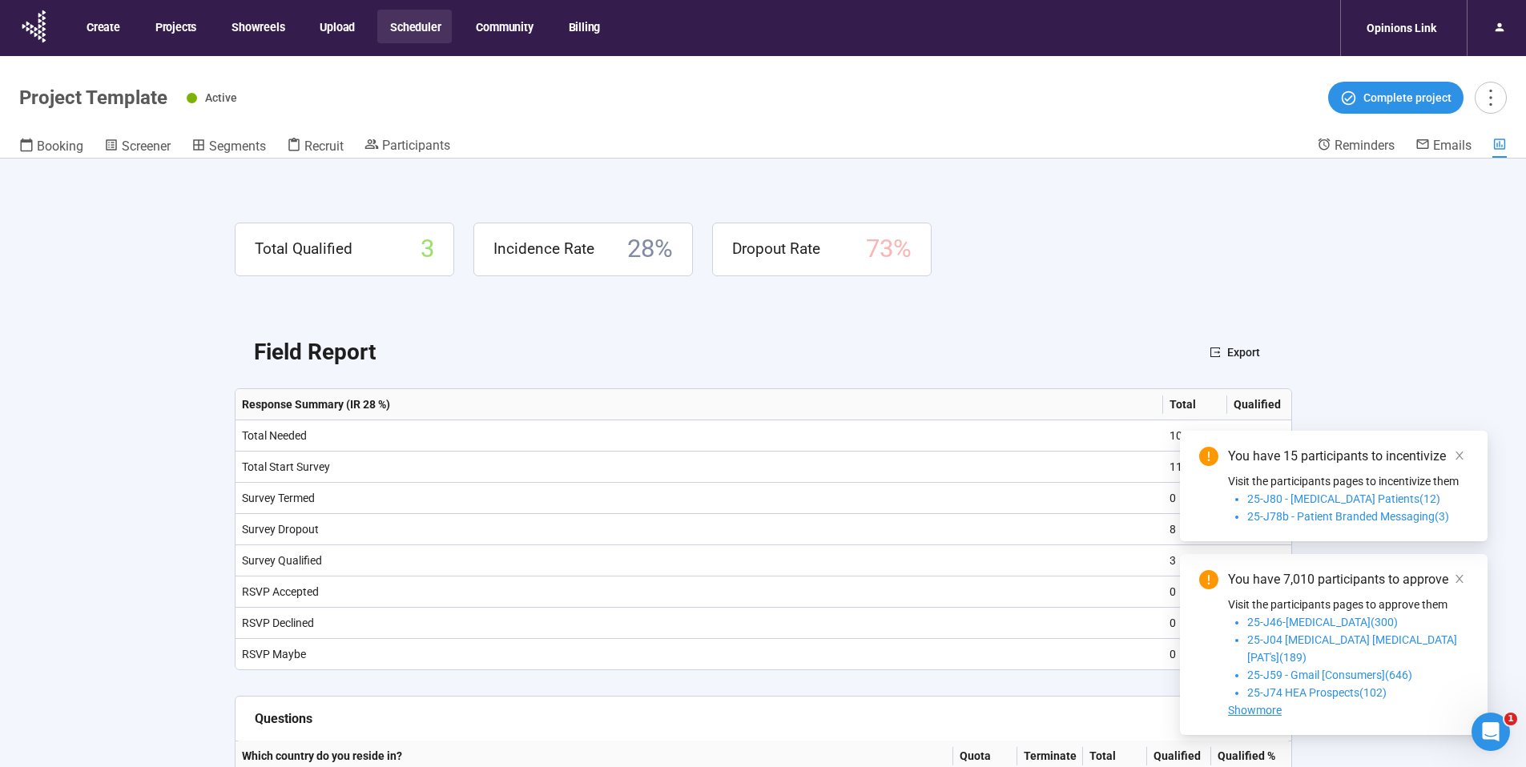
click at [127, 107] on h1 "Project Template" at bounding box center [93, 97] width 148 height 22
copy h1 "Project Template"
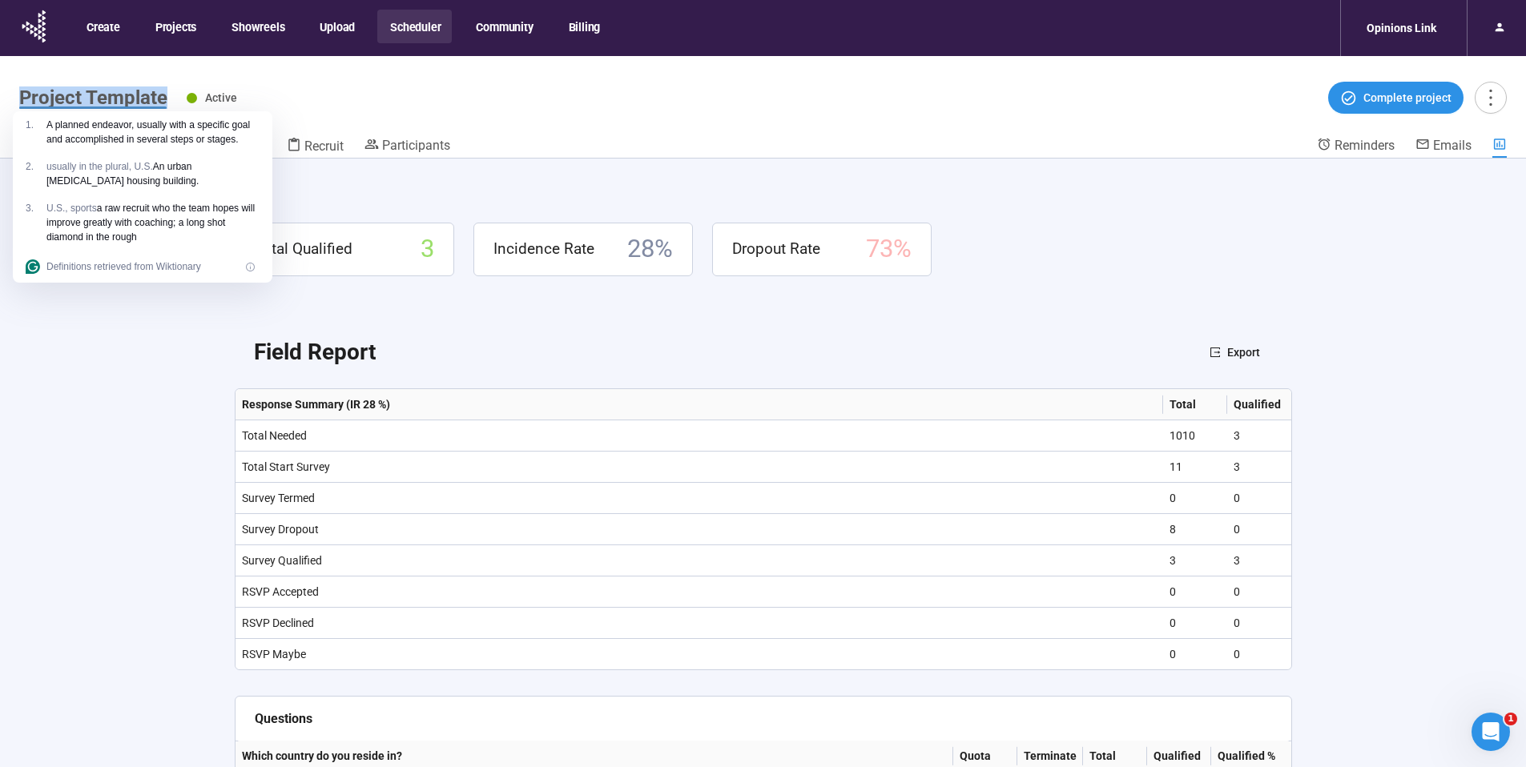
click at [399, 27] on button "Scheduler" at bounding box center [414, 27] width 74 height 34
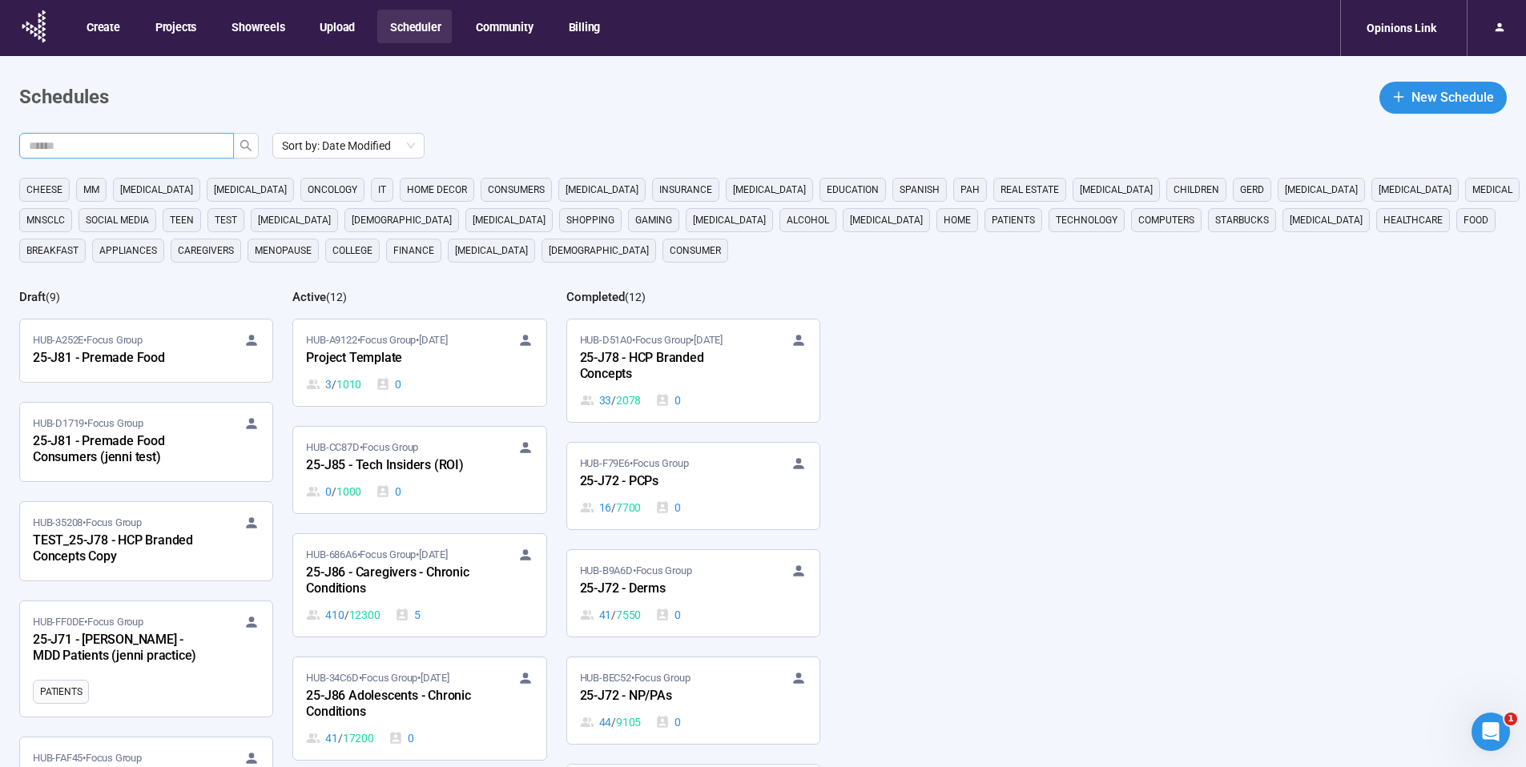
click at [199, 151] on input "text" at bounding box center [120, 146] width 183 height 18
type input "********"
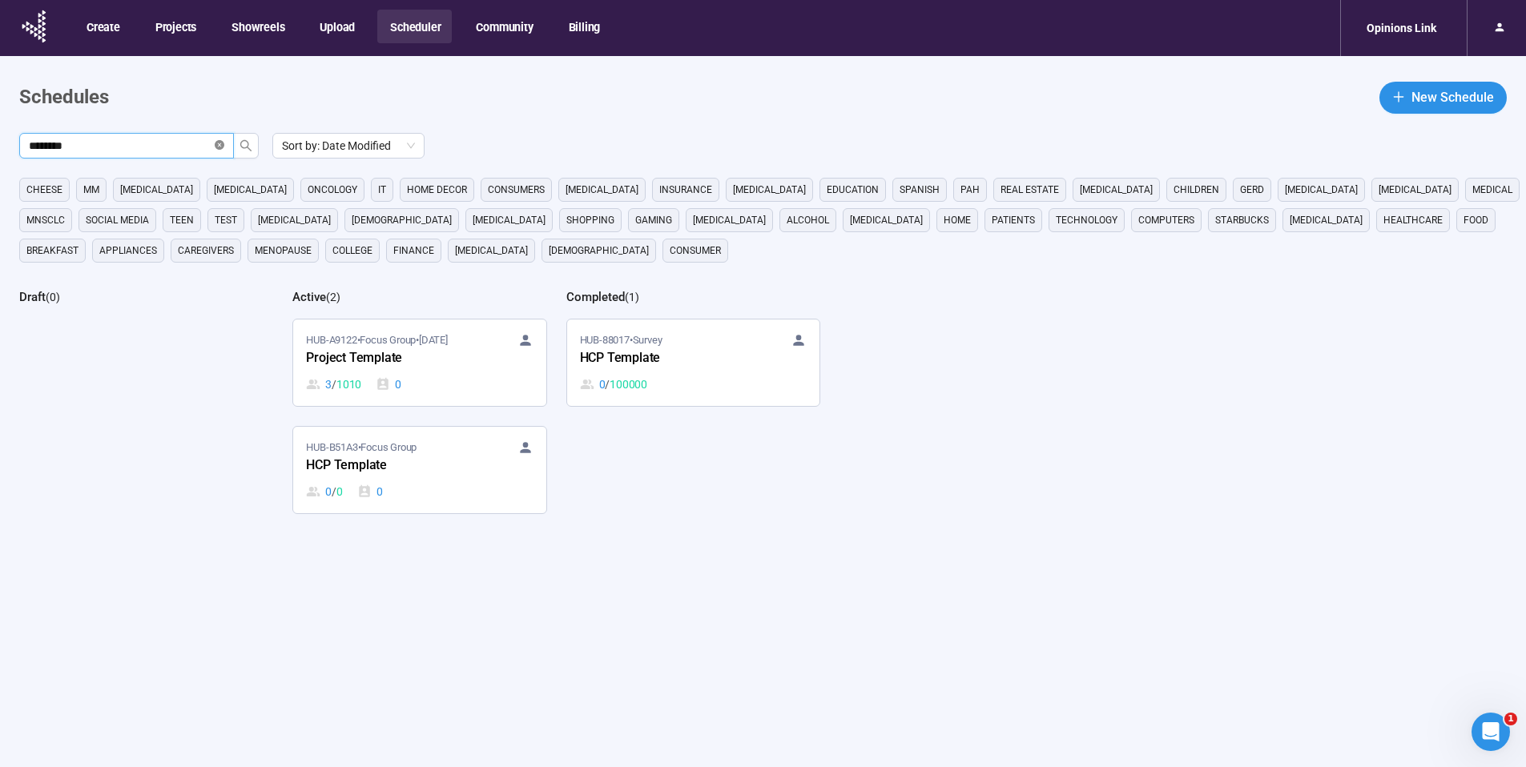
click at [219, 151] on span at bounding box center [220, 146] width 10 height 15
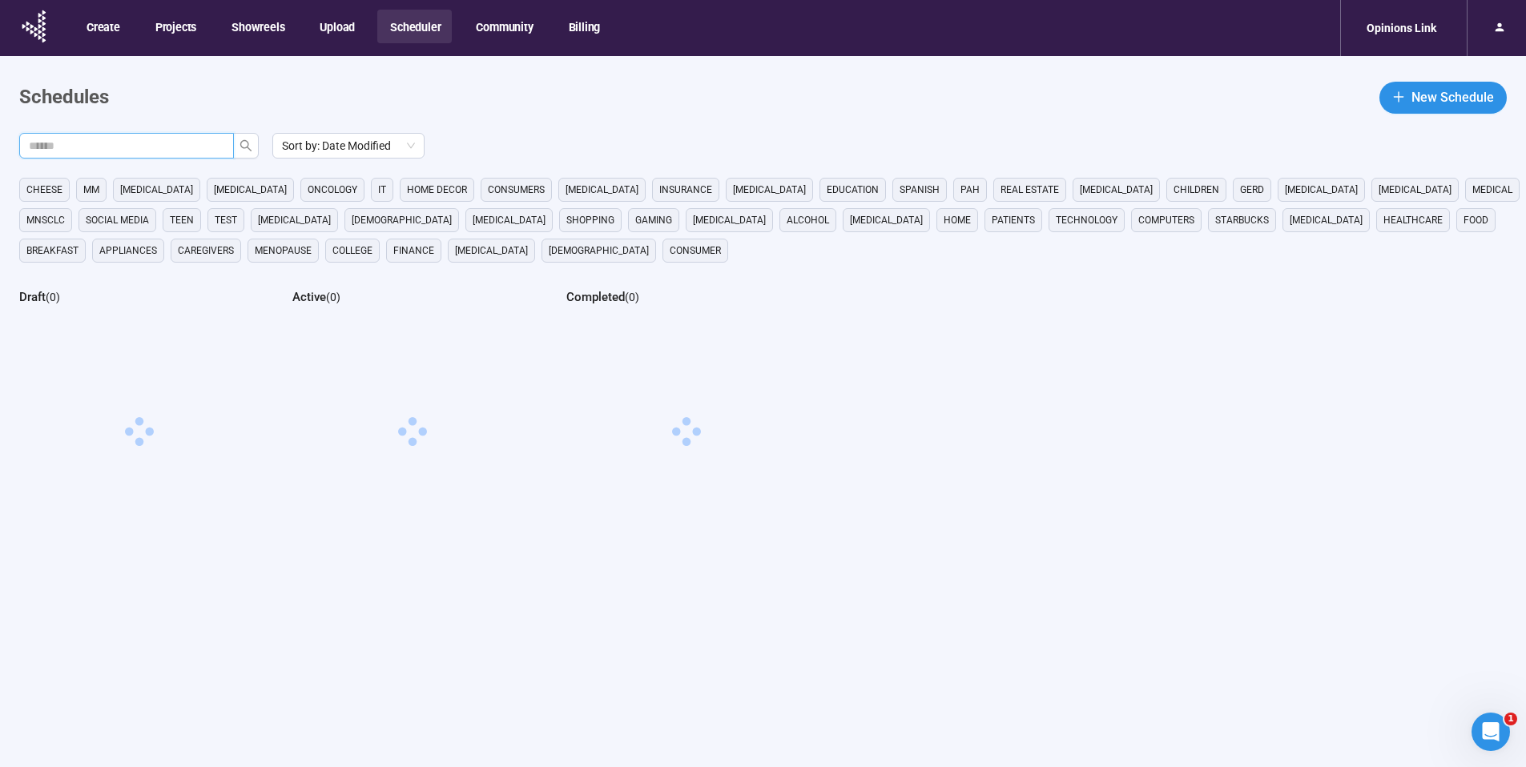
click at [399, 119] on main "Schedules New Schedule Sort by: Date Modified cheese MM cancer Parkinsons oncol…" at bounding box center [763, 439] width 1526 height 767
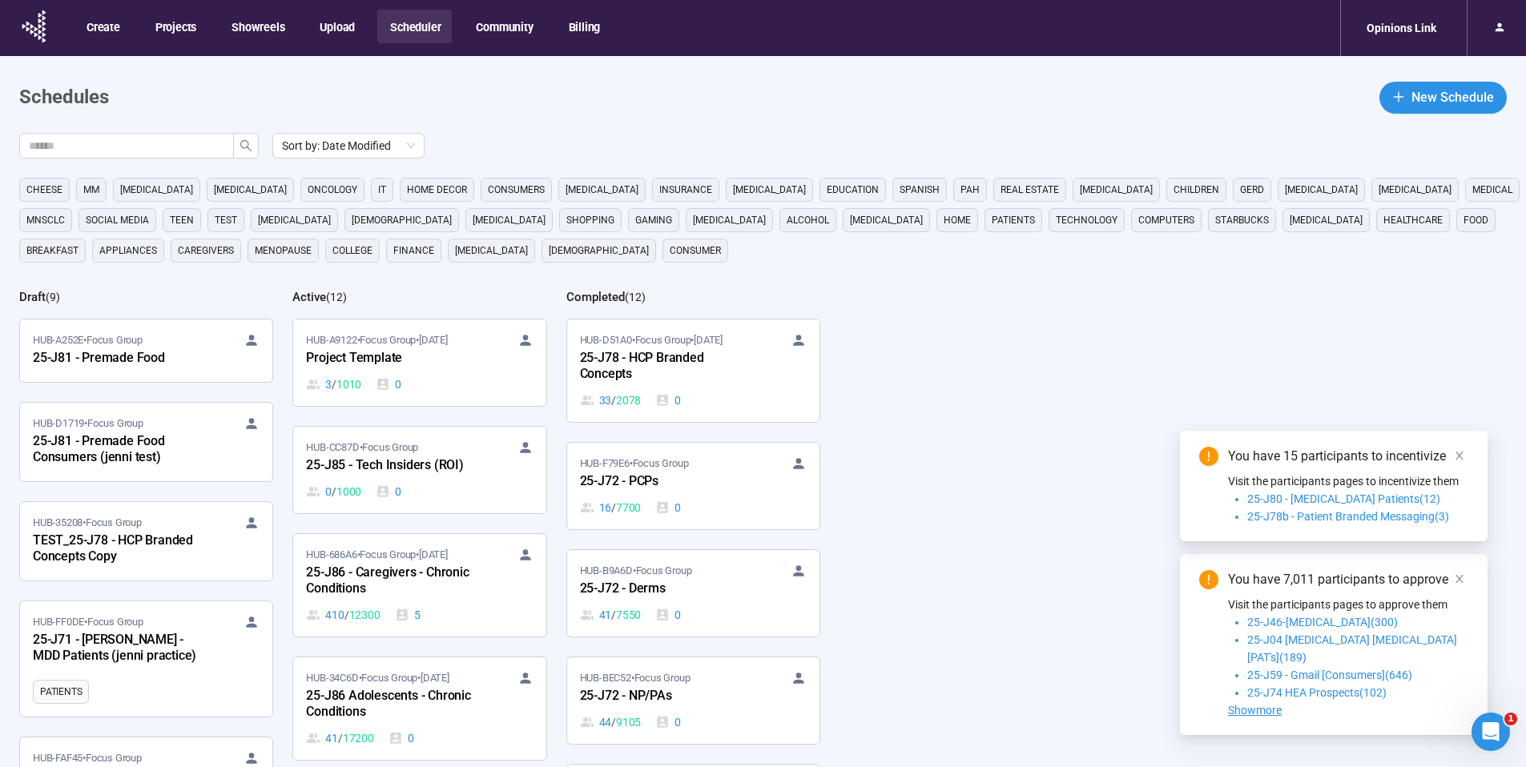
click at [967, 115] on main "Schedules New Schedule Sort by: Date Modified cheese MM [MEDICAL_DATA] [MEDICAL…" at bounding box center [763, 478] width 1526 height 844
click at [1458, 465] on span at bounding box center [1459, 456] width 11 height 18
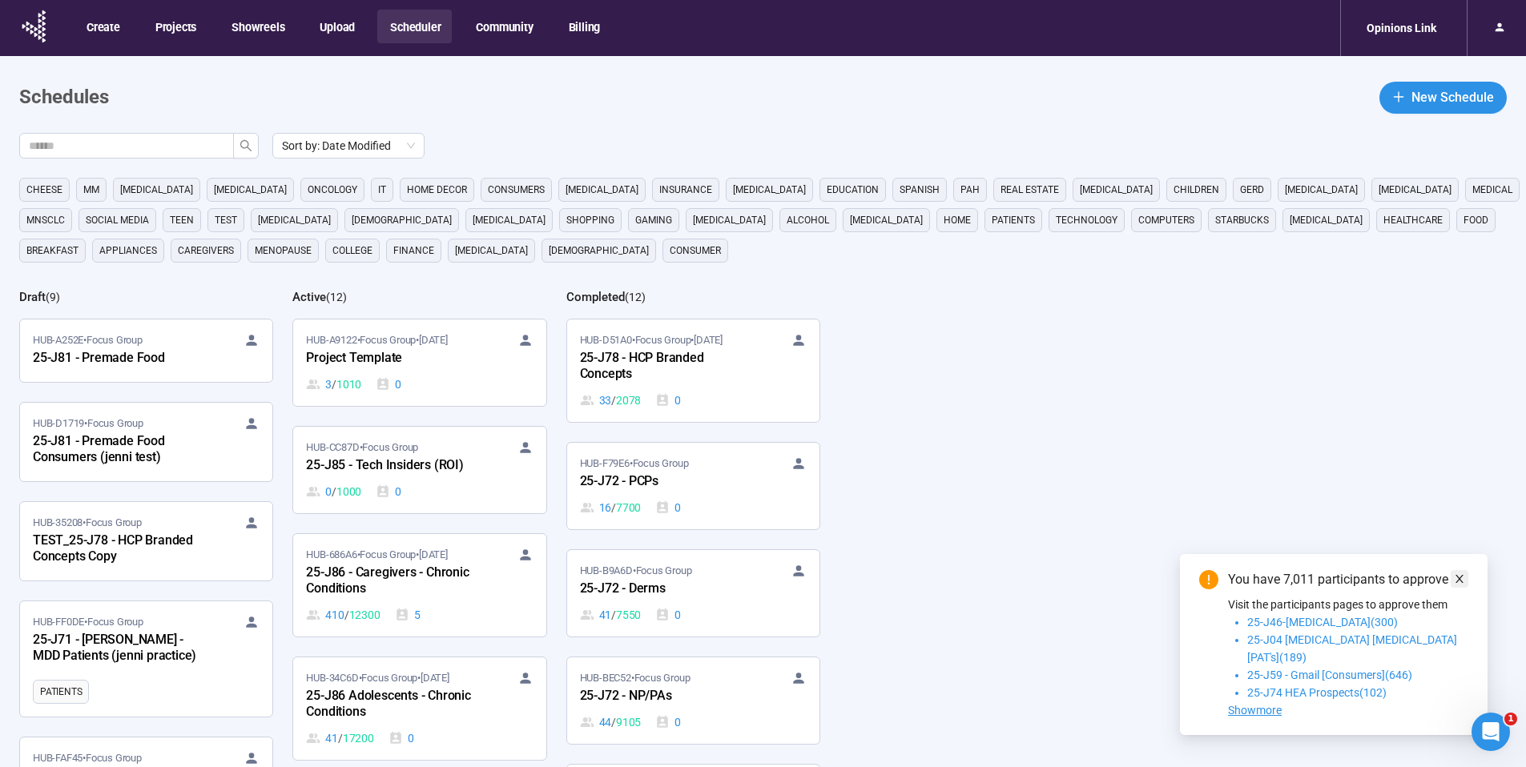
click at [1463, 585] on icon "close" at bounding box center [1459, 578] width 11 height 11
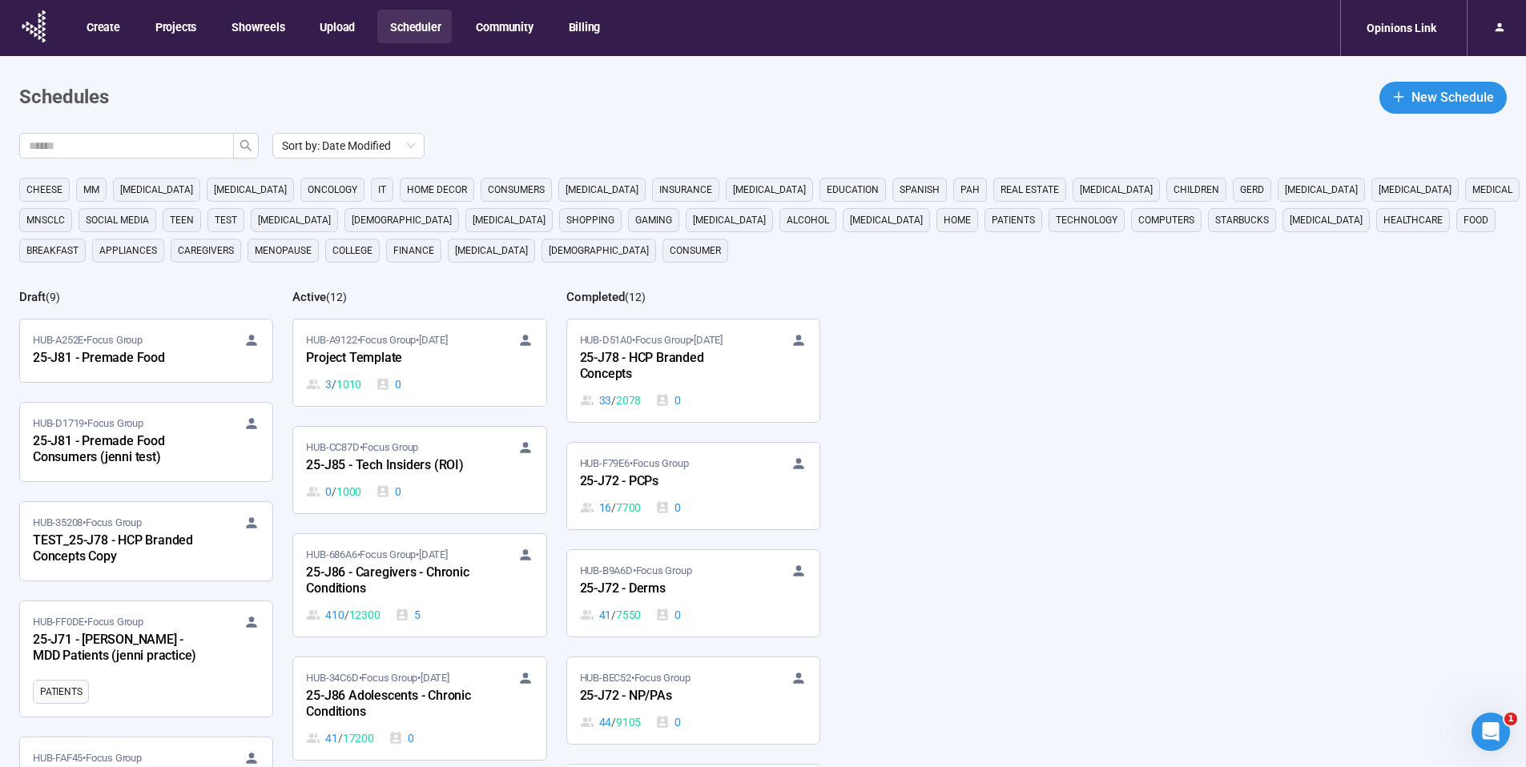
click at [1430, 565] on div "Sort by: Date Modified cheese MM [MEDICAL_DATA] [MEDICAL_DATA] oncology it home…" at bounding box center [772, 516] width 1506 height 767
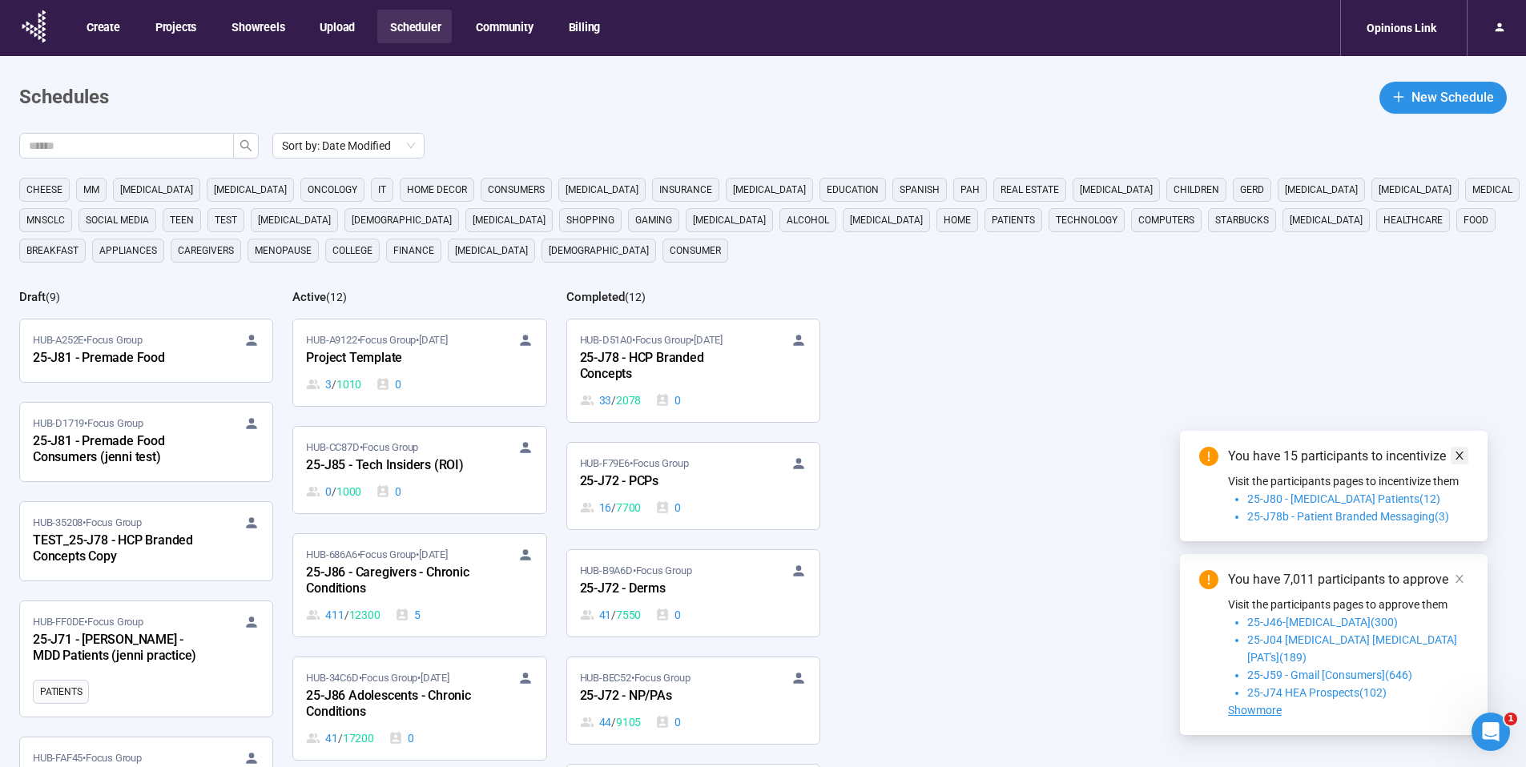
click at [1463, 461] on icon "close" at bounding box center [1459, 455] width 11 height 11
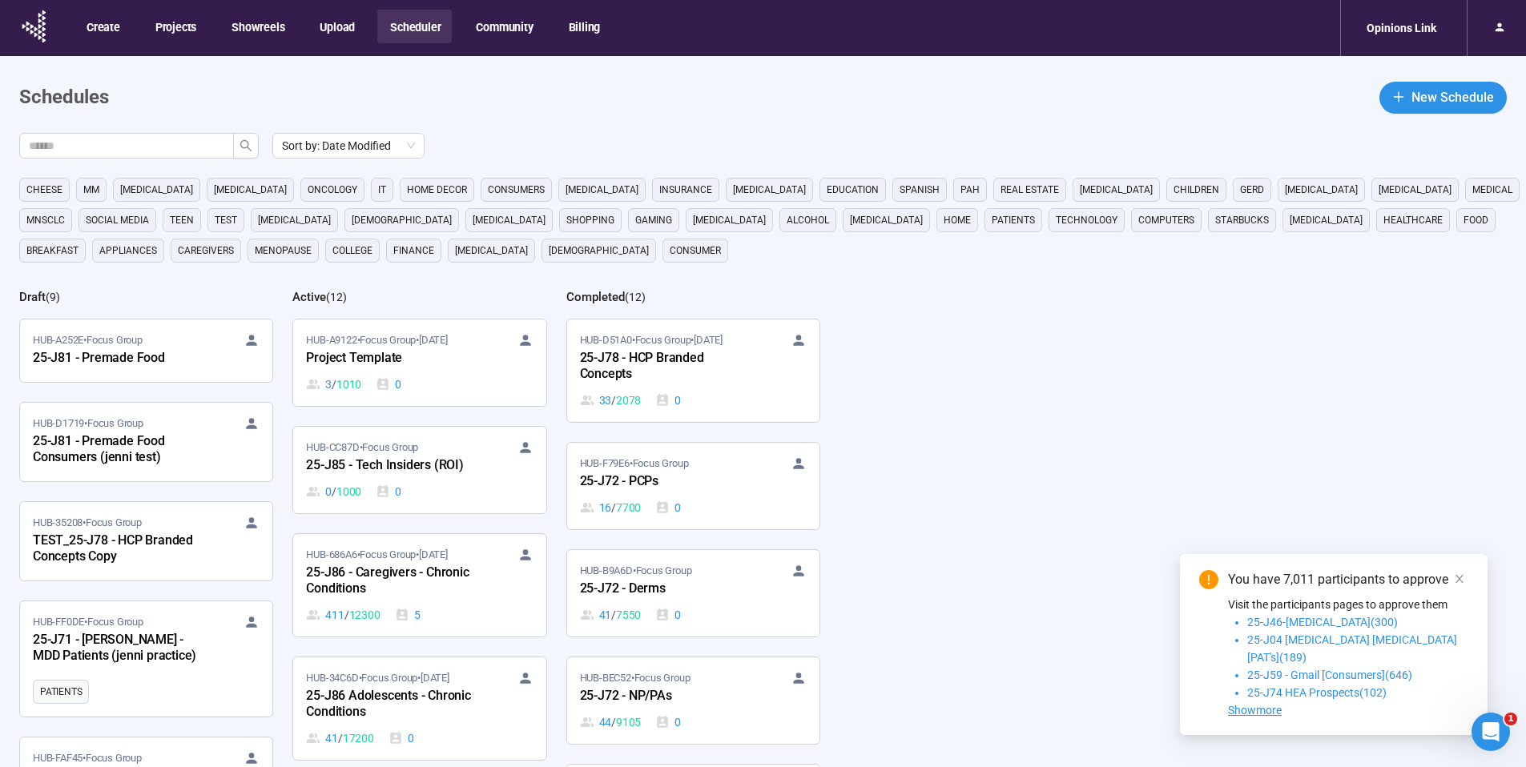
click at [1468, 597] on div "You have 7,011 participants to approve Visit the participants pages to approve …" at bounding box center [1334, 644] width 308 height 181
click at [1465, 588] on link at bounding box center [1459, 579] width 18 height 18
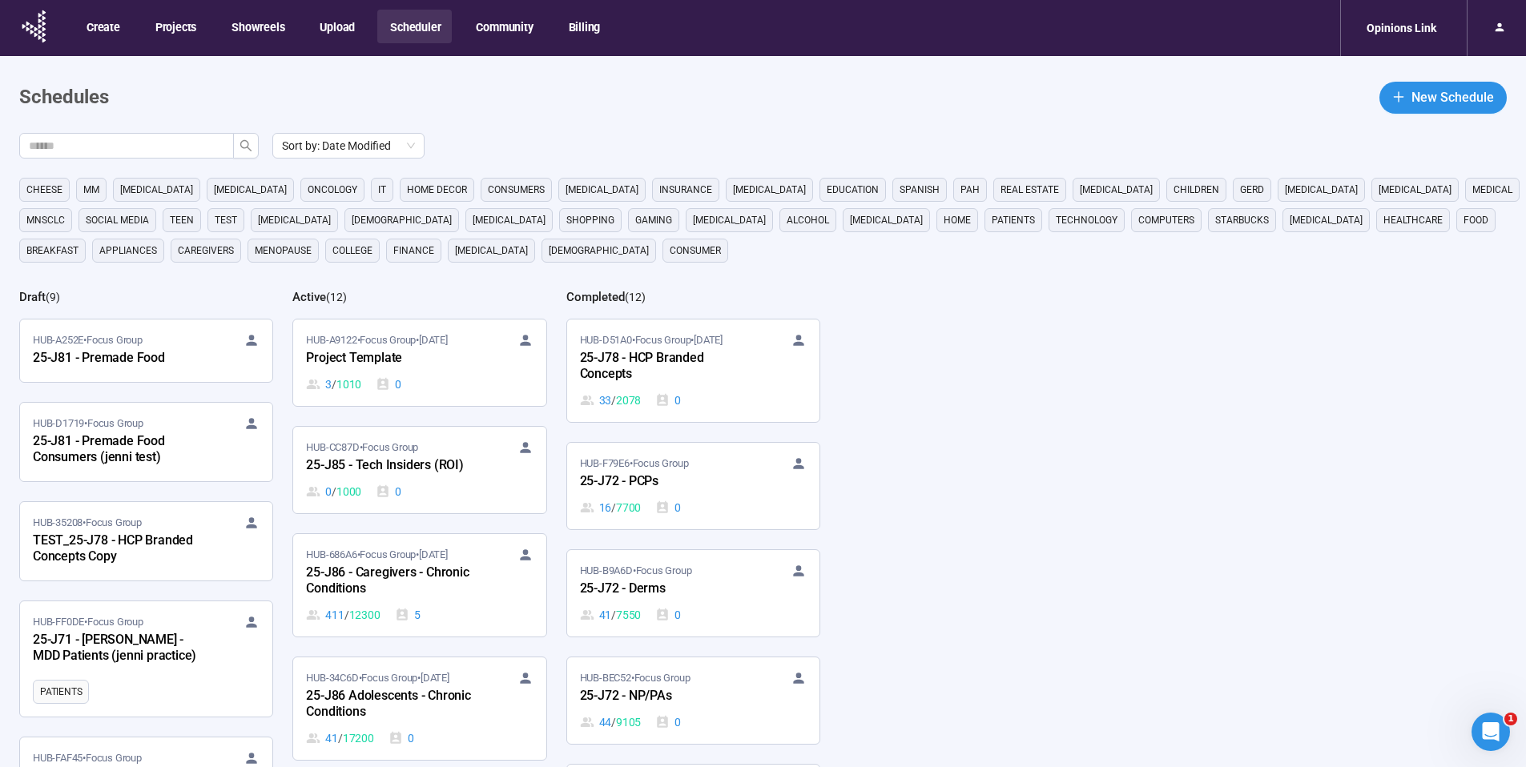
click at [1382, 557] on div "Sort by: Date Modified cheese MM [MEDICAL_DATA] [MEDICAL_DATA] oncology it home…" at bounding box center [772, 516] width 1506 height 767
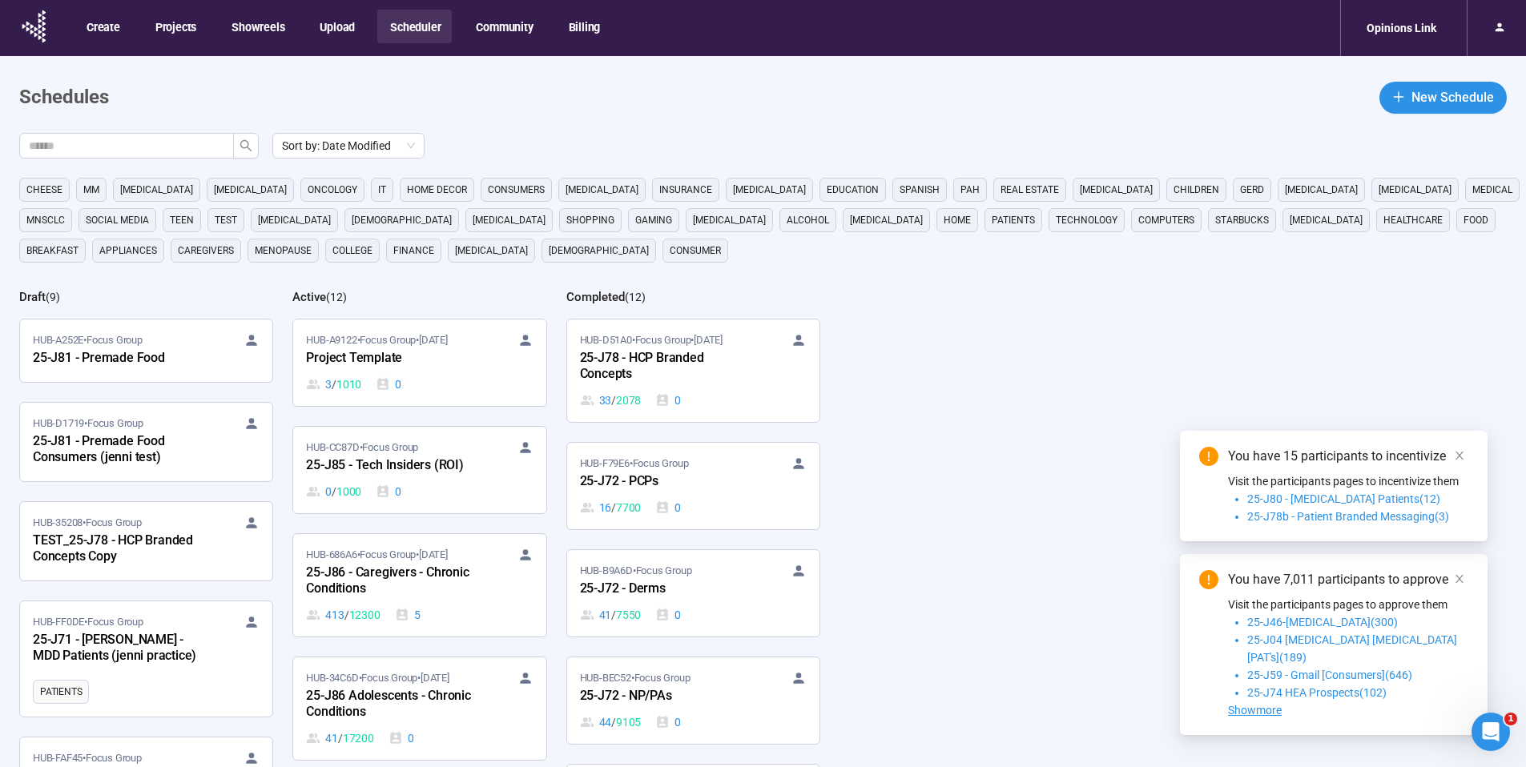
click at [1448, 466] on div "You have 15 participants to incentivize" at bounding box center [1348, 456] width 240 height 19
click at [1456, 461] on icon "close" at bounding box center [1459, 455] width 11 height 11
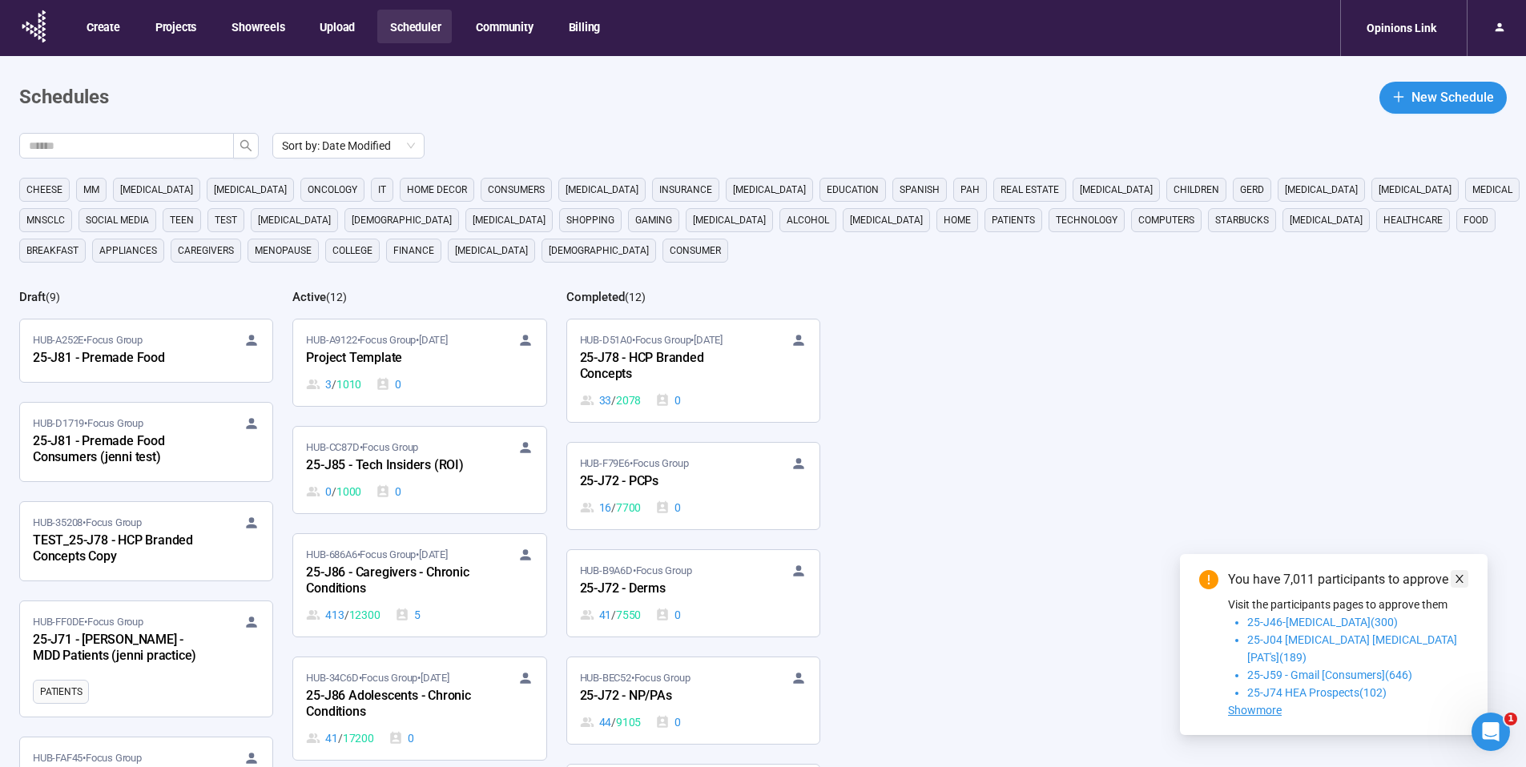
click at [1461, 585] on icon "close" at bounding box center [1459, 578] width 11 height 11
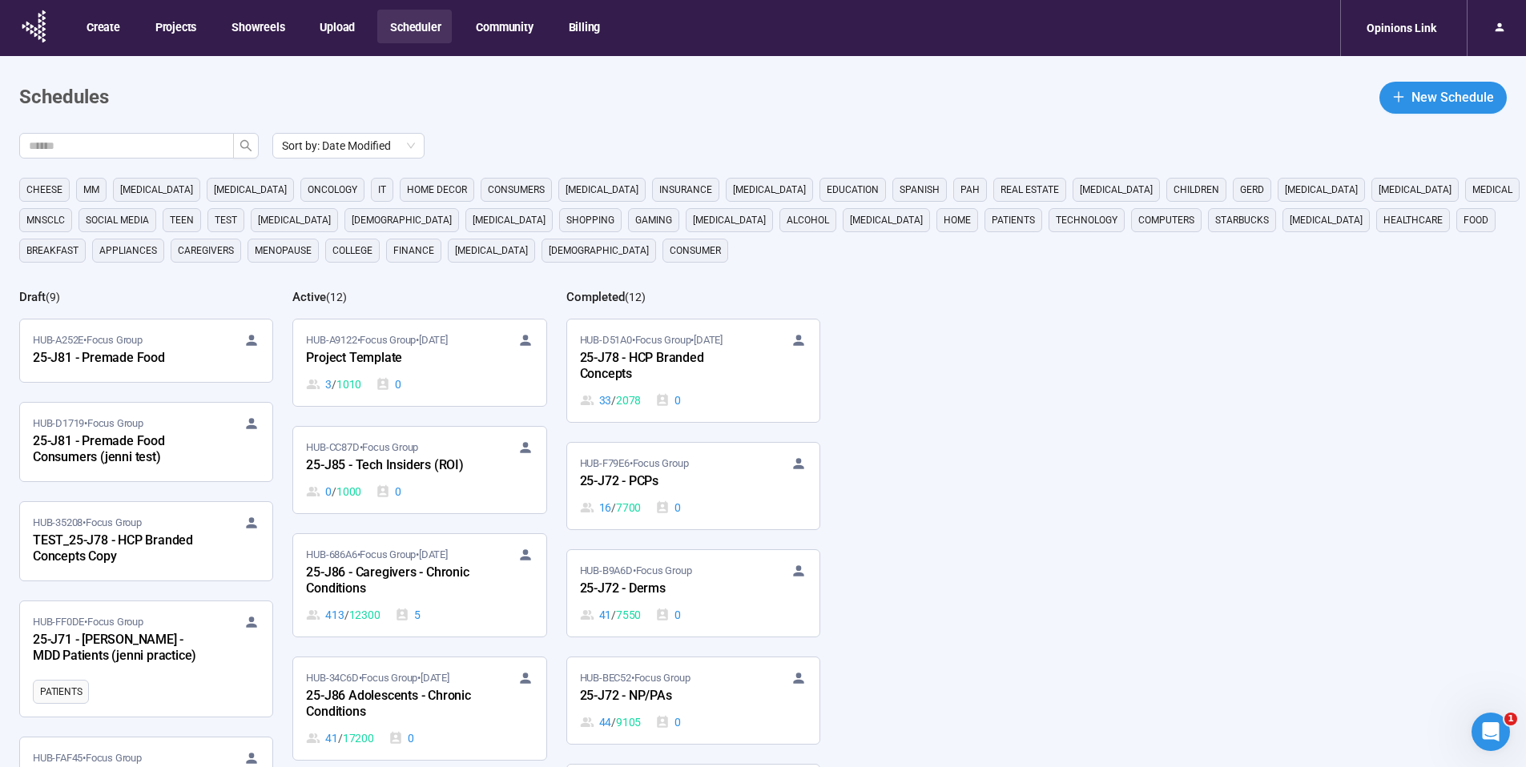
click at [1371, 505] on div "Sort by: Date Modified cheese MM cancer Parkinsons oncology it home decor consu…" at bounding box center [772, 516] width 1506 height 767
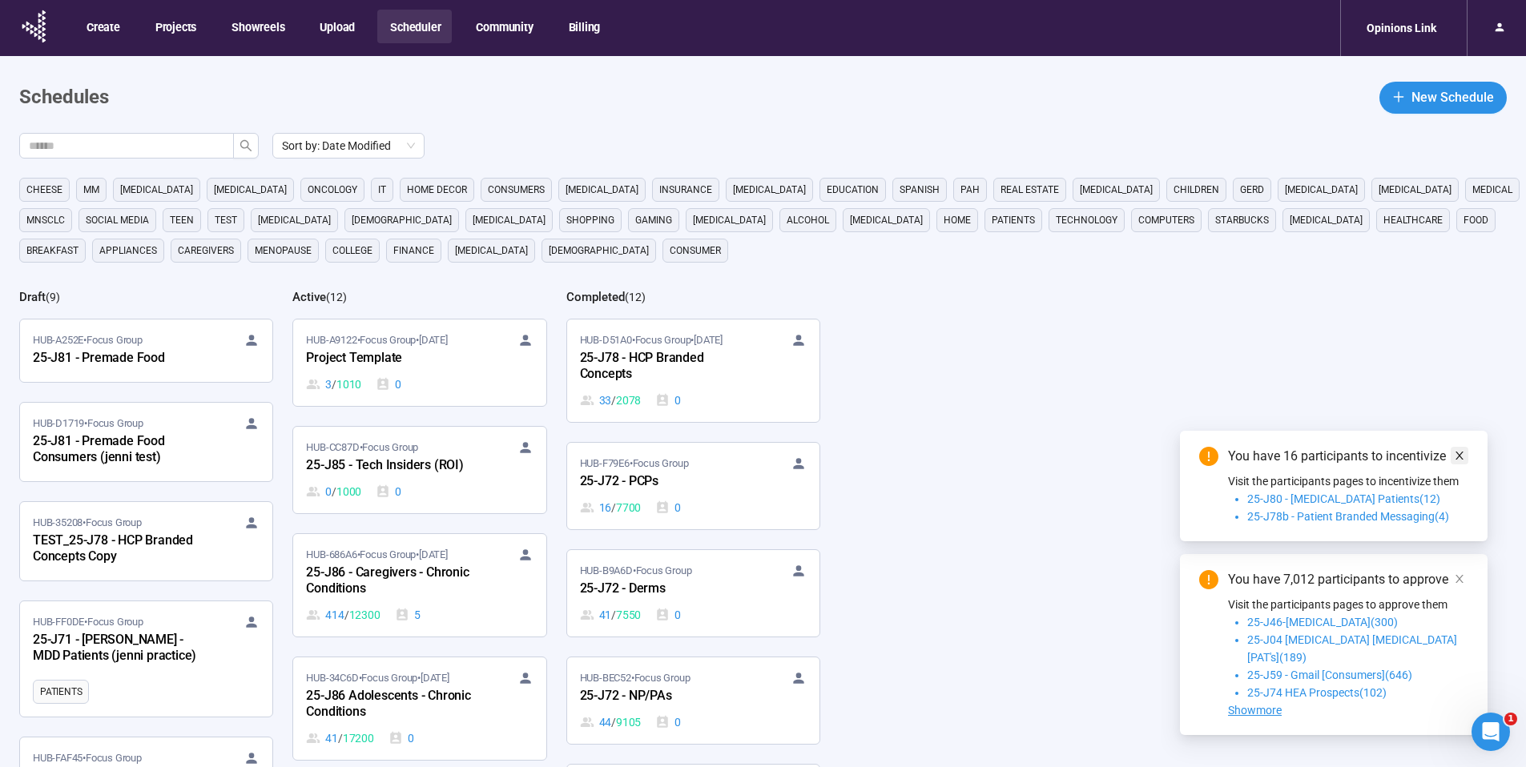
click at [1462, 461] on icon "close" at bounding box center [1459, 455] width 11 height 11
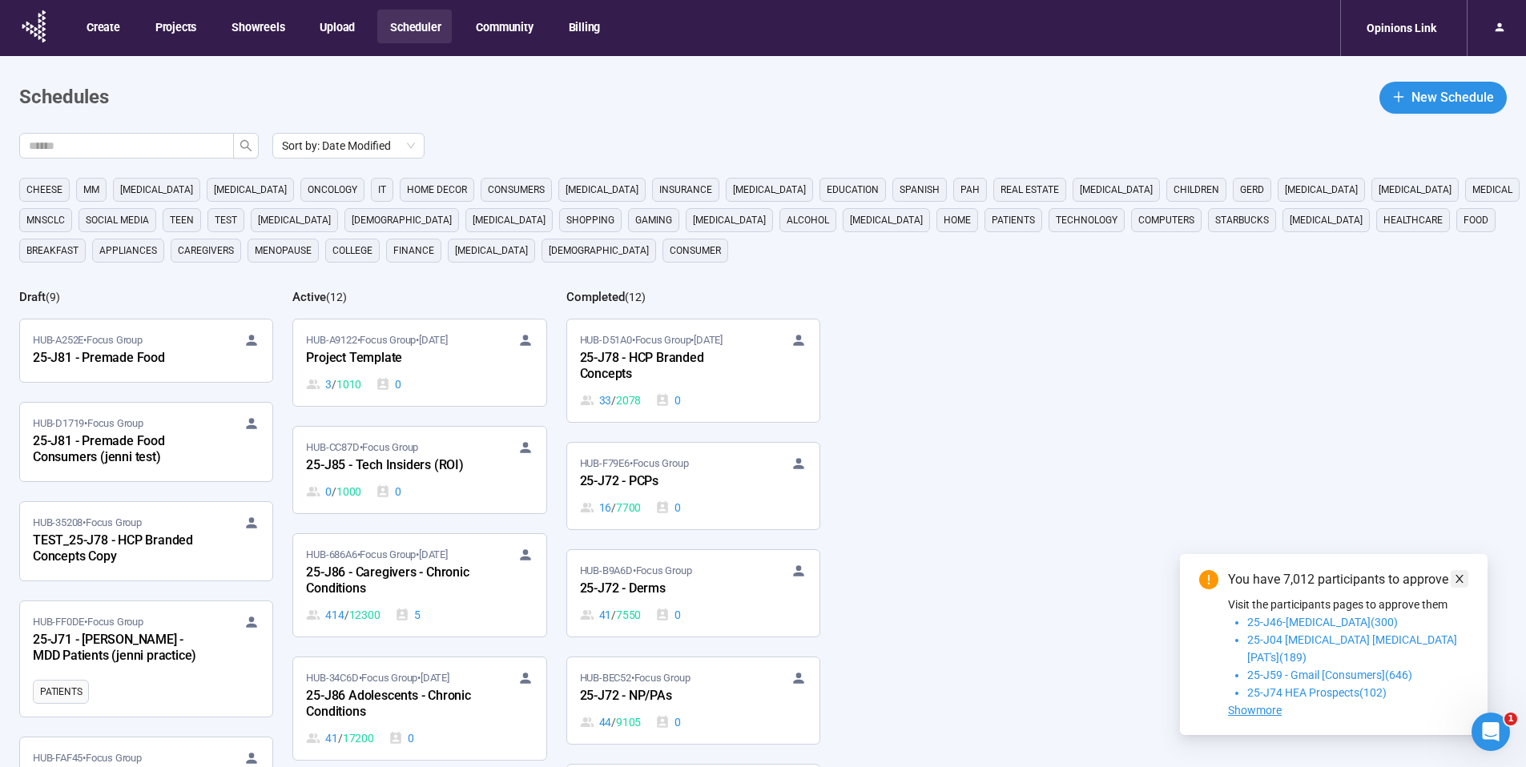
click at [1461, 588] on span at bounding box center [1459, 579] width 11 height 18
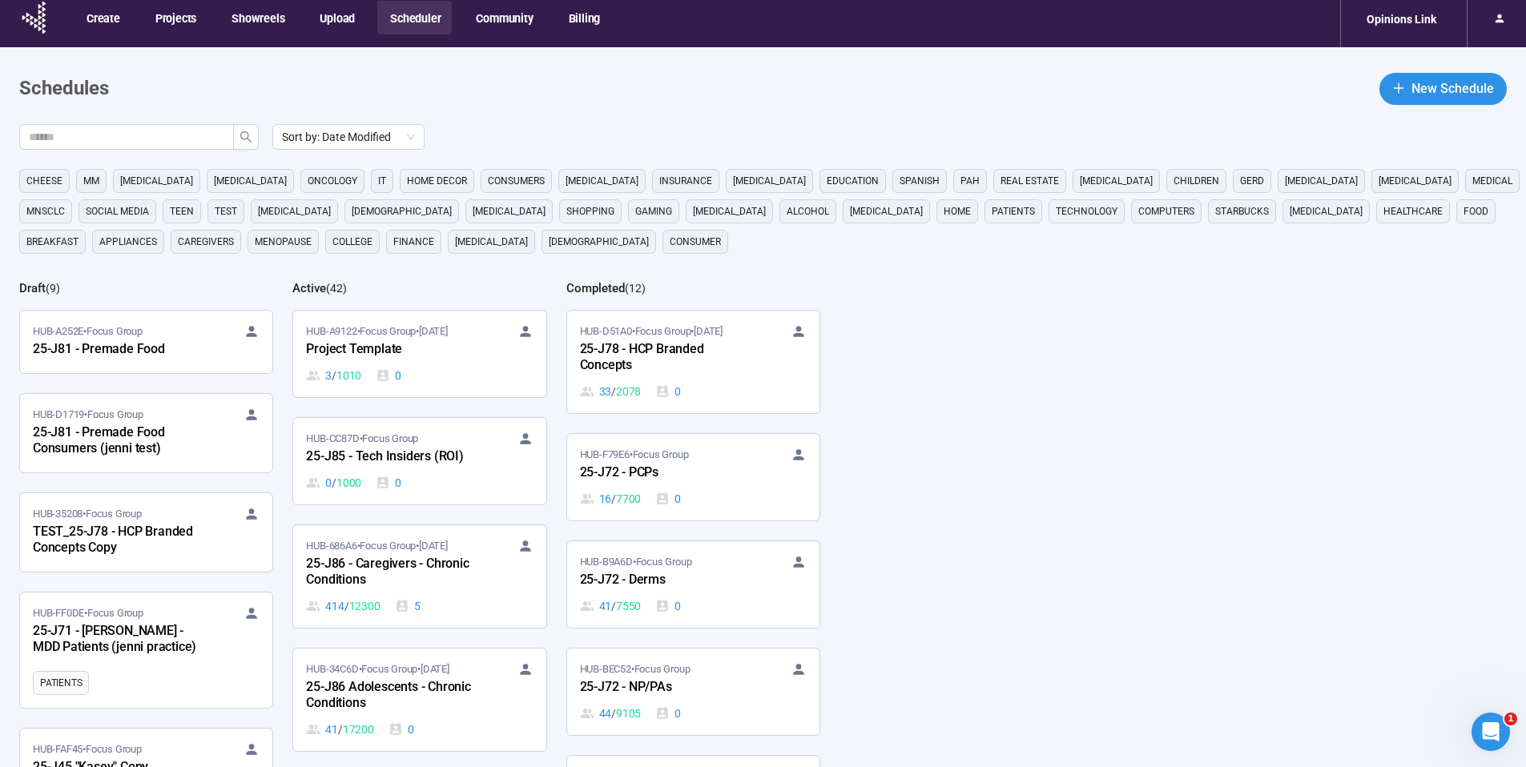
scroll to position [8, 0]
